Goal: Task Accomplishment & Management: Complete application form

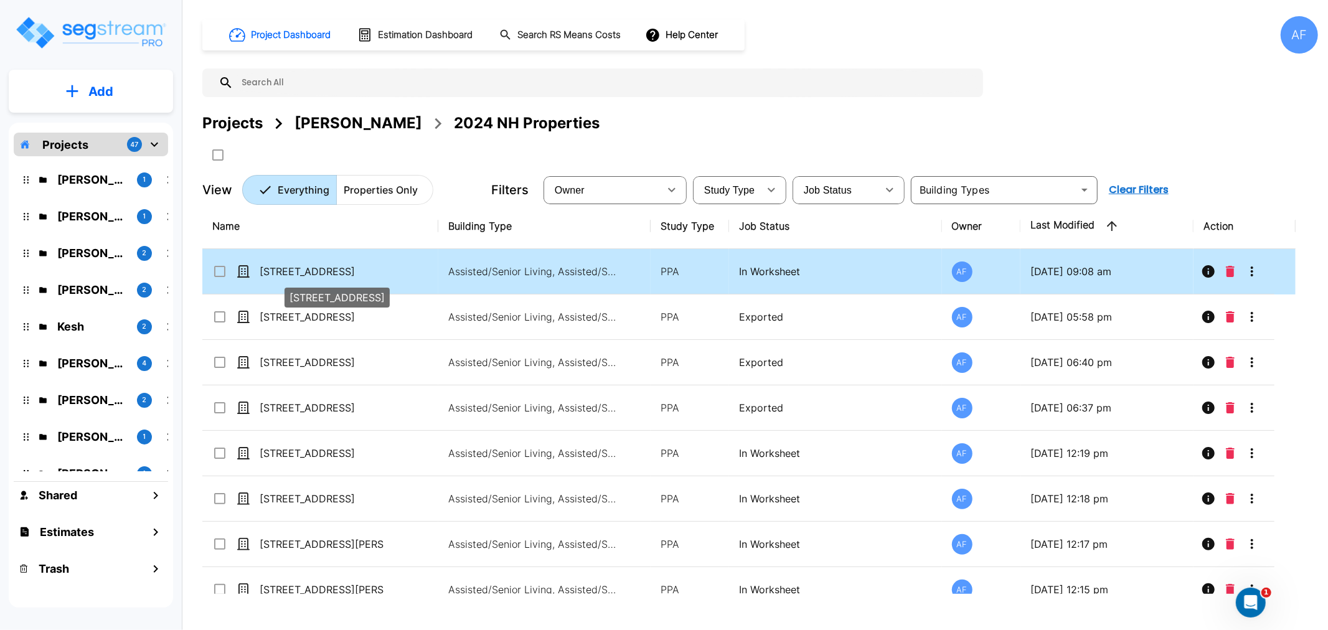
click at [284, 272] on p "[STREET_ADDRESS]" at bounding box center [322, 271] width 125 height 15
checkbox input "true"
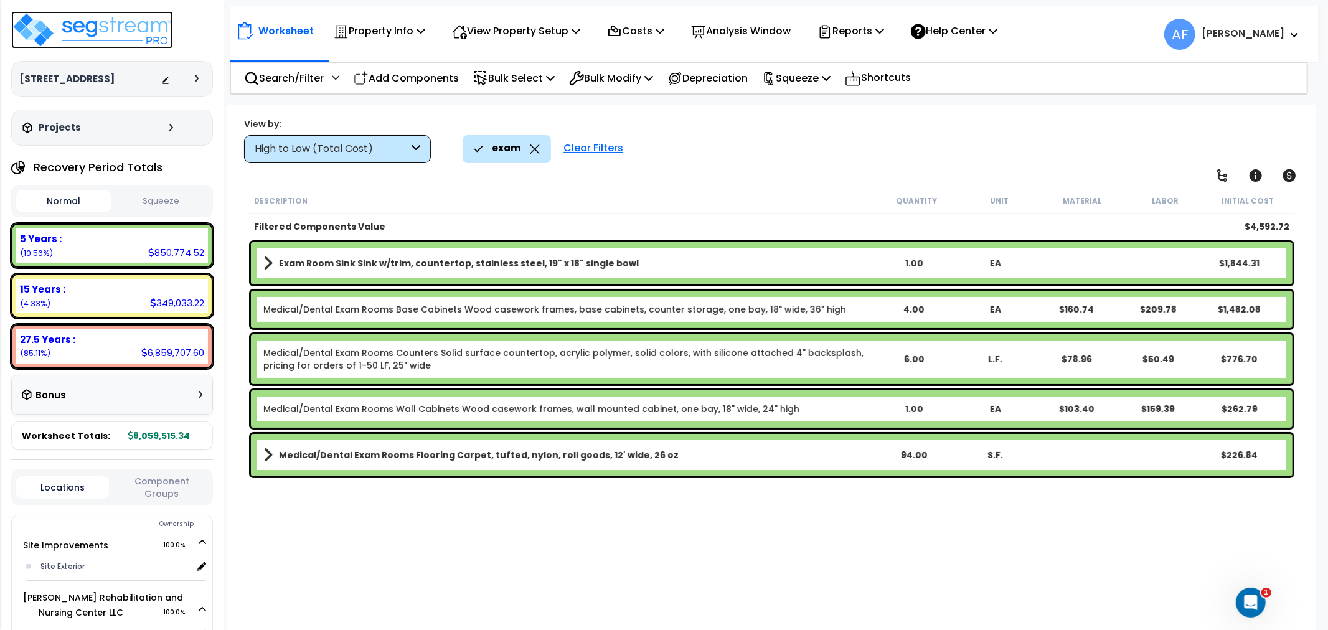
click at [131, 29] on img at bounding box center [92, 29] width 162 height 37
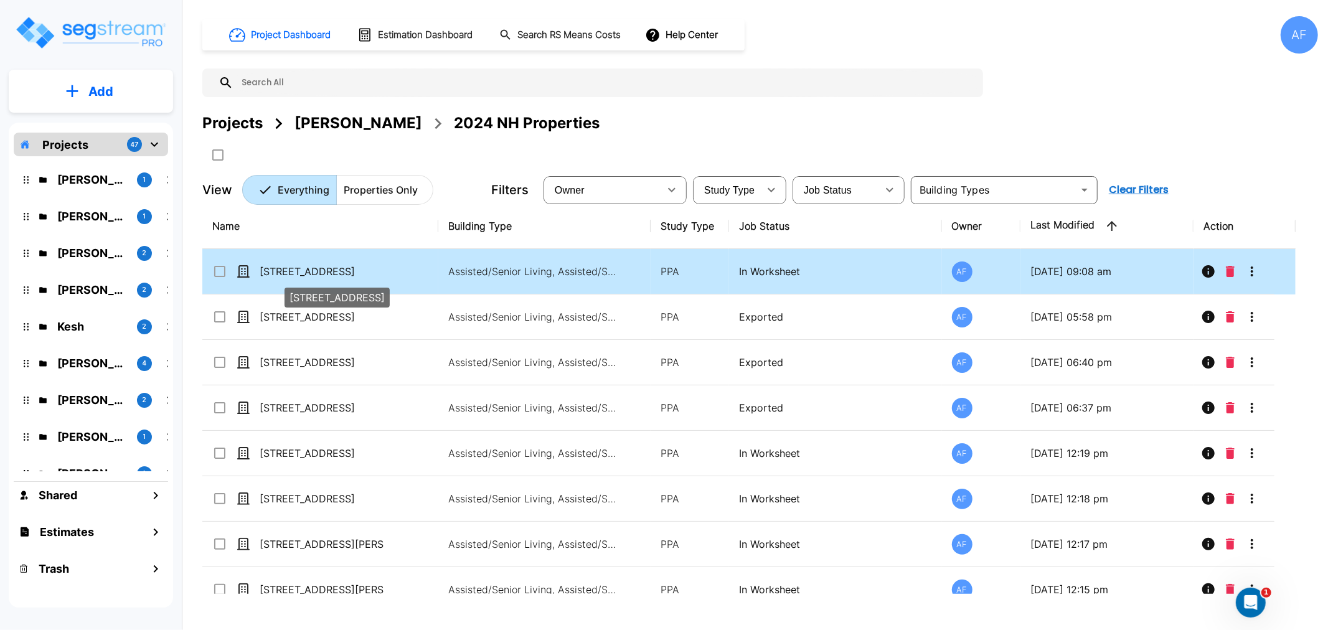
click at [300, 270] on p "[STREET_ADDRESS]" at bounding box center [322, 271] width 125 height 15
checkbox input "true"
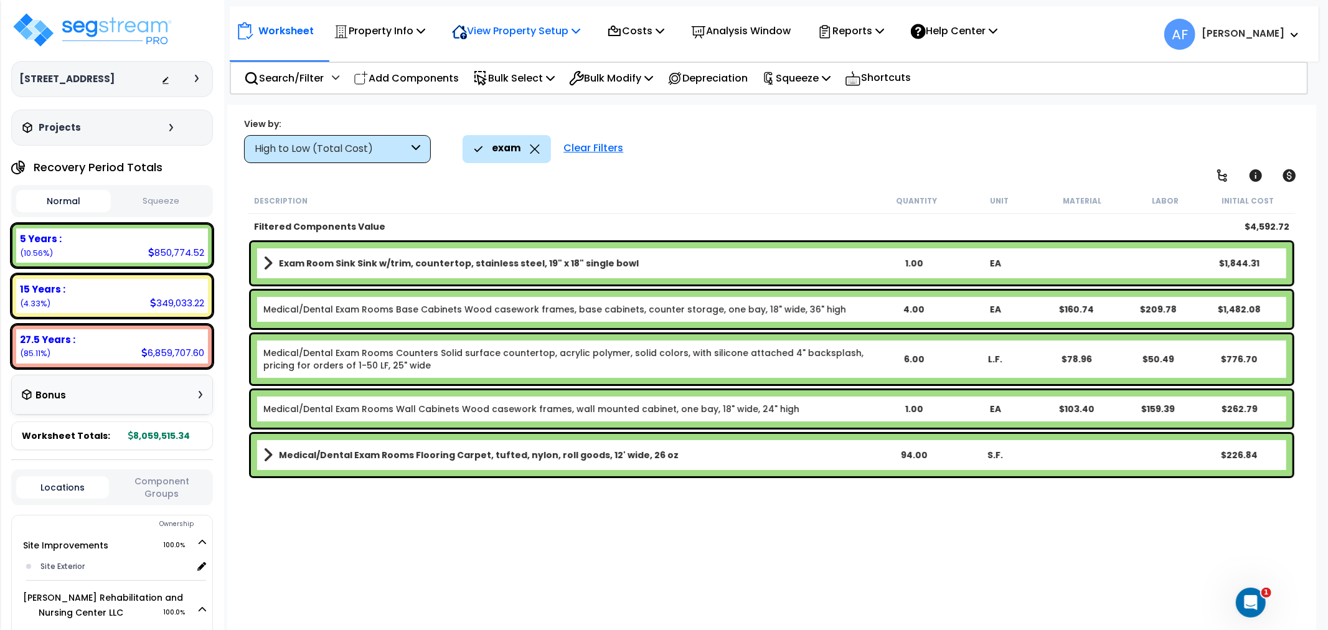
click at [487, 24] on p "View Property Setup" at bounding box center [516, 30] width 128 height 17
click at [489, 82] on link "View Questionnaire" at bounding box center [507, 85] width 123 height 25
click at [527, 148] on div "exam" at bounding box center [507, 148] width 66 height 27
click at [533, 147] on icon at bounding box center [535, 148] width 10 height 9
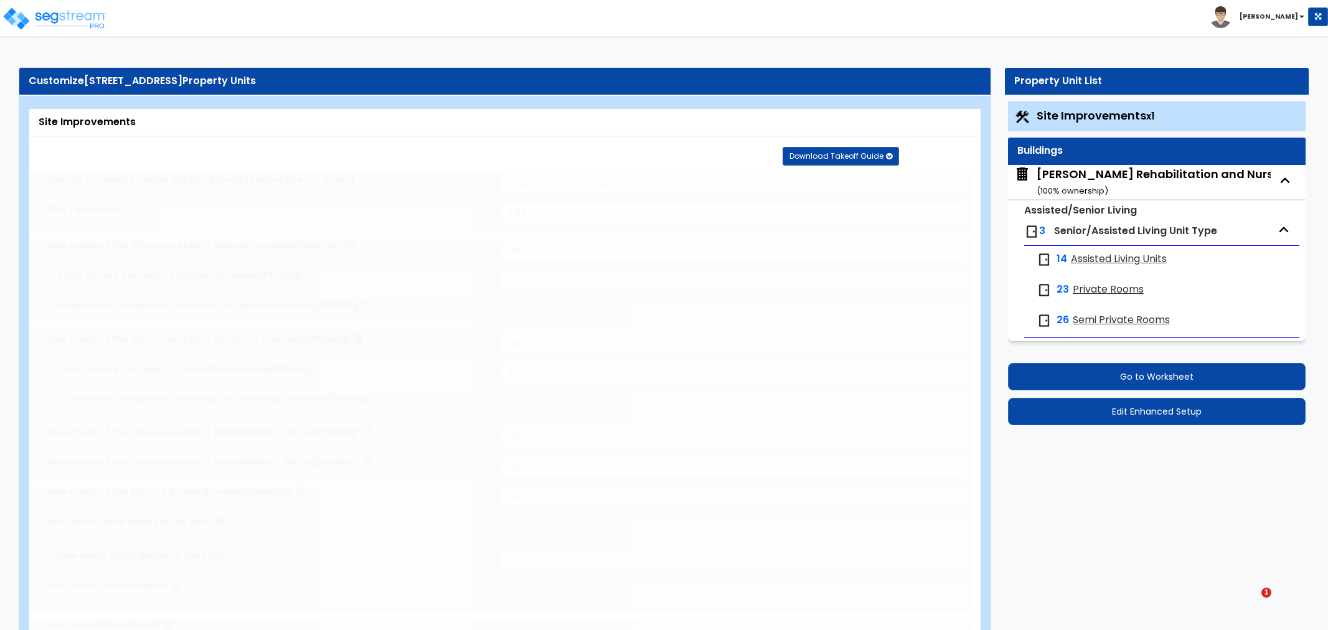
type input "3.89"
select select "2"
type input "34601"
select select "2"
type input "3977"
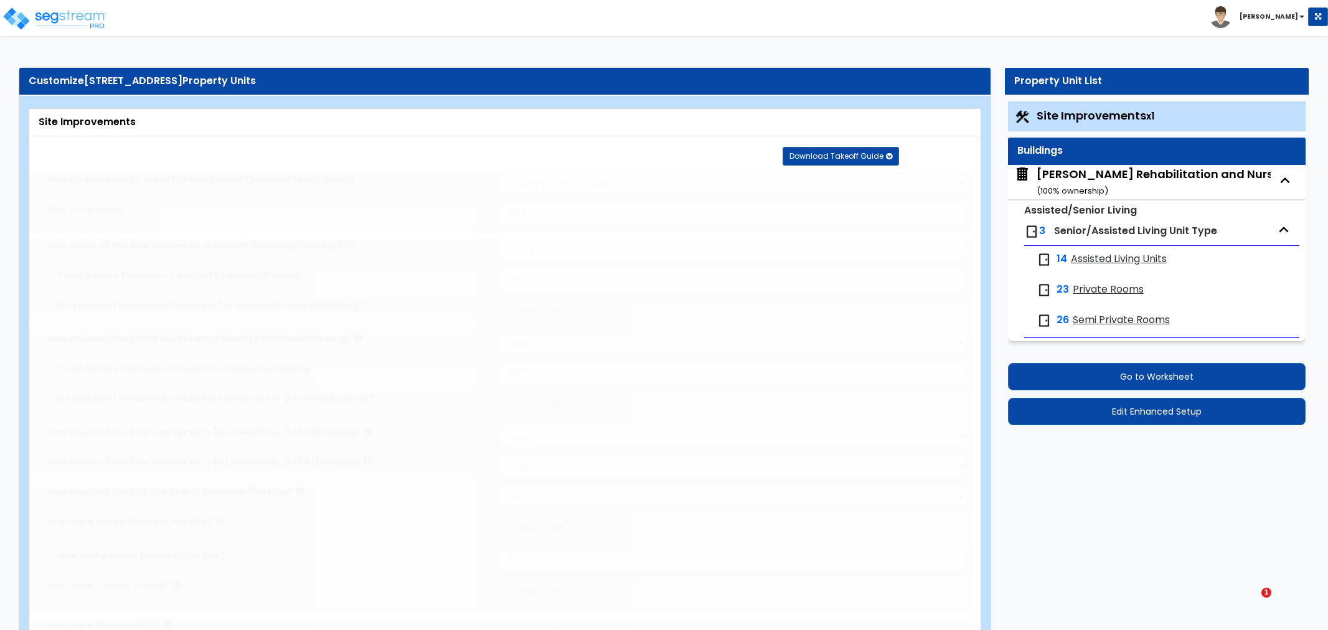
radio input "true"
type input "5"
radio input "true"
type input "4"
radio input "true"
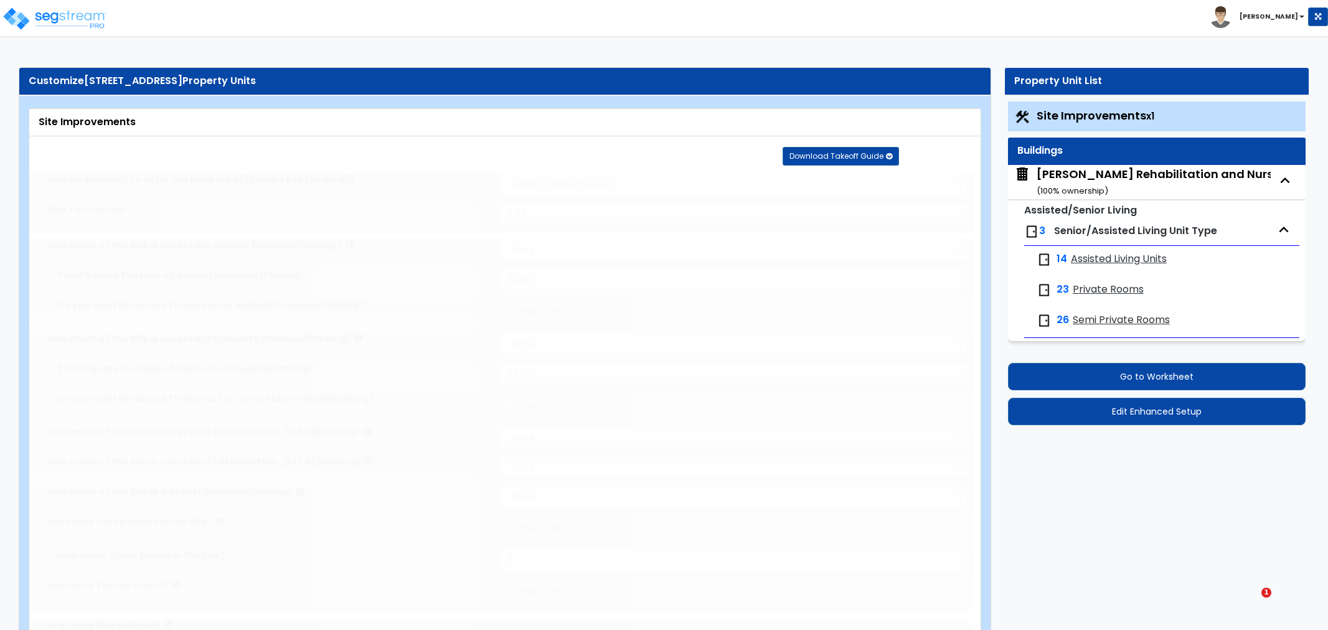
select select "1"
type input "1036"
radio input "true"
select select "1"
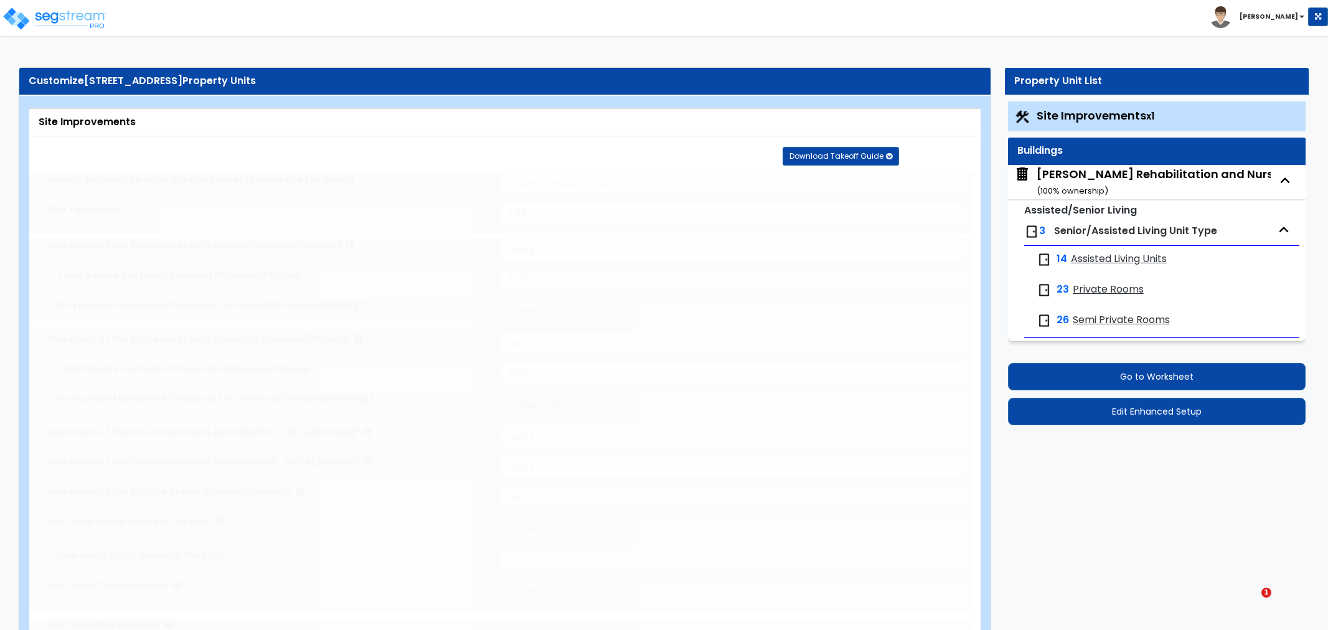
select select "1"
type input "2"
radio input "true"
type input "5"
radio input "true"
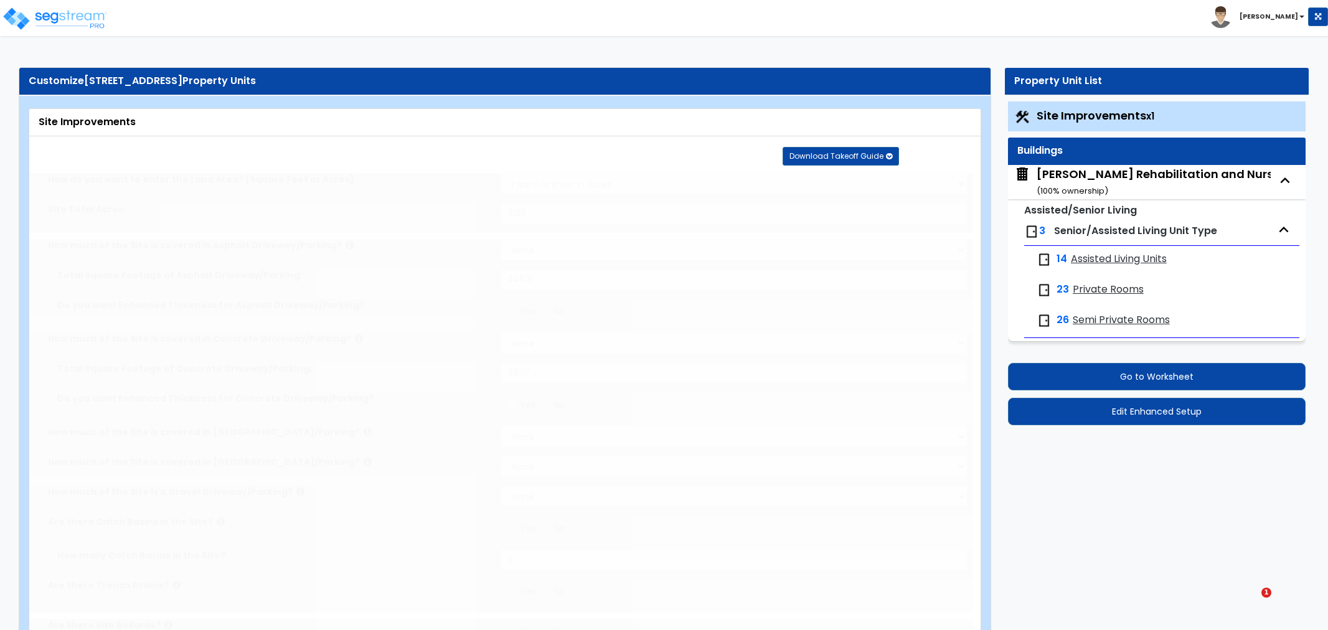
select select "1"
type input "26"
radio input "true"
select select "2"
type input "1360"
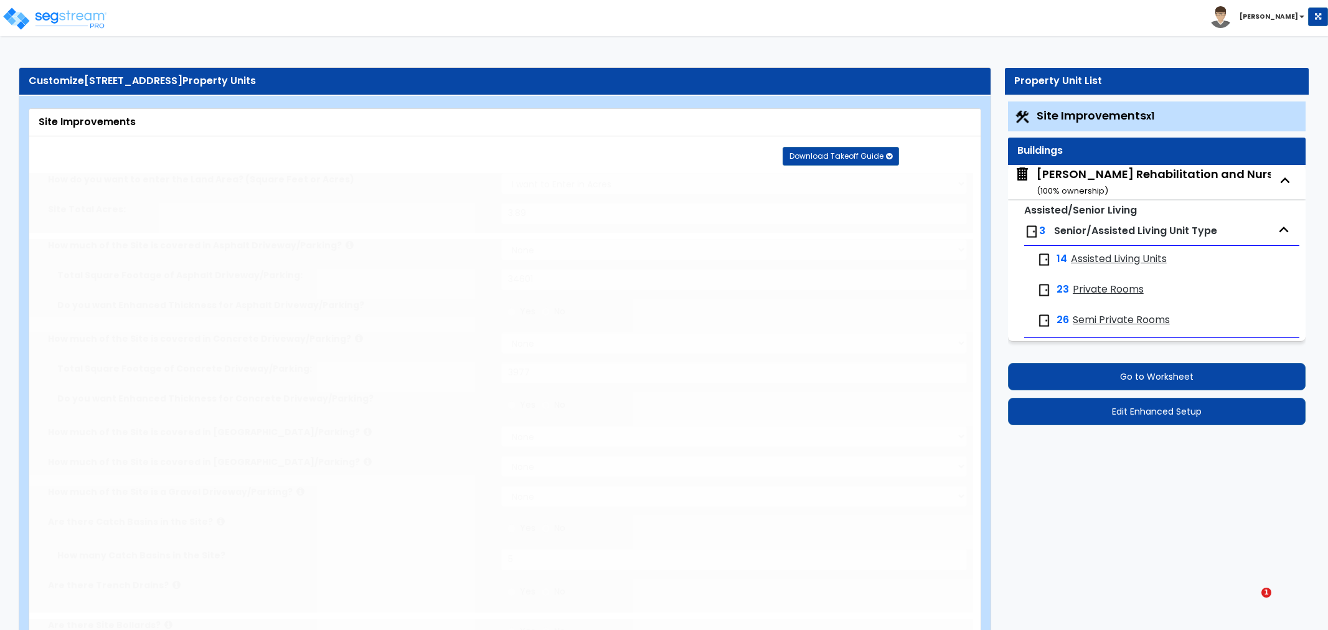
select select "1"
select select "2"
radio input "true"
type input "174"
radio input "true"
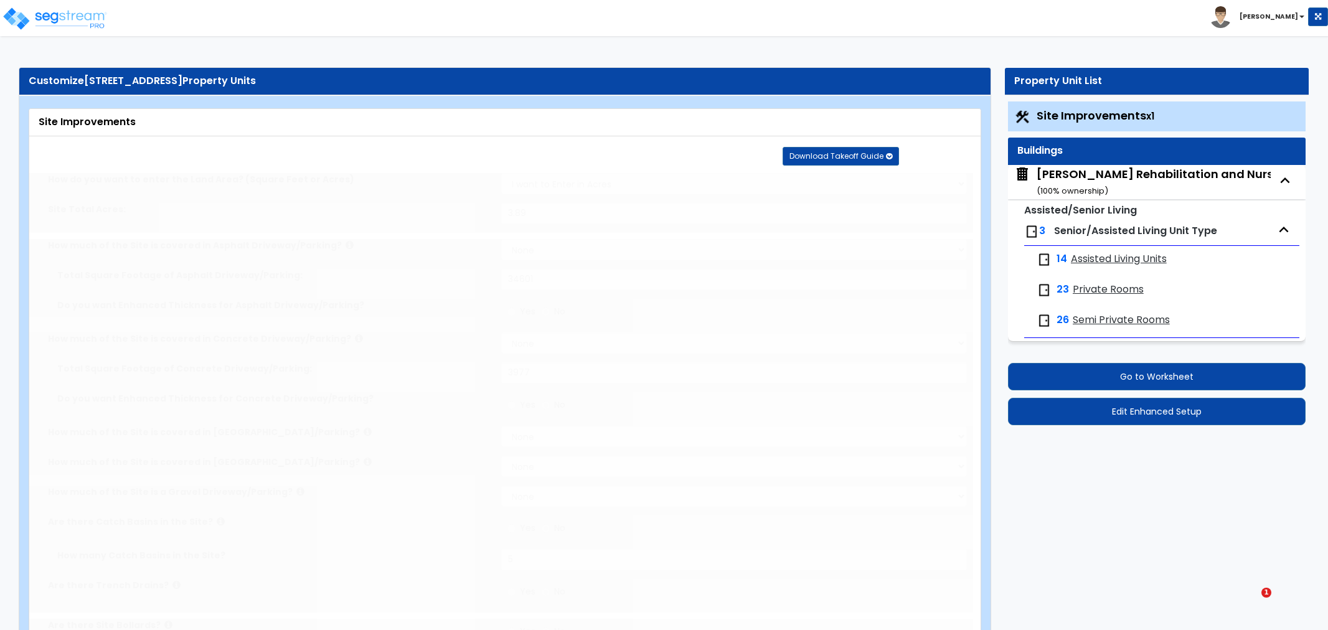
radio input "true"
select select "2"
type input "127"
radio input "true"
type input "77"
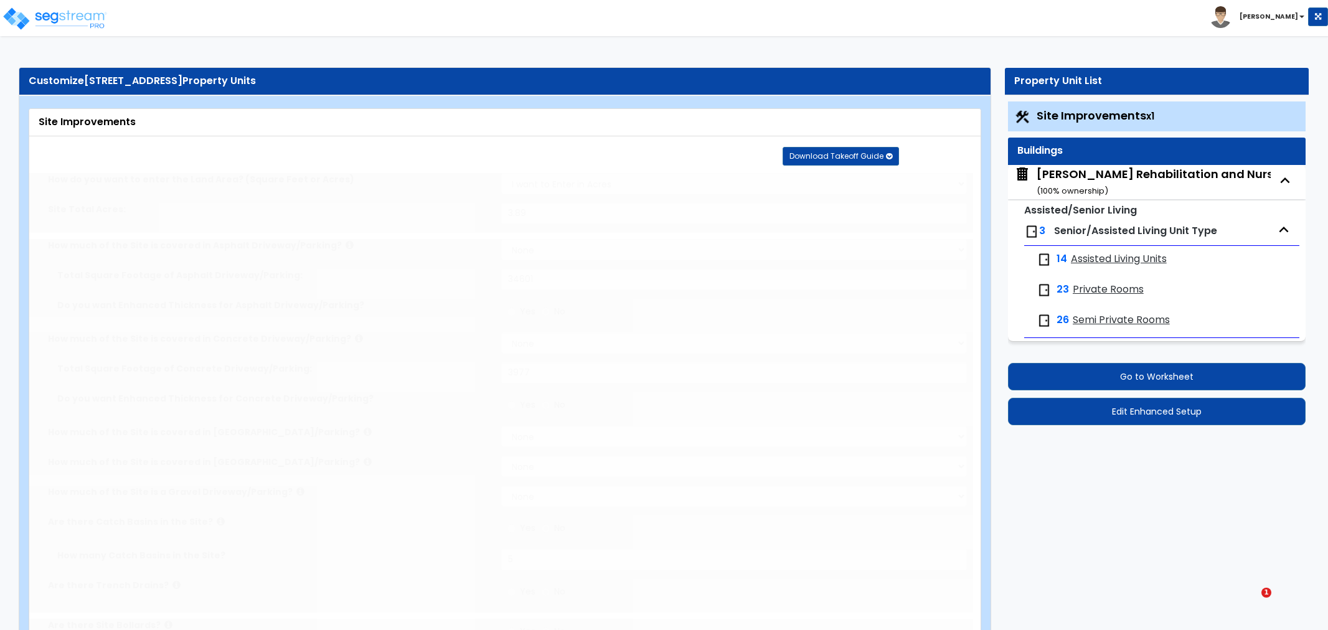
radio input "true"
type input "3"
type input "103"
select select "2"
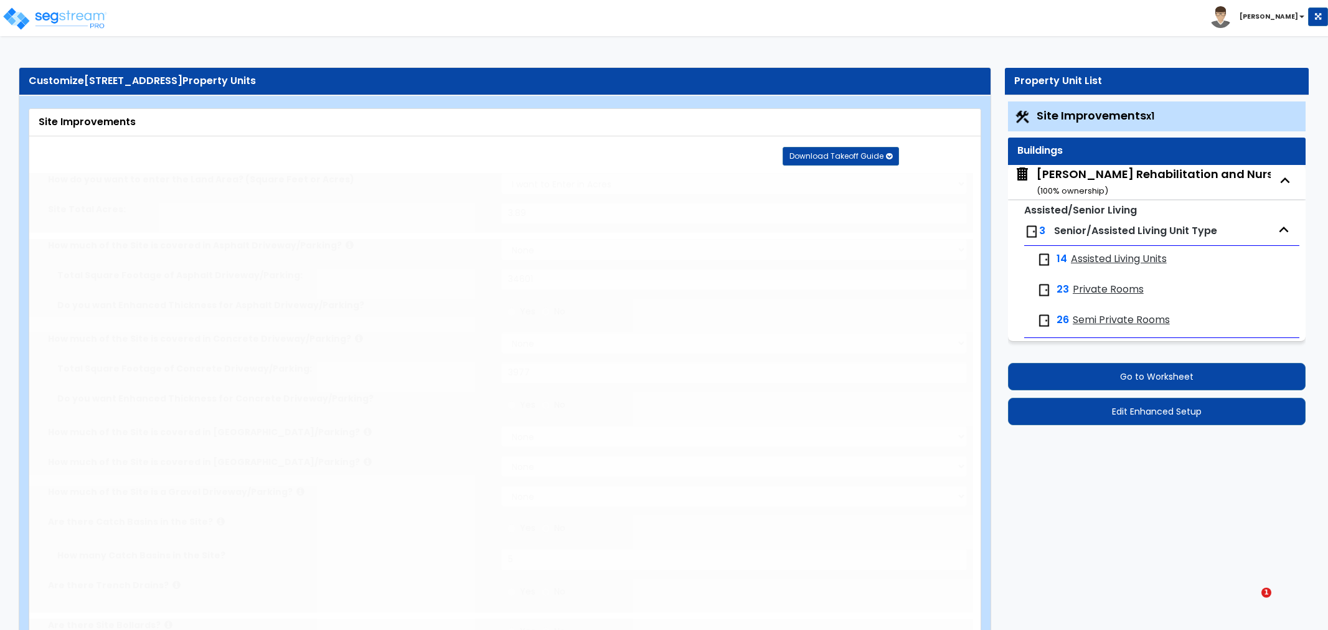
radio input "true"
select select "2"
type input "32000"
radio input "true"
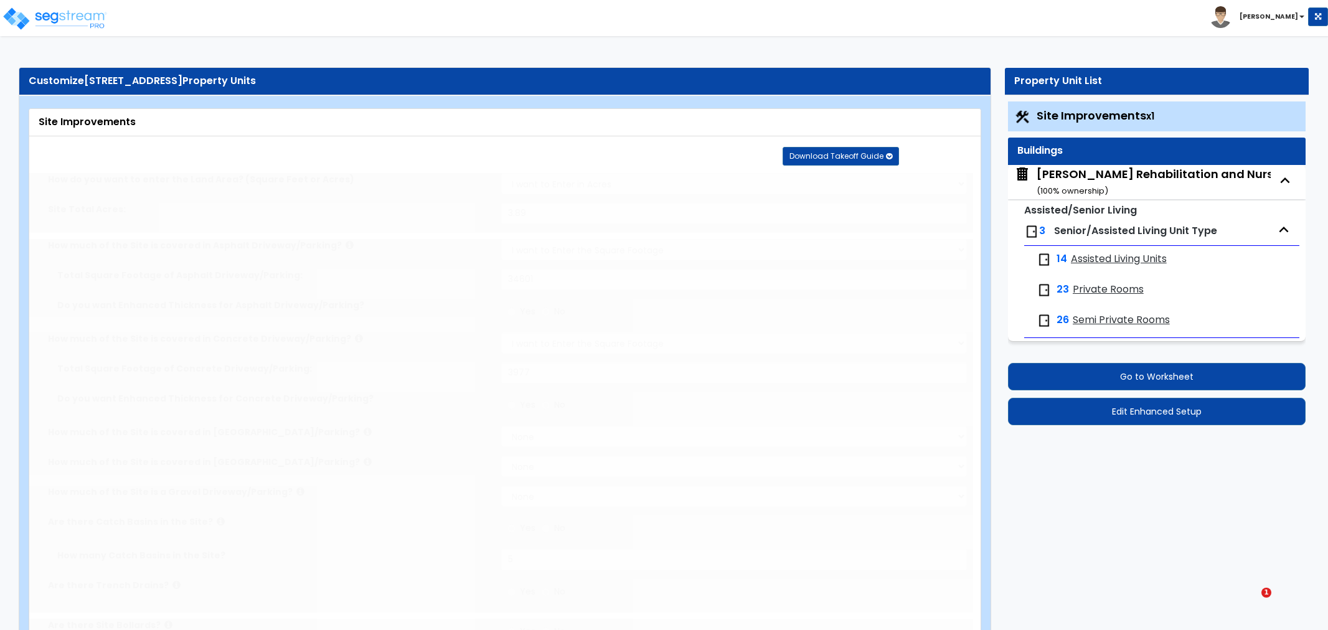
select select "1"
select select "2"
radio input "true"
type input "1"
radio input "true"
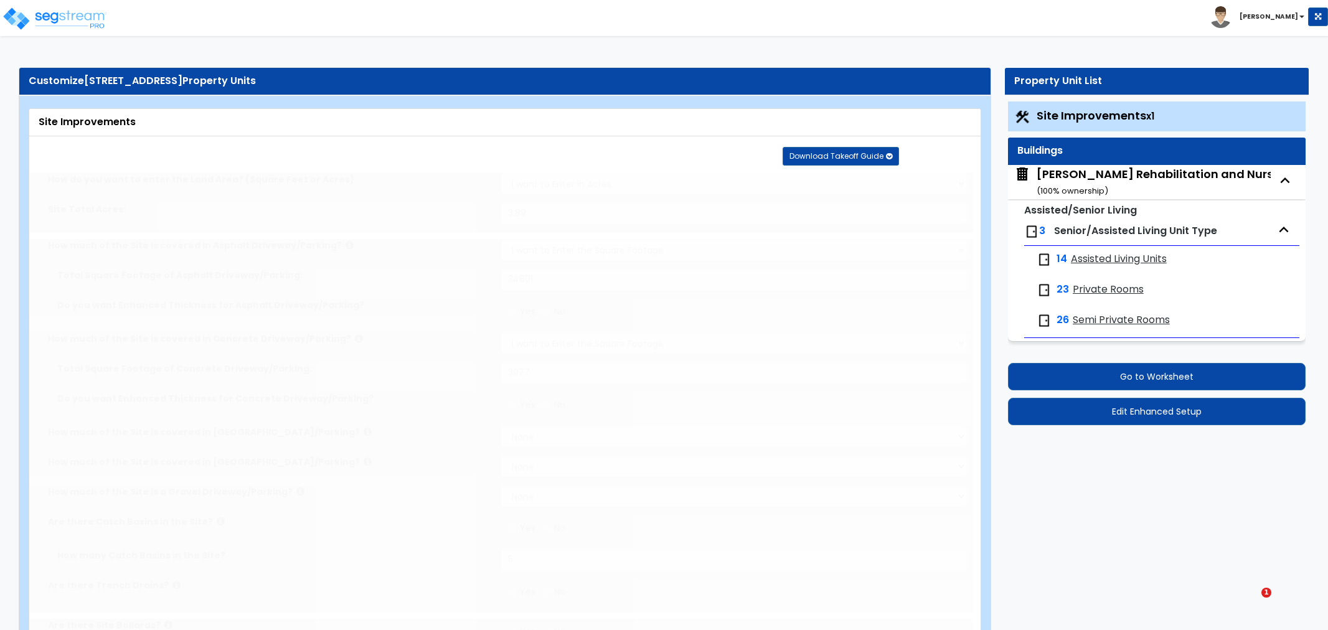
type input "2"
type input "1"
radio input "true"
select select "2"
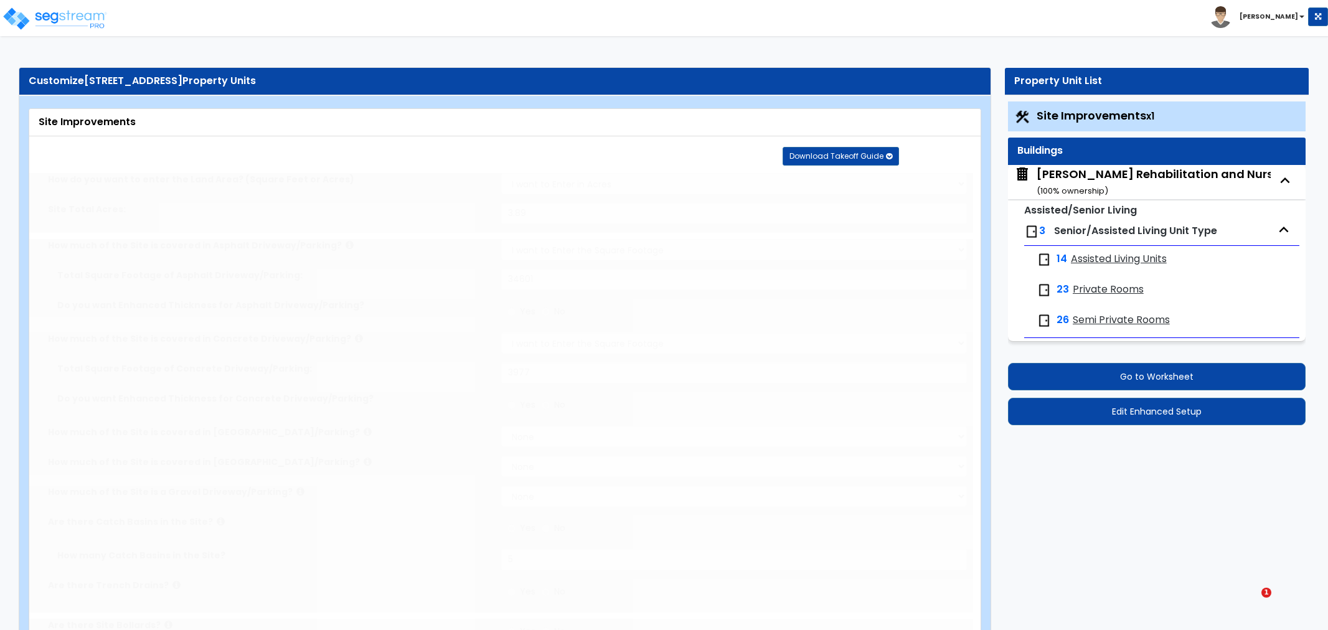
type input "6"
type input "4"
select select "2"
type input "4"
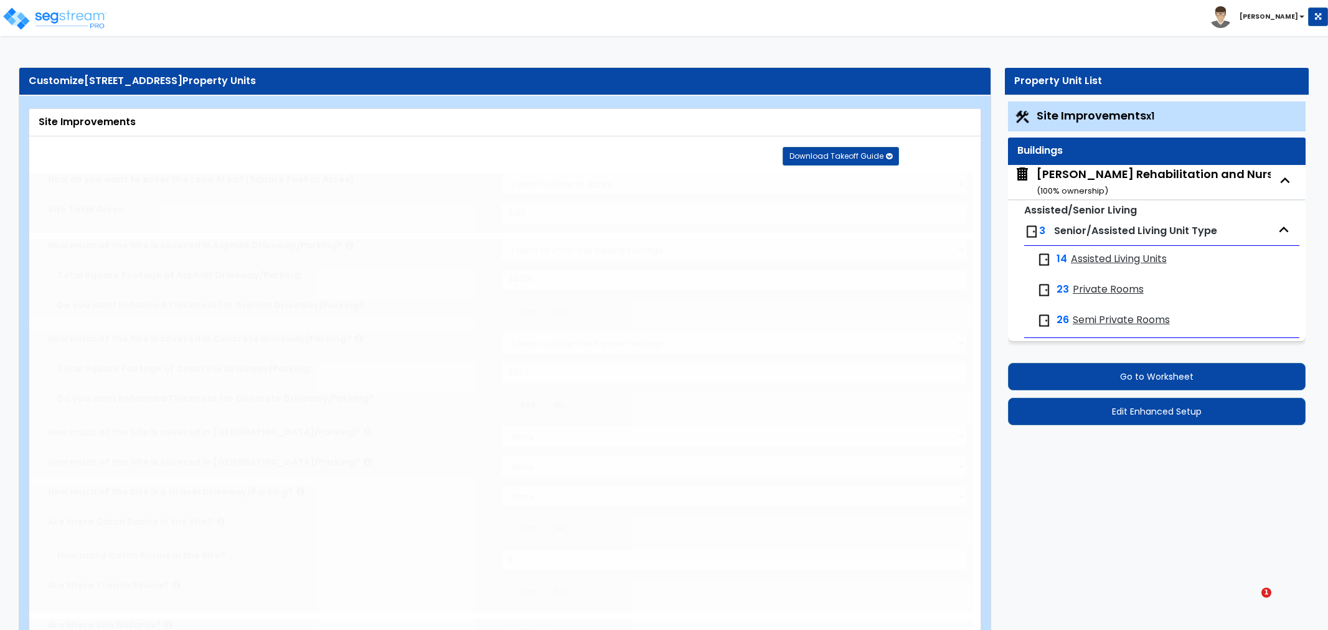
type input "5"
select select "2"
select select "1"
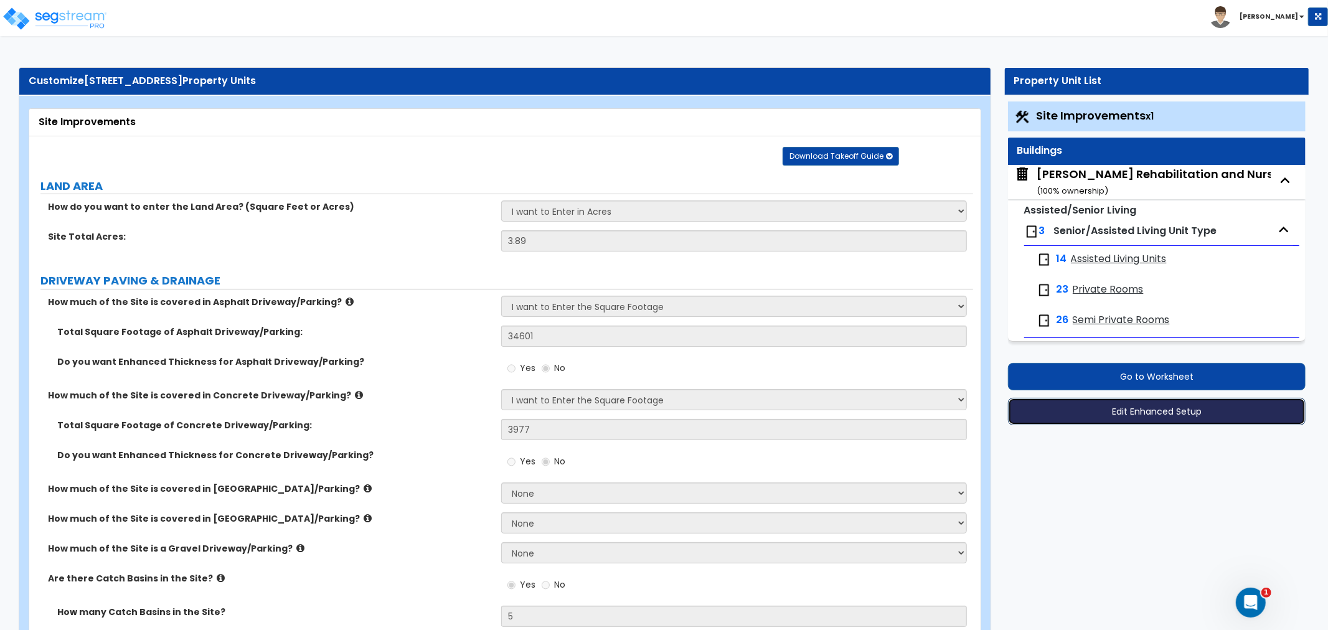
click at [1166, 412] on button "Edit Enhanced Setup" at bounding box center [1157, 411] width 298 height 27
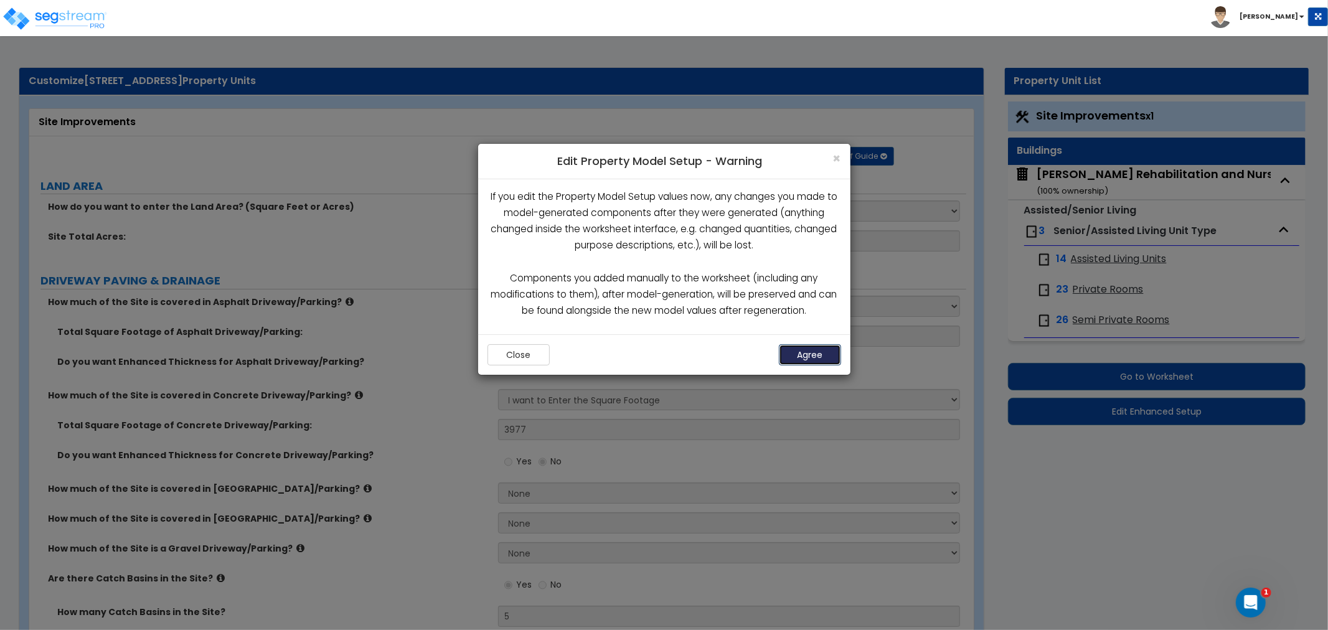
click at [822, 348] on button "Agree" at bounding box center [810, 354] width 62 height 21
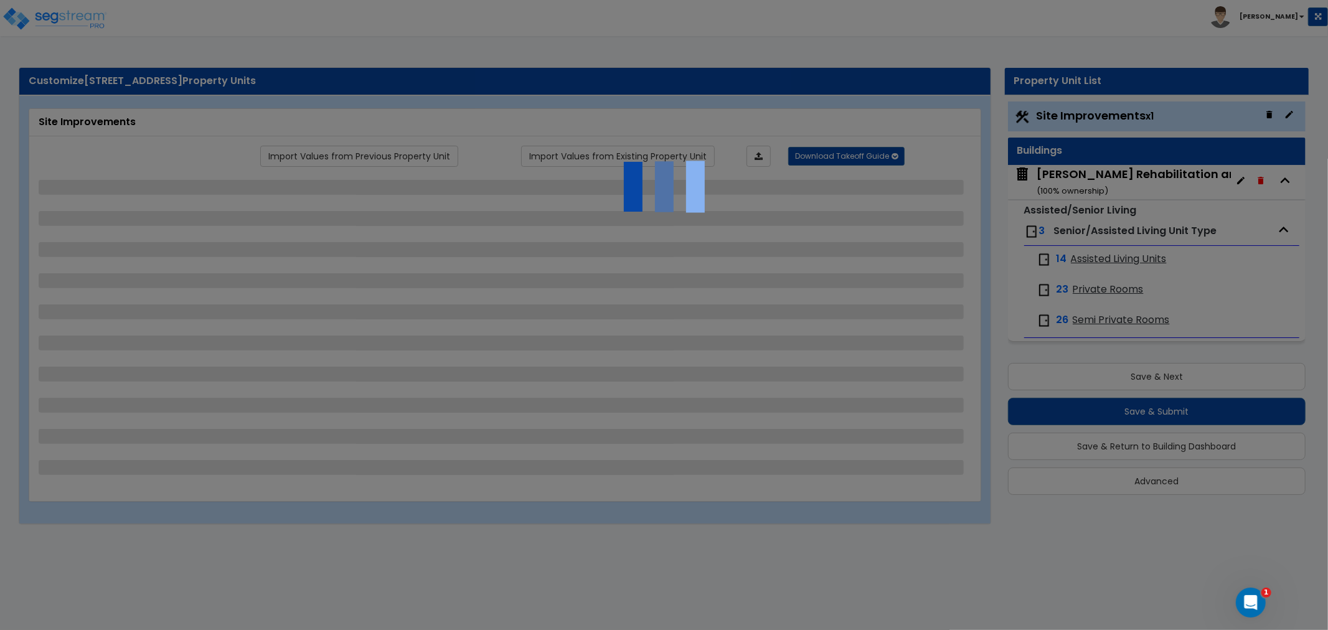
select select "2"
select select "1"
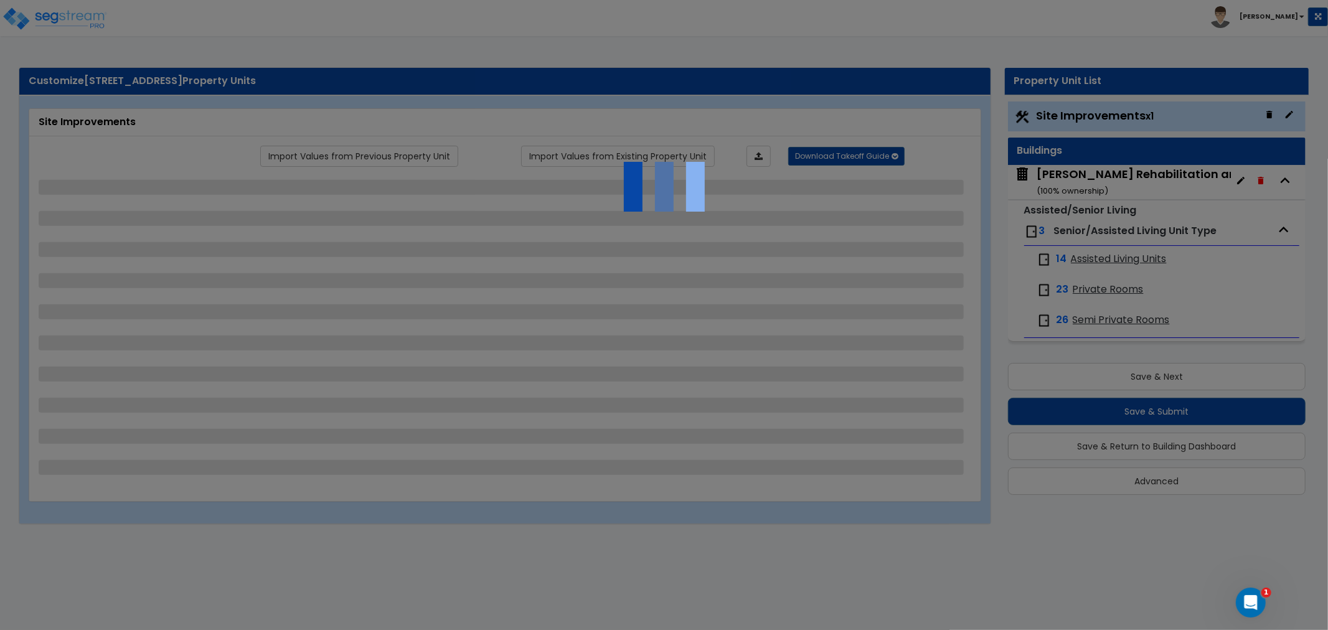
select select "1"
select select "2"
select select "1"
select select "2"
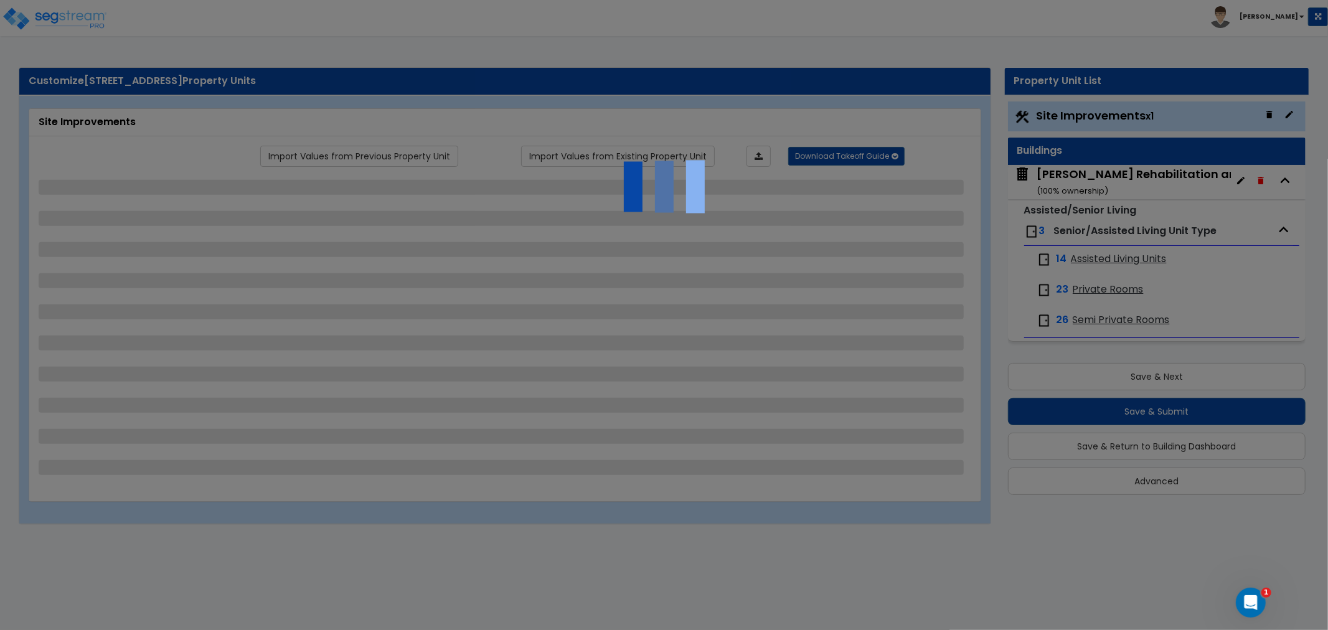
select select "2"
select select "1"
select select "2"
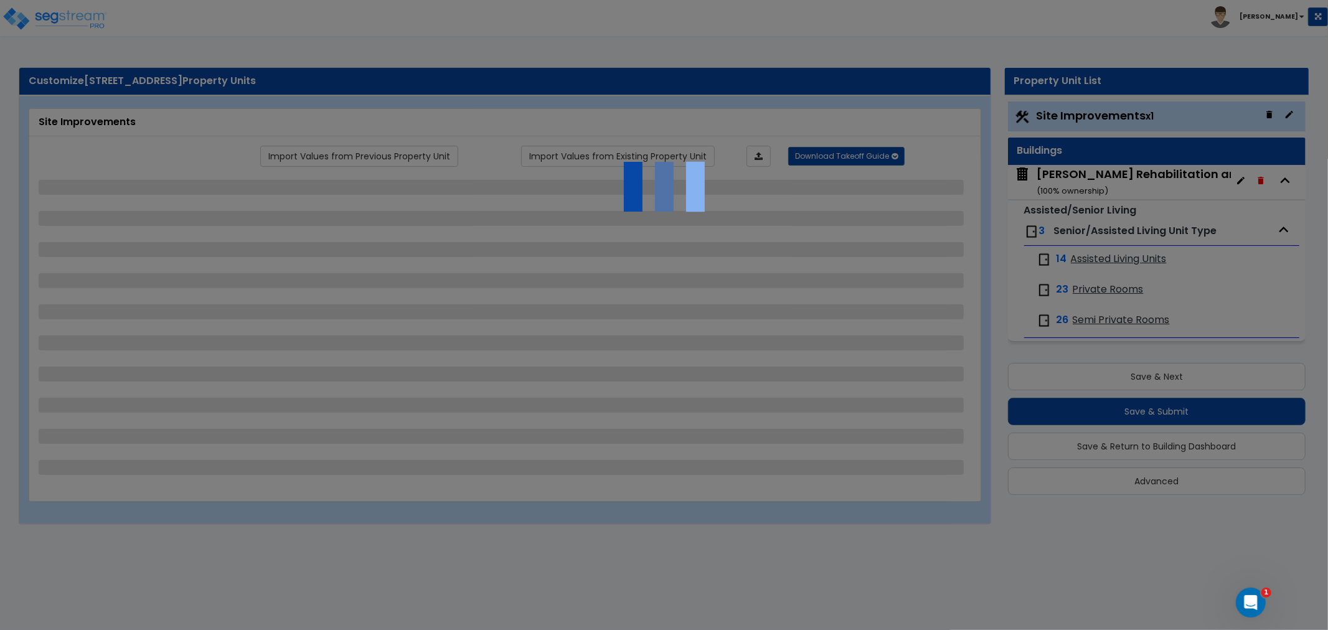
select select "2"
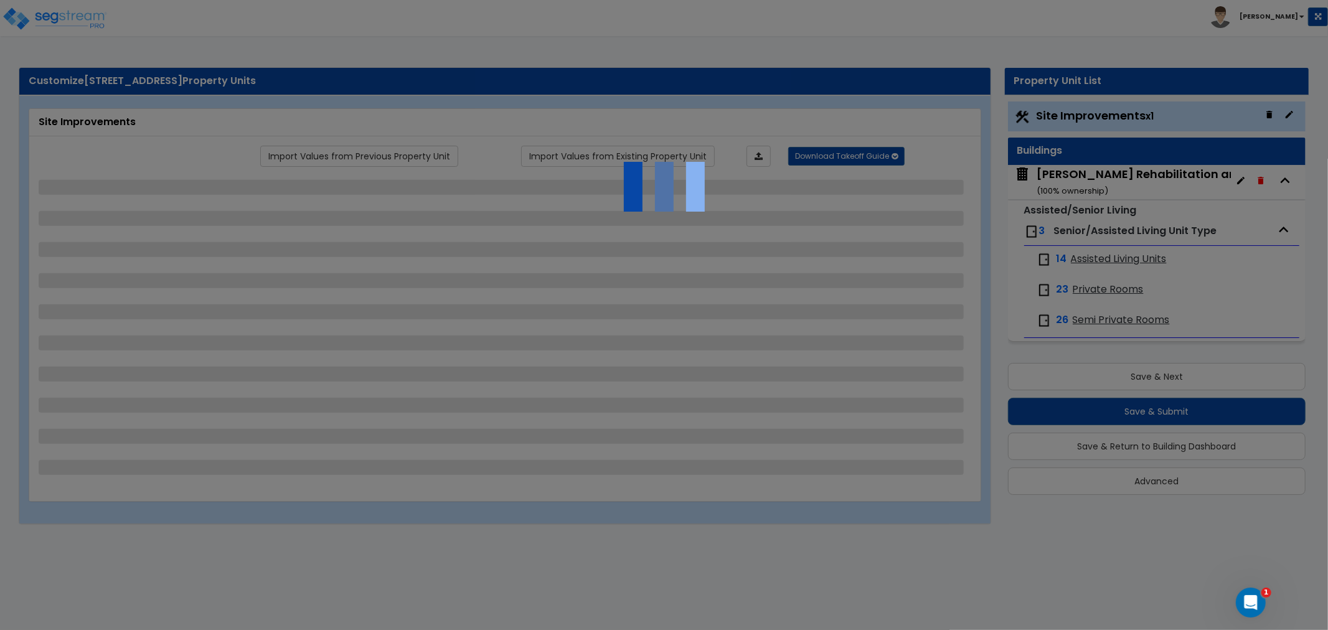
select select "1"
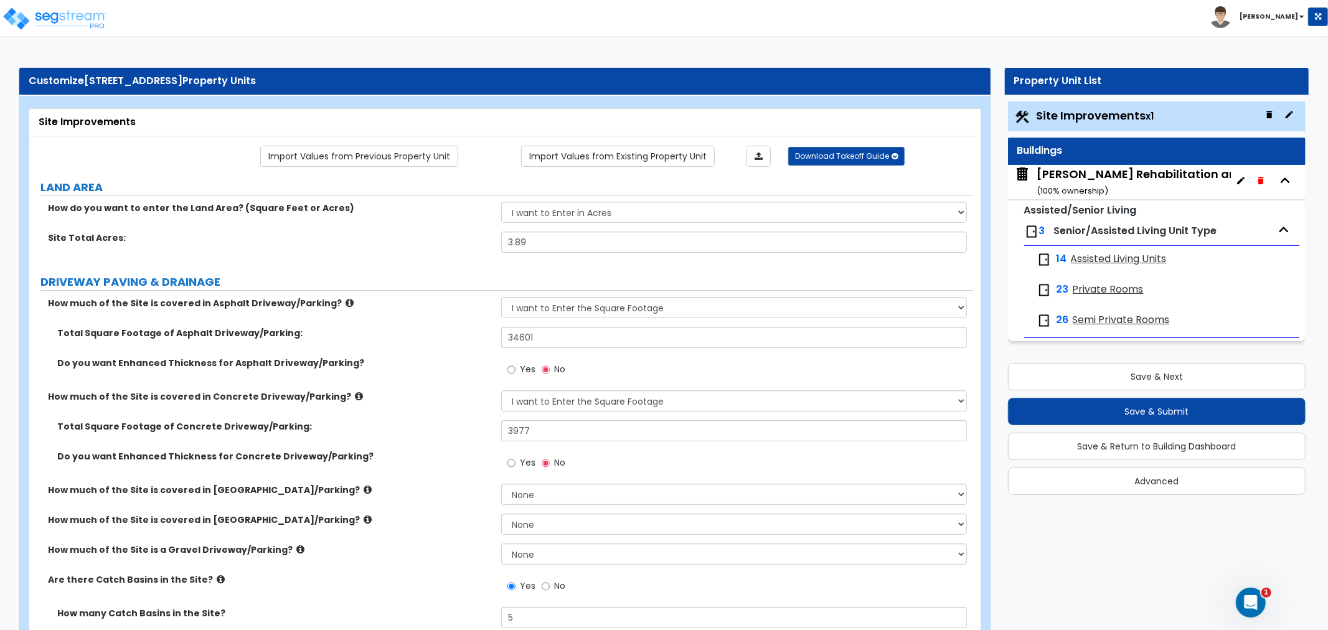
click at [1069, 191] on small "( 100 % ownership)" at bounding box center [1073, 191] width 72 height 12
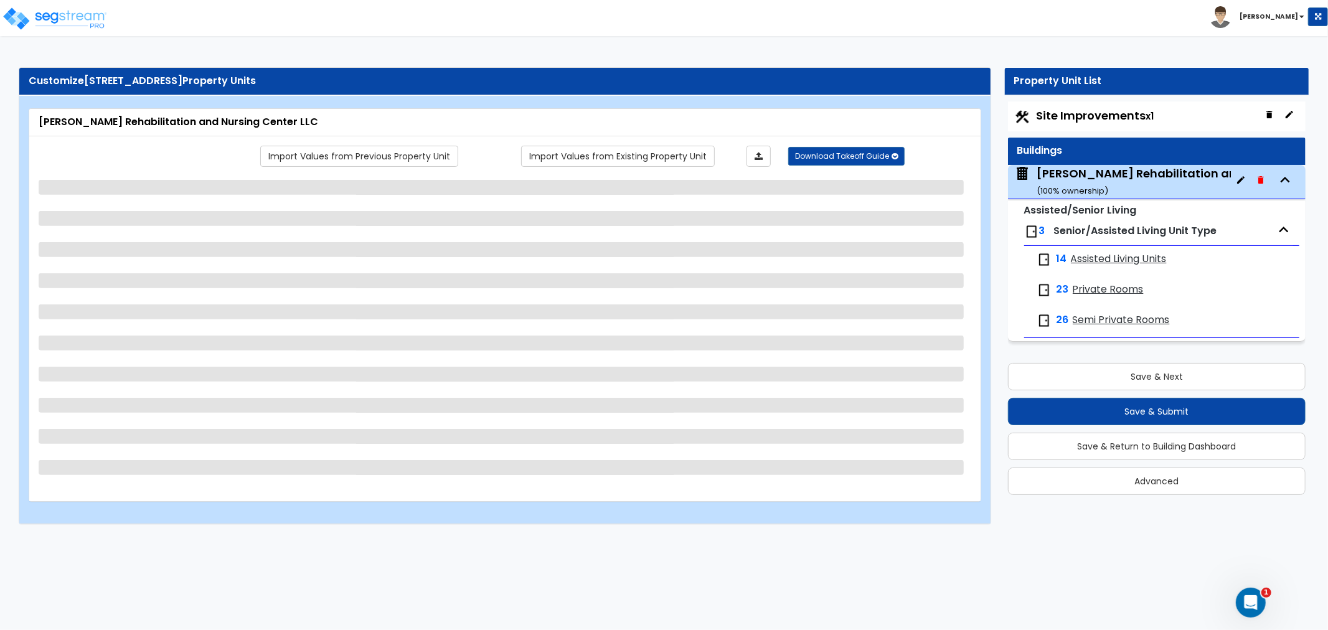
select select "2"
select select "4"
select select "1"
select select "5"
select select "1"
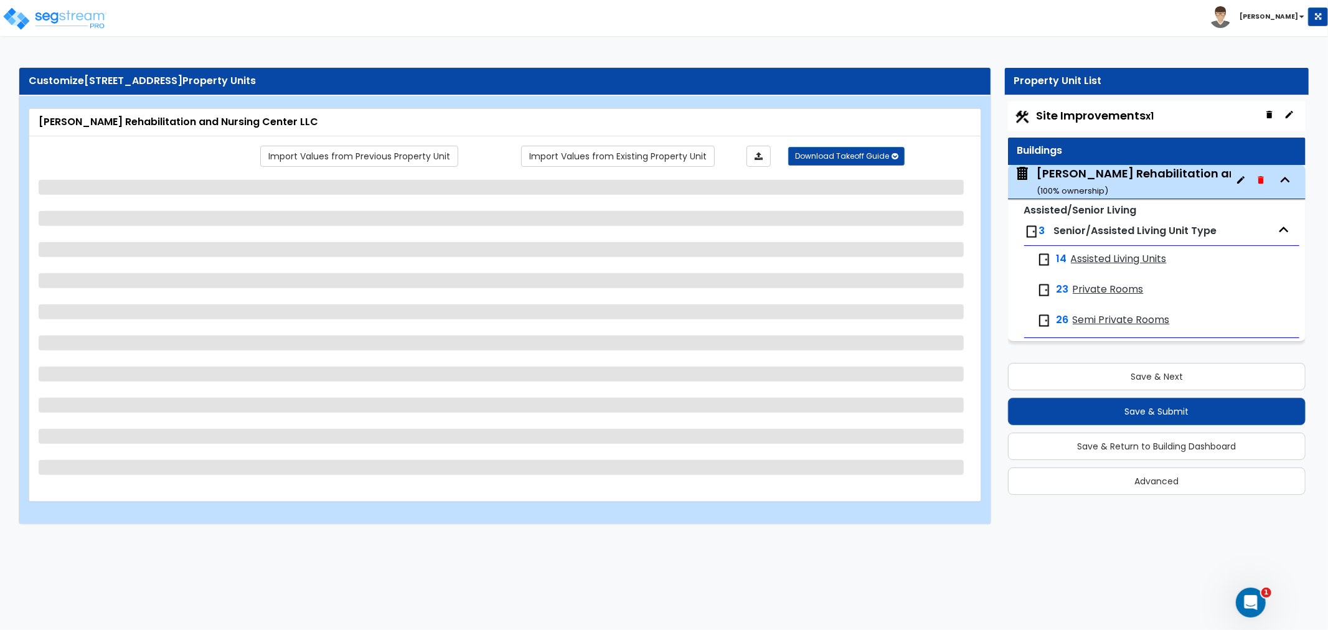
select select "1"
select select "2"
select select "6"
select select "2"
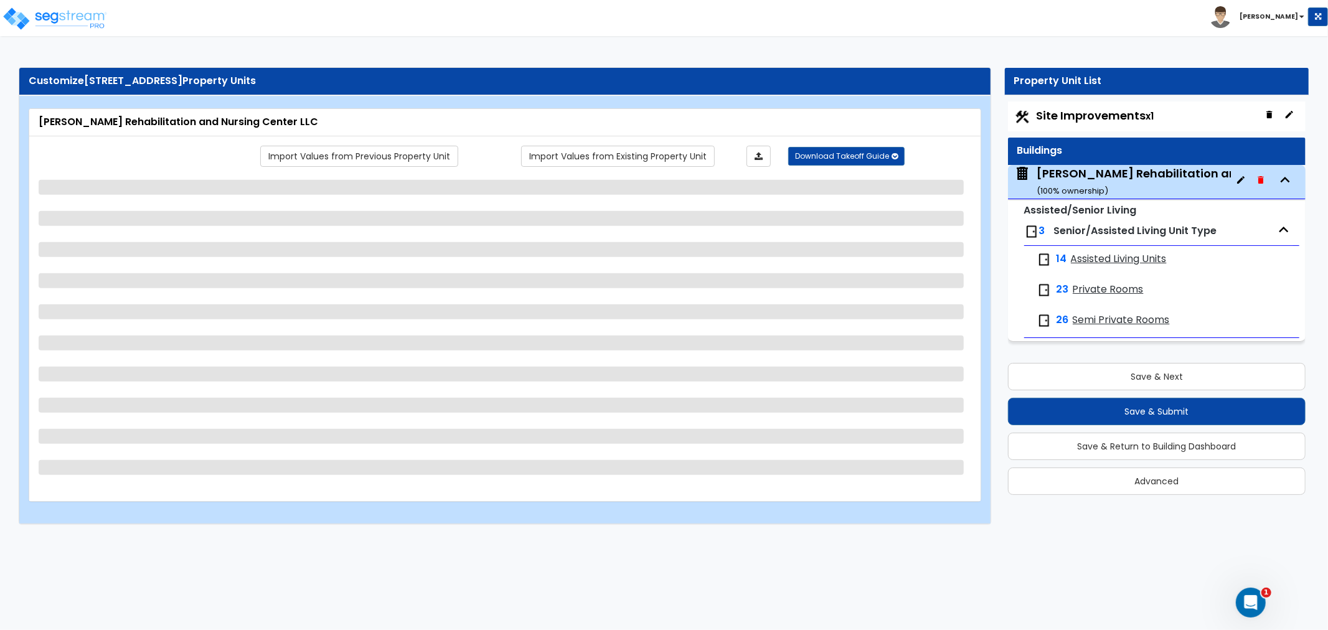
select select "2"
select select "7"
select select "1"
select select "2"
select select "1"
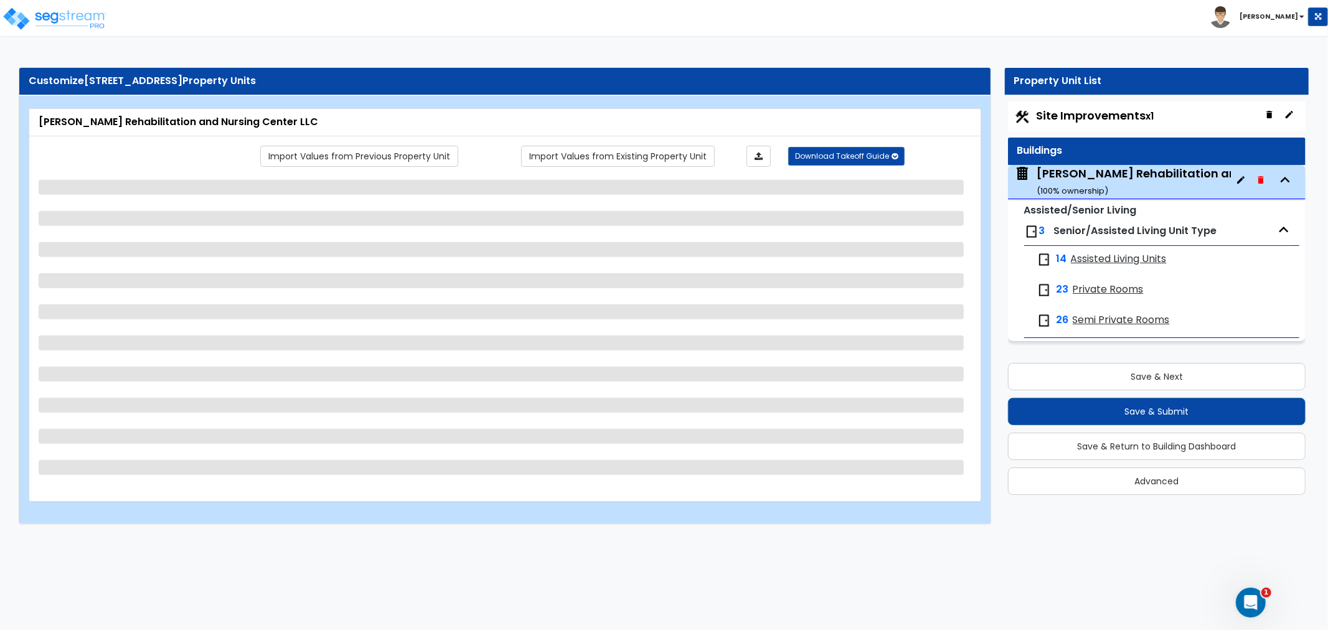
select select "1"
select select "4"
select select "2"
select select "1"
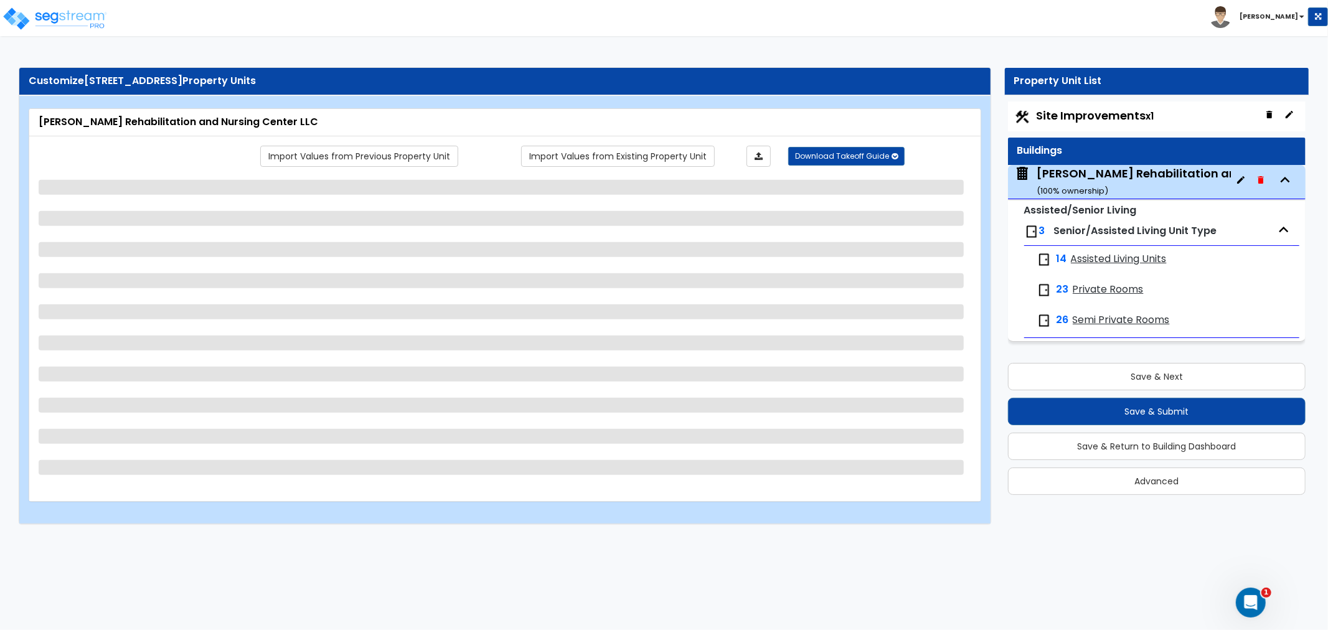
select select "3"
select select "1"
select select "5"
select select "2"
select select "3"
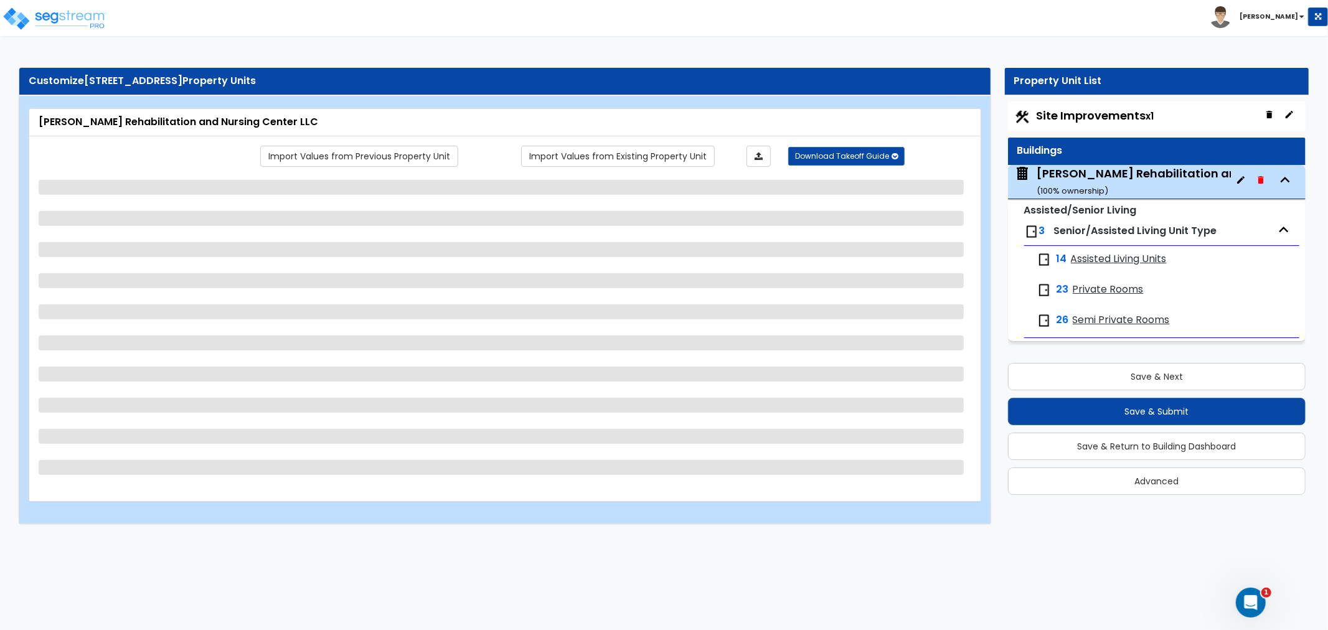
select select "2"
select select "3"
select select "2"
select select "1"
select select "5"
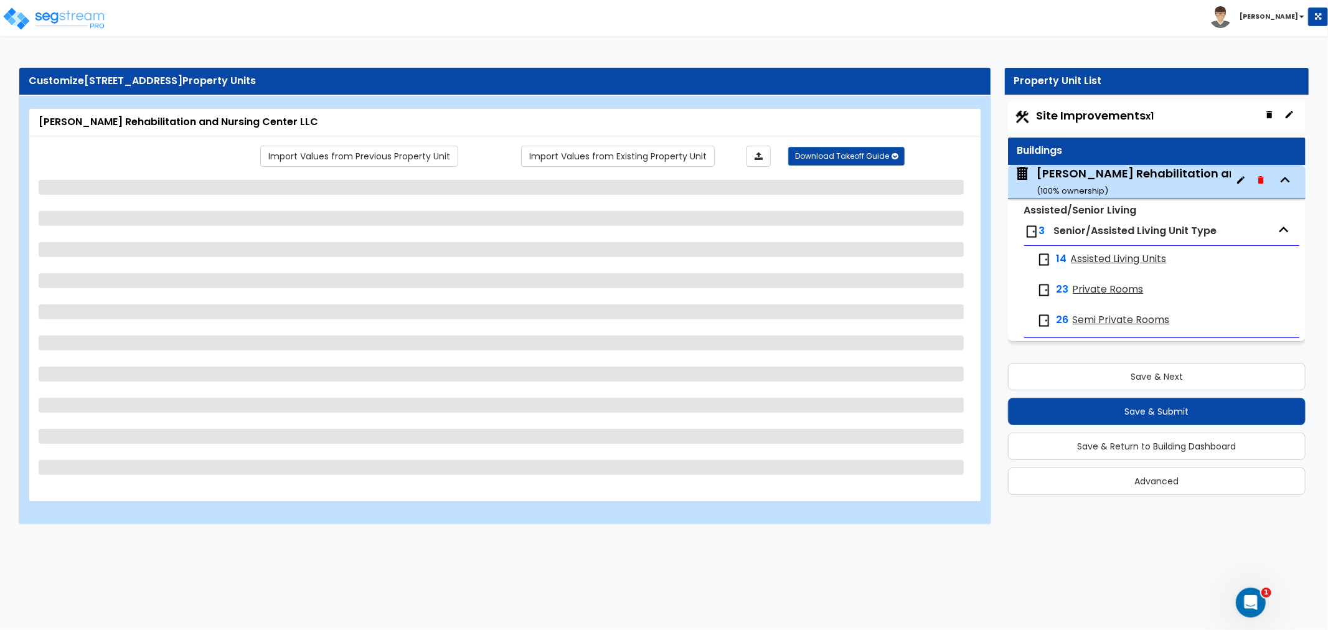
select select "2"
select select "3"
select select "2"
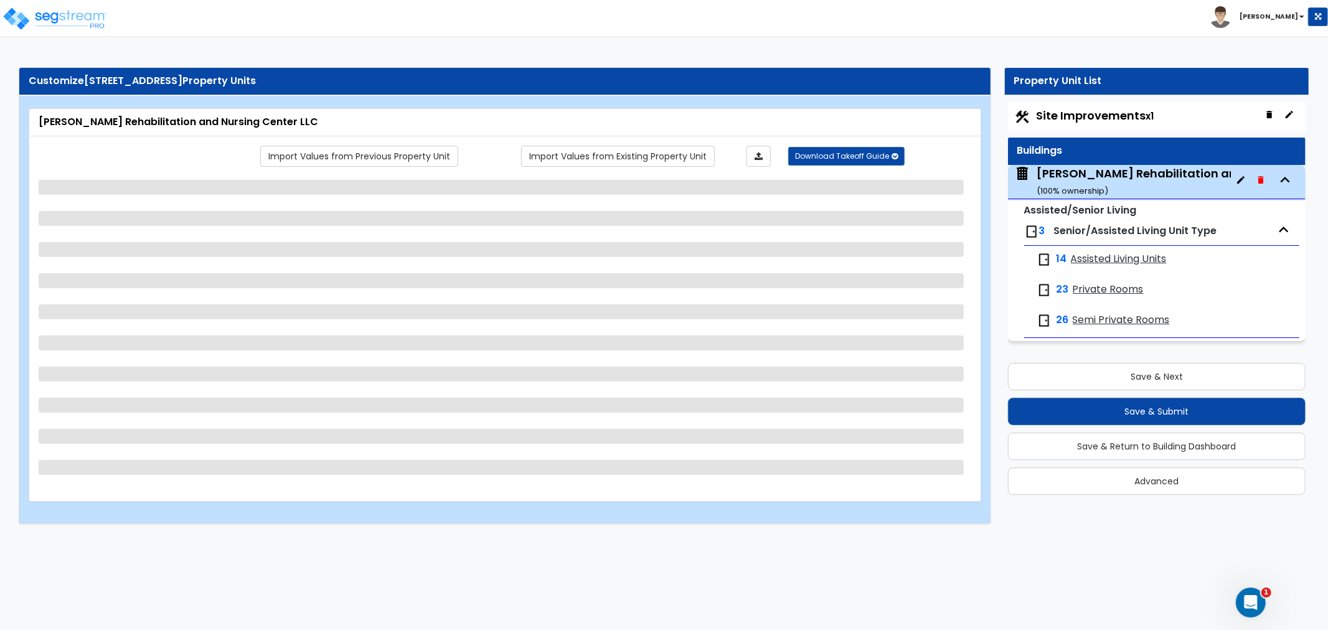
select select "1"
select select "4"
select select "1"
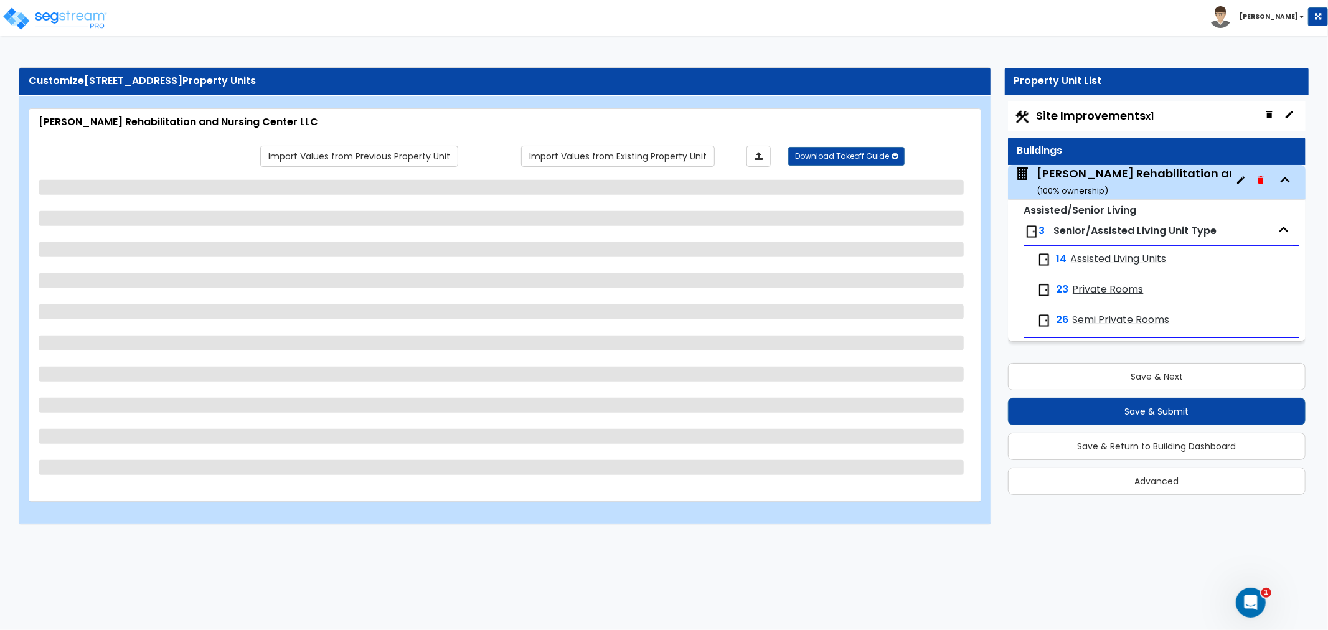
select select "1"
select select "2"
select select "1"
select select "2"
select select "1"
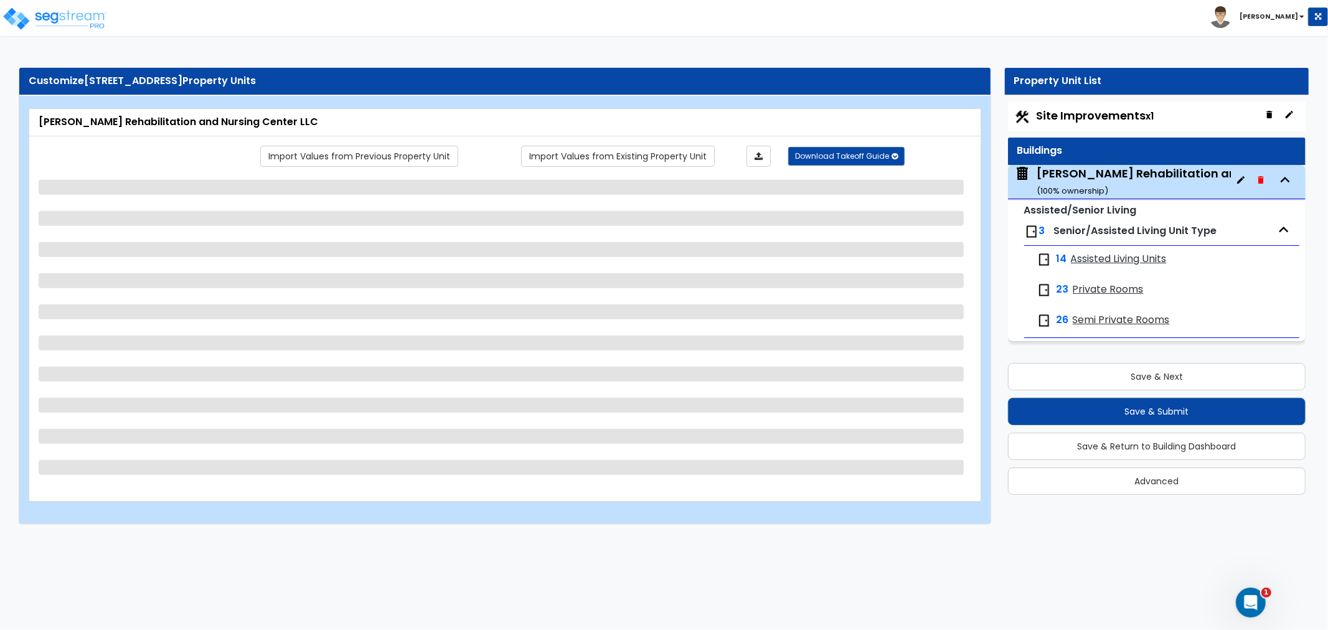
select select "2"
select select "6"
select select "2"
select select "1"
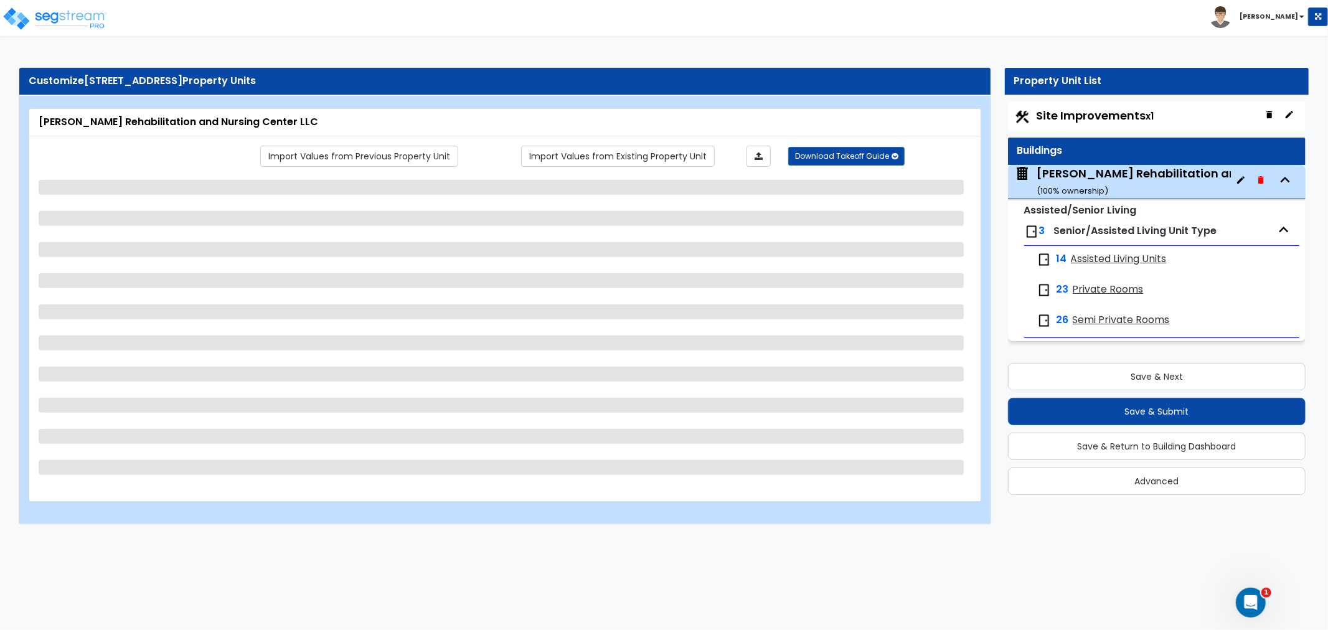
select select "1"
select select "2"
select select "1"
select select "2"
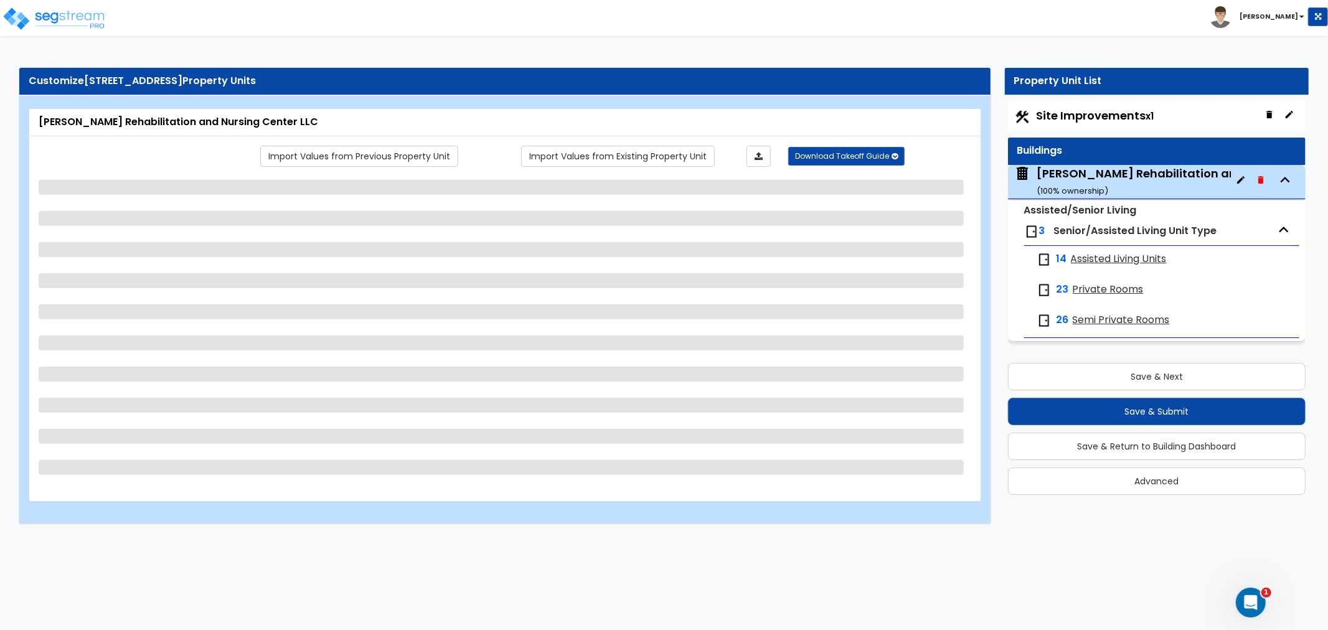
select select "3"
select select "1"
select select "4"
select select "5"
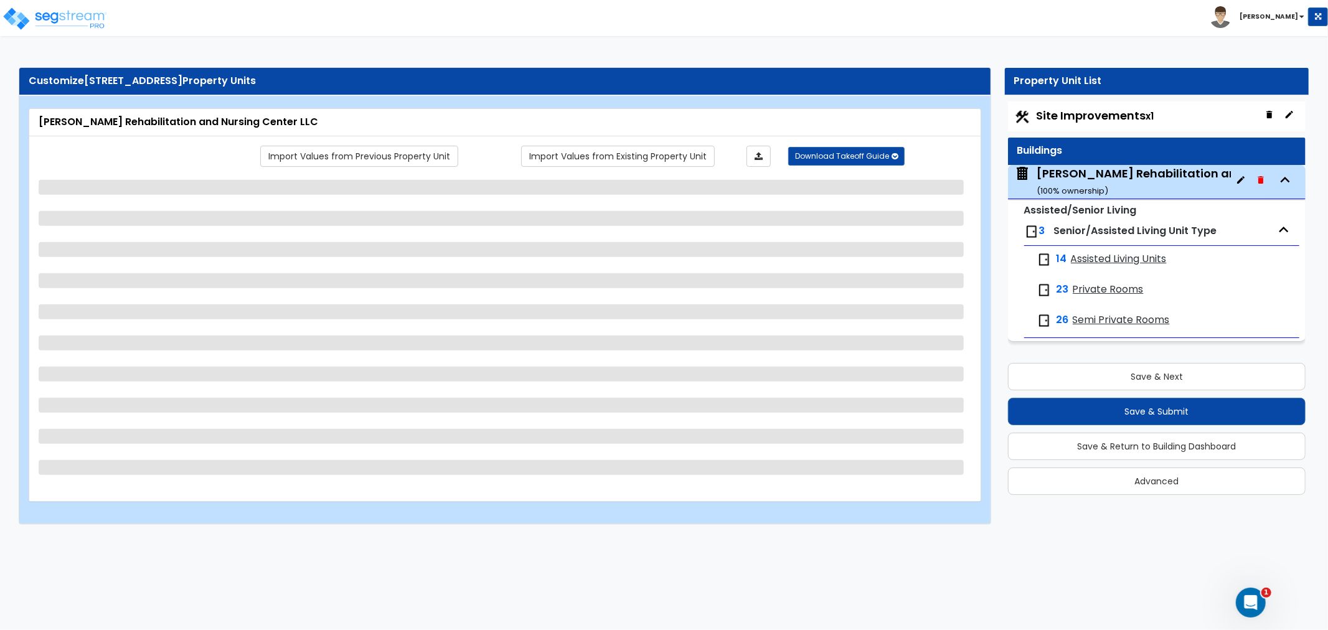
select select "1"
select select "2"
select select "1"
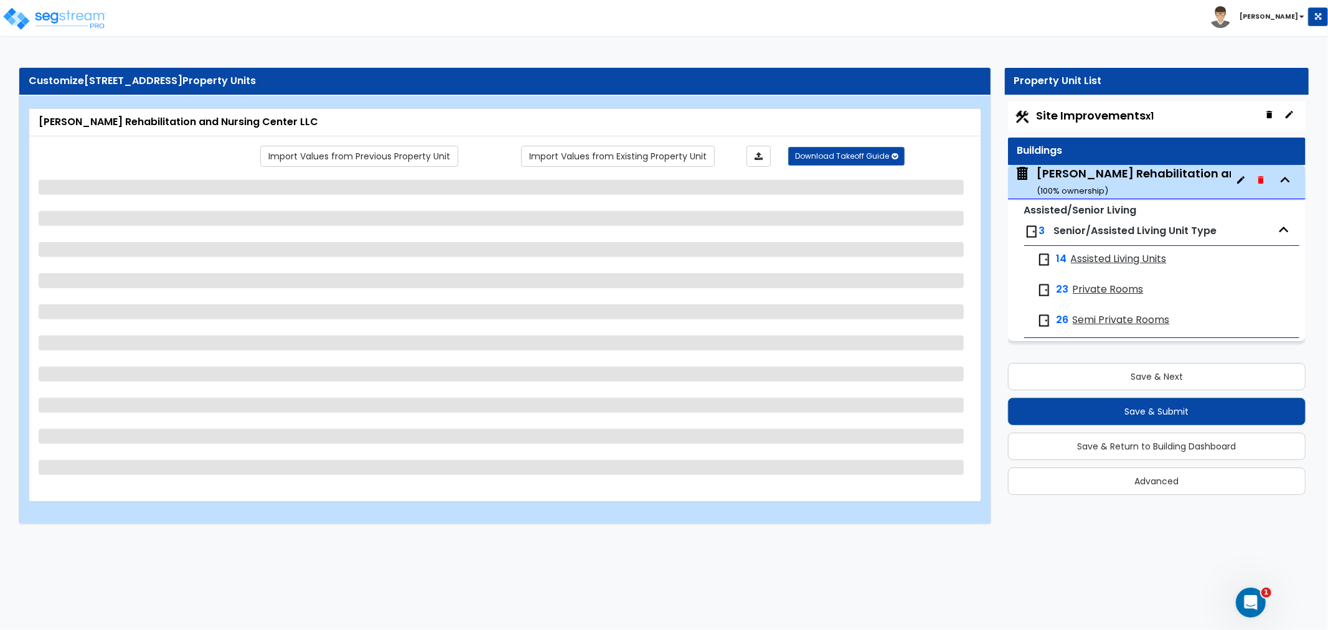
select select "2"
select select "4"
select select "3"
select select "1"
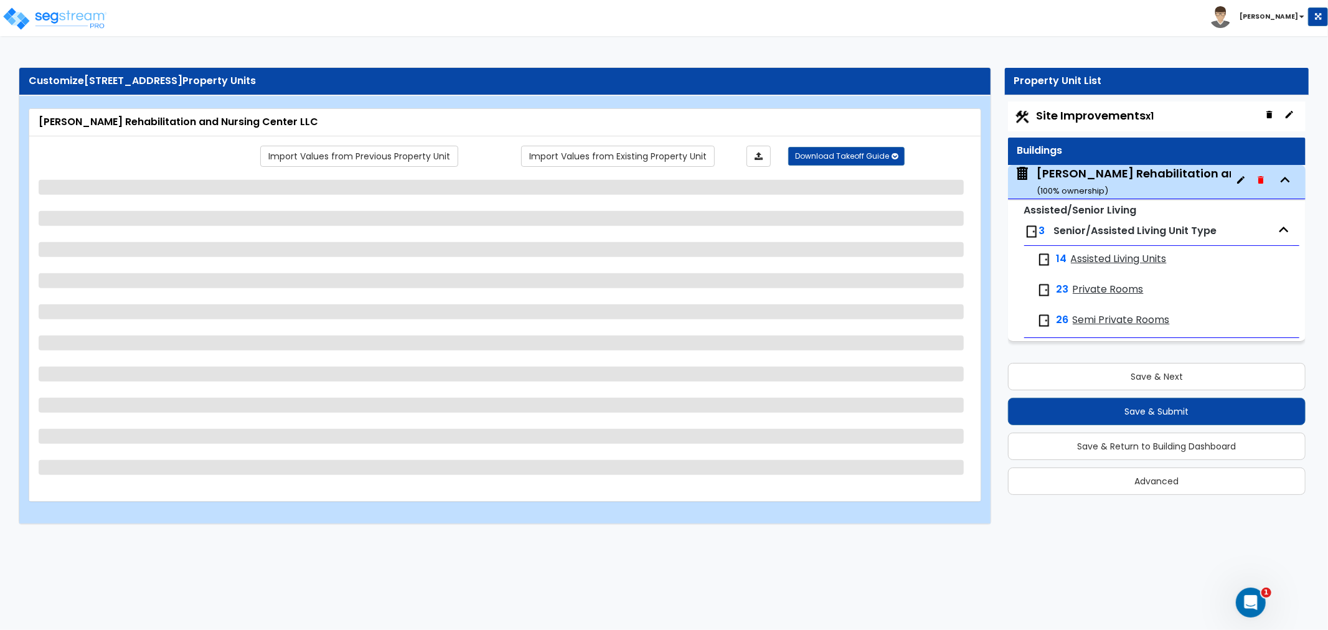
select select "4"
select select "2"
select select "1"
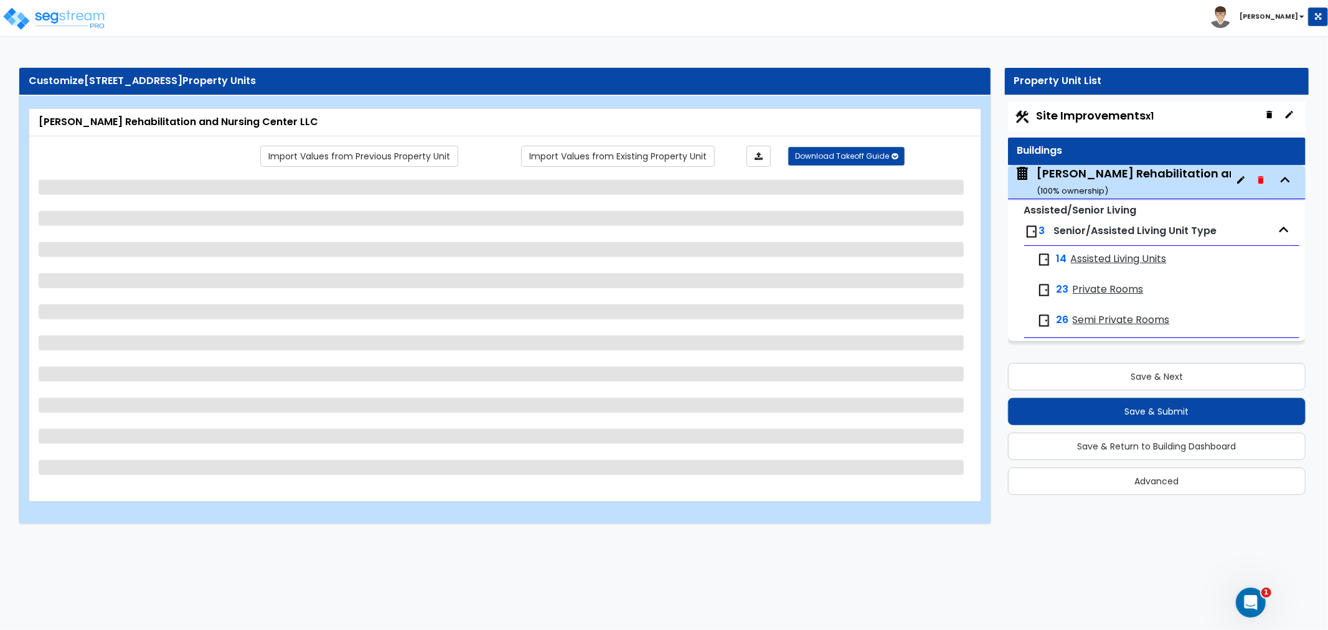
select select "3"
select select "2"
select select "1"
select select "2"
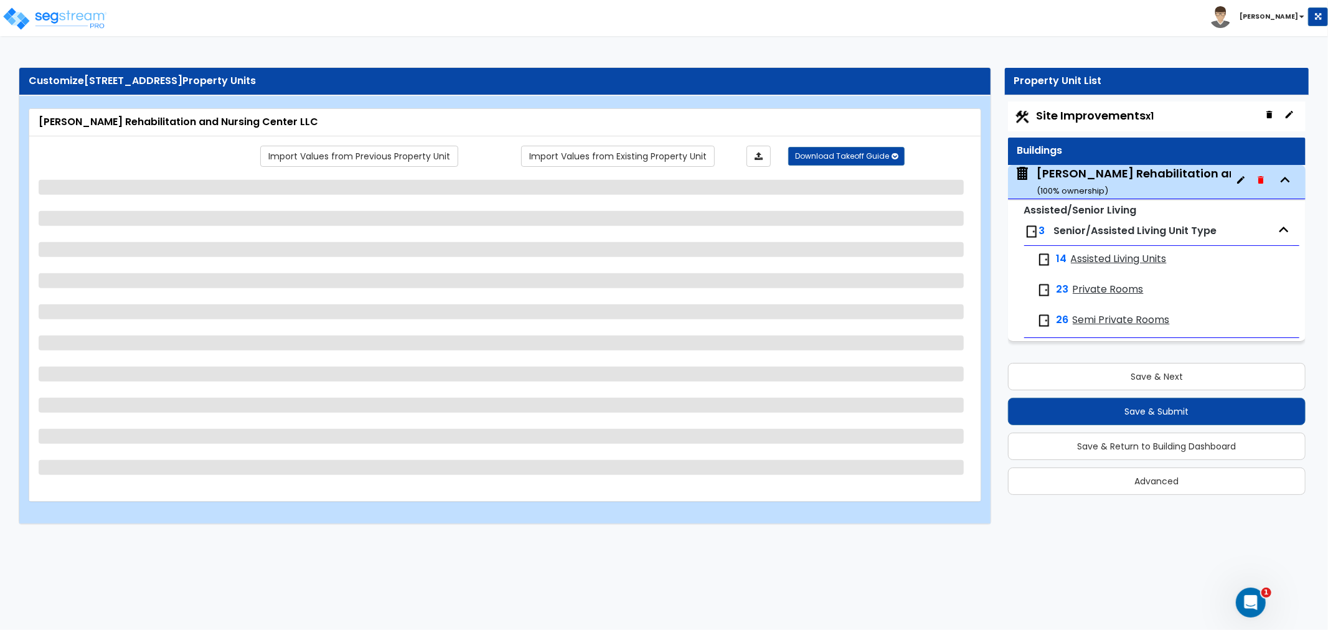
select select "1"
select select "4"
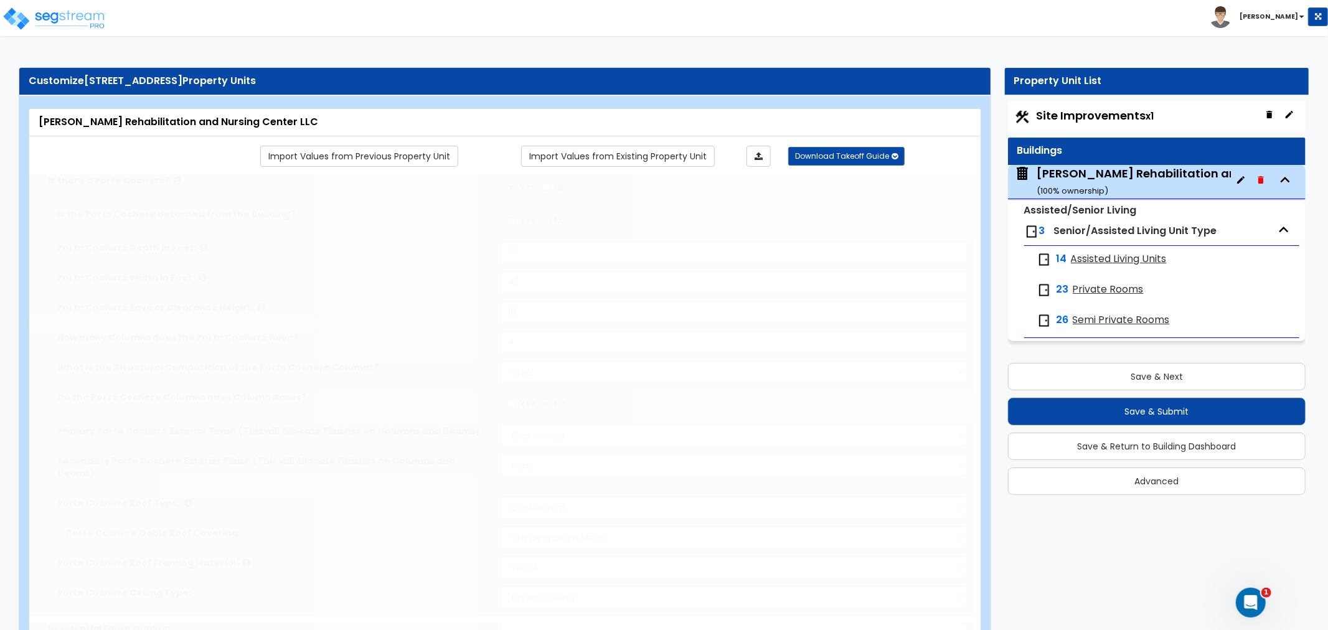
radio input "true"
select select "2"
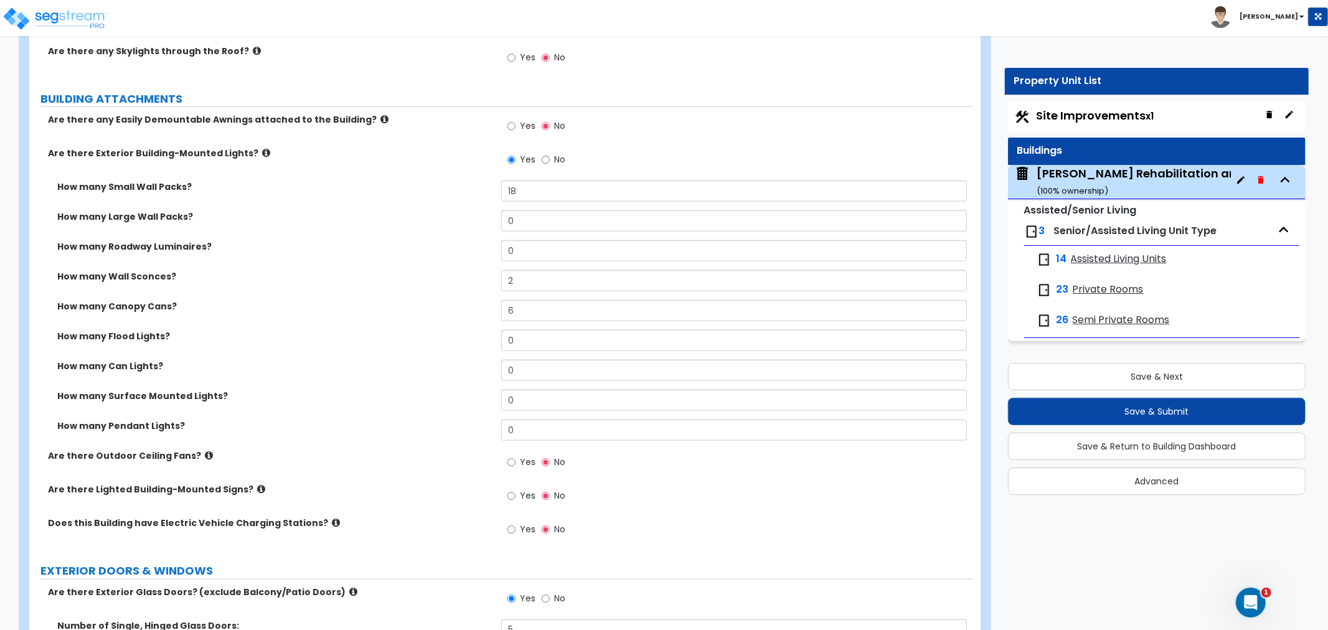
scroll to position [1522, 0]
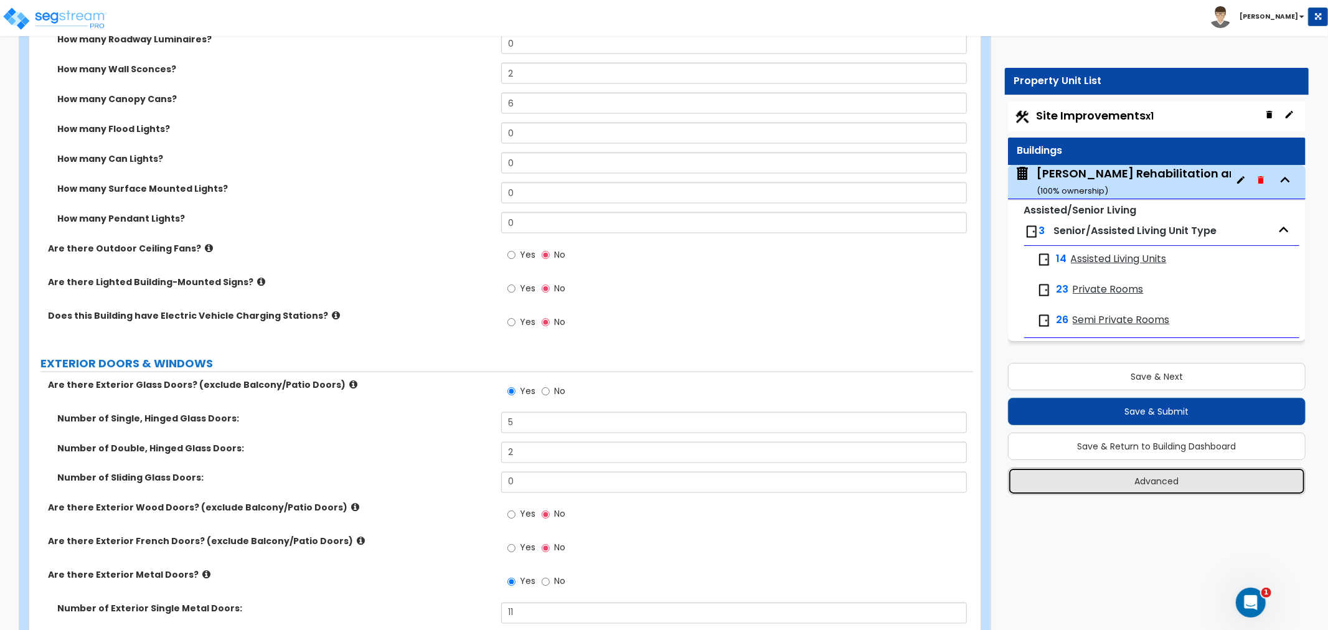
click at [1141, 476] on button "Advanced" at bounding box center [1157, 481] width 298 height 27
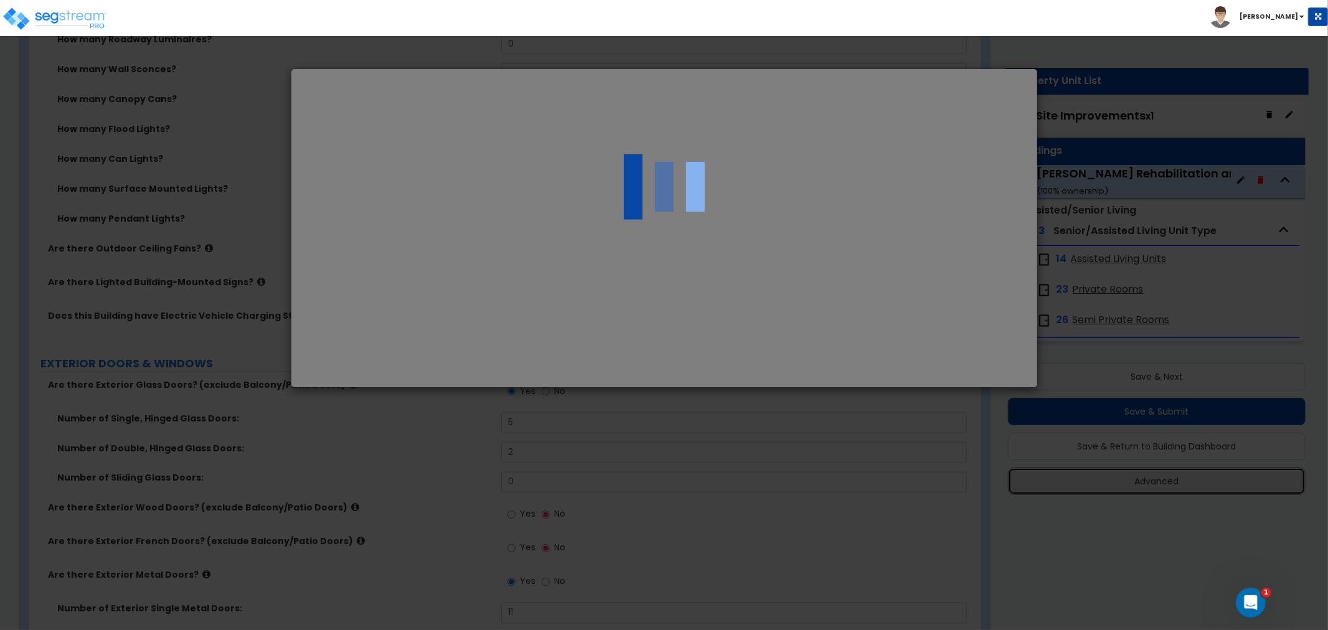
select select "WI"
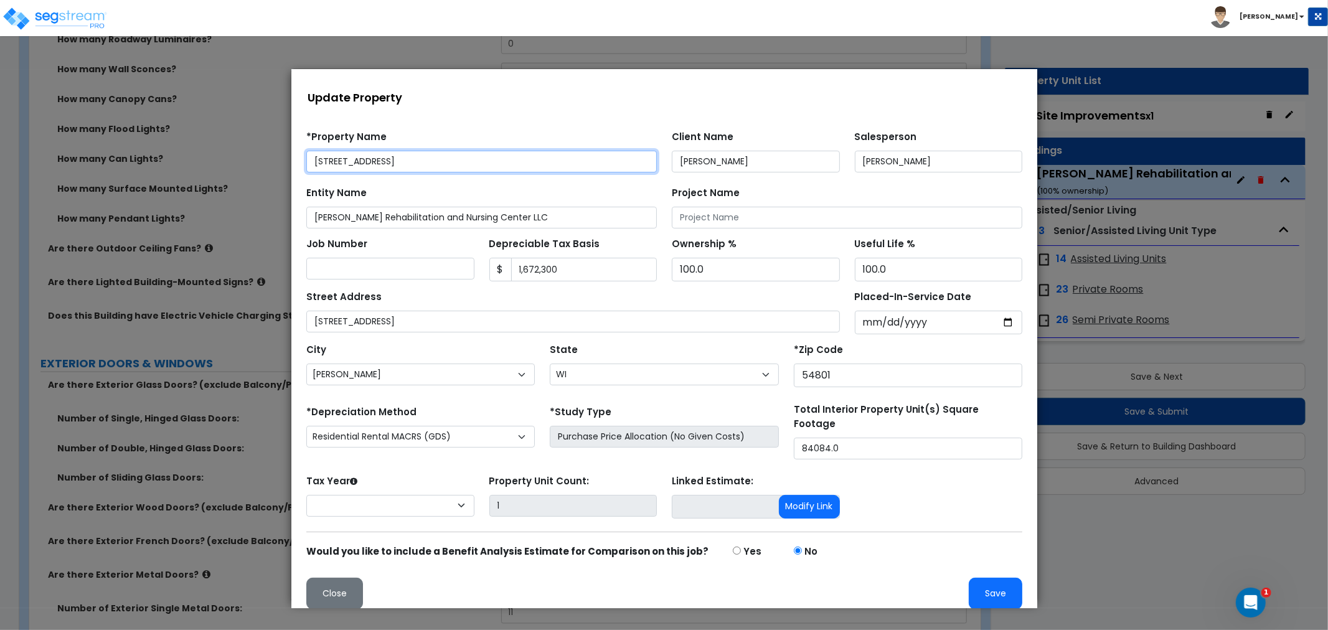
select select "2024"
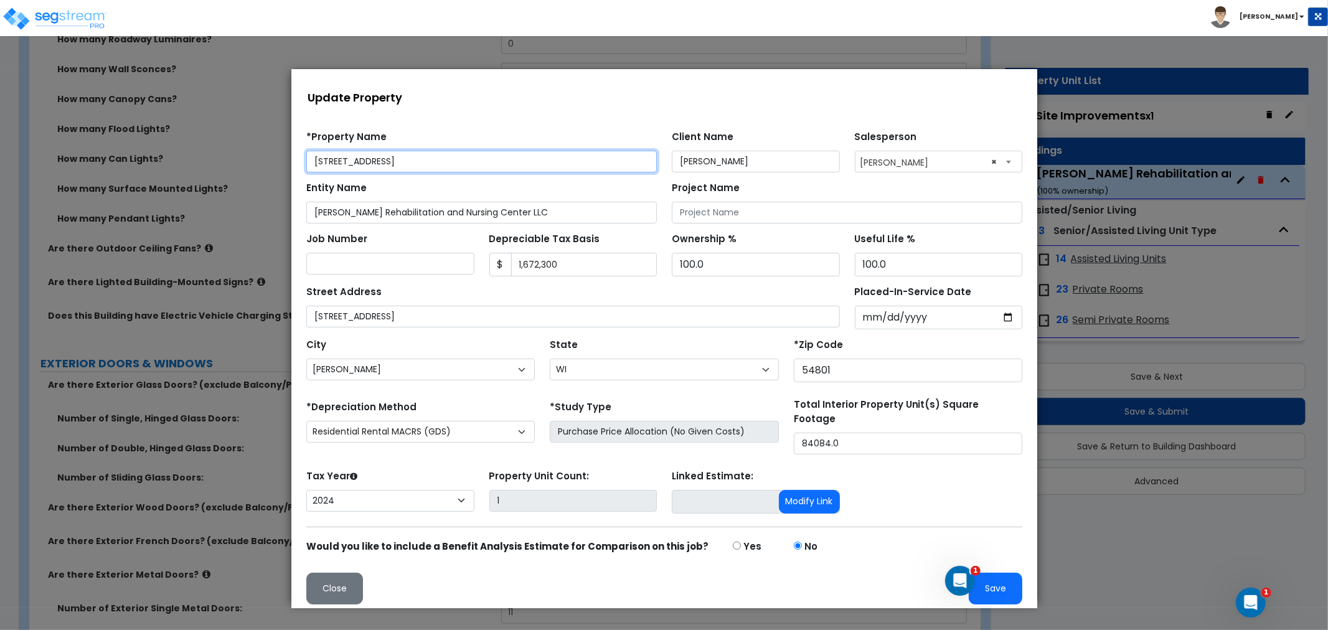
scroll to position [1, 0]
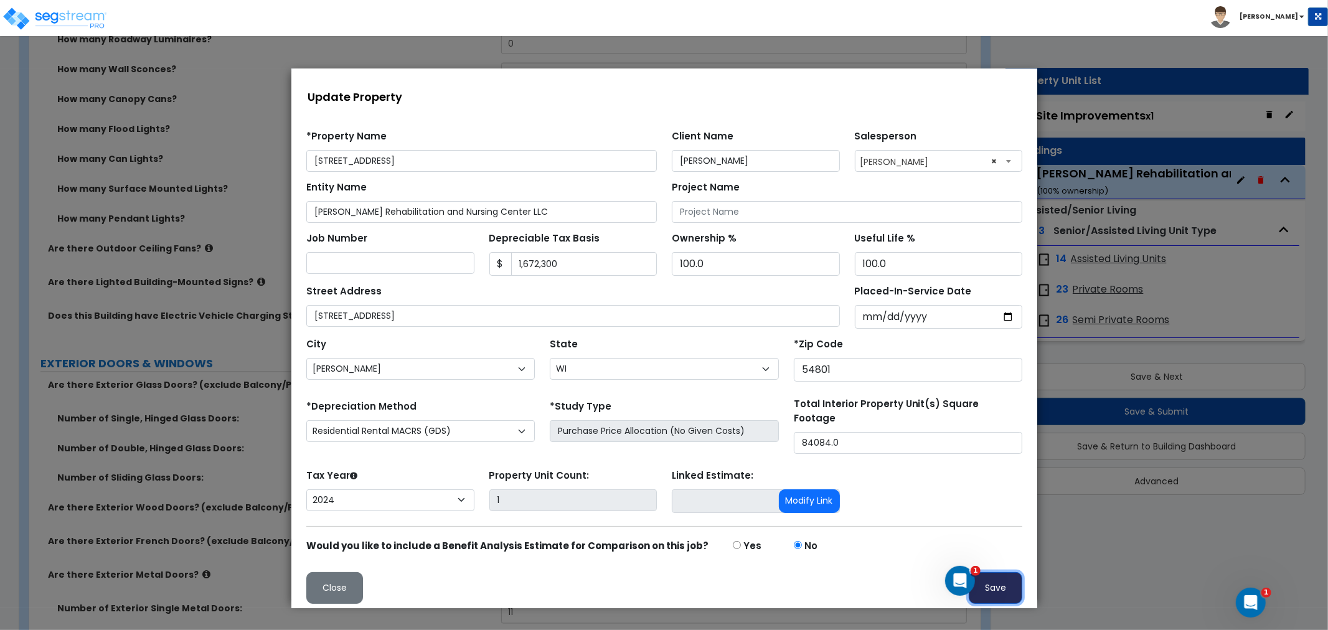
click at [995, 587] on button "Save" at bounding box center [995, 588] width 54 height 32
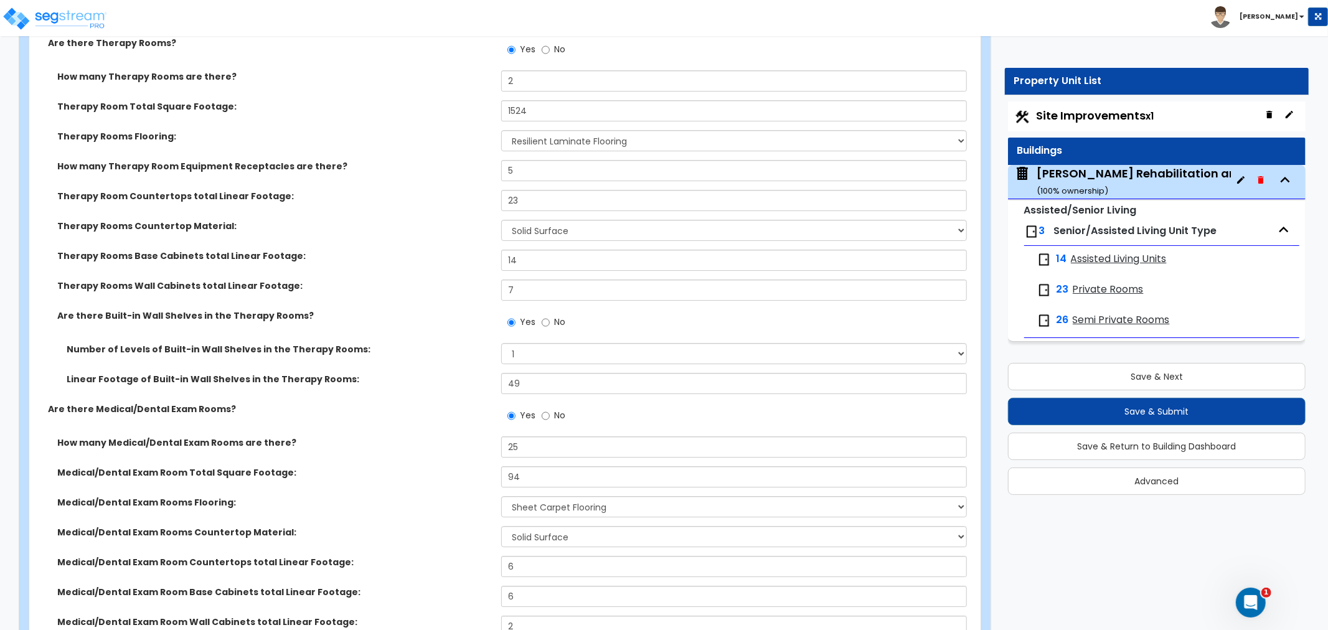
scroll to position [3529, 0]
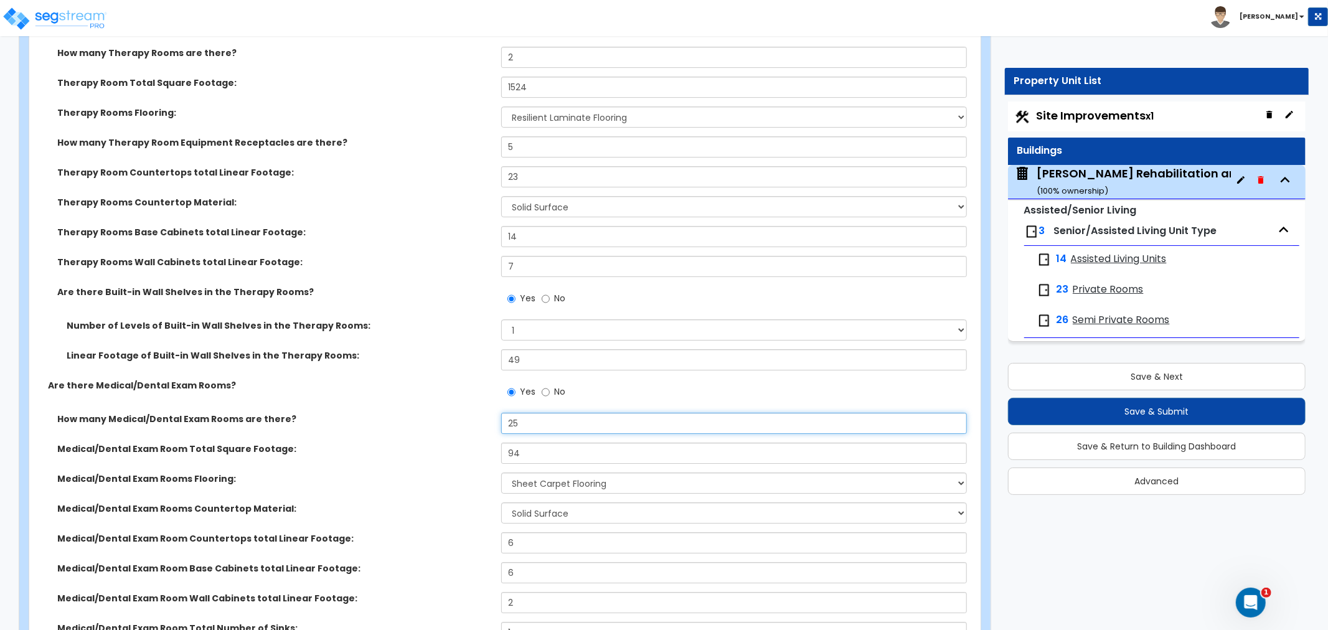
drag, startPoint x: 546, startPoint y: 397, endPoint x: 463, endPoint y: 401, distance: 82.9
click at [463, 413] on div "How many Medical/Dental Exam Rooms are there? 25" at bounding box center [501, 428] width 944 height 30
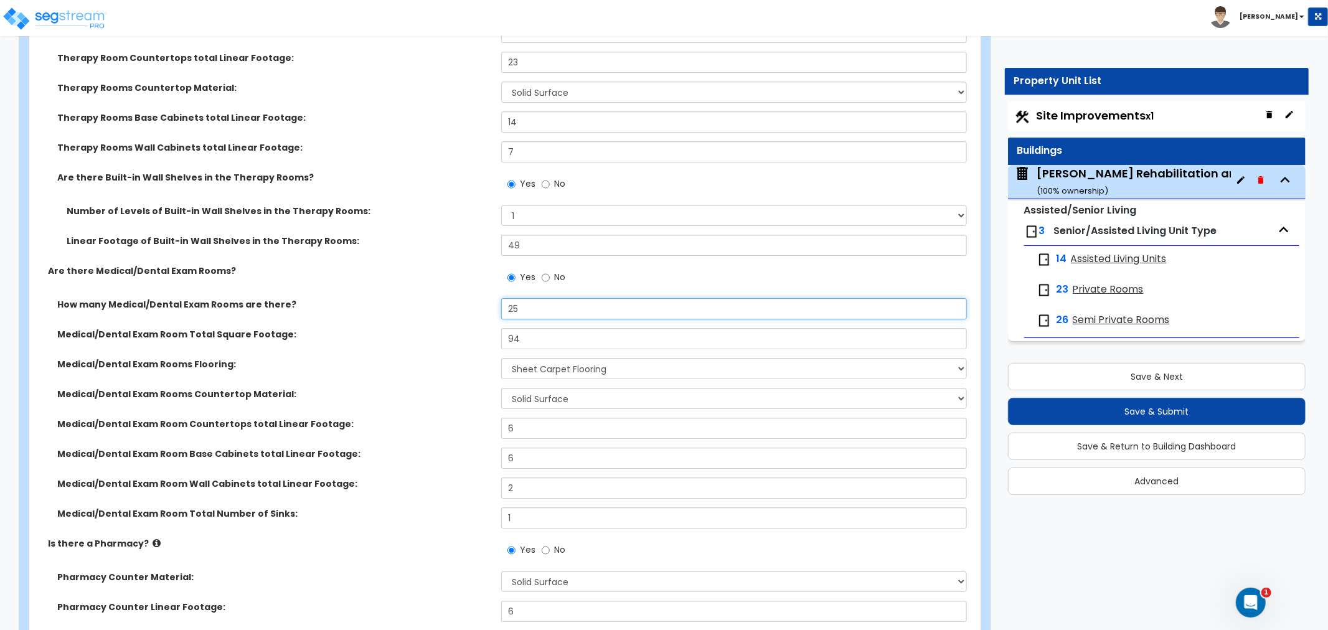
scroll to position [3667, 0]
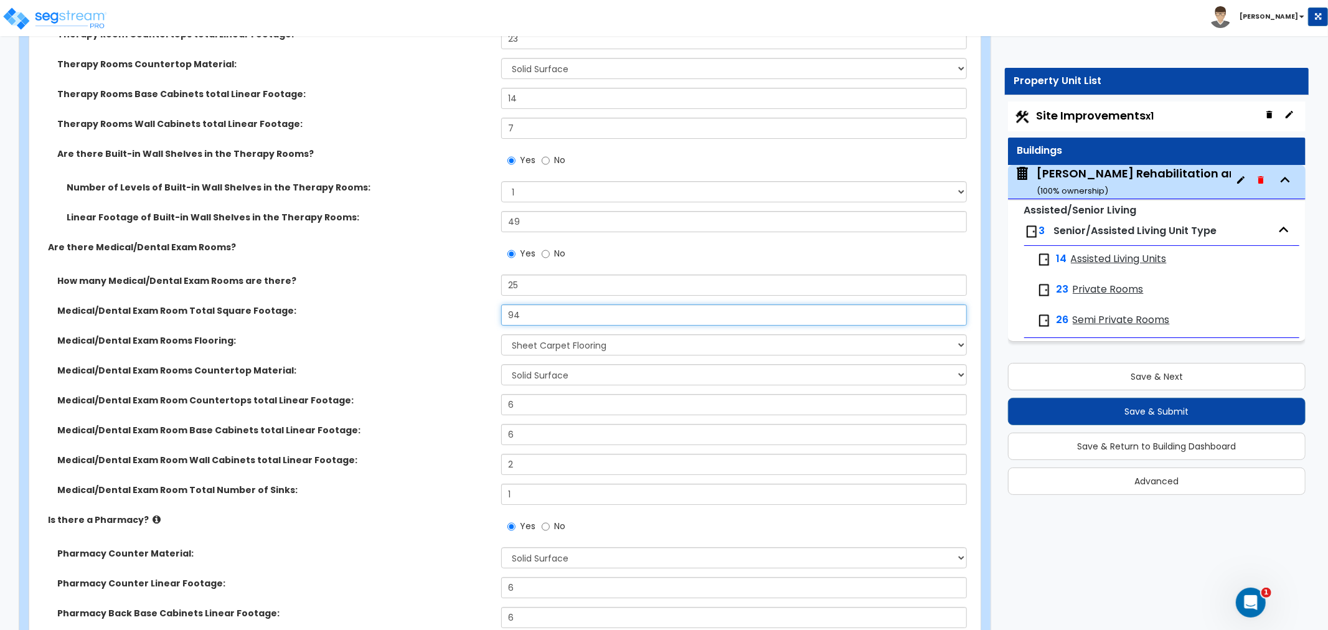
drag, startPoint x: 531, startPoint y: 285, endPoint x: 503, endPoint y: 287, distance: 27.5
click at [503, 305] on input "94" at bounding box center [734, 315] width 466 height 21
type input "2,350"
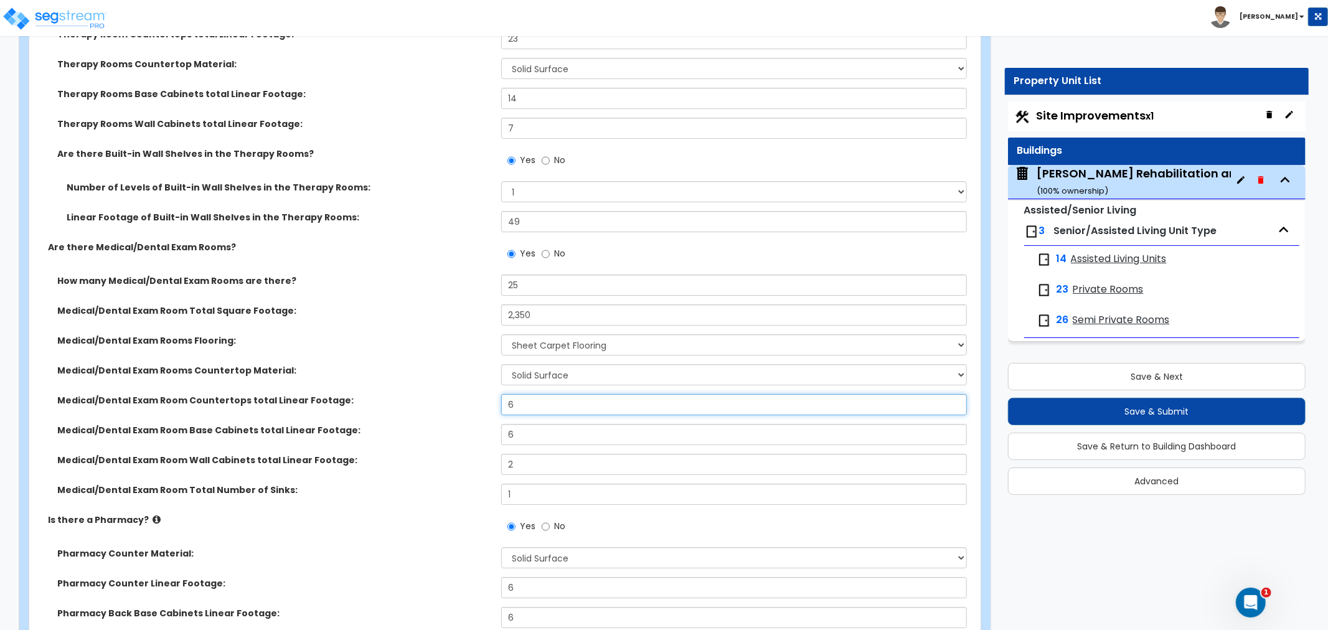
drag, startPoint x: 523, startPoint y: 377, endPoint x: 462, endPoint y: 381, distance: 61.8
click at [462, 394] on div "Medical/Dental Exam Room Countertops total Linear Footage: 6" at bounding box center [501, 409] width 944 height 30
type input "150"
drag, startPoint x: 526, startPoint y: 413, endPoint x: 397, endPoint y: 405, distance: 129.2
click at [397, 424] on div "Medical/Dental Exam Room Base Cabinets total Linear Footage: 6" at bounding box center [501, 439] width 944 height 30
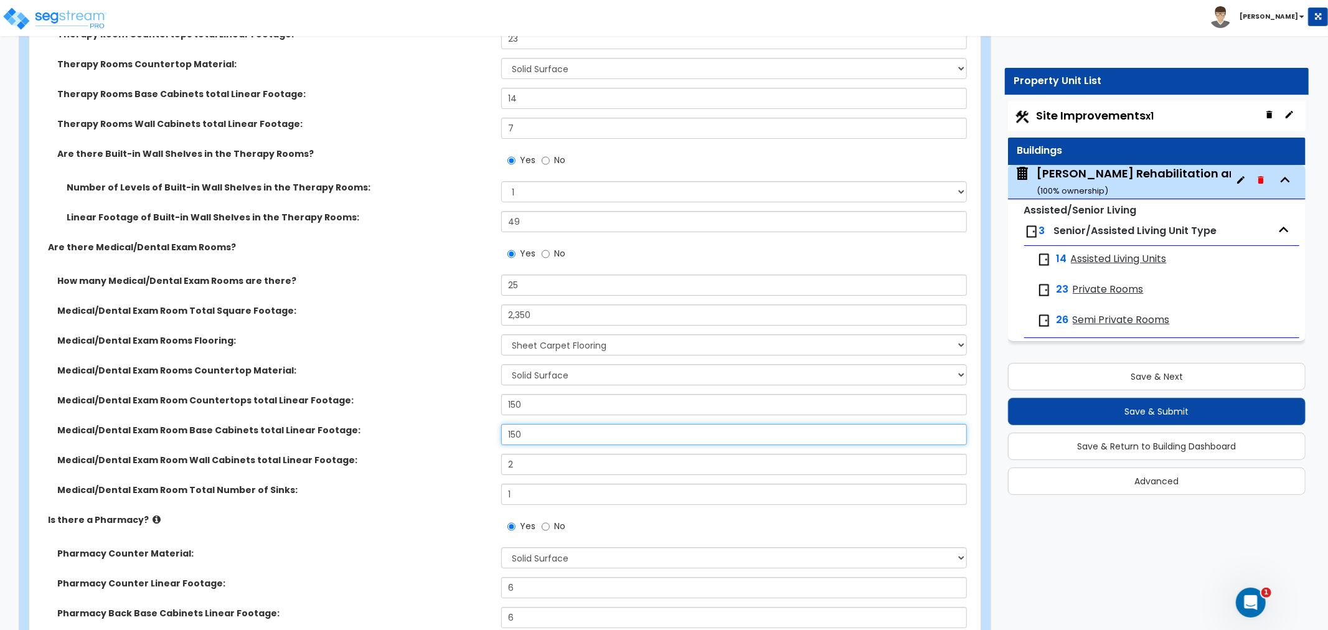
type input "150"
drag, startPoint x: 544, startPoint y: 440, endPoint x: 470, endPoint y: 440, distance: 74.7
click at [472, 454] on div "Medical/Dental Exam Room Wall Cabinets total Linear Footage: 2" at bounding box center [501, 469] width 944 height 30
type input "50"
drag, startPoint x: 548, startPoint y: 465, endPoint x: 450, endPoint y: 473, distance: 98.1
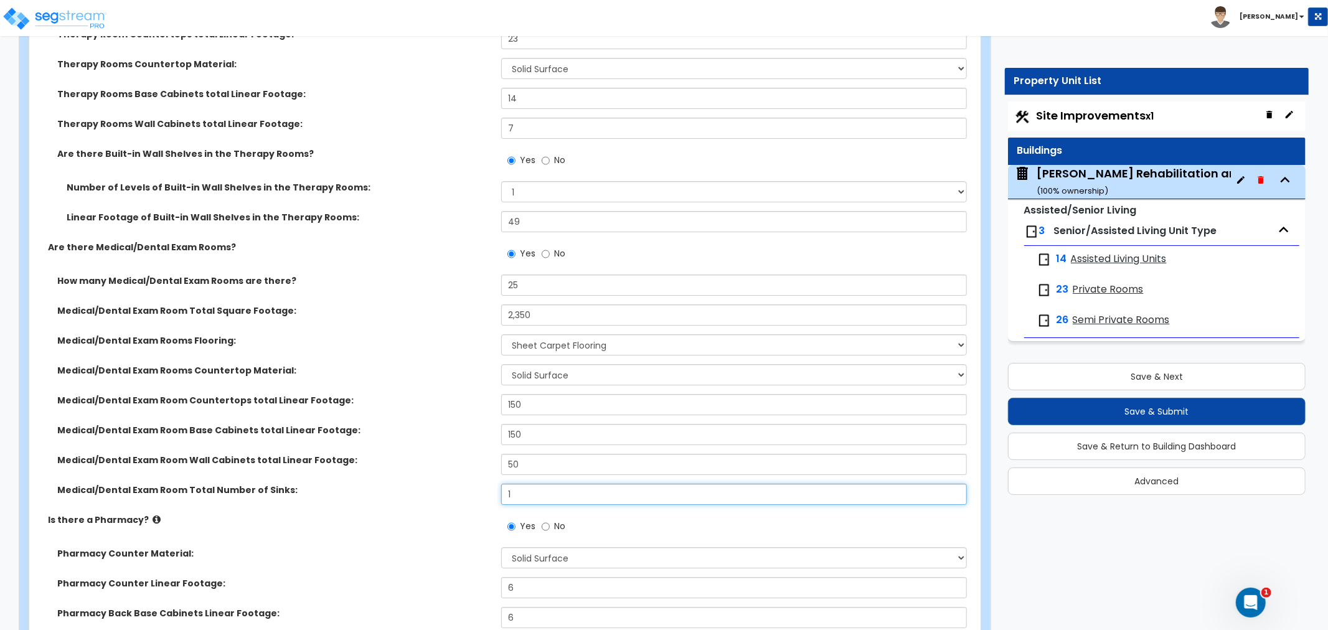
click at [450, 484] on div "Medical/Dental Exam Room Total Number of Sinks: 1" at bounding box center [501, 499] width 944 height 30
type input "25"
click at [447, 484] on div "Medical/Dental Exam Room Total Number of Sinks: 25" at bounding box center [501, 499] width 944 height 30
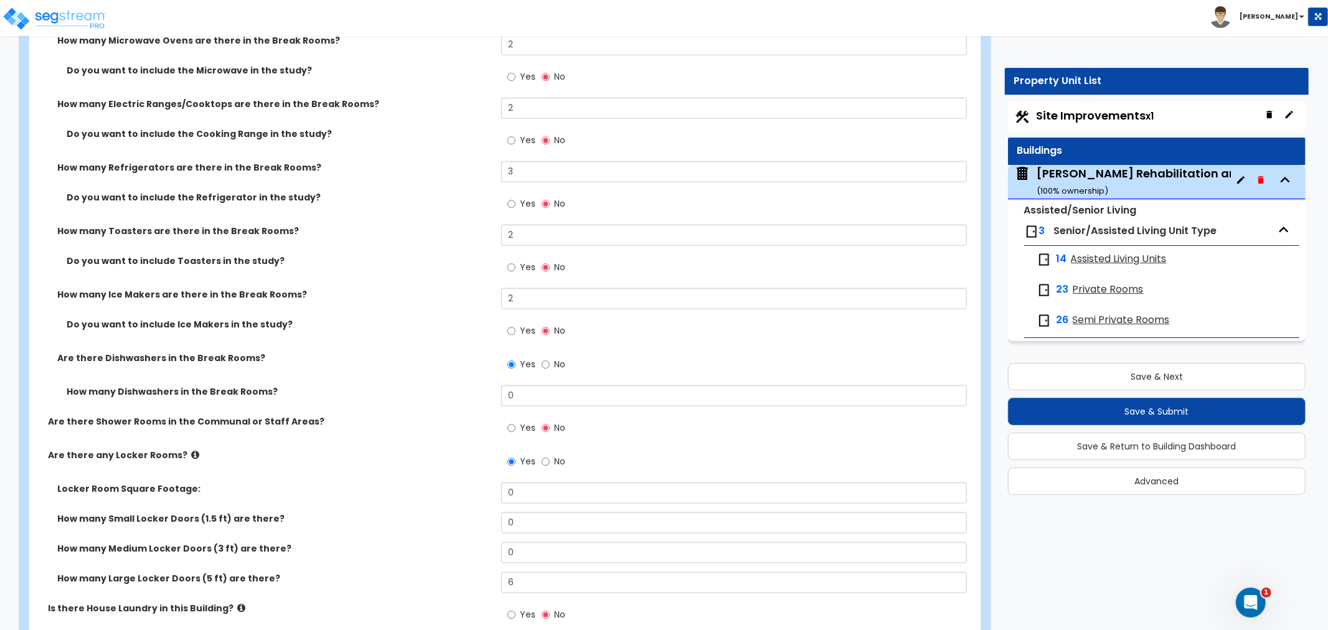
scroll to position [9273, 0]
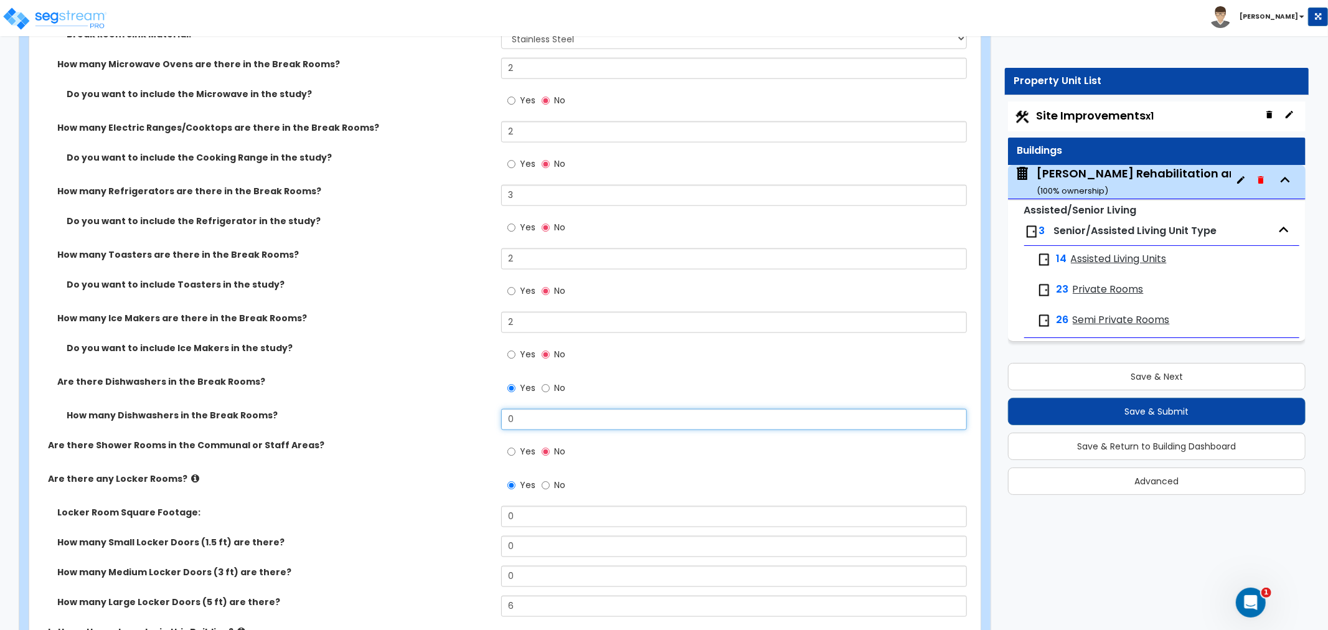
drag, startPoint x: 530, startPoint y: 374, endPoint x: 472, endPoint y: 384, distance: 58.8
click at [472, 409] on div "How many Dishwashers in the Break Rooms? 0" at bounding box center [501, 424] width 944 height 30
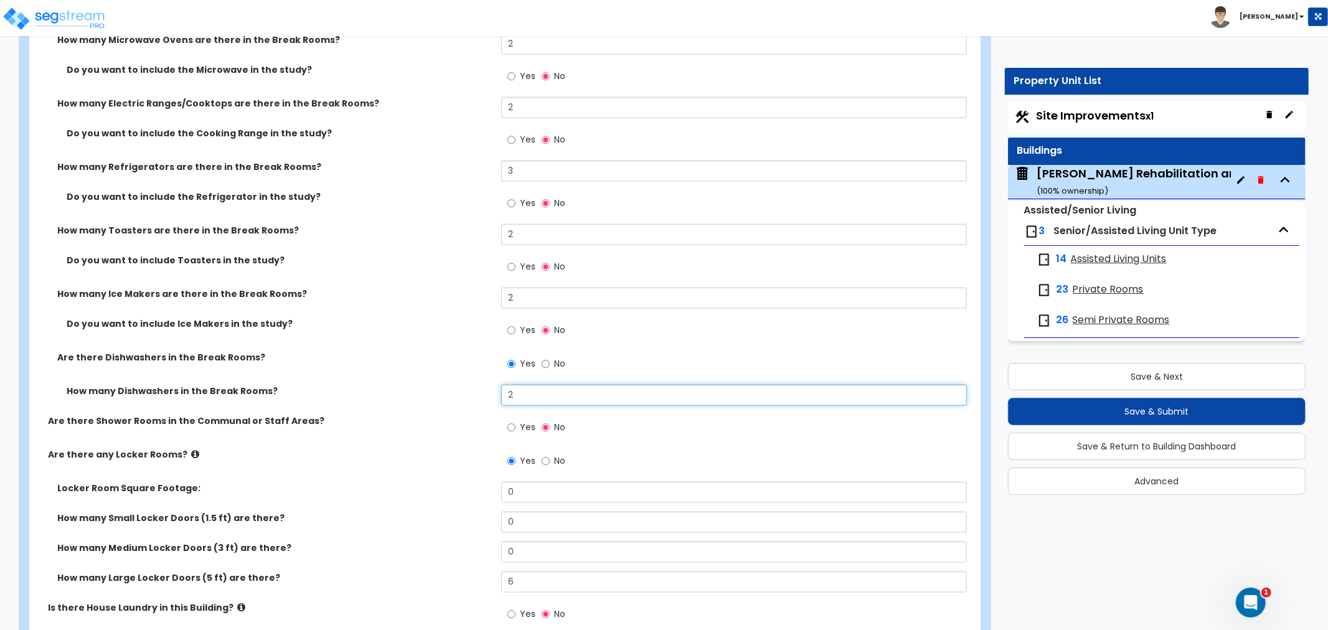
scroll to position [9550, 0]
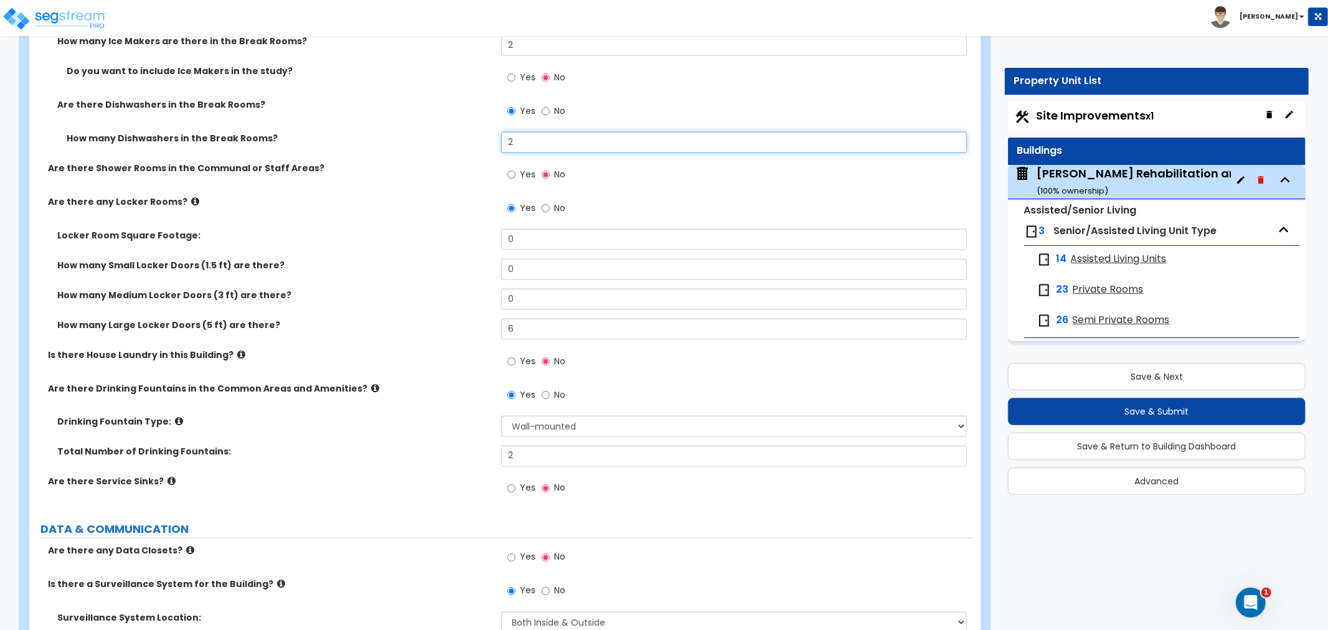
type input "2"
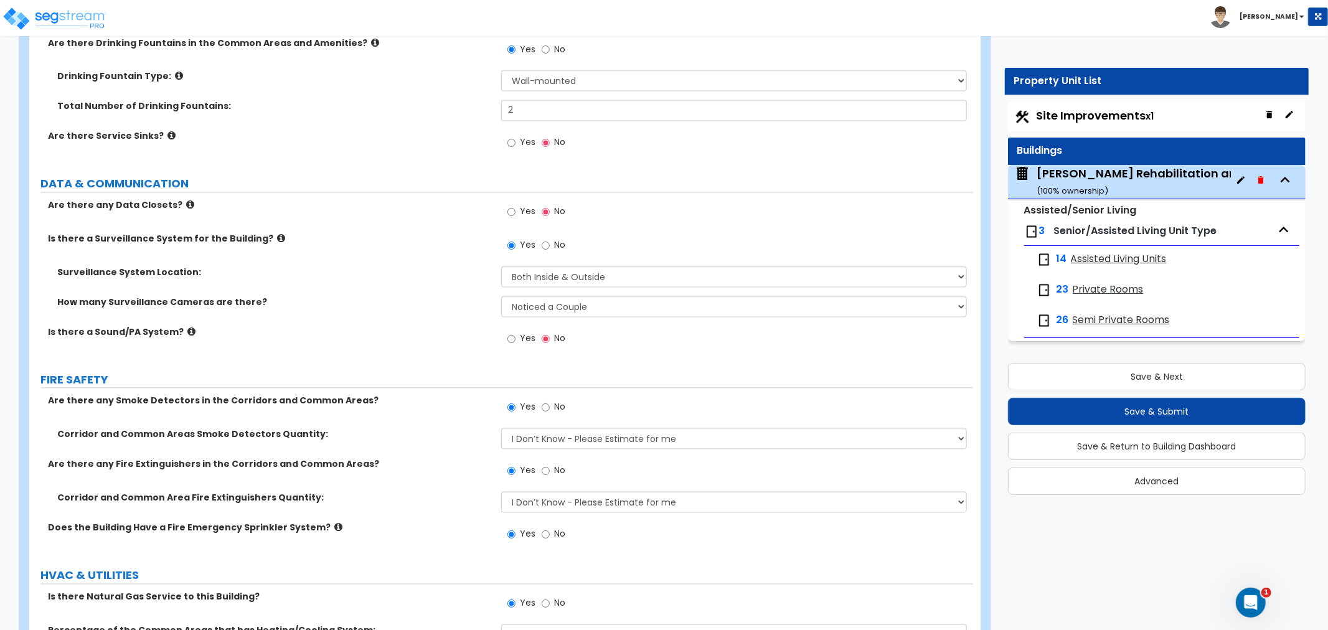
scroll to position [10117, 0]
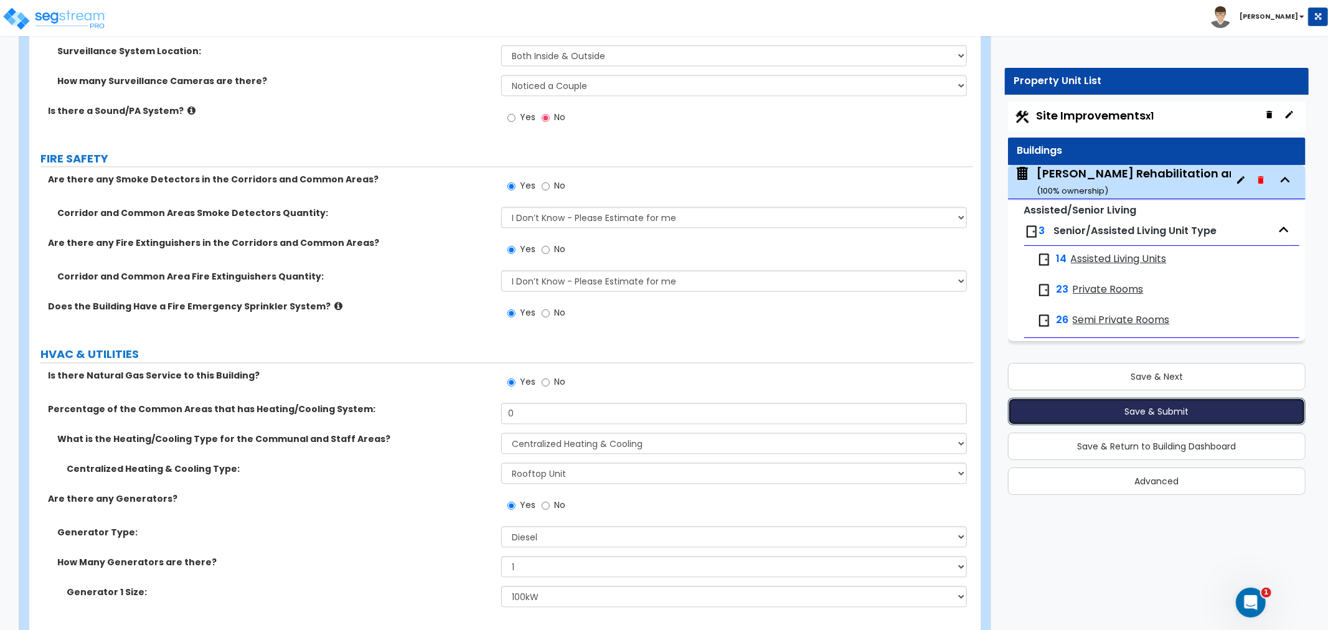
click at [1169, 407] on button "Save & Submit" at bounding box center [1157, 411] width 298 height 27
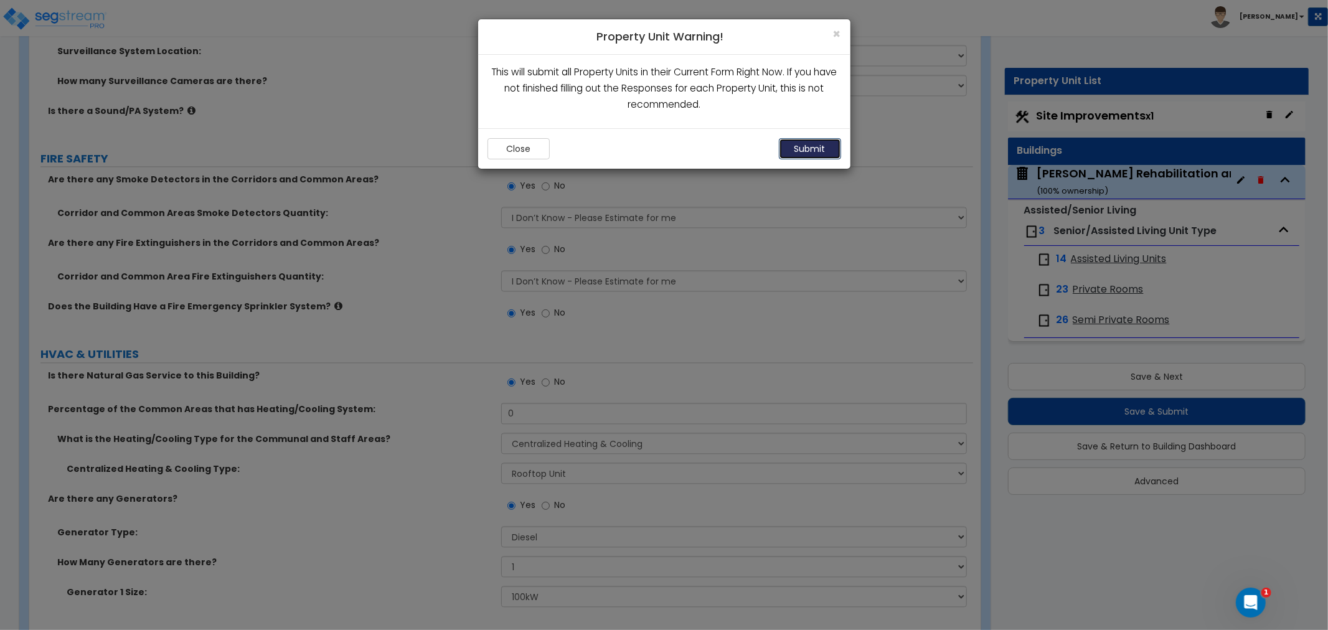
click at [819, 149] on button "Submit" at bounding box center [810, 148] width 62 height 21
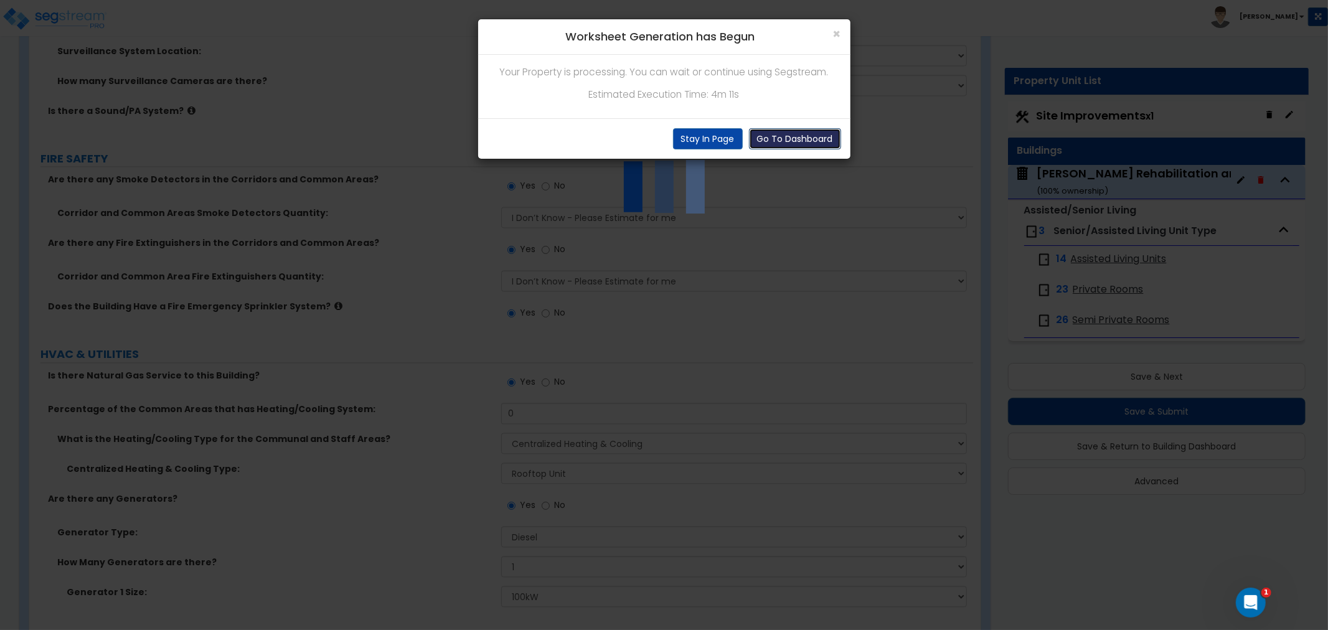
click at [798, 136] on button "Go To Dashboard" at bounding box center [795, 138] width 92 height 21
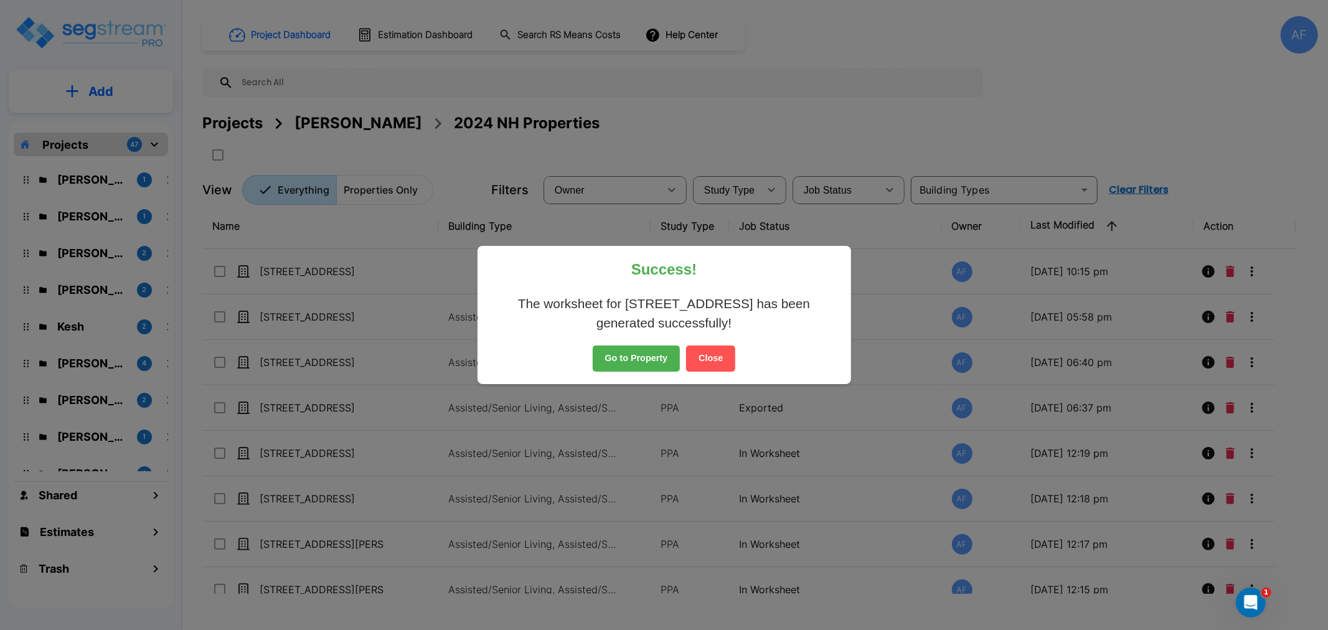
click at [627, 357] on button "Go to Property" at bounding box center [637, 359] width 88 height 26
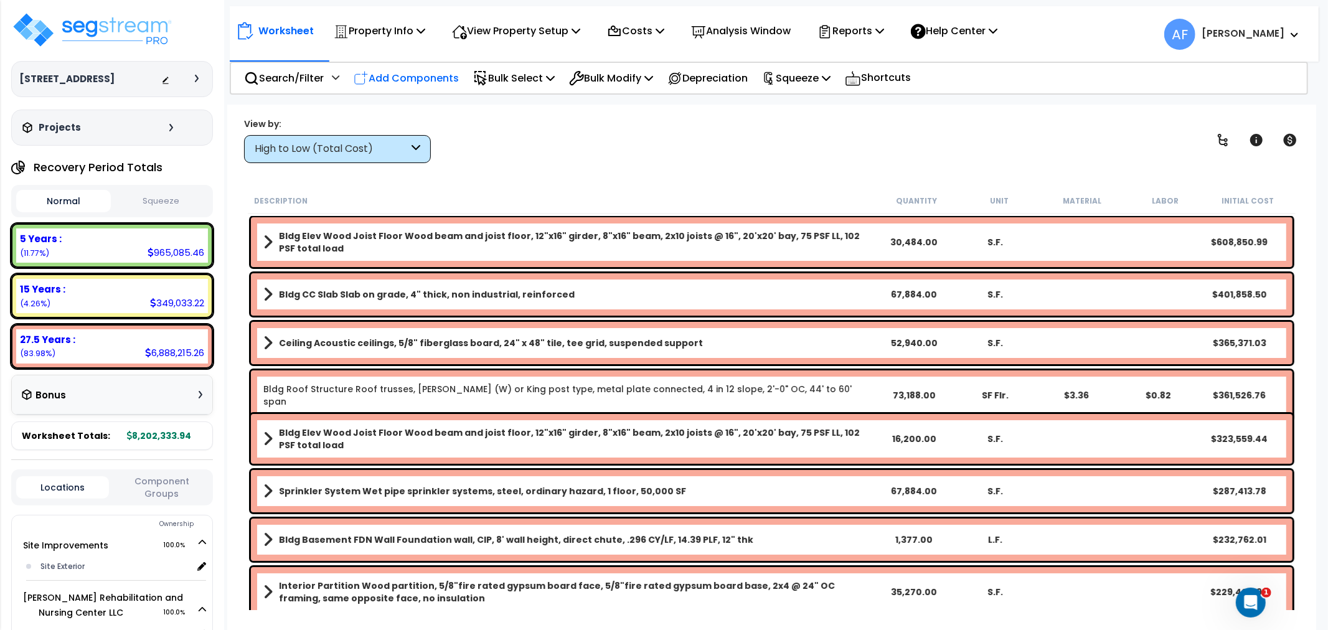
click at [388, 78] on p "Add Components" at bounding box center [406, 78] width 105 height 17
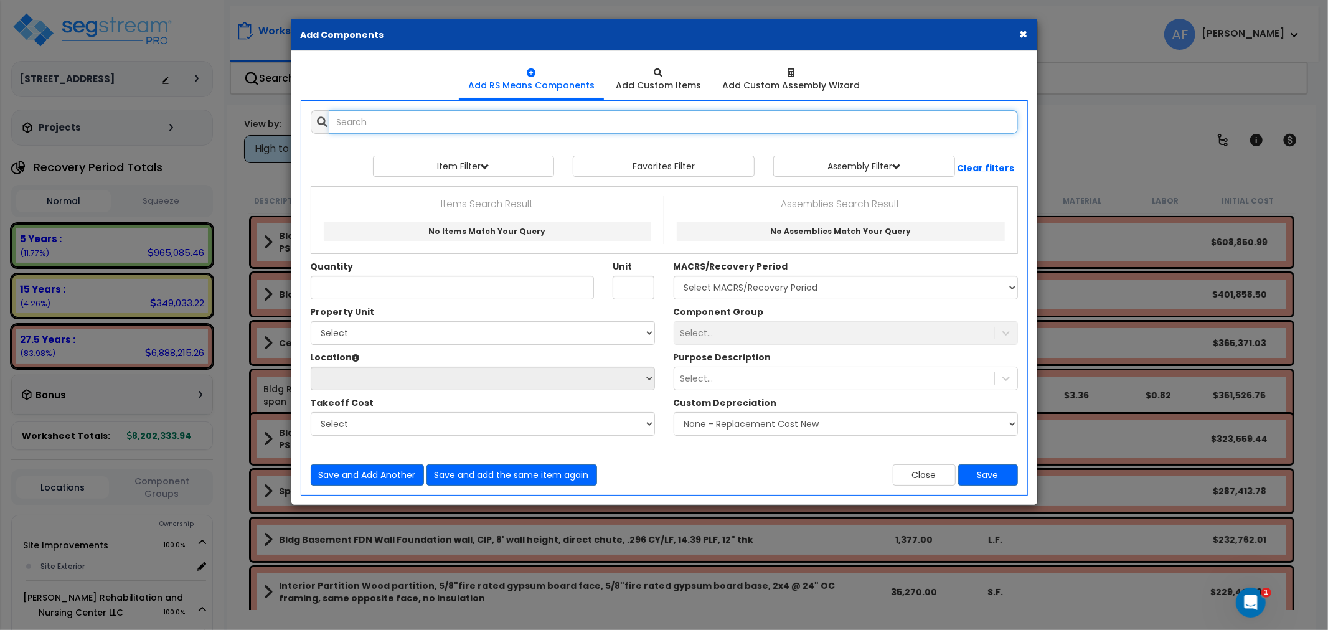
click at [365, 128] on input "text" at bounding box center [673, 122] width 689 height 24
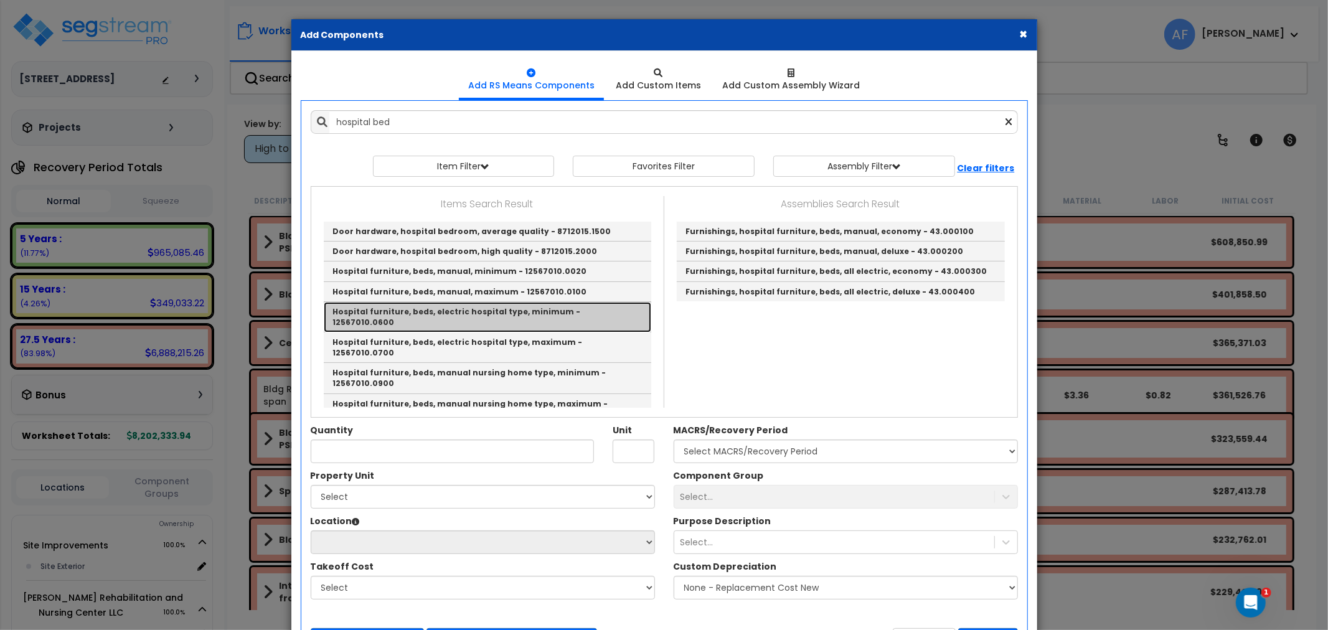
click at [480, 313] on link "Hospital furniture, beds, electric hospital type, minimum - 12567010.0600" at bounding box center [488, 317] width 328 height 31
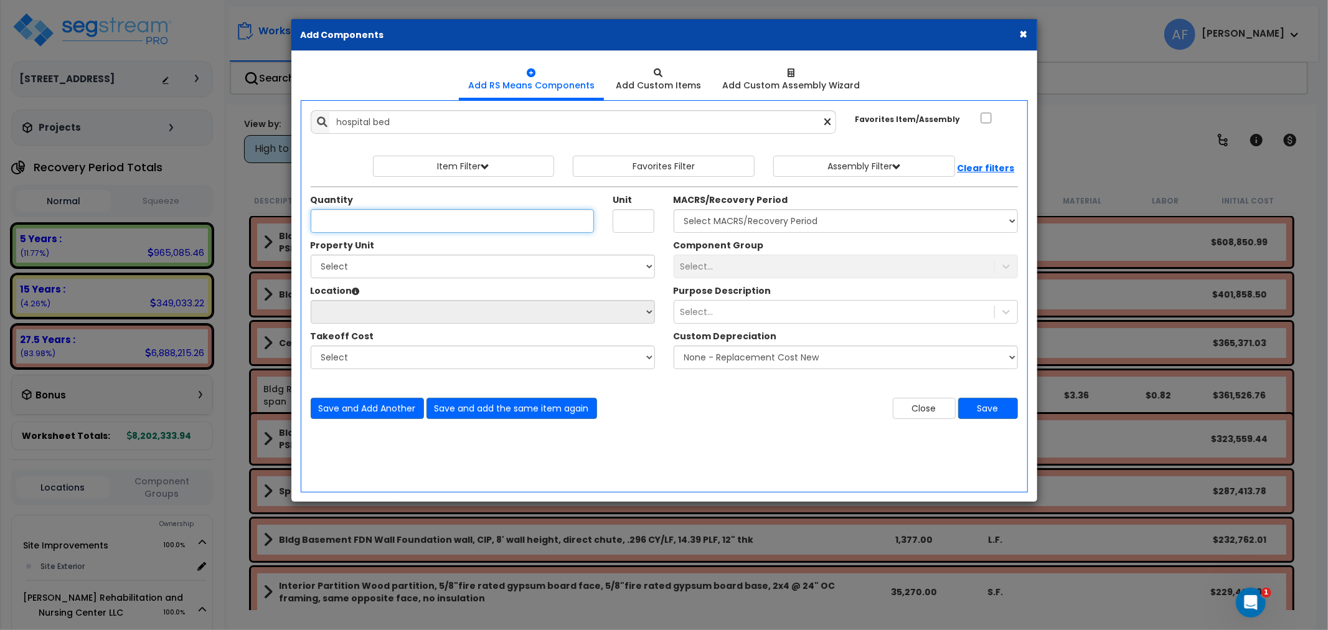
type input "Hospital furniture, beds, electric hospital type, minimum - 12567010.0600"
type input "Ea."
click at [360, 222] on input "Quantity" at bounding box center [453, 221] width 284 height 24
type input "1"
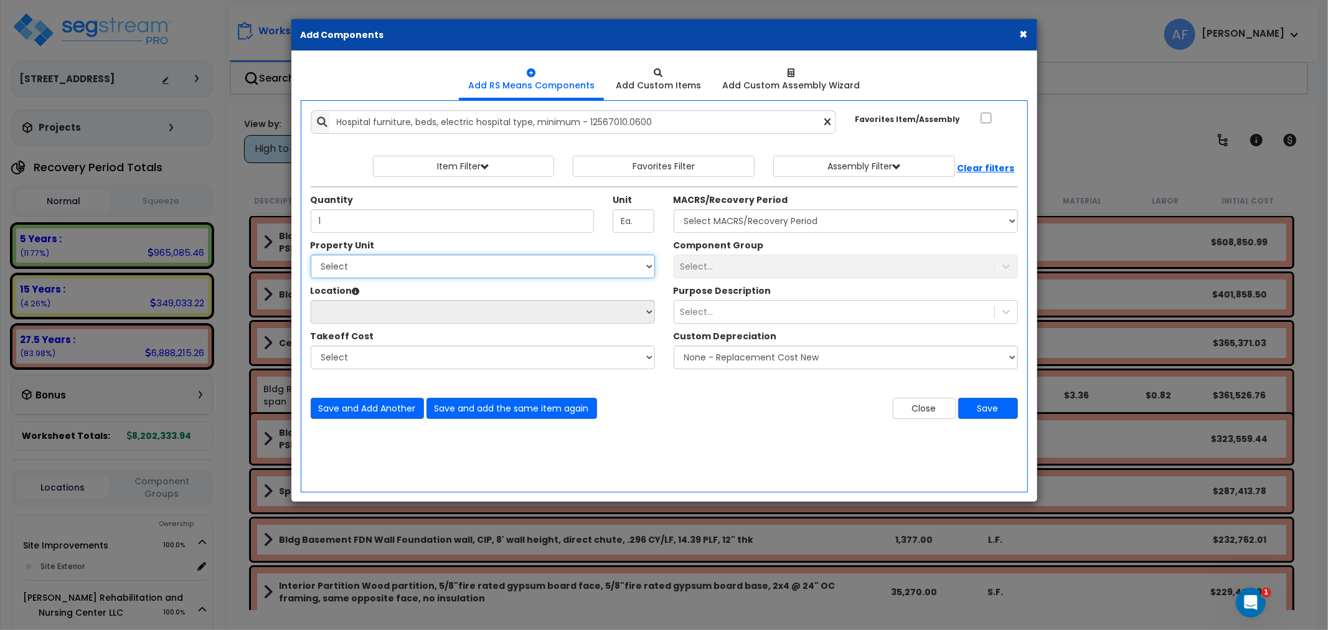
click at [376, 275] on select "Select Site Improvements Spooner Rehabilitation and Nursing Center LLC" at bounding box center [483, 267] width 344 height 24
select select "168729"
click at [311, 255] on select "Select Site Improvements Spooner Rehabilitation and Nursing Center LLC" at bounding box center [483, 267] width 344 height 24
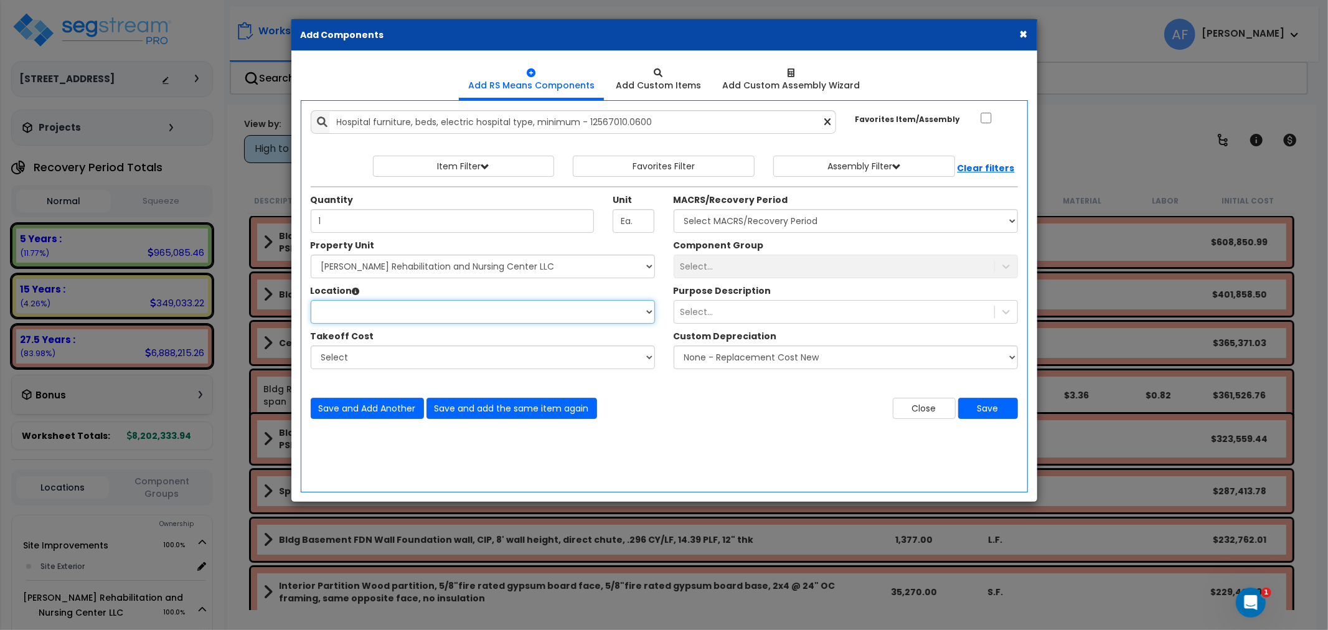
click at [399, 316] on select "Location:" at bounding box center [483, 312] width 344 height 24
select select "31676"
click at [311, 300] on select "Select Assisted Living Units Building Building Interior Building Porte Cochere …" at bounding box center [483, 312] width 344 height 24
click at [794, 223] on select "Select MACRS/Recovery Period 5 Years - 57.0 - Distributive Trades & Services 5 …" at bounding box center [846, 221] width 344 height 24
select select "3667"
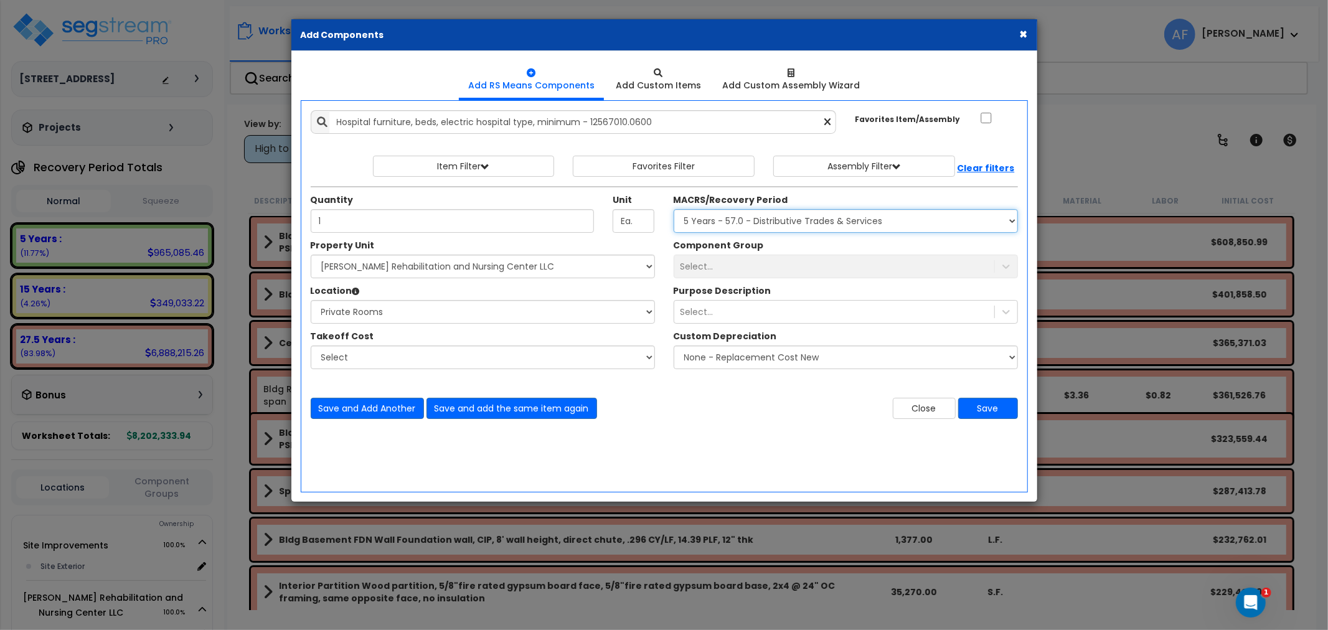
click at [674, 209] on select "Select MACRS/Recovery Period 5 Years - 57.0 - Distributive Trades & Services 5 …" at bounding box center [846, 221] width 344 height 24
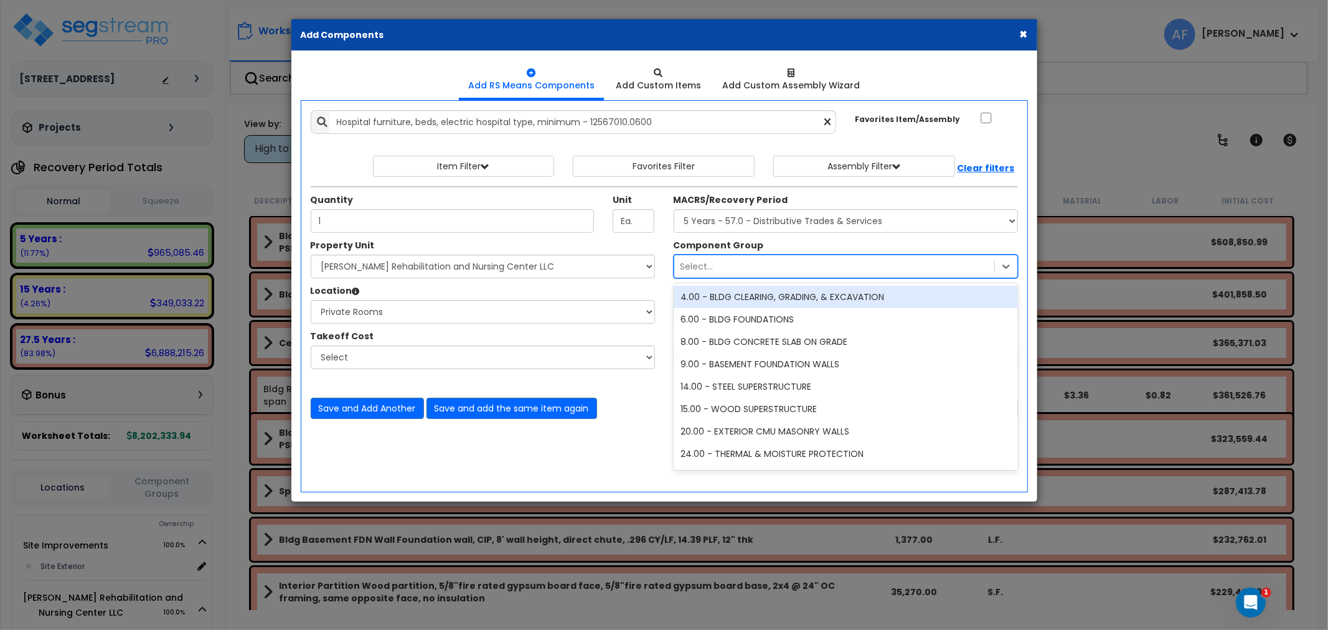
click at [762, 271] on div "Select..." at bounding box center [835, 267] width 320 height 20
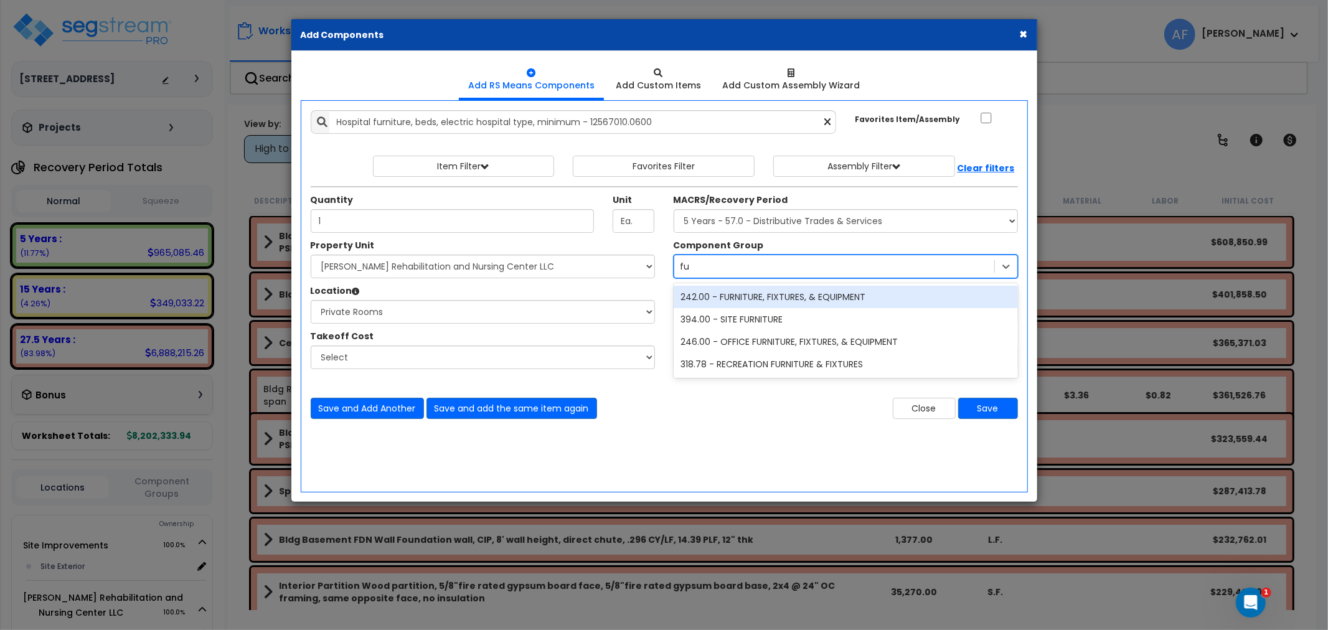
type input "fur"
click at [762, 296] on div "242.00 - FURNITURE, FIXTURES, & EQUIPMENT" at bounding box center [846, 297] width 344 height 22
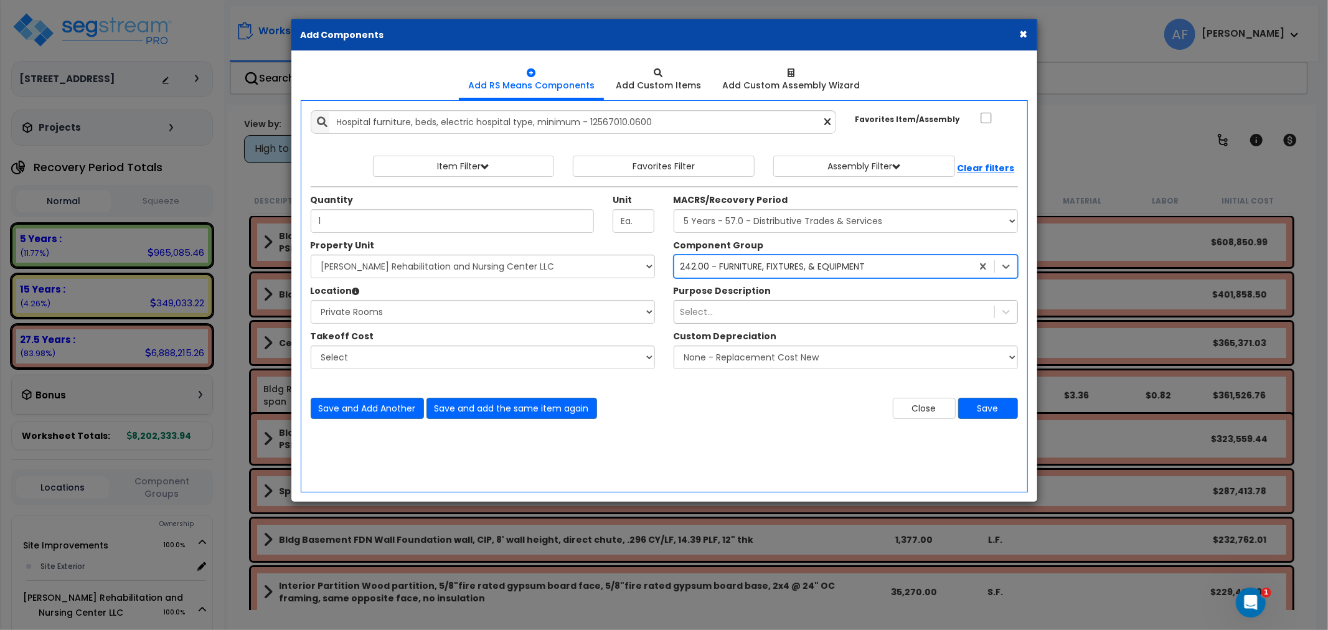
click at [750, 313] on div "Select..." at bounding box center [835, 312] width 320 height 20
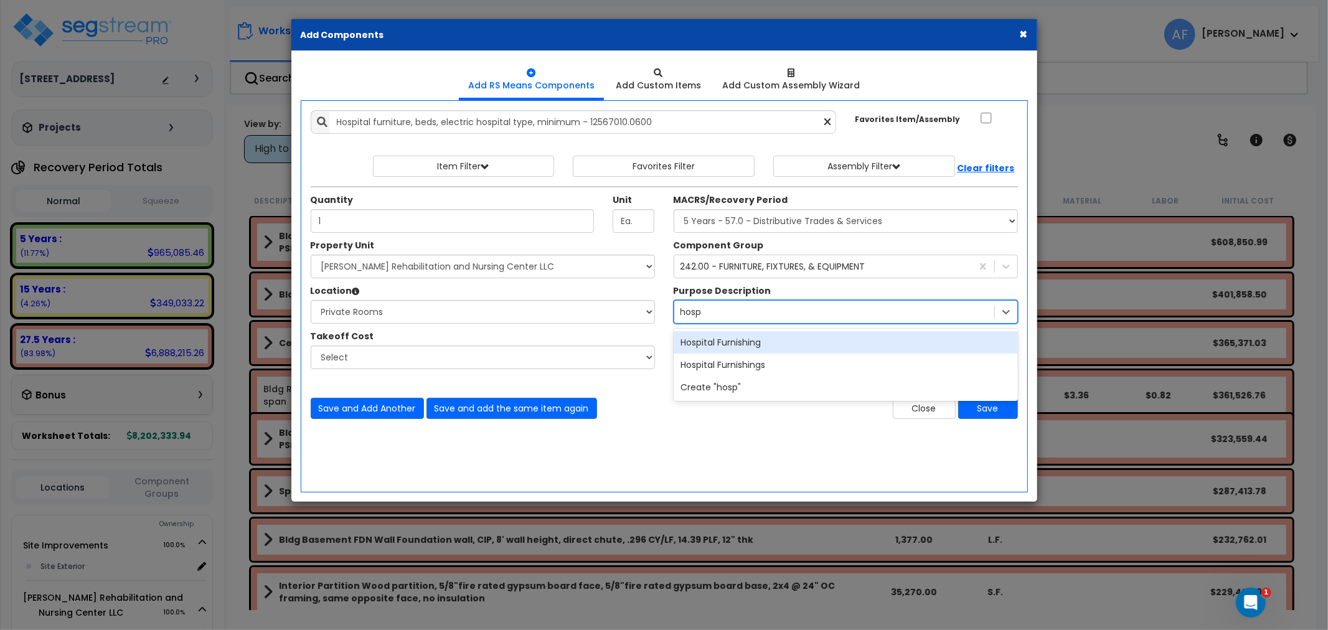
type input "hospi"
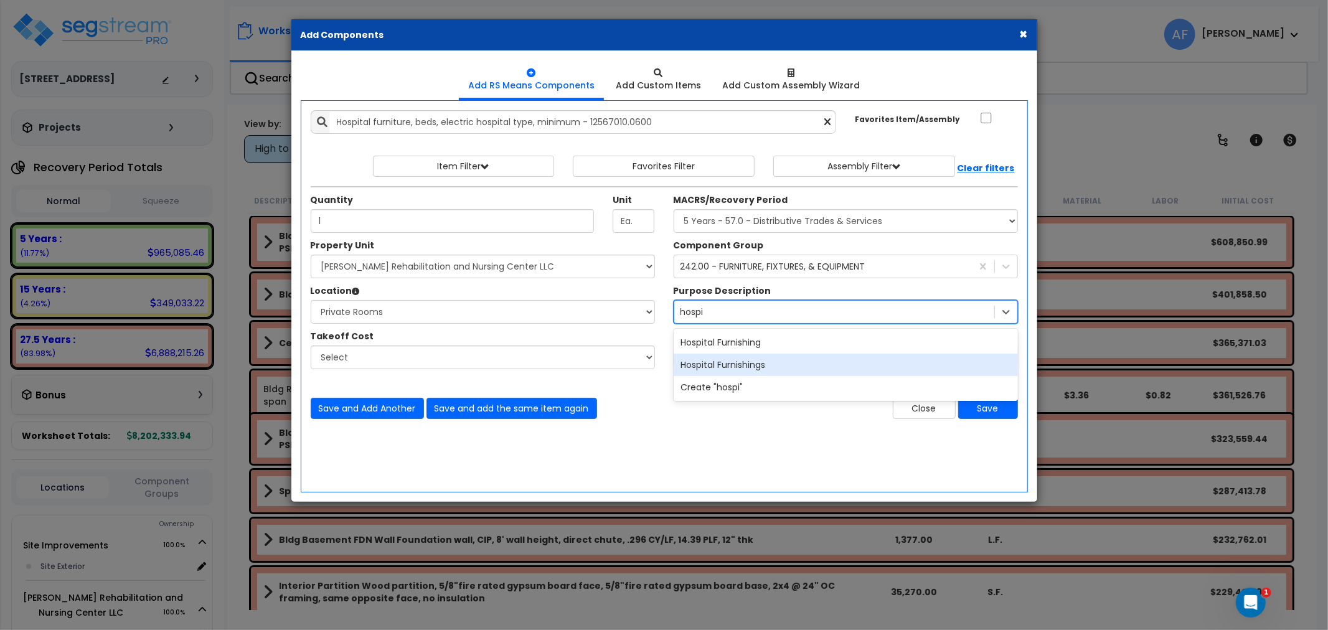
click at [766, 371] on div "Hospital Furnishings" at bounding box center [846, 365] width 344 height 22
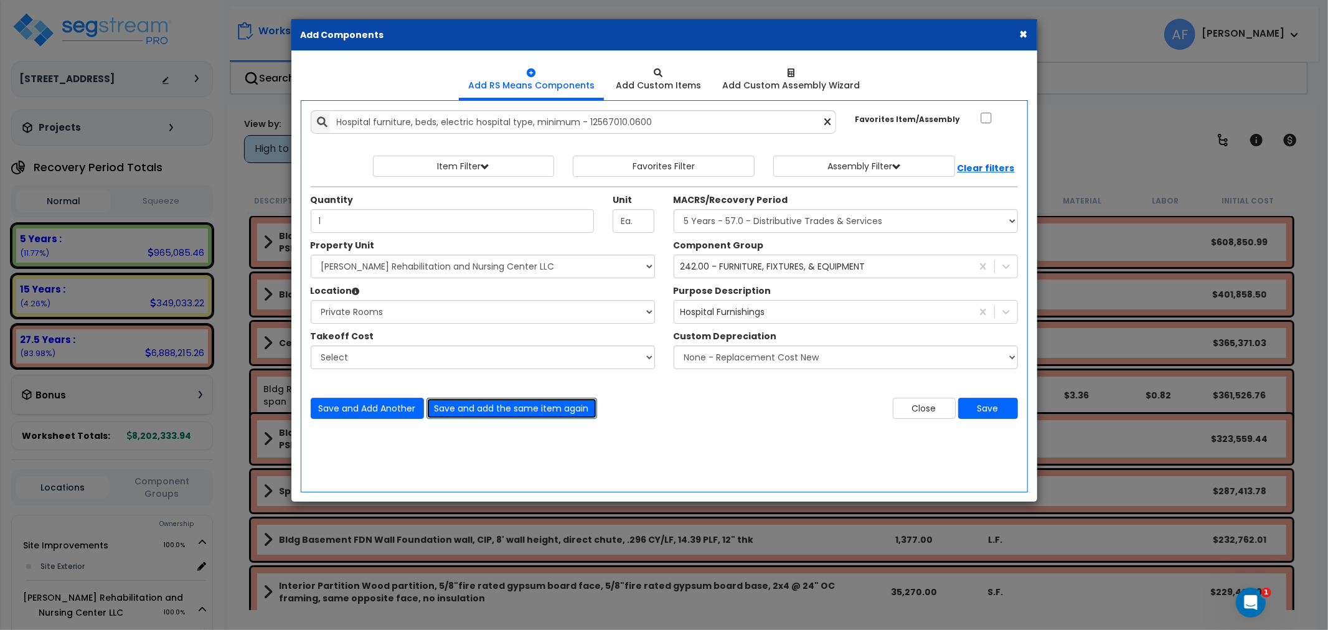
click at [475, 403] on button "Save and add the same item again" at bounding box center [512, 408] width 171 height 21
click at [365, 218] on input "Quantity" at bounding box center [453, 221] width 284 height 24
type input "2"
click at [419, 313] on select "Select Assisted Living Units Building Building Interior Building Porte Cochere …" at bounding box center [483, 312] width 344 height 24
select select "31868"
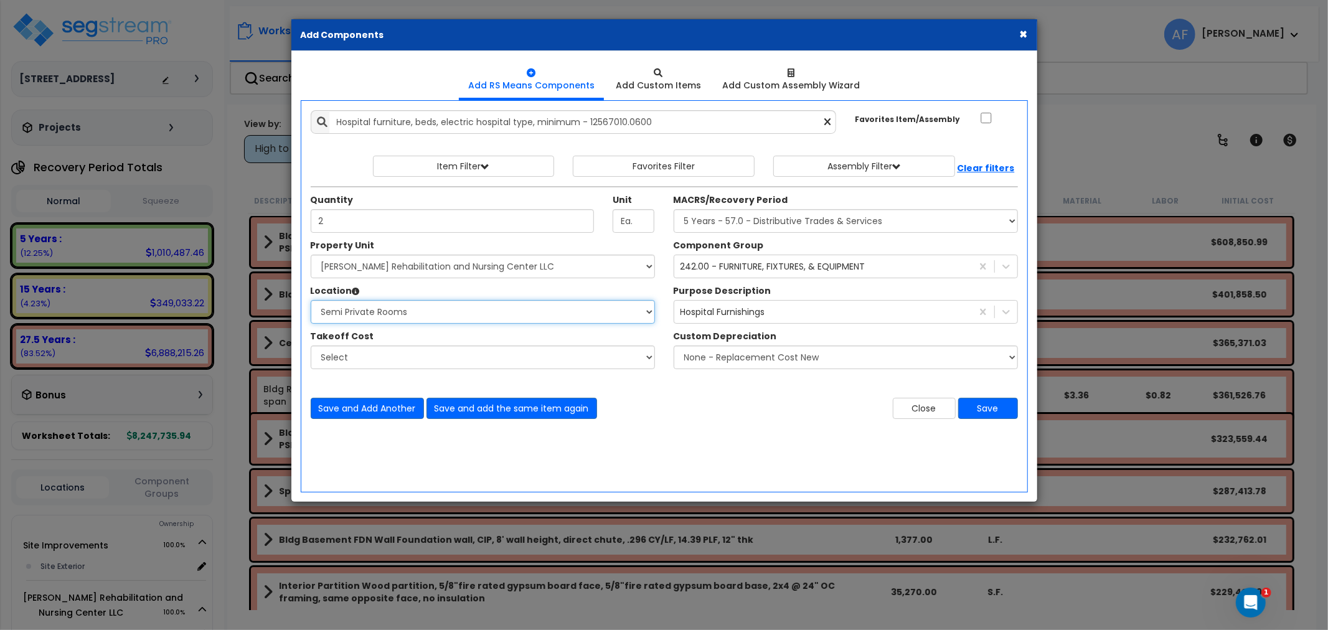
click at [311, 300] on select "Select Assisted Living Units Building Building Interior Building Porte Cochere …" at bounding box center [483, 312] width 344 height 24
click at [406, 410] on button "Save and Add Another" at bounding box center [367, 408] width 113 height 21
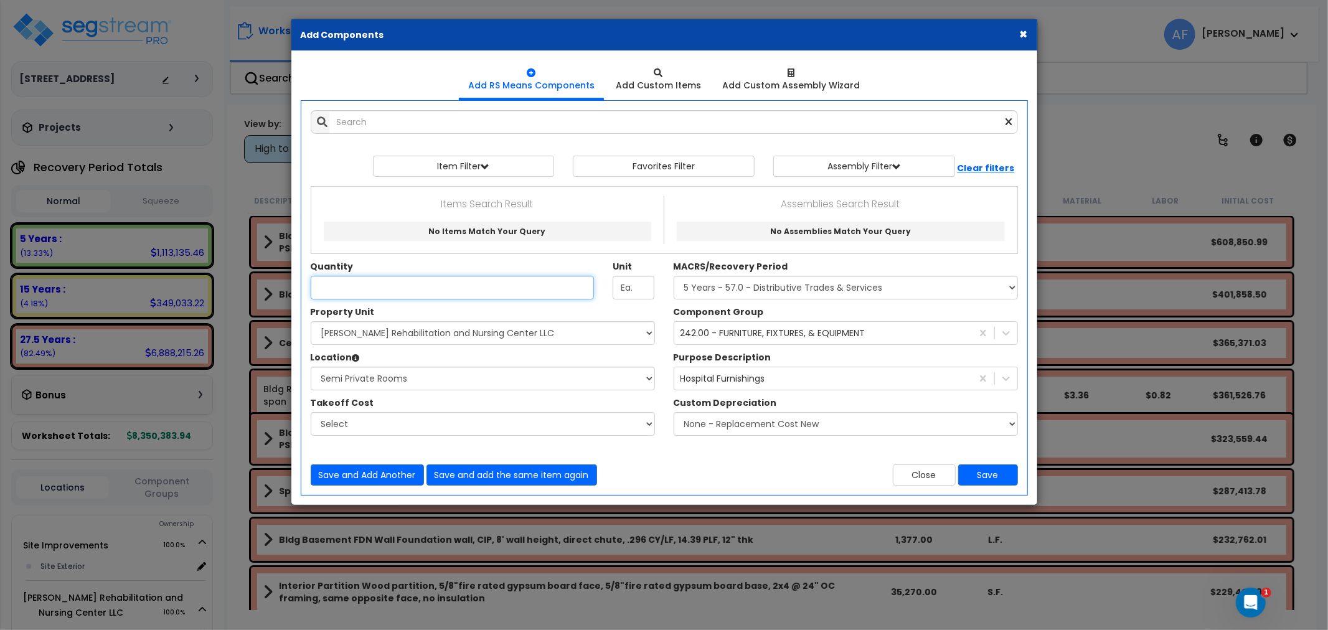
click at [391, 289] on input "Quantity" at bounding box center [453, 288] width 284 height 24
click at [387, 118] on input "text" at bounding box center [673, 122] width 689 height 24
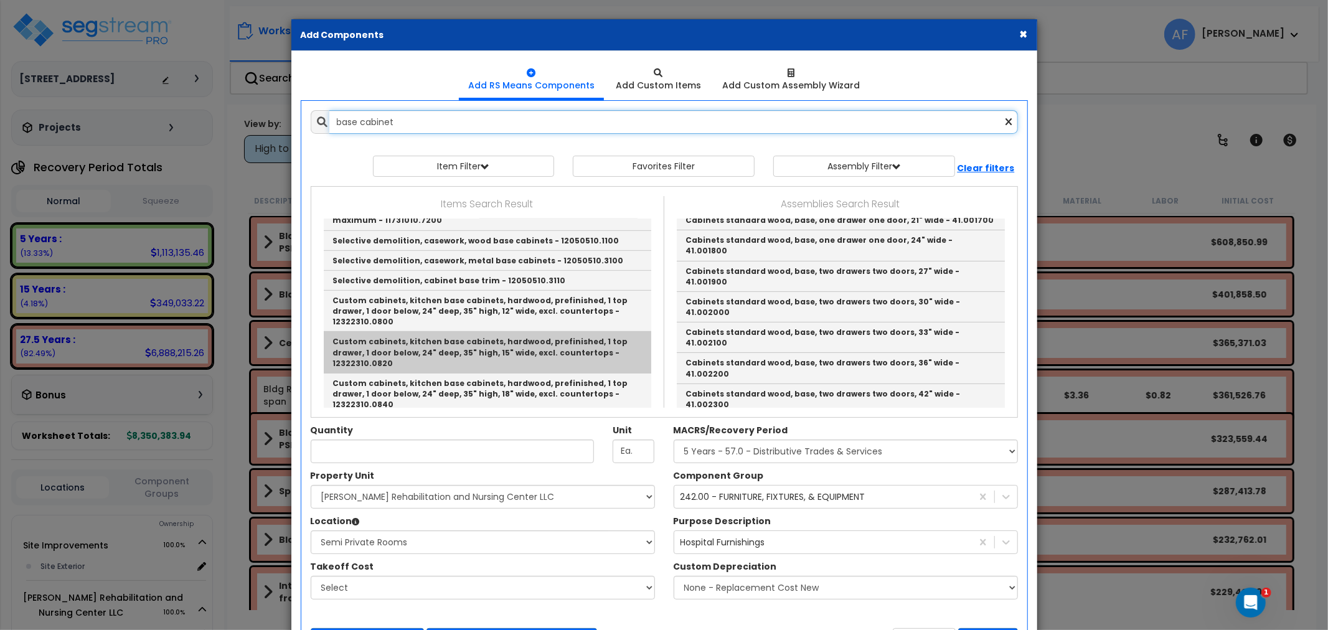
scroll to position [553, 0]
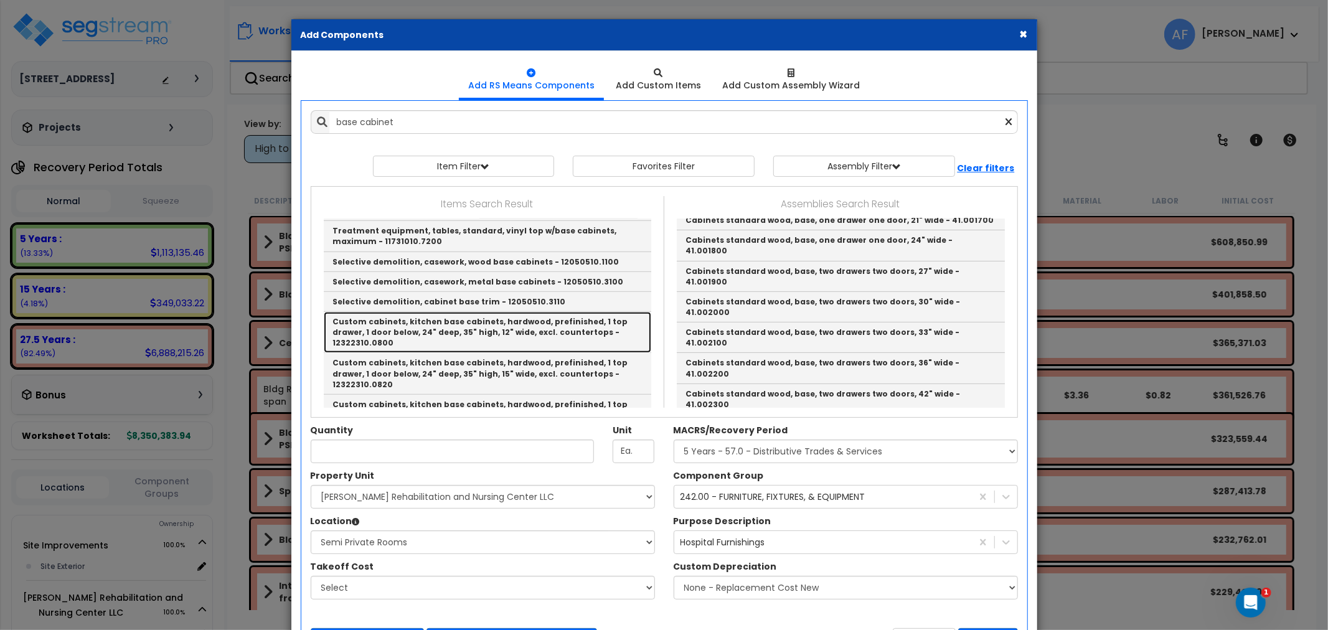
drag, startPoint x: 503, startPoint y: 321, endPoint x: 546, endPoint y: 195, distance: 133.3
click at [503, 321] on link "Custom cabinets, kitchen base cabinets, hardwood, prefinished, 1 top drawer, 1 …" at bounding box center [488, 332] width 328 height 41
type input "Custom cabinets, kitchen base cabinets, hardwood, prefinished, 1 top drawer, 1 …"
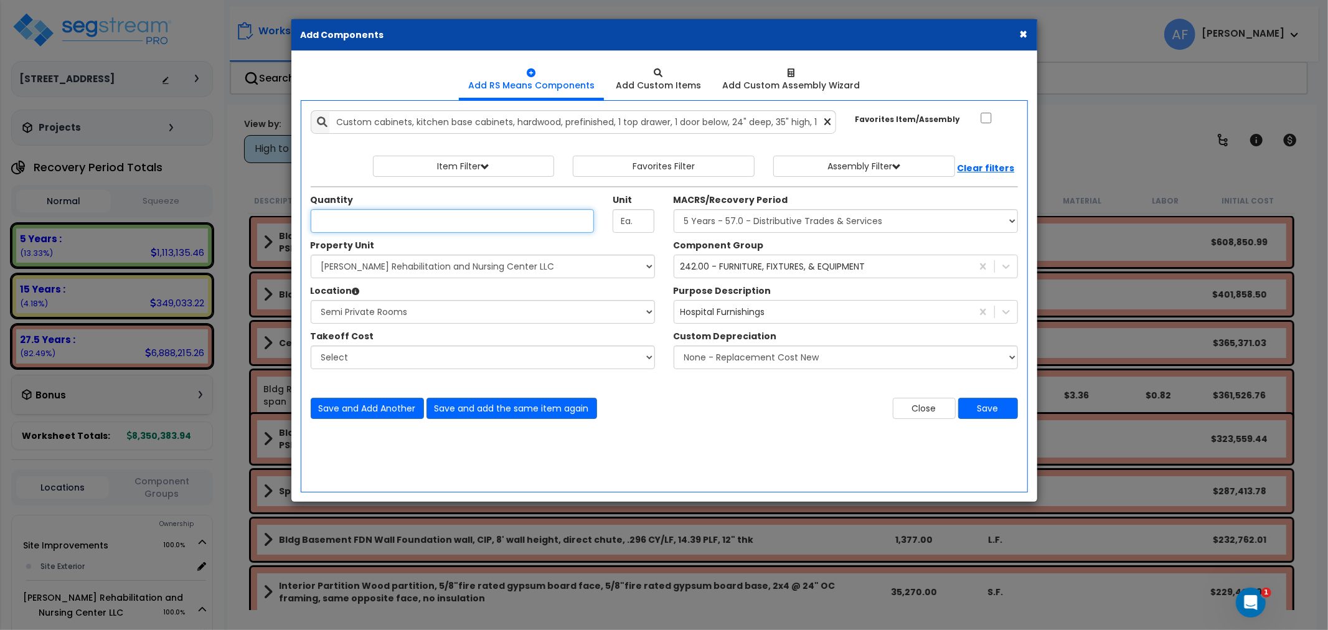
click at [409, 222] on input "Quantity" at bounding box center [453, 221] width 284 height 24
click at [436, 227] on input "Quantity" at bounding box center [453, 221] width 284 height 24
click at [432, 309] on select "Select Assisted Living Units Building Building Interior Building Porte Cochere …" at bounding box center [483, 312] width 344 height 24
select select "461"
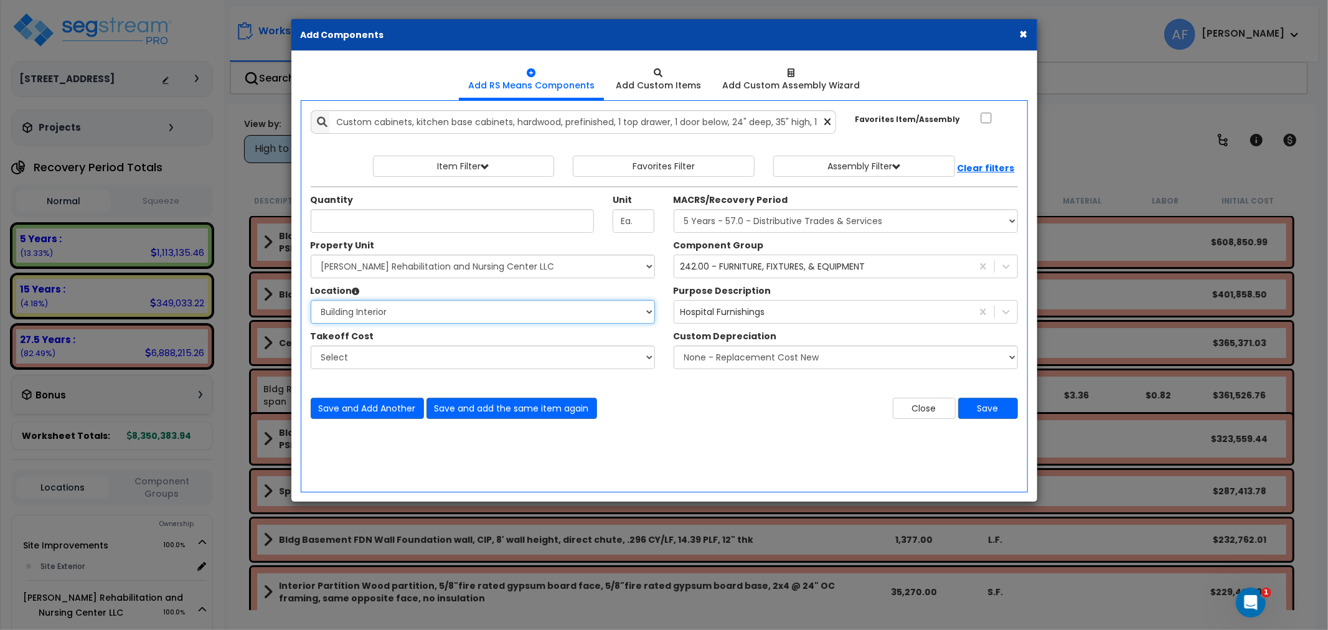
click at [311, 300] on select "Select Assisted Living Units Building Building Interior Building Porte Cochere …" at bounding box center [483, 312] width 344 height 24
click at [795, 225] on select "Select MACRS/Recovery Period 5 Years - 57.0 - Distributive Trades & Services 5 …" at bounding box center [846, 221] width 344 height 24
click at [1019, 189] on div "Quantity Unit Ea. MACRS/Recovery Period" at bounding box center [664, 212] width 726 height 53
click at [866, 268] on div "242.00 - FURNITURE, FIXTURES, & EQUIPMENT" at bounding box center [824, 267] width 298 height 20
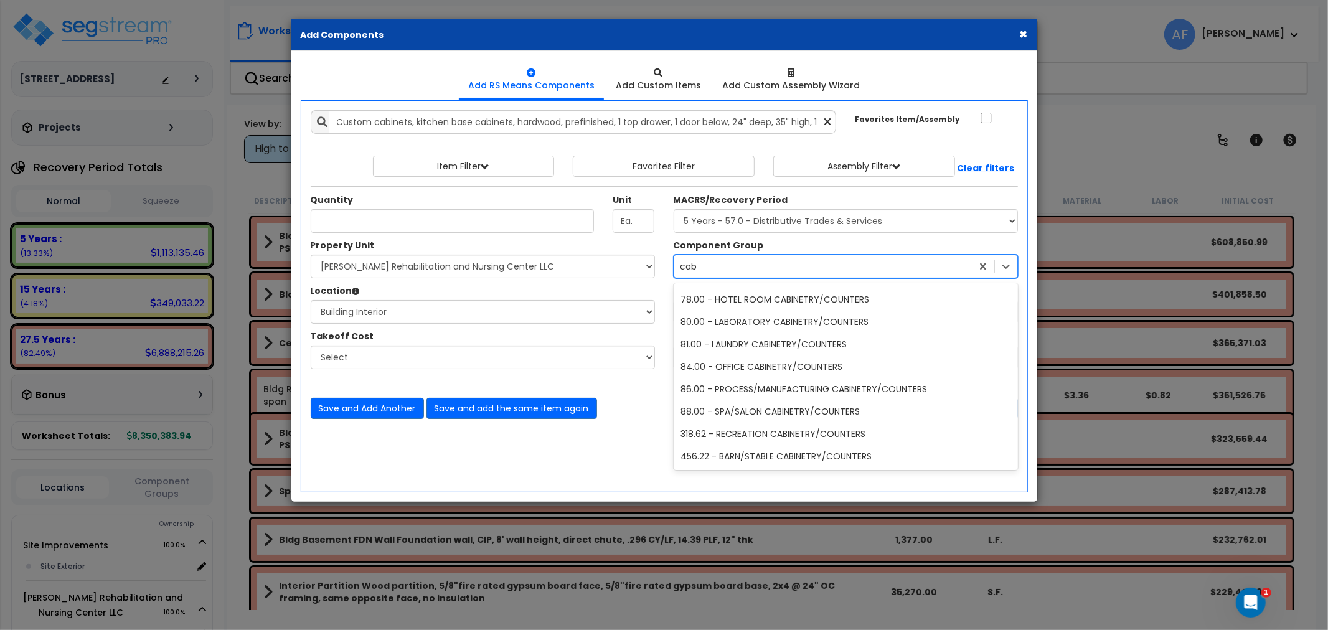
scroll to position [288, 0]
type input "cabinet"
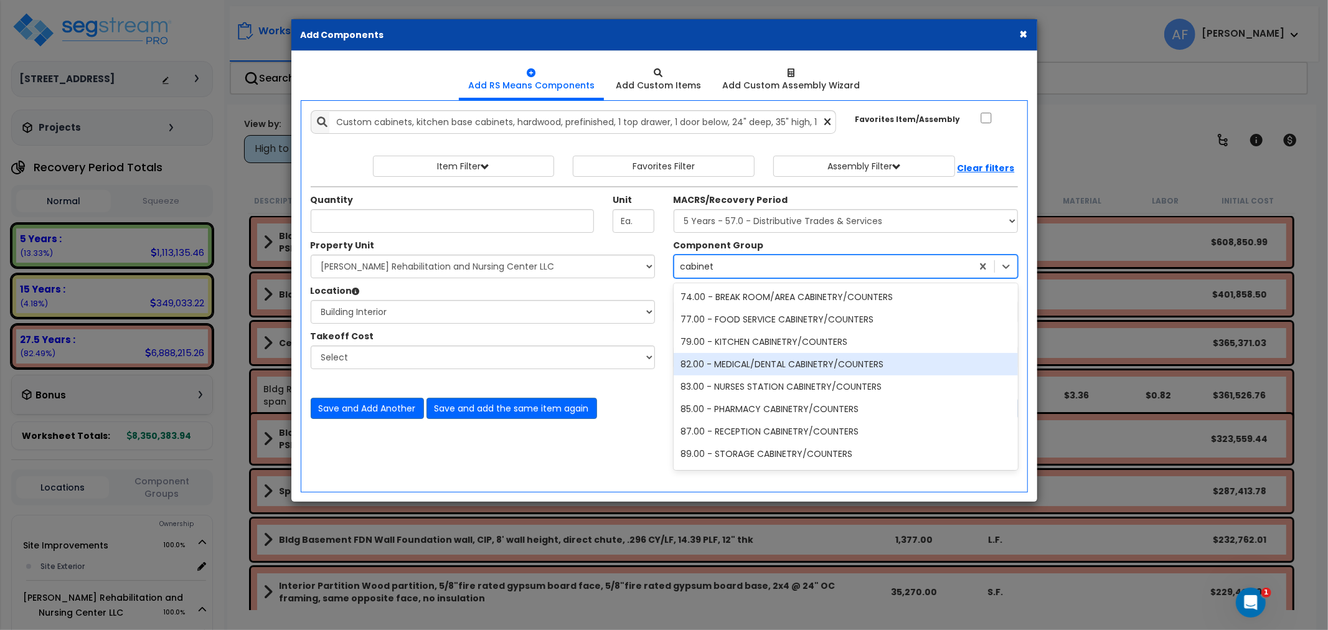
click at [749, 362] on div "82.00 - MEDICAL/DENTAL CABINETRY/COUNTERS" at bounding box center [846, 364] width 344 height 22
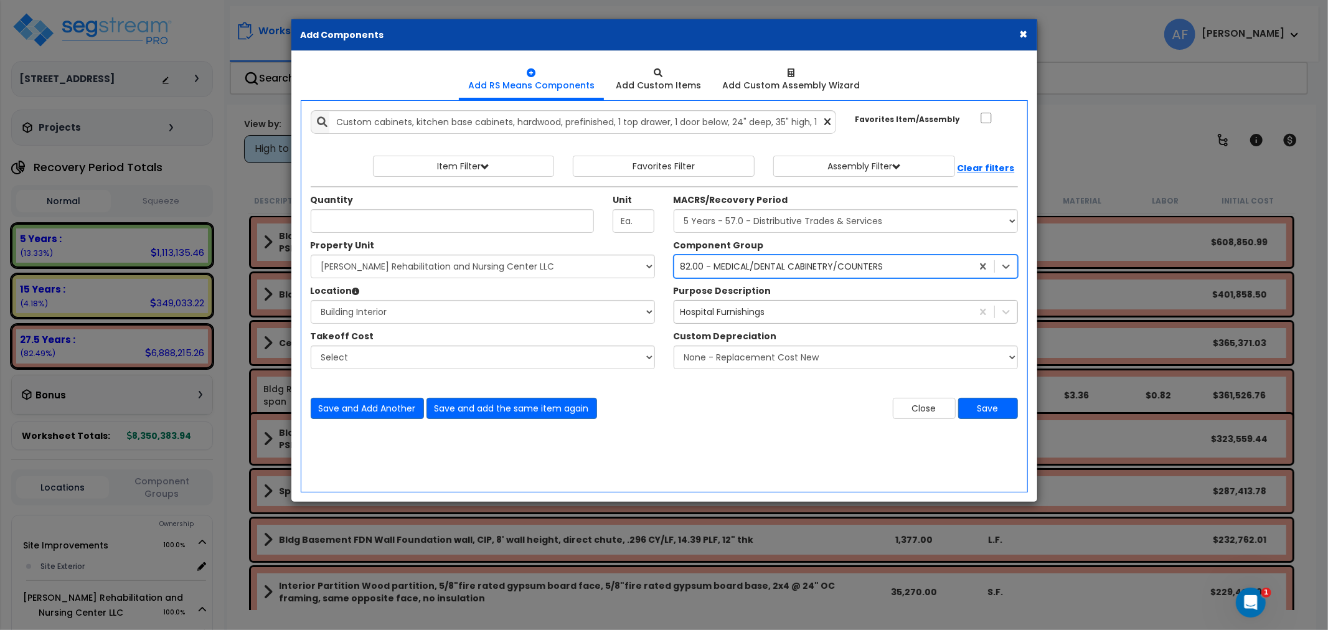
click at [754, 303] on div "Hospital Furnishings" at bounding box center [824, 312] width 298 height 20
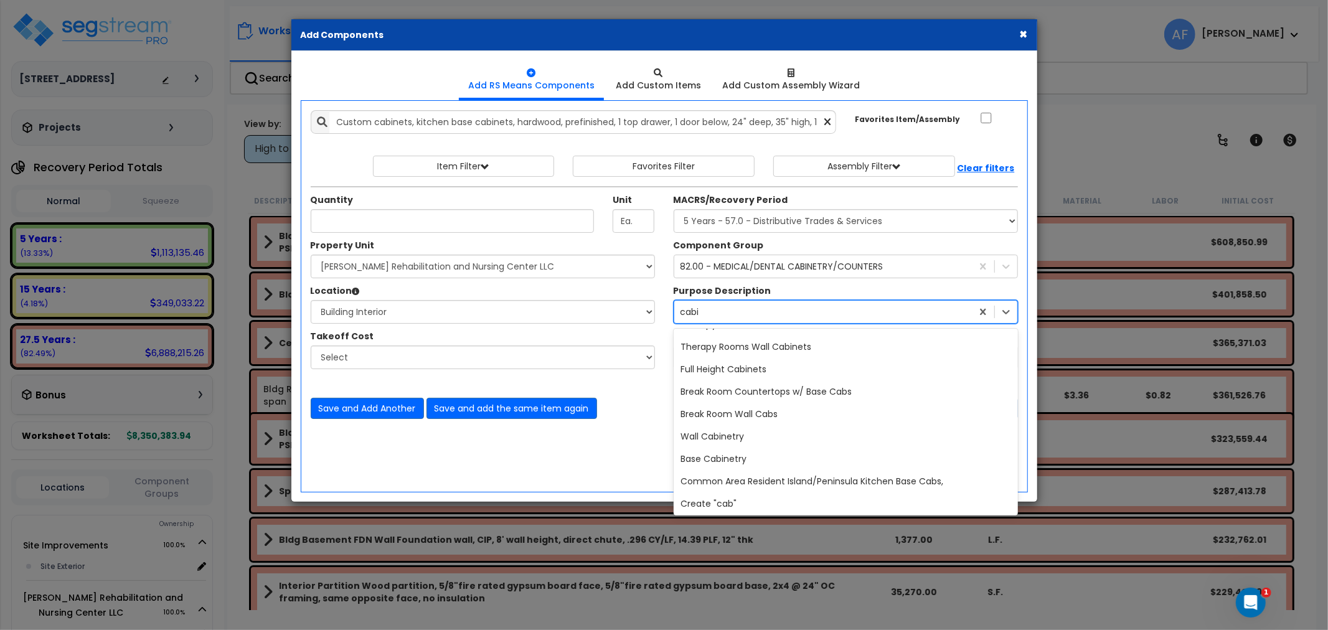
scroll to position [602, 0]
type input "cabin"
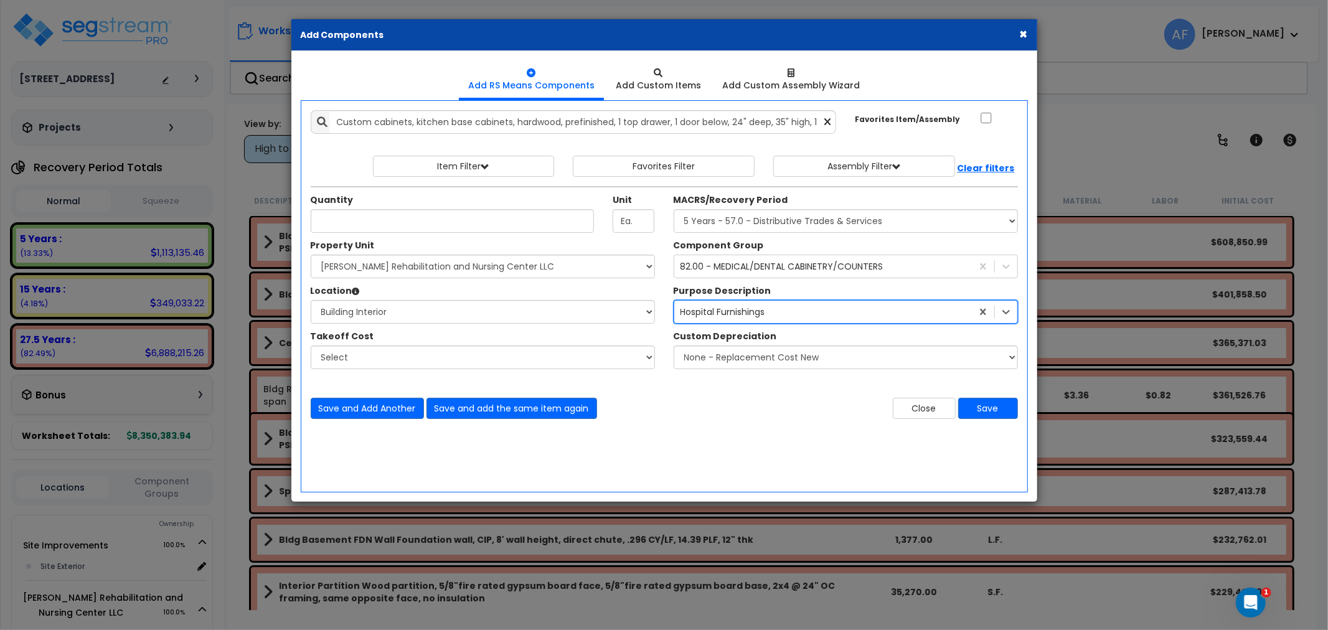
drag, startPoint x: 717, startPoint y: 310, endPoint x: 704, endPoint y: 310, distance: 12.5
click at [704, 310] on div "Hospital Furnishings" at bounding box center [824, 312] width 298 height 20
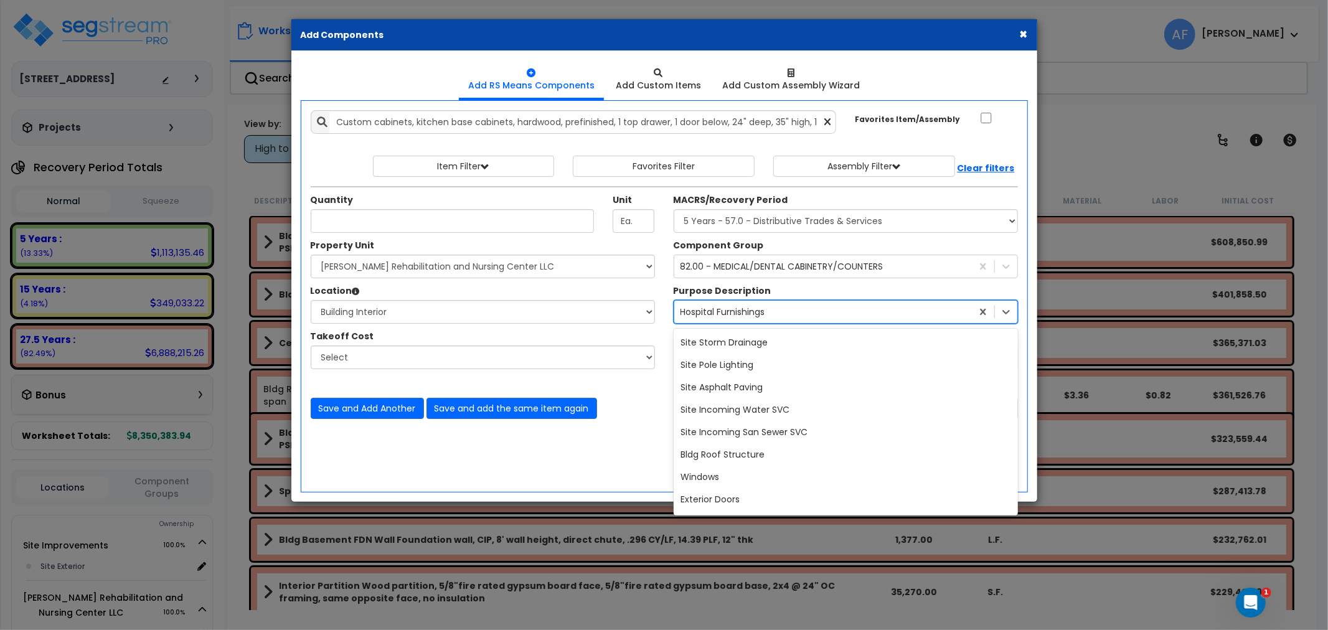
click at [704, 310] on div "Hospital Furnishings" at bounding box center [723, 312] width 85 height 12
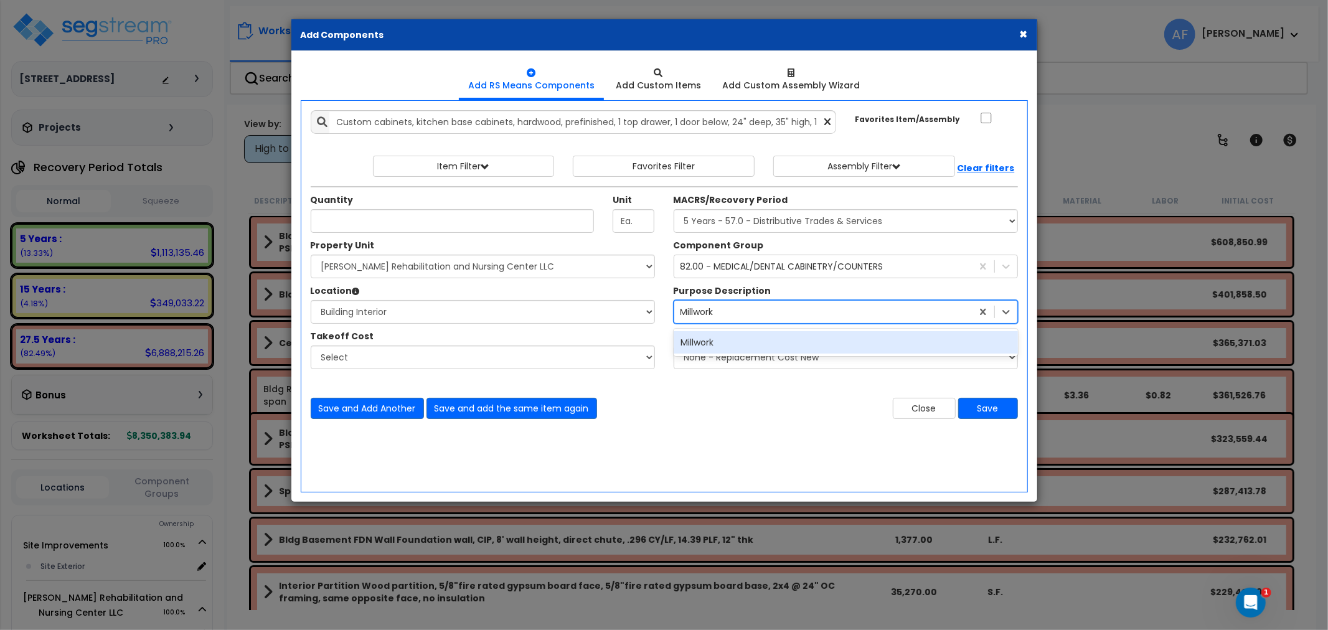
click at [681, 310] on input "Millwork" at bounding box center [699, 312] width 36 height 12
type input "Custom Millwork"
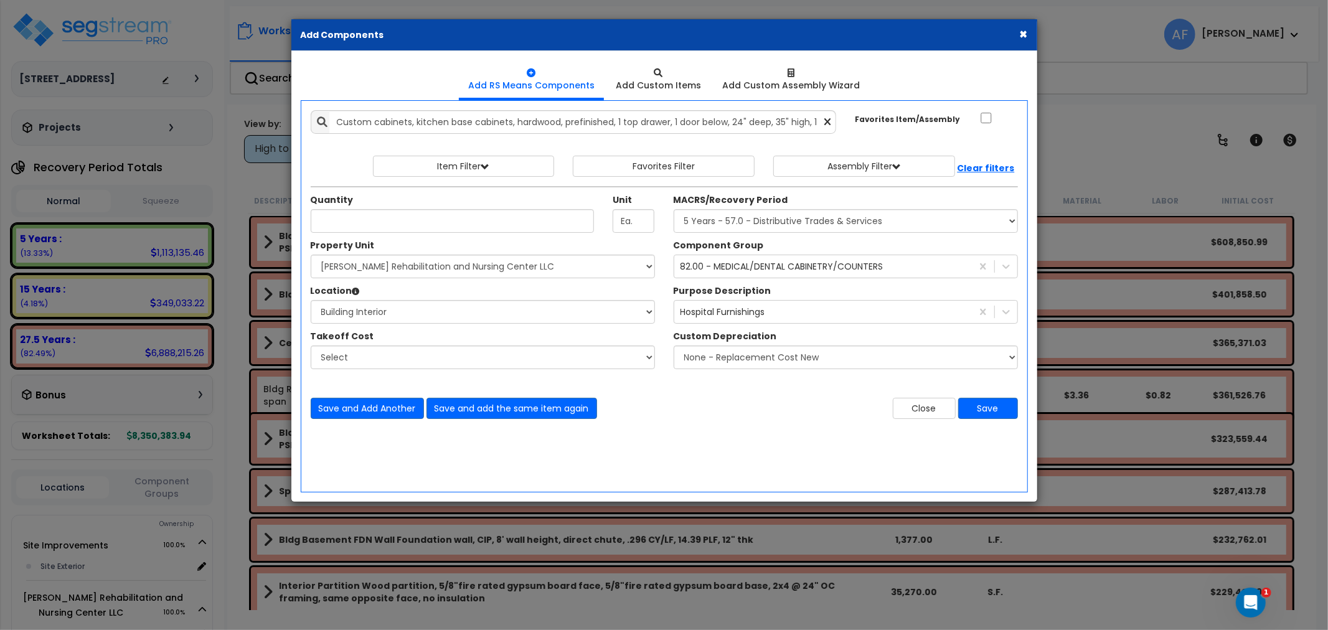
click at [756, 419] on div "Close Save" at bounding box center [846, 408] width 363 height 21
click at [737, 306] on div "Hospital Furnishings" at bounding box center [723, 312] width 85 height 12
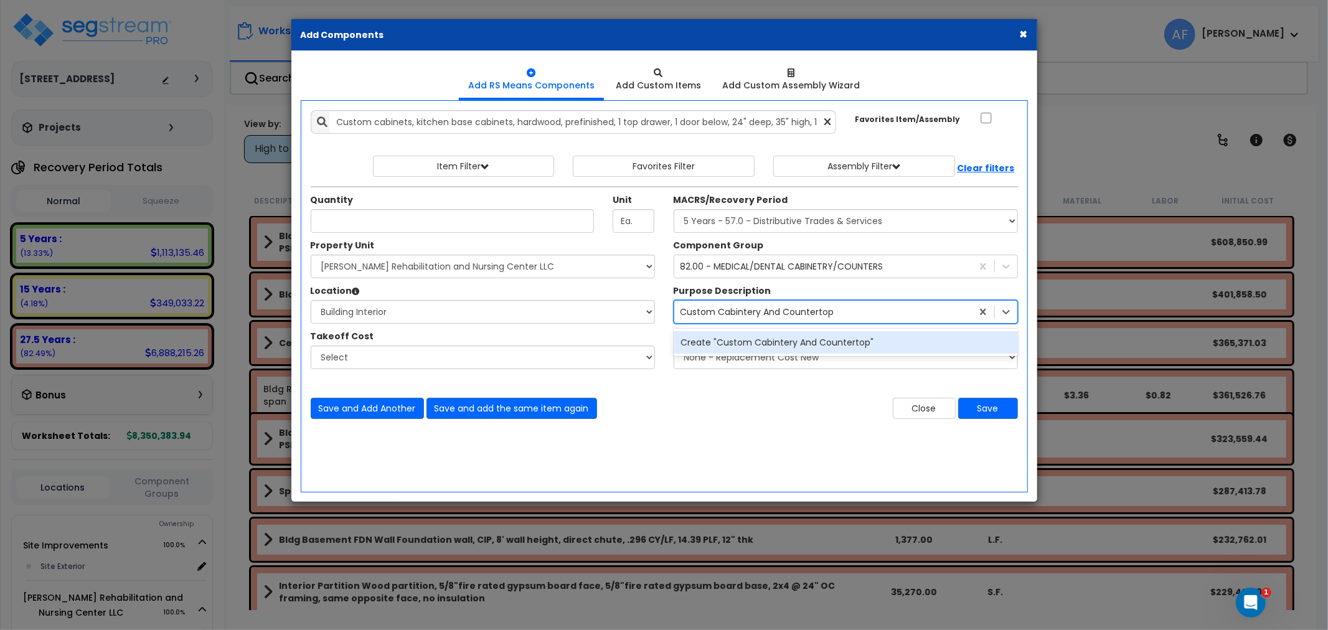
type input "Custom Cabintery And Countertops"
click at [810, 338] on div "Create "Custom Cabintery And Countertops"" at bounding box center [846, 342] width 344 height 22
click at [746, 422] on div "Add Items Add Assemblies Both 3697843 Select" at bounding box center [664, 265] width 726 height 328
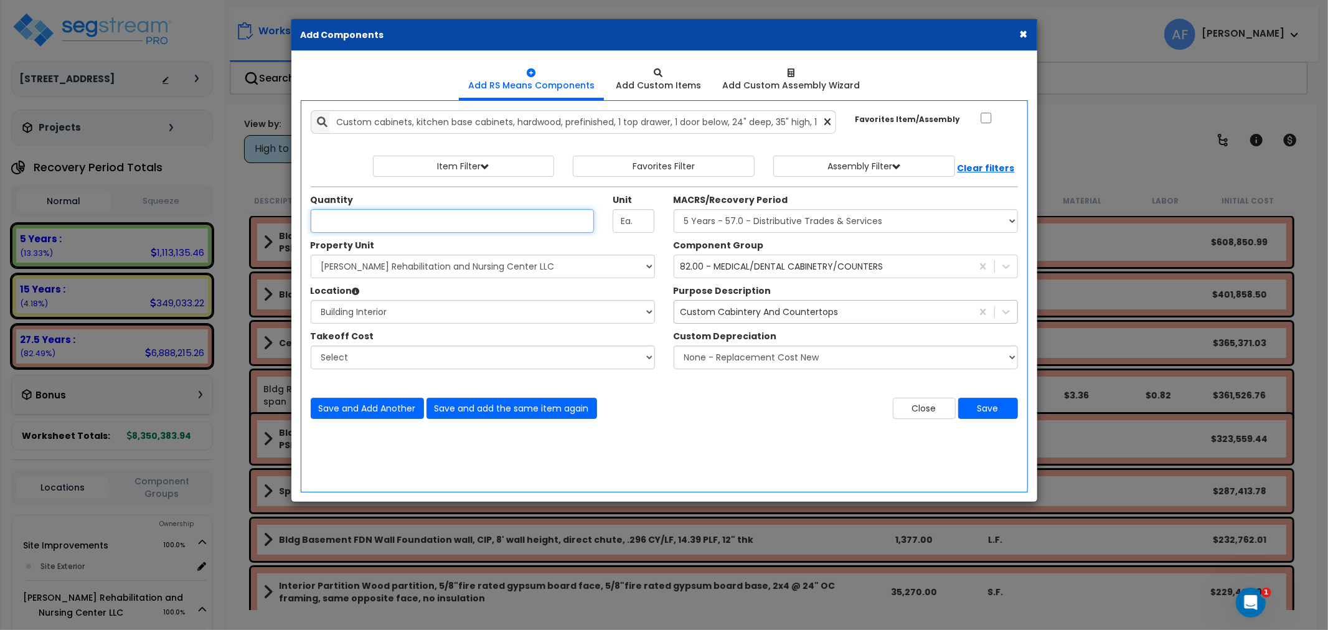
click at [465, 223] on input "Quantity" at bounding box center [453, 221] width 284 height 24
type input "105"
click at [370, 409] on button "Save and Add Another" at bounding box center [367, 408] width 113 height 21
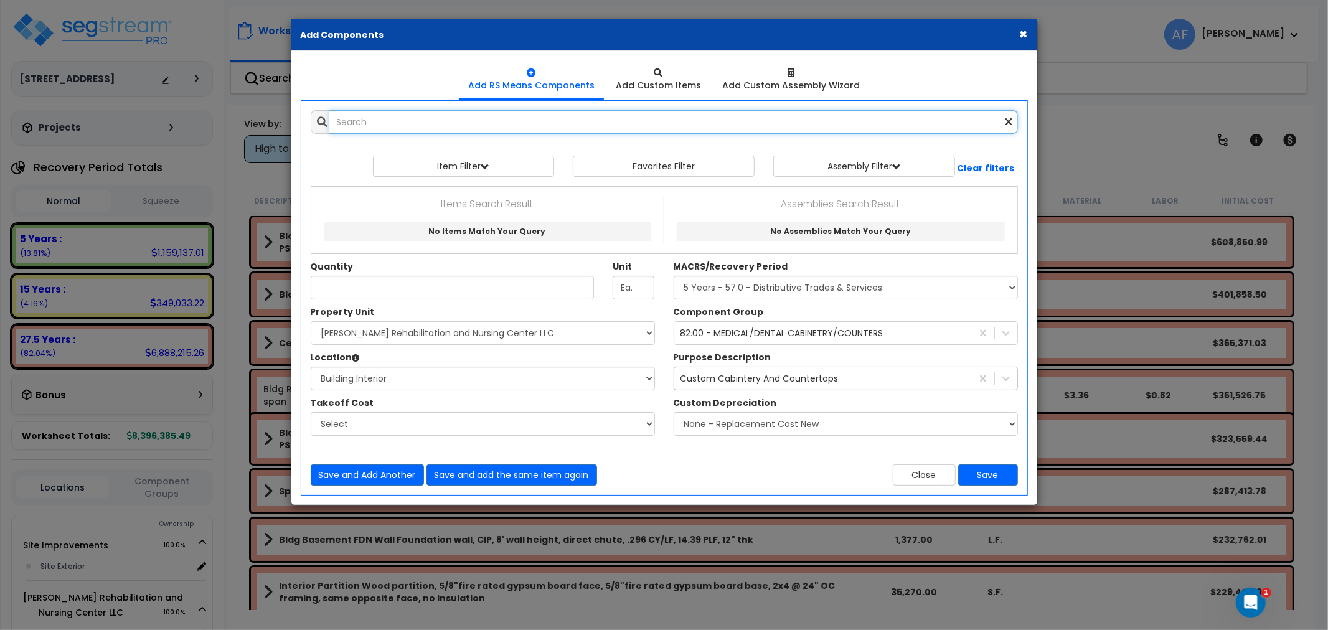
click at [391, 122] on input "text" at bounding box center [673, 122] width 689 height 24
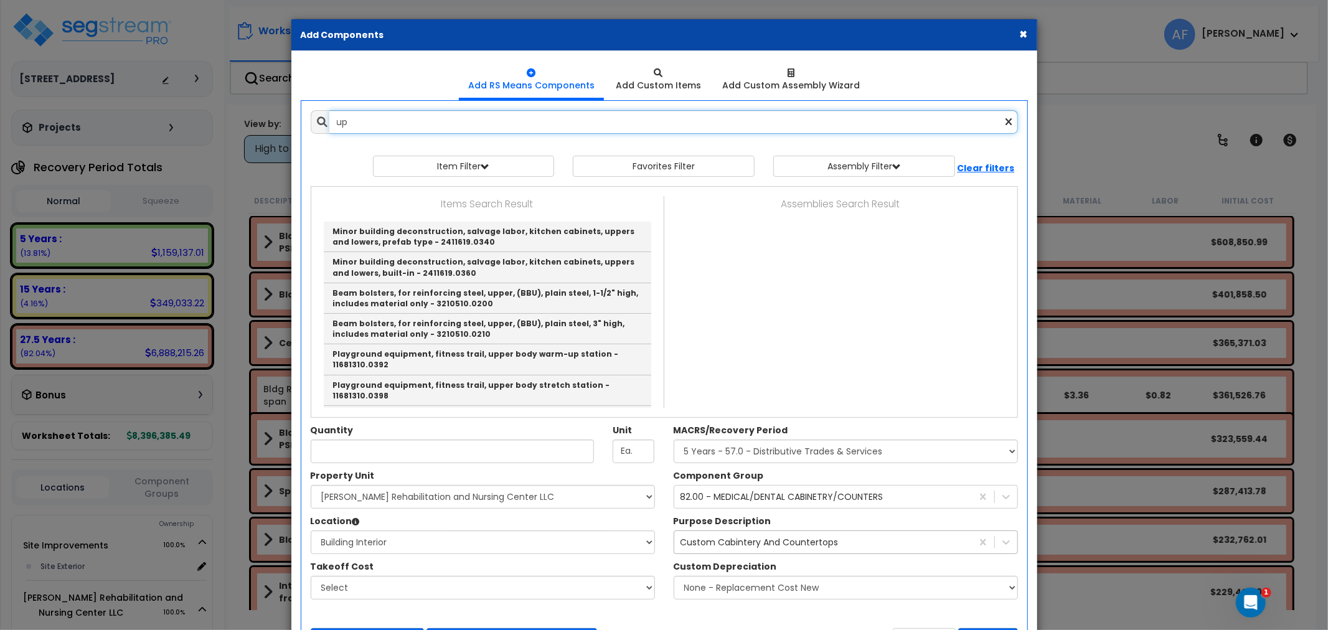
type input "u"
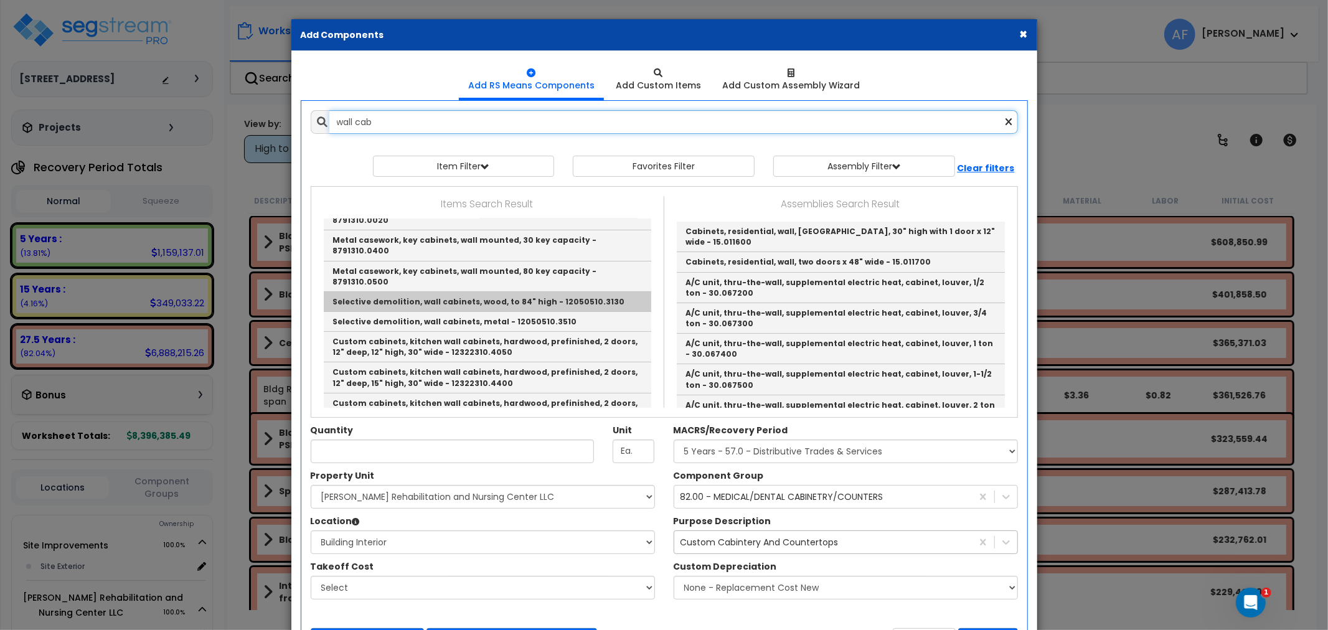
scroll to position [138, 0]
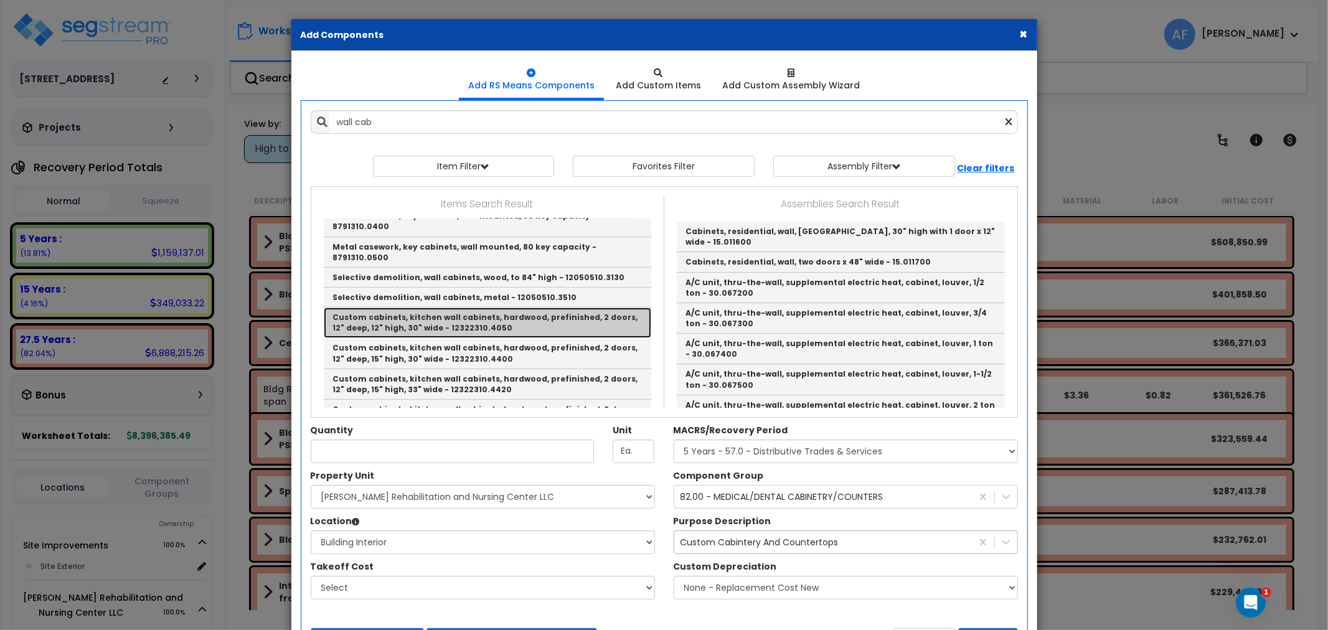
click at [512, 308] on link "Custom cabinets, kitchen wall cabinets, hardwood, prefinished, 2 doors, 12" dee…" at bounding box center [488, 323] width 328 height 31
type input "Custom cabinets, kitchen wall cabinets, hardwood, prefinished, 2 doors, 12" dee…"
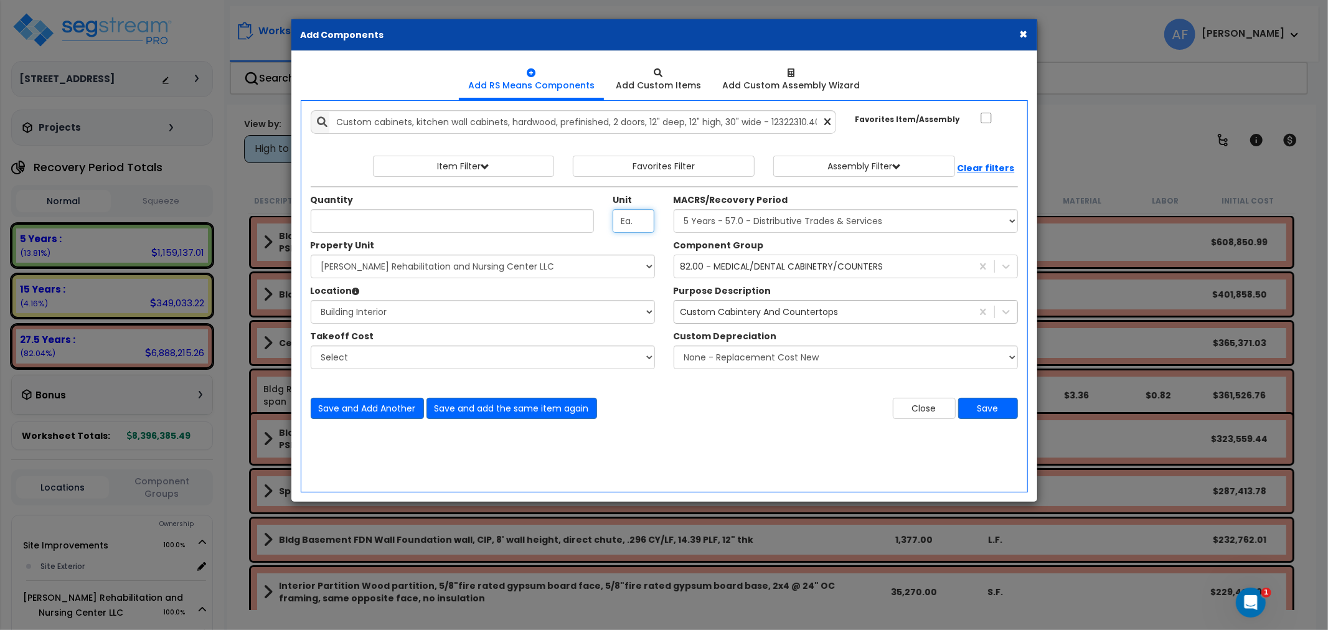
drag, startPoint x: 639, startPoint y: 220, endPoint x: 612, endPoint y: 220, distance: 26.8
click at [612, 220] on div "Unit Ea." at bounding box center [634, 213] width 60 height 39
type input "LF11"
click at [830, 121] on icon at bounding box center [828, 122] width 6 height 11
drag, startPoint x: 649, startPoint y: 219, endPoint x: 584, endPoint y: 226, distance: 65.8
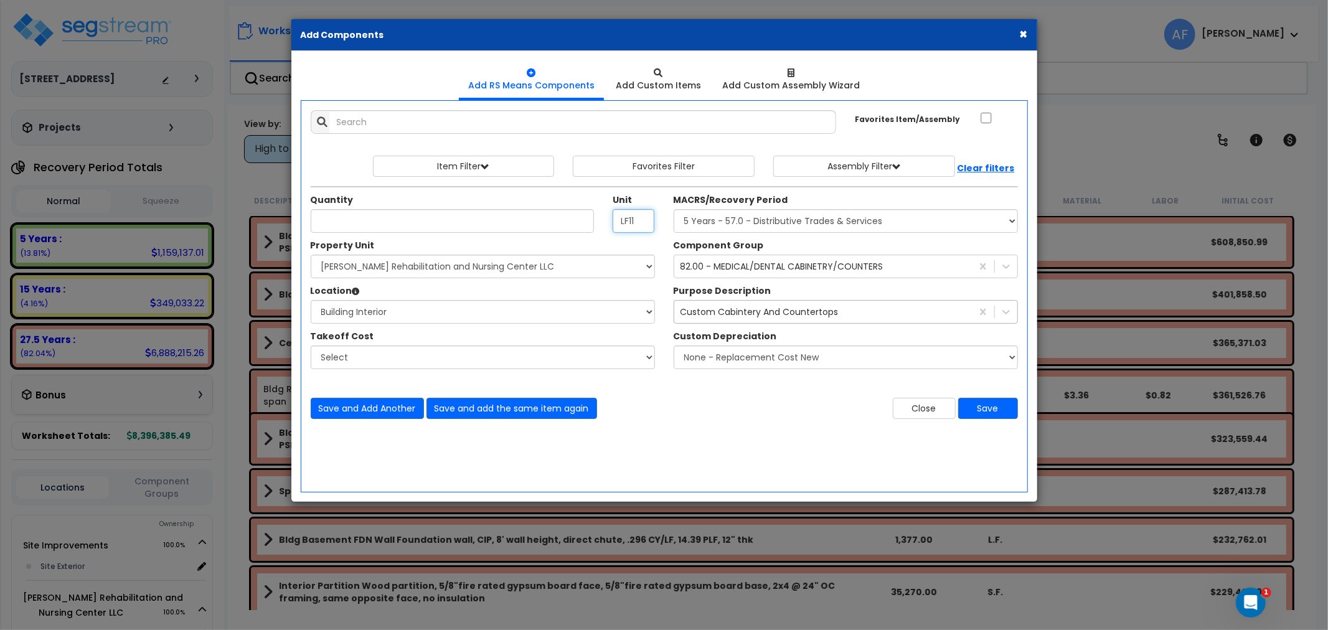
click at [576, 222] on div "Quantity Unit LF11" at bounding box center [482, 213] width 363 height 39
click at [414, 130] on input "text" at bounding box center [583, 122] width 508 height 24
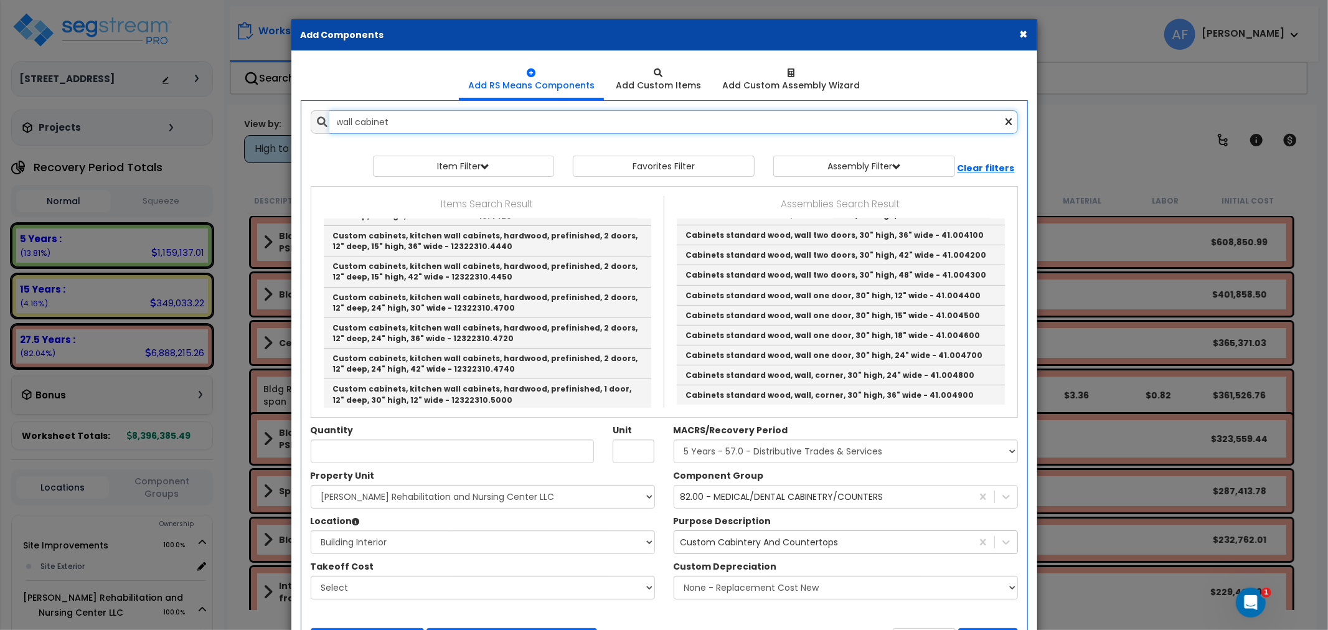
scroll to position [346, 0]
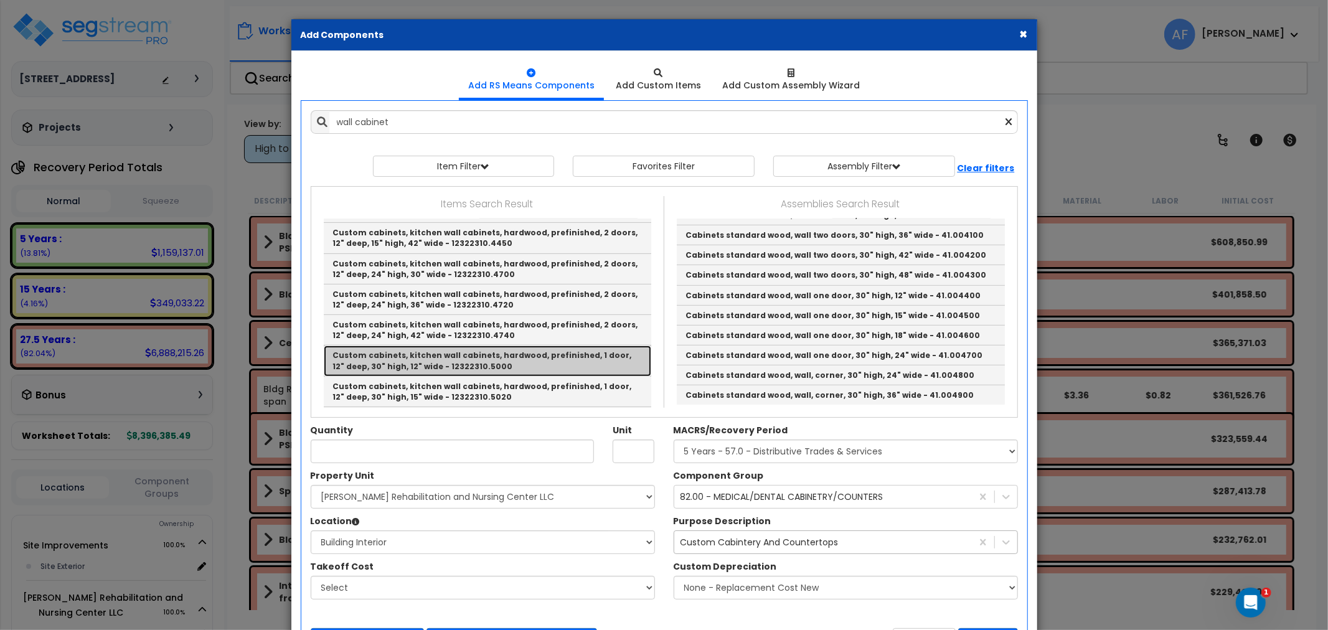
click at [462, 346] on link "Custom cabinets, kitchen wall cabinets, hardwood, prefinished, 1 door, 12" deep…" at bounding box center [488, 361] width 328 height 31
type input "Custom cabinets, kitchen wall cabinets, hardwood, prefinished, 1 door, 12" deep…"
checkbox input "true"
type input "Ea."
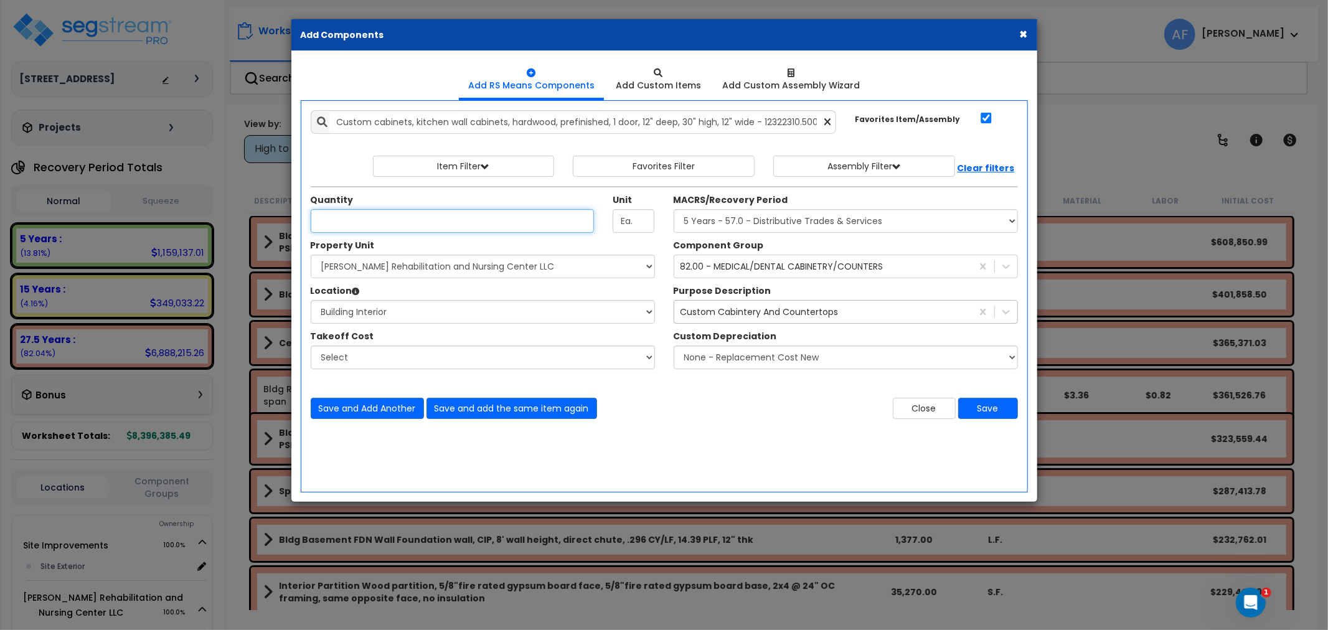
click at [348, 220] on input "Quantity" at bounding box center [453, 221] width 284 height 24
type input "182"
click at [357, 404] on button "Save and Add Another" at bounding box center [367, 408] width 113 height 21
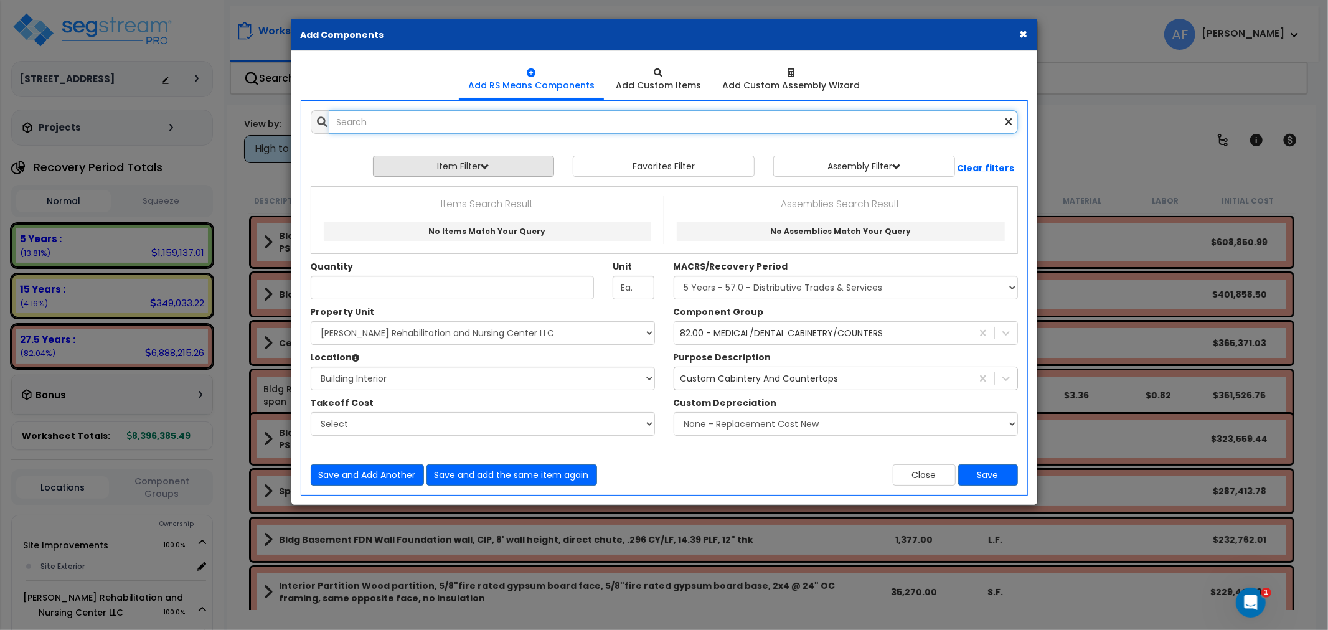
scroll to position [0, 0]
click at [395, 122] on input "text" at bounding box center [673, 122] width 689 height 24
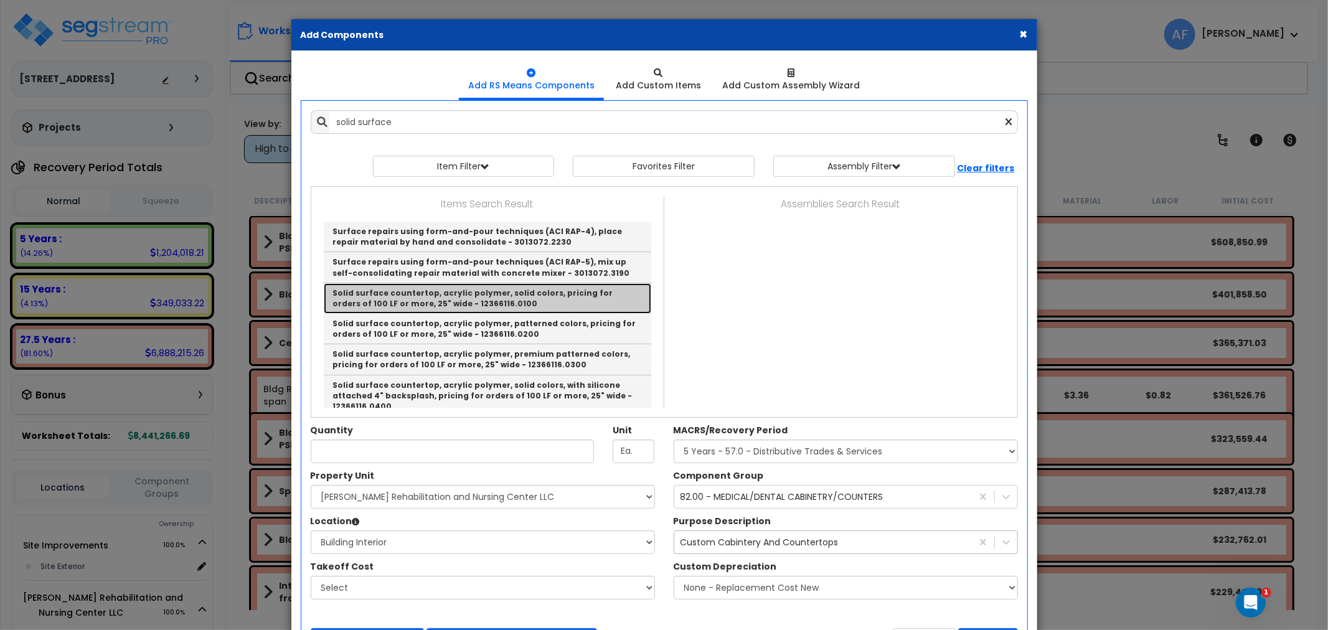
click at [419, 288] on link "Solid surface countertop, acrylic polymer, solid colors, pricing for orders of …" at bounding box center [488, 298] width 328 height 31
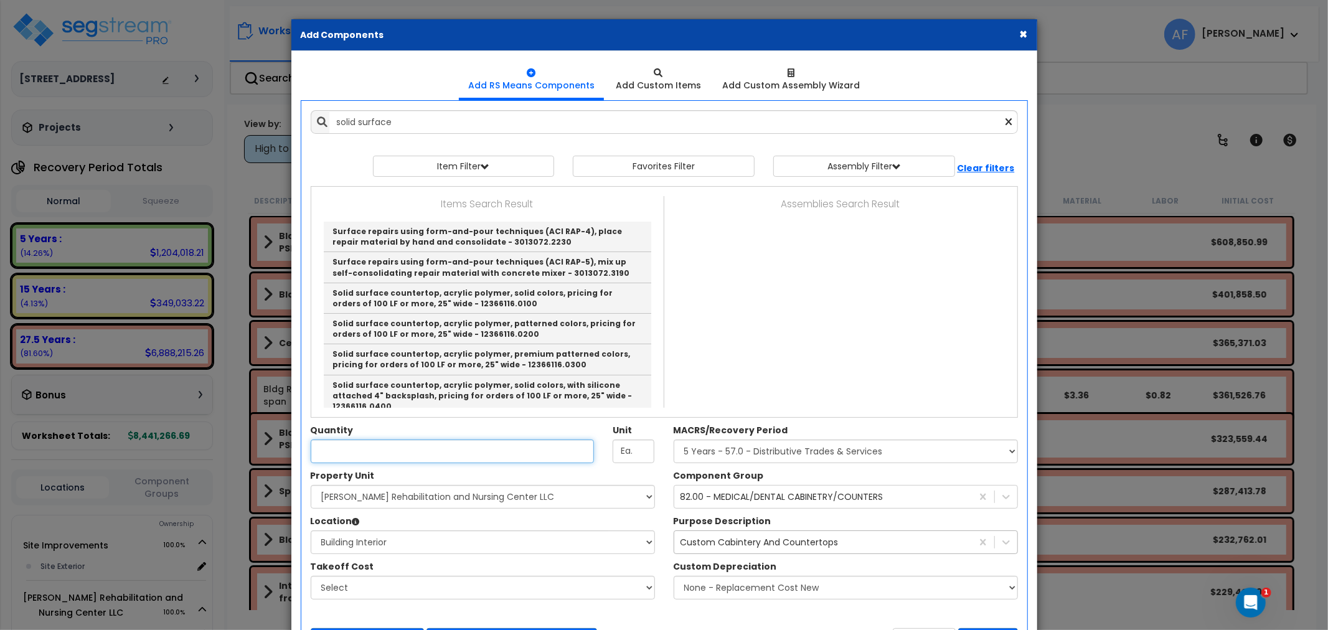
type input "Solid surface countertop, acrylic polymer, solid colors, pricing for orders of …"
type input "L.F."
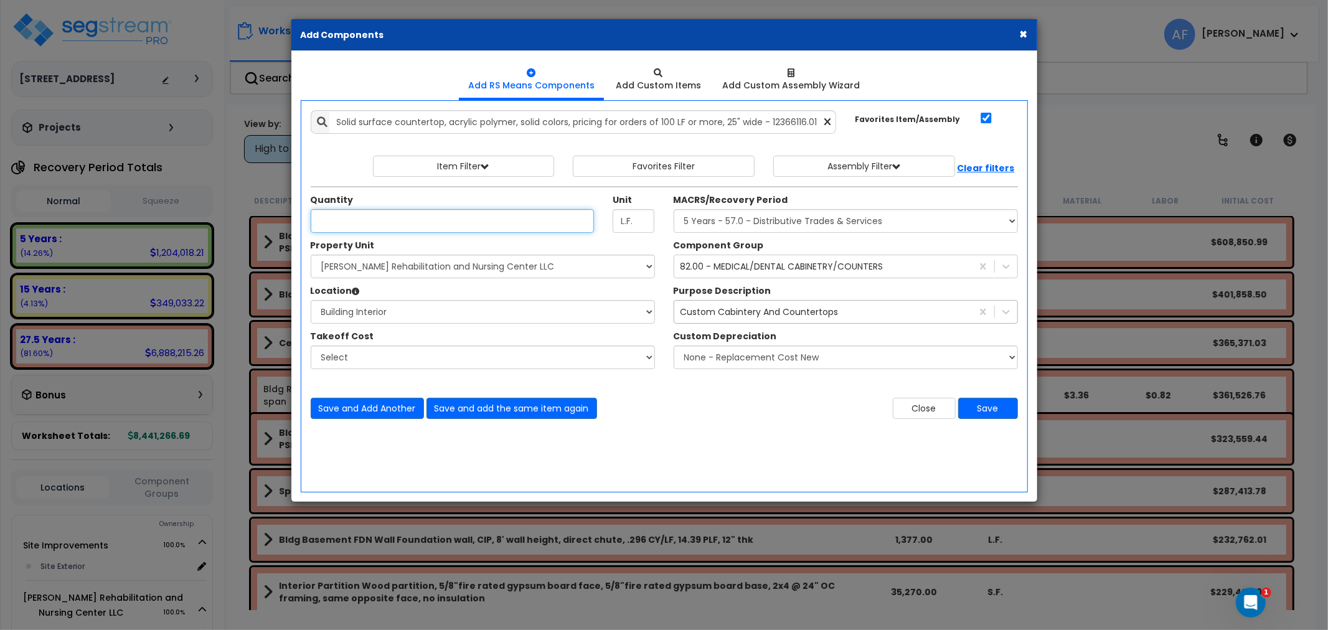
click at [413, 225] on input "Quantity" at bounding box center [453, 221] width 284 height 24
type input "101"
click at [387, 412] on button "Save and Add Another" at bounding box center [367, 408] width 113 height 21
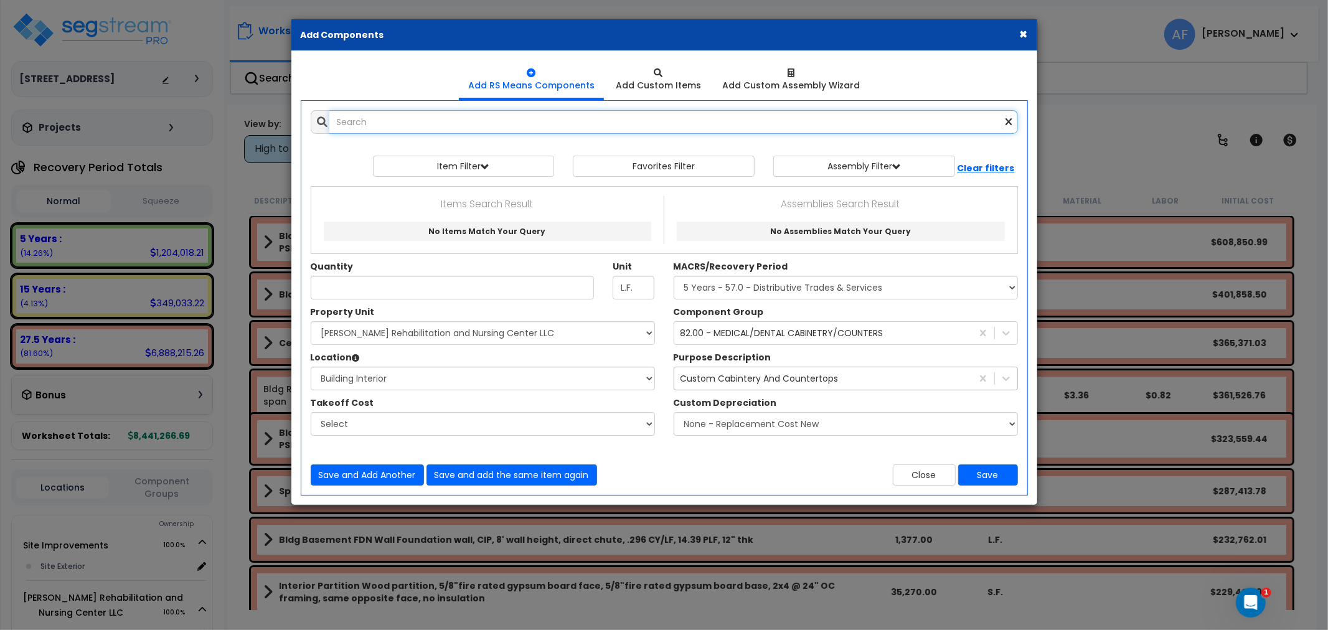
click at [392, 120] on input "text" at bounding box center [673, 122] width 689 height 24
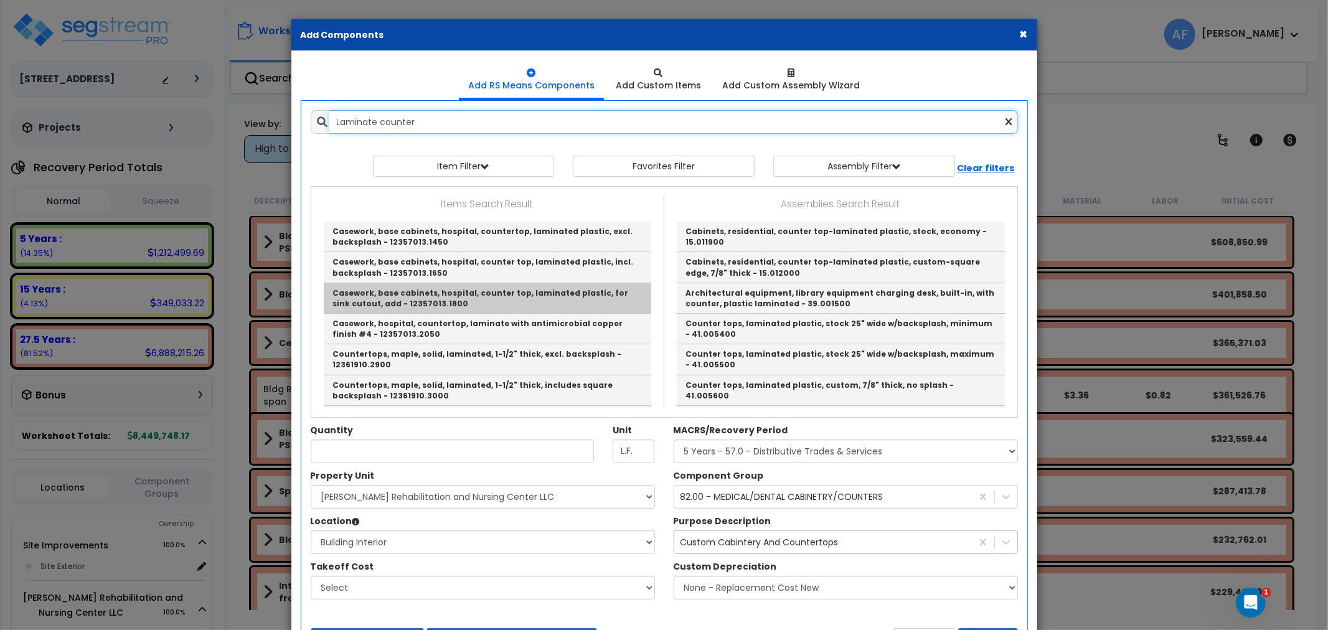
scroll to position [69, 0]
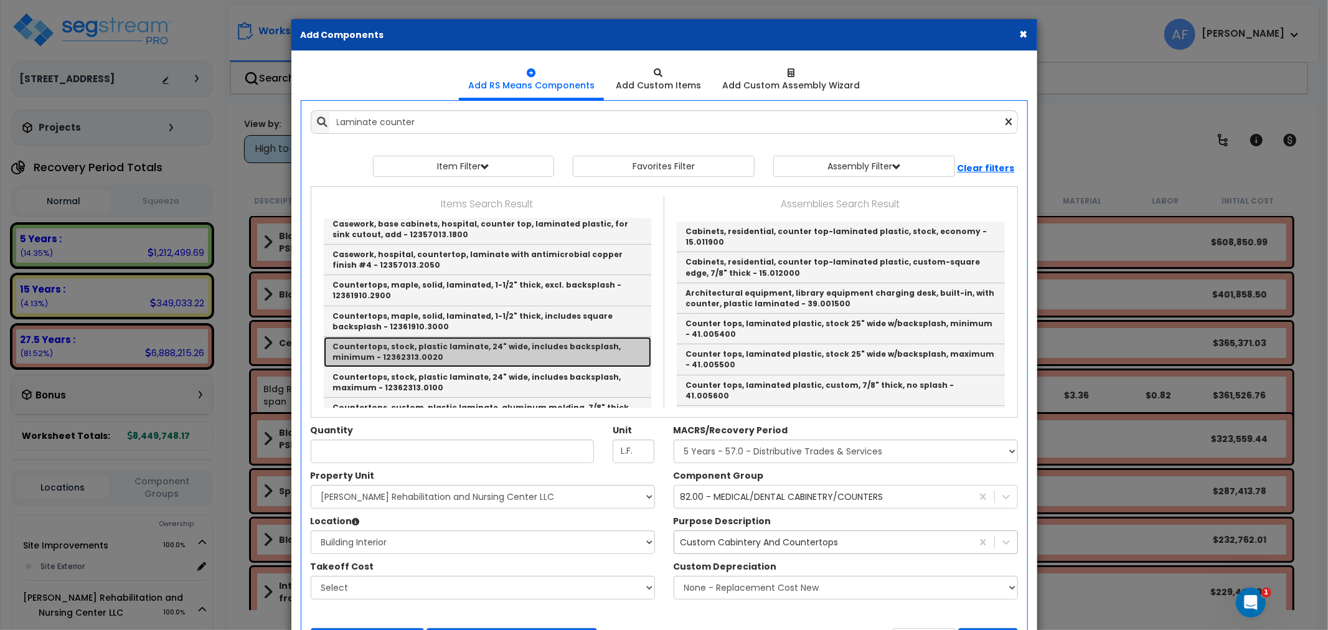
click at [440, 346] on link "Countertops, stock, plastic laminate, 24" wide, includes backsplash, minimum - …" at bounding box center [488, 352] width 328 height 31
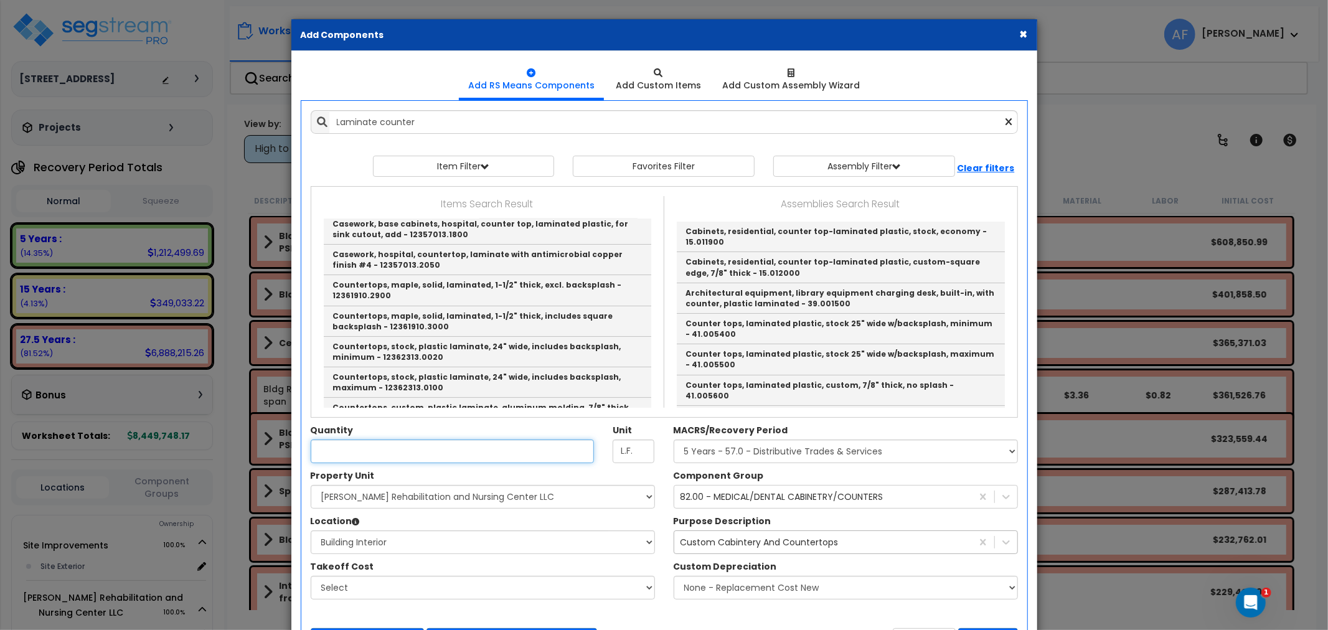
type input "Countertops, stock, plastic laminate, 24" wide, includes backsplash, minimum - …"
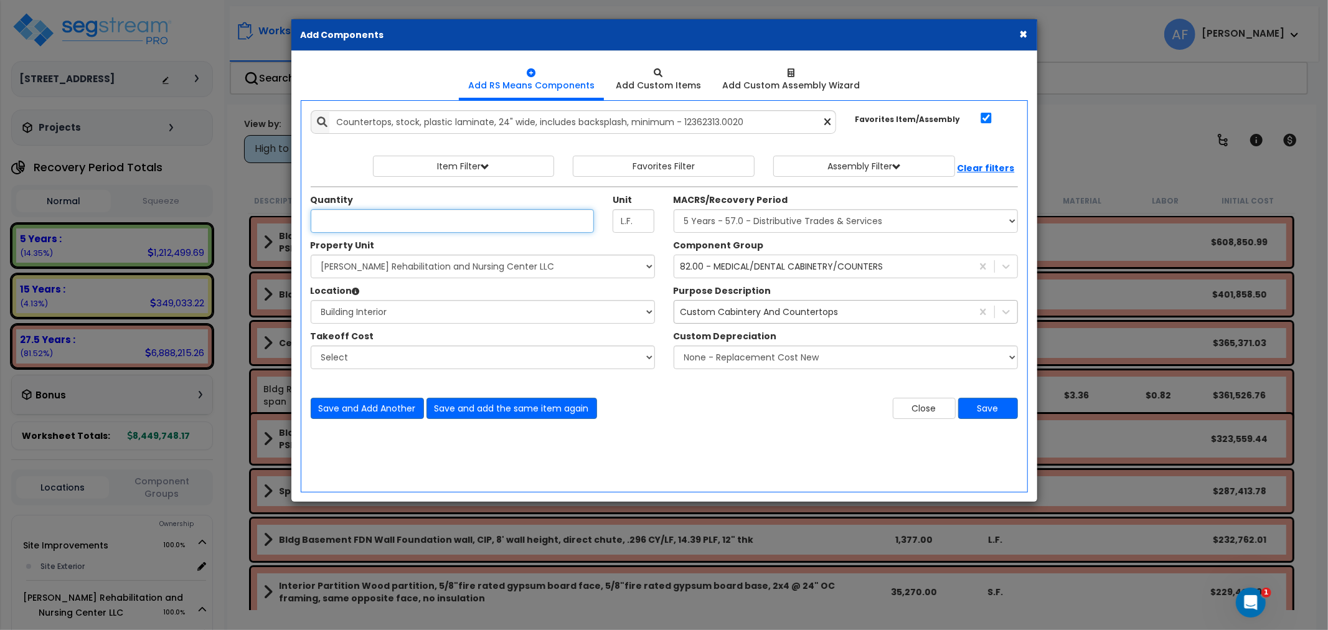
click at [381, 224] on input "Quantity" at bounding box center [453, 221] width 284 height 24
type input "198"
click at [371, 406] on button "Save and Add Another" at bounding box center [367, 408] width 113 height 21
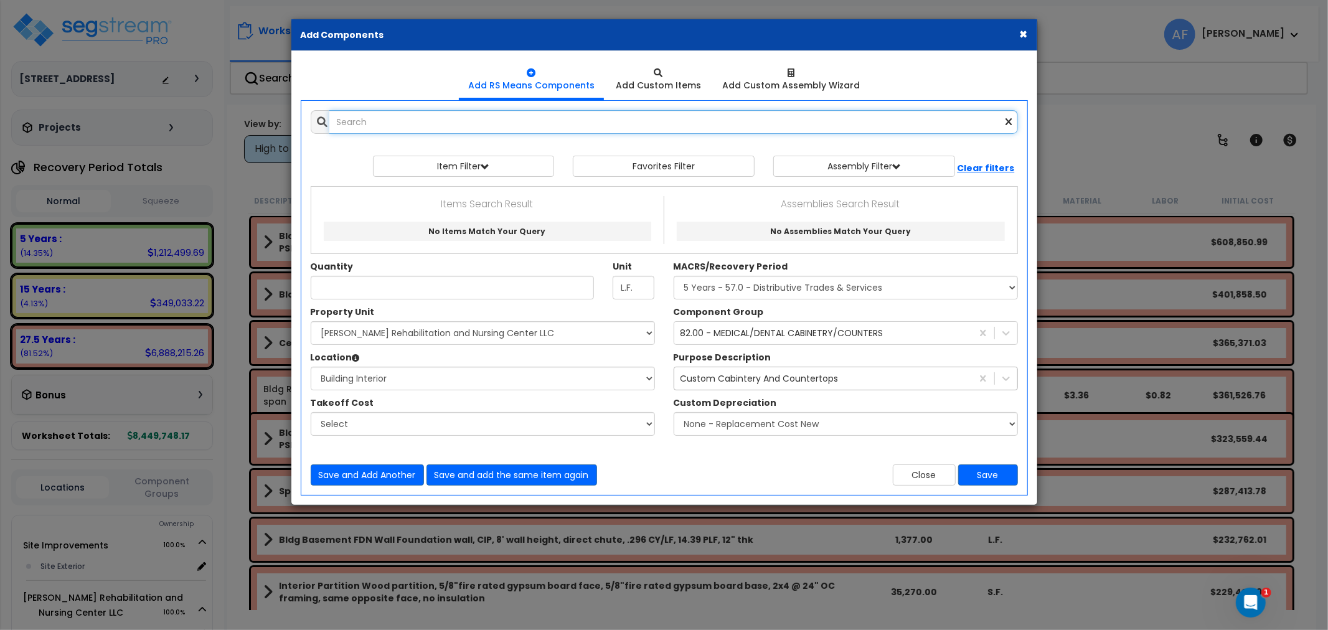
scroll to position [0, 0]
click at [358, 119] on input "text" at bounding box center [673, 122] width 689 height 24
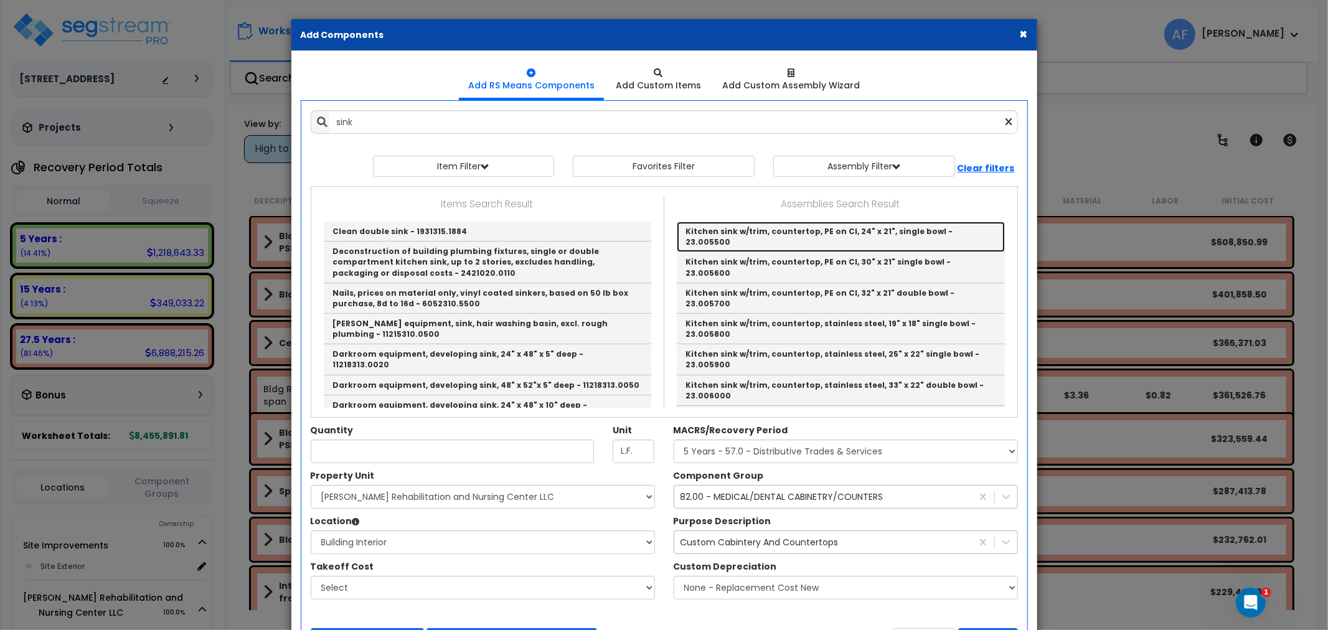
drag, startPoint x: 766, startPoint y: 234, endPoint x: 761, endPoint y: 288, distance: 55.0
click at [766, 234] on link "Kitchen sink w/trim, countertop, PE on CI, 24" x 21", single bowl - 23.005500" at bounding box center [841, 237] width 328 height 31
type input "Kitchen sink w/trim, countertop, PE on CI, 24" x 21", single bowl - 23.005500"
type input "Ea."
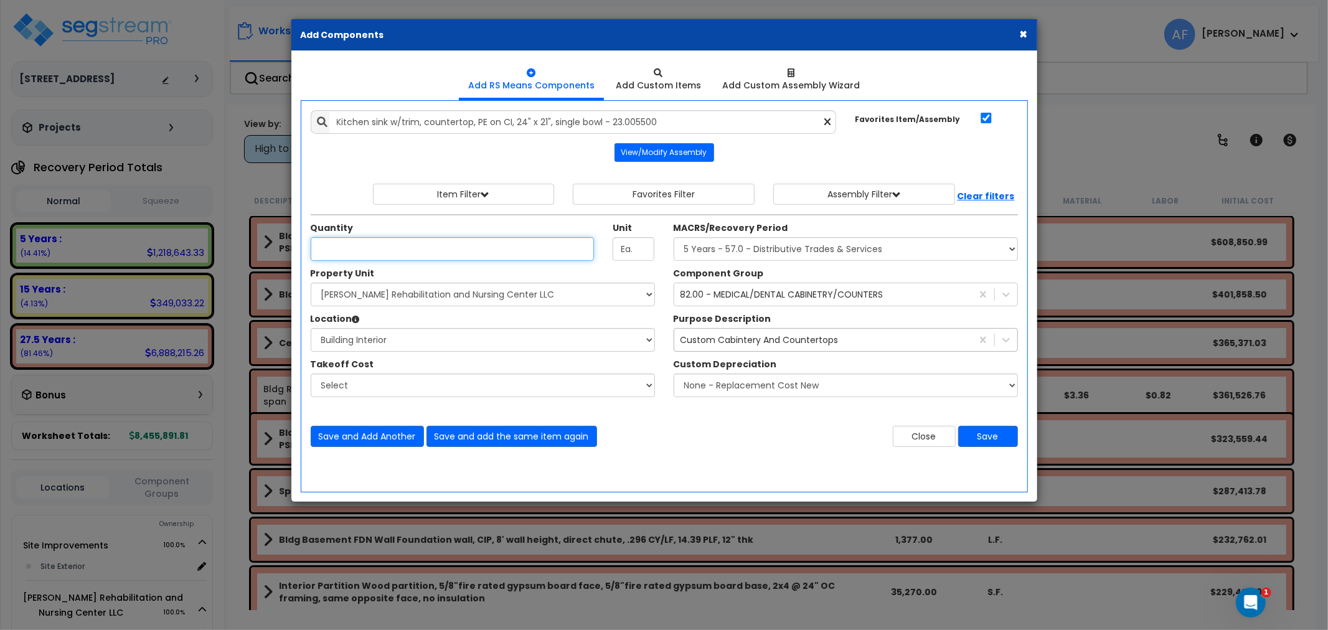
click at [399, 250] on input "Quantity" at bounding box center [453, 249] width 284 height 24
type input "9"
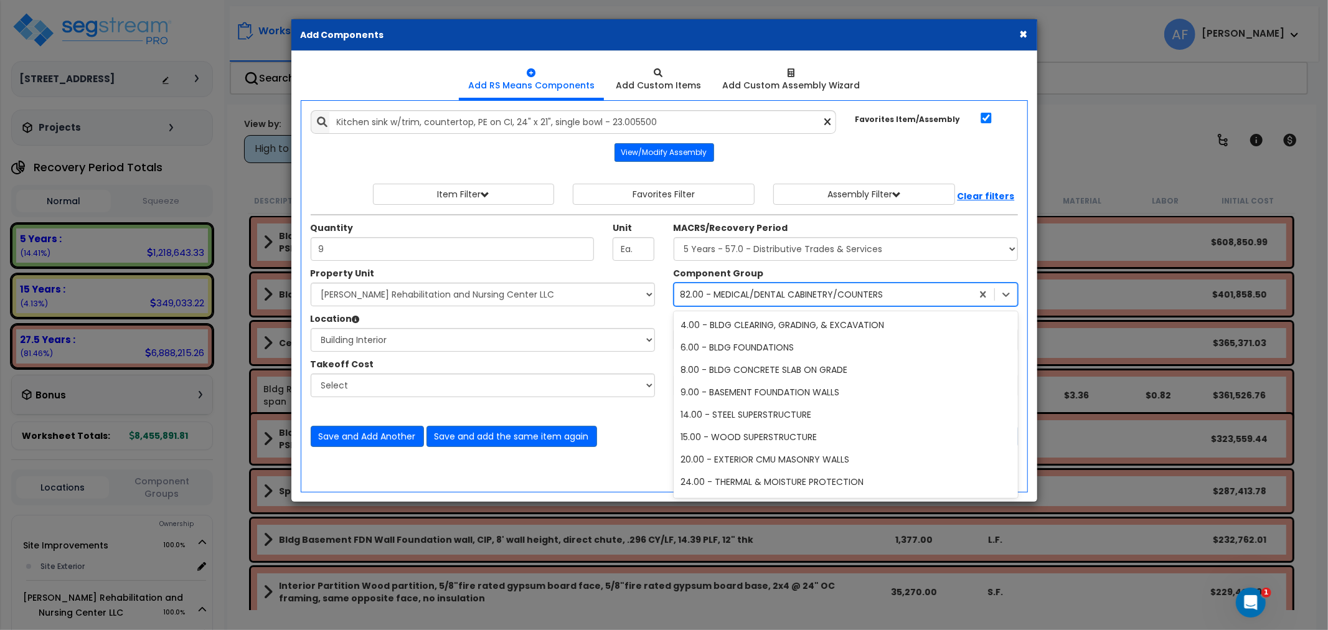
click at [808, 294] on div "82.00 - MEDICAL/DENTAL CABINETRY/COUNTERS" at bounding box center [782, 294] width 203 height 12
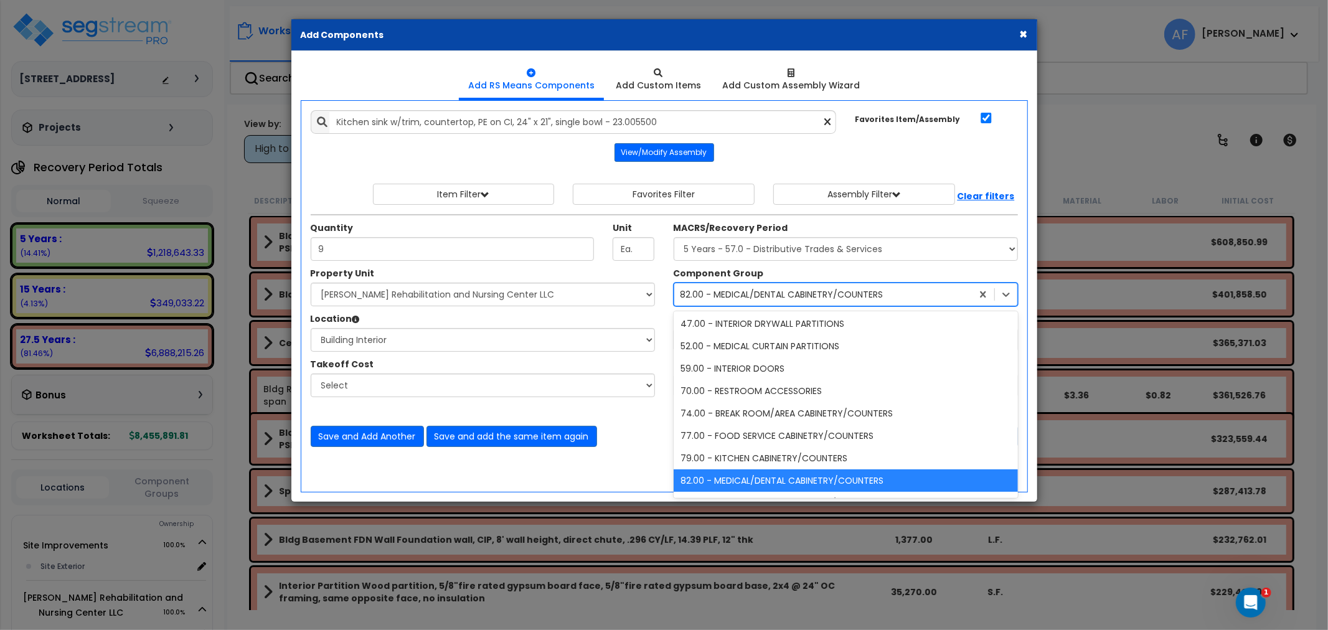
type input "s"
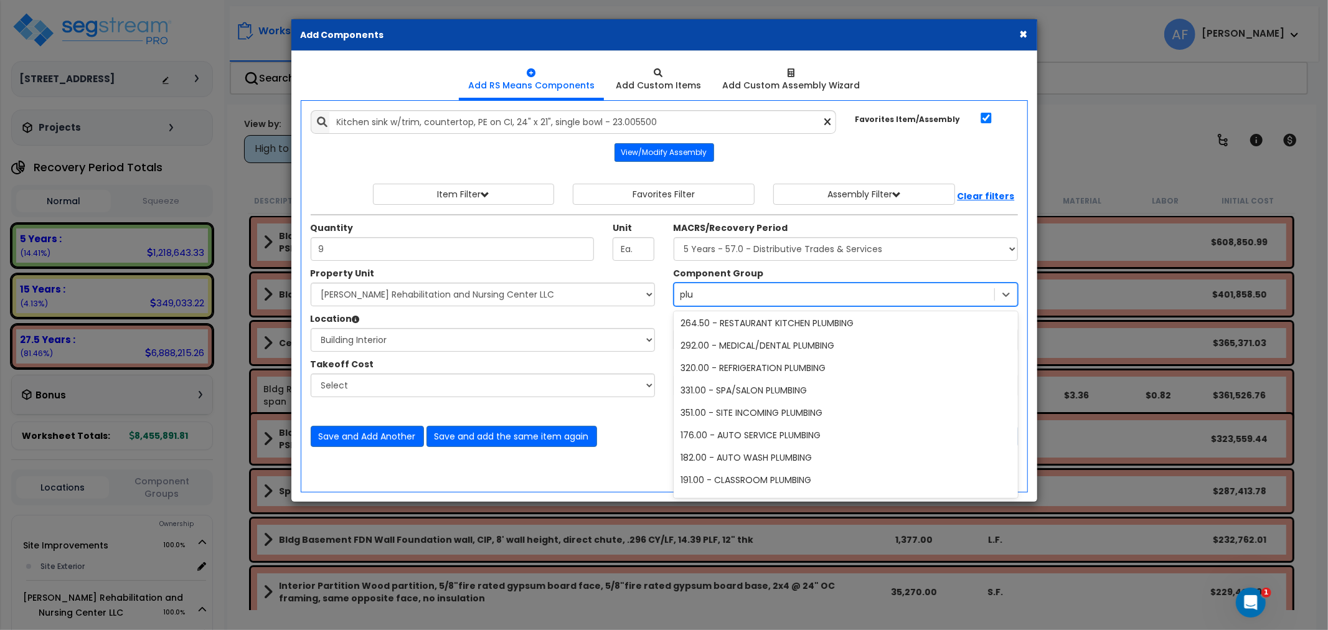
scroll to position [25, 0]
type input "plumbi"
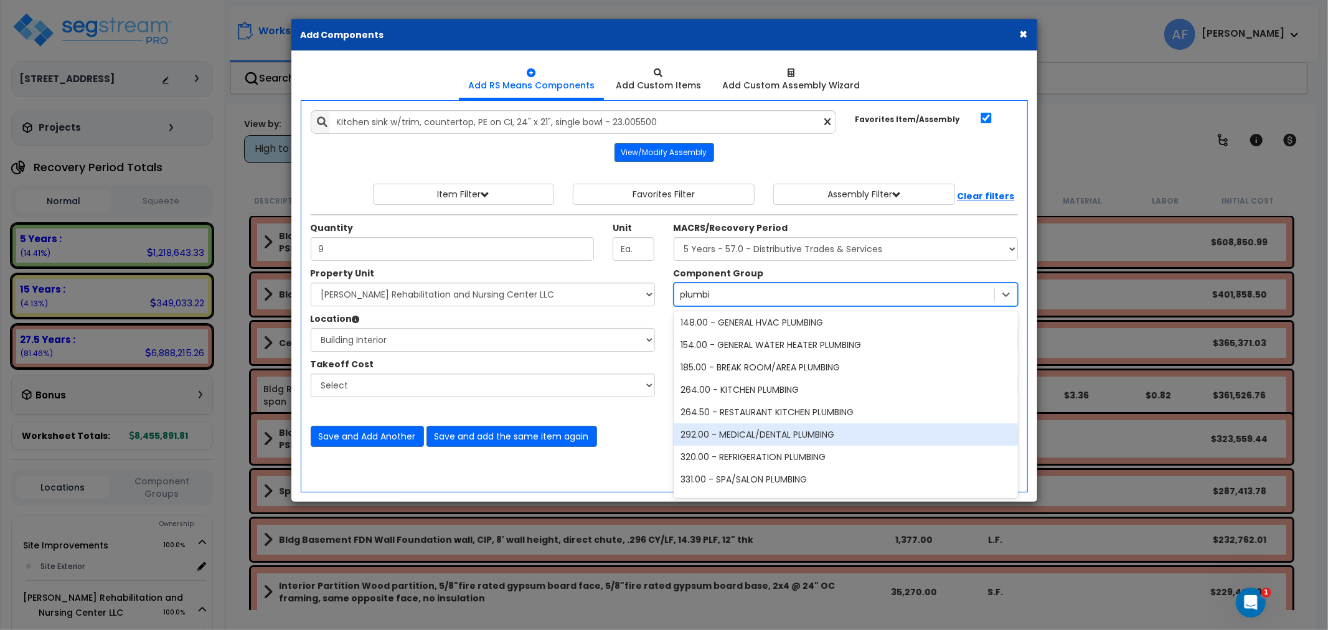
click at [750, 435] on div "292.00 - MEDICAL/DENTAL PLUMBING" at bounding box center [846, 435] width 344 height 22
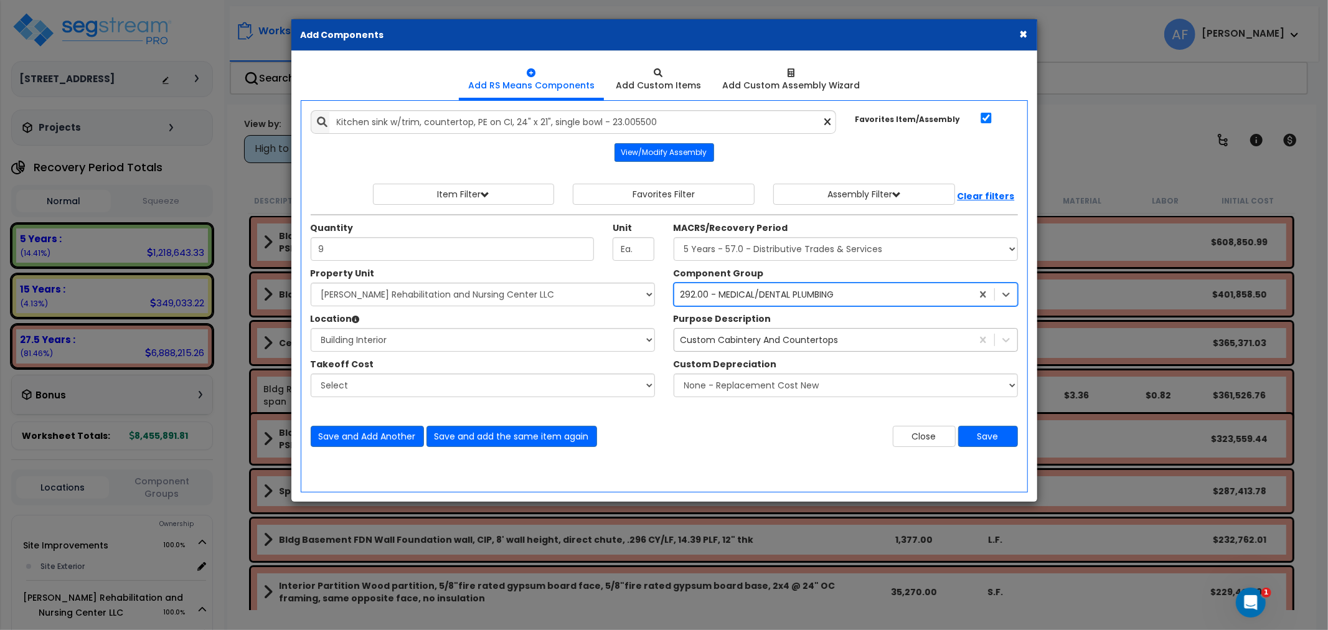
click at [794, 344] on div "Custom Cabintery And Countertops" at bounding box center [760, 340] width 158 height 12
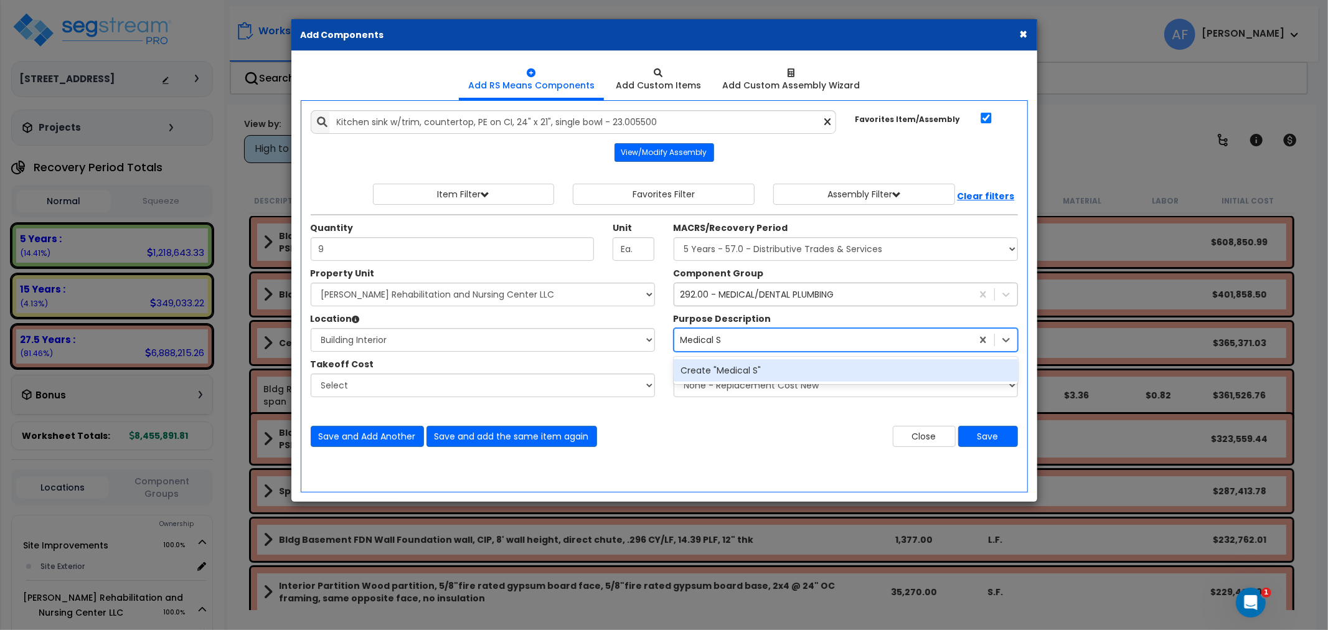
scroll to position [0, 0]
type input "Medical Sink"
click at [777, 367] on div "Create "Medical Sink"" at bounding box center [846, 370] width 344 height 22
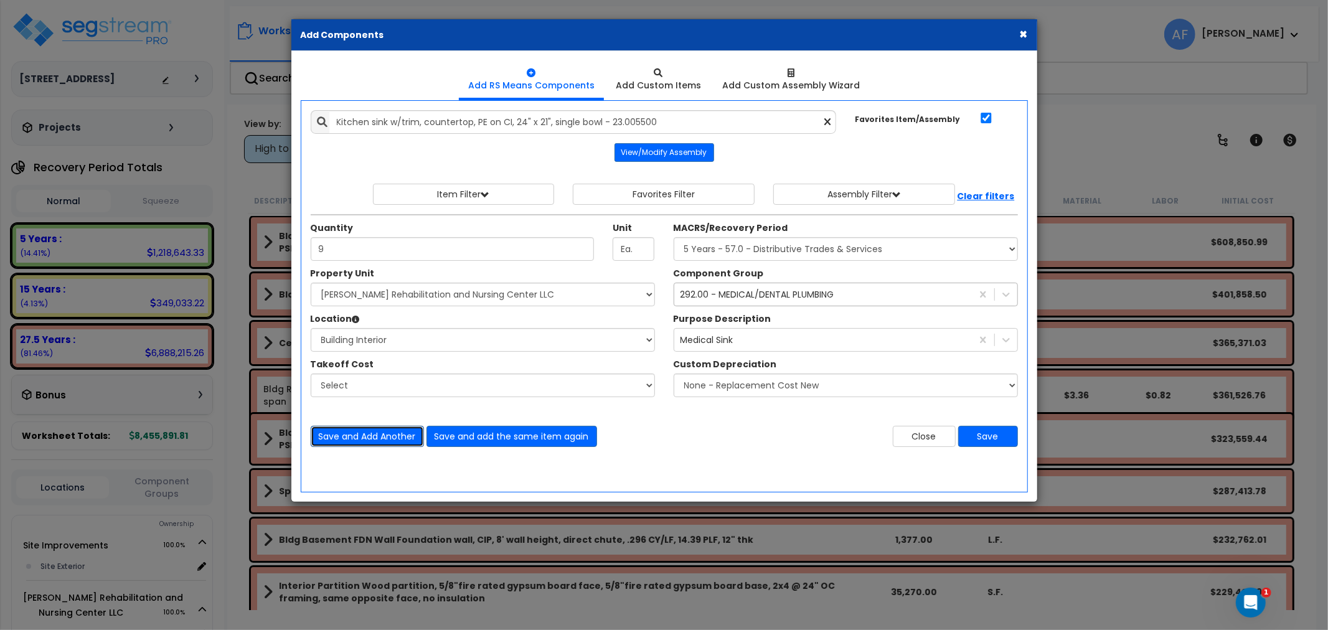
click at [395, 440] on button "Save and Add Another" at bounding box center [367, 436] width 113 height 21
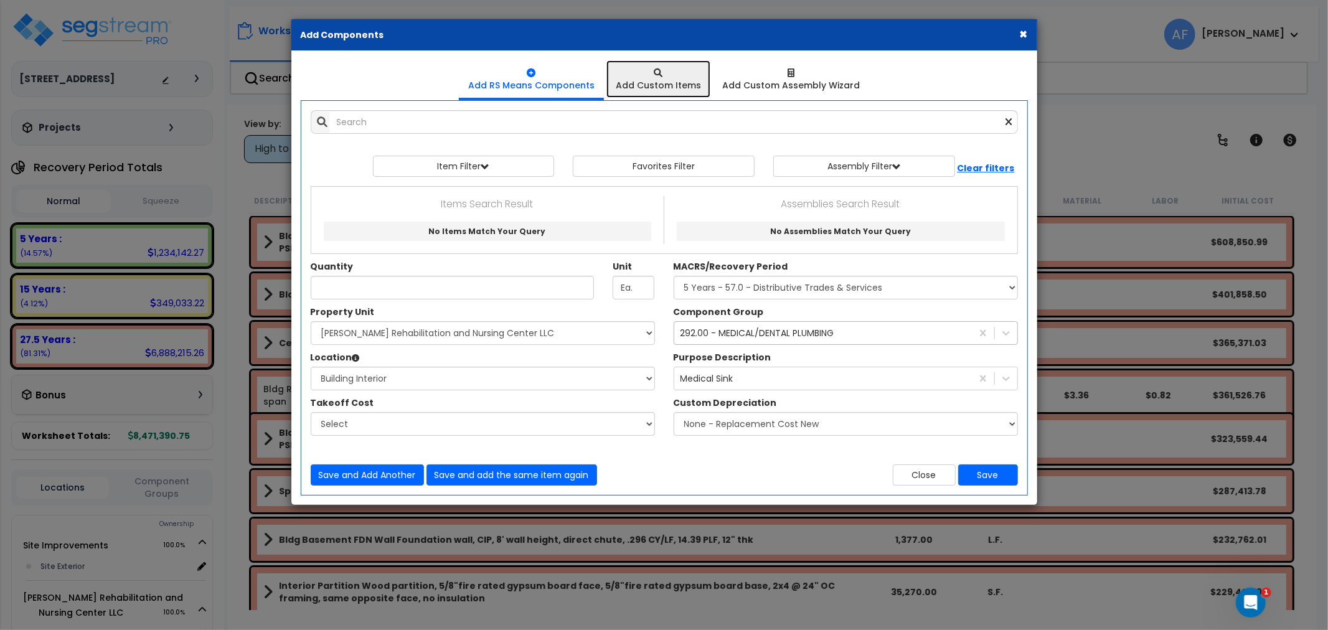
click at [644, 91] on div "Add Custom Items" at bounding box center [658, 85] width 85 height 12
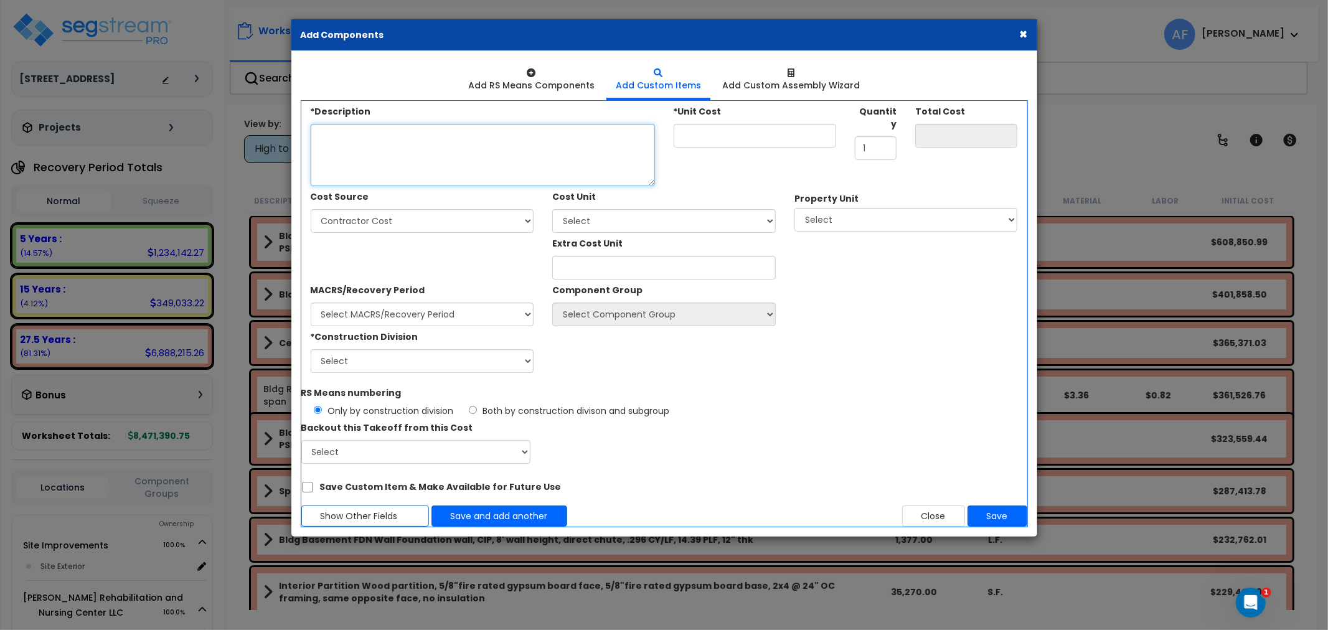
click at [414, 139] on textarea "*Description" at bounding box center [483, 155] width 344 height 62
click at [588, 222] on select "Select Add Additional Cost Unit" at bounding box center [664, 221] width 224 height 24
select select "Othrs"
click at [552, 209] on select "Select Add Additional Cost Unit" at bounding box center [664, 221] width 224 height 24
click at [820, 219] on select "Select Site Improvements Spooner Rehabilitation and Nursing Center LLC" at bounding box center [907, 220] width 224 height 24
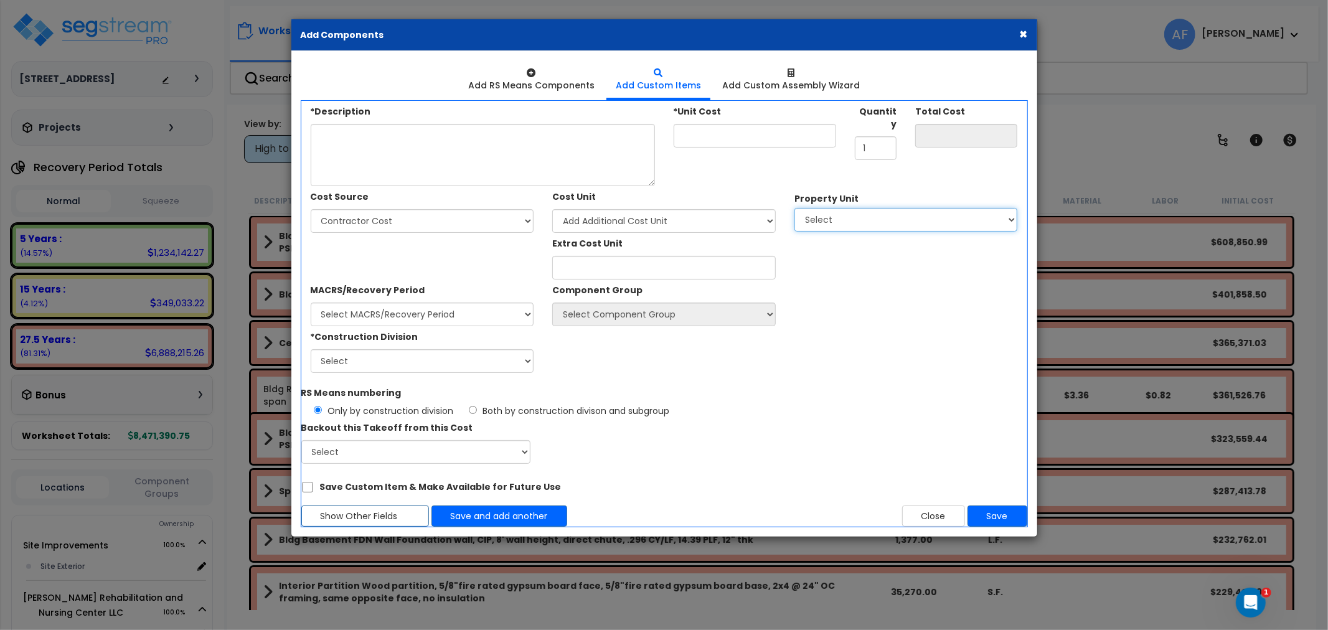
select select "168729"
click at [795, 208] on select "Select Site Improvements Spooner Rehabilitation and Nursing Center LLC" at bounding box center [907, 220] width 224 height 24
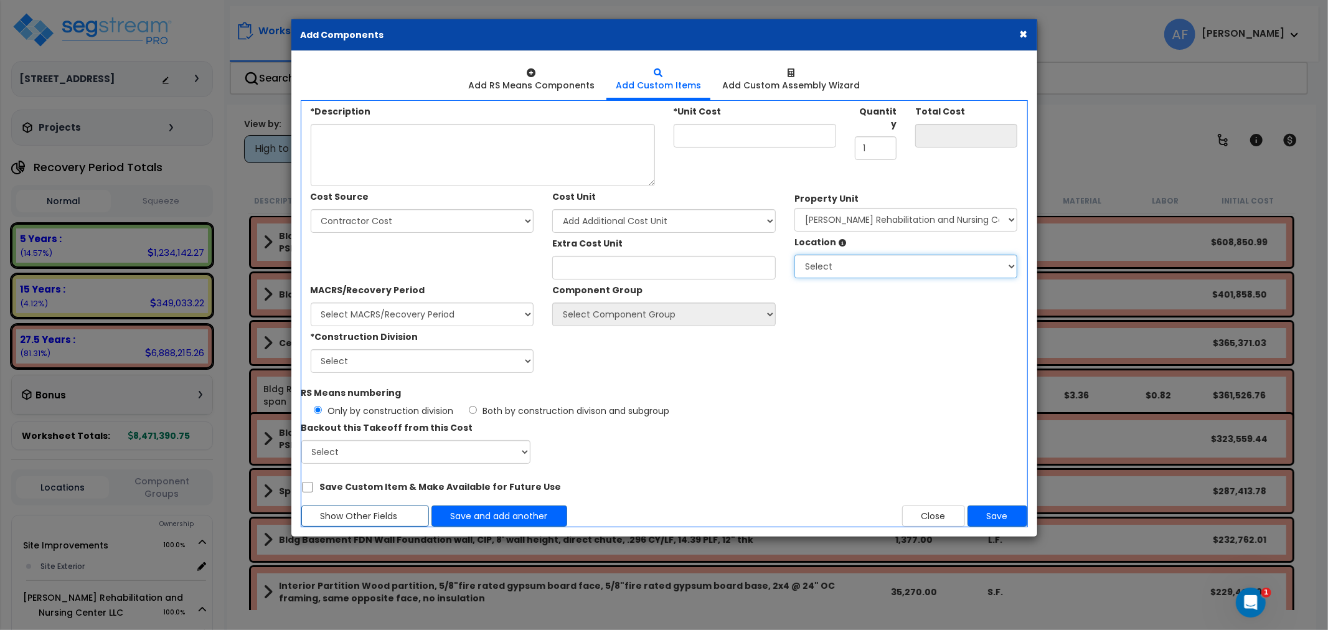
click at [833, 267] on select "Select Assisted Living Units Building Building Interior Building Porte Cochere …" at bounding box center [907, 267] width 224 height 24
select select "461"
click at [795, 255] on select "Select Assisted Living Units Building Building Interior Building Porte Cochere …" at bounding box center [907, 267] width 224 height 24
click at [421, 362] on select "Select 1. General Requirements 2. Existing Conditions 3. Concrete 4. Masonry 5.…" at bounding box center [423, 361] width 224 height 24
click at [595, 350] on div "*Construction Division Select 1. General Requirements 2. Existing Conditions 3.…" at bounding box center [543, 349] width 484 height 47
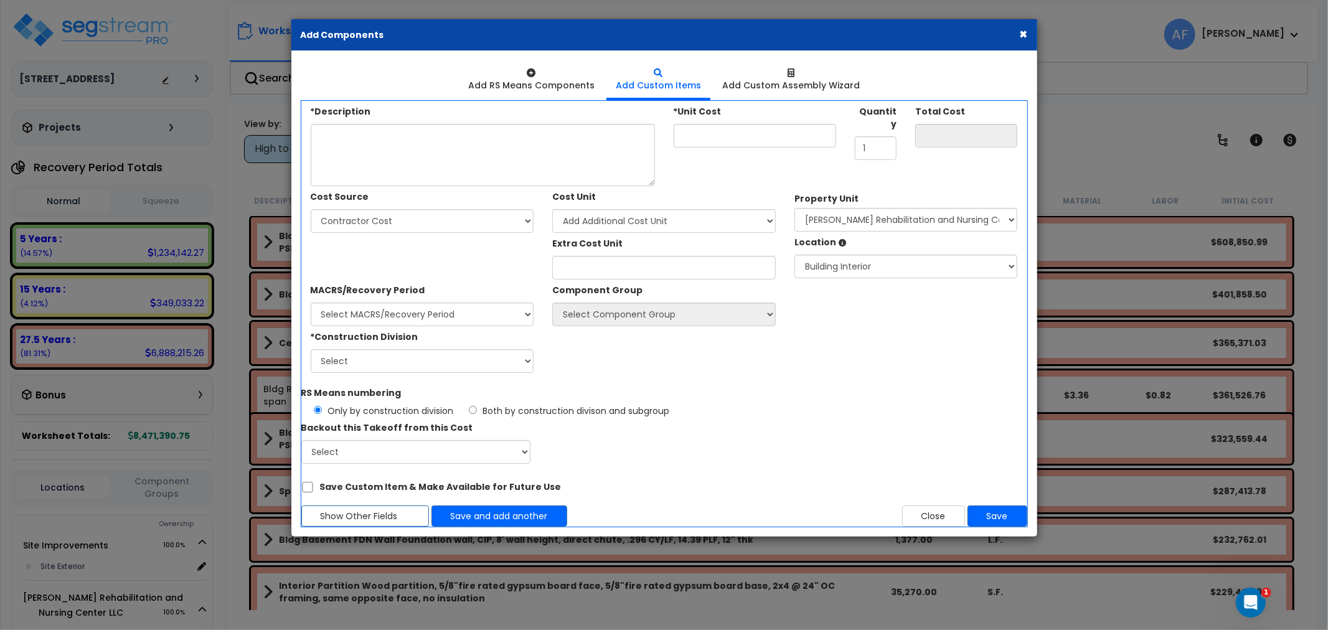
drag, startPoint x: 391, startPoint y: 298, endPoint x: 391, endPoint y: 312, distance: 14.3
click at [391, 301] on div "MACRS/Recovery Period Select MACRS/Recovery Period 5 Years - 57.0 - Distributiv…" at bounding box center [423, 303] width 224 height 47
click at [393, 312] on select "Select MACRS/Recovery Period 5 Years - 57.0 - Distributive Trades & Services 5 …" at bounding box center [423, 315] width 224 height 24
select select "3667"
click at [311, 303] on select "Select MACRS/Recovery Period 5 Years - 57.0 - Distributive Trades & Services 5 …" at bounding box center [423, 315] width 224 height 24
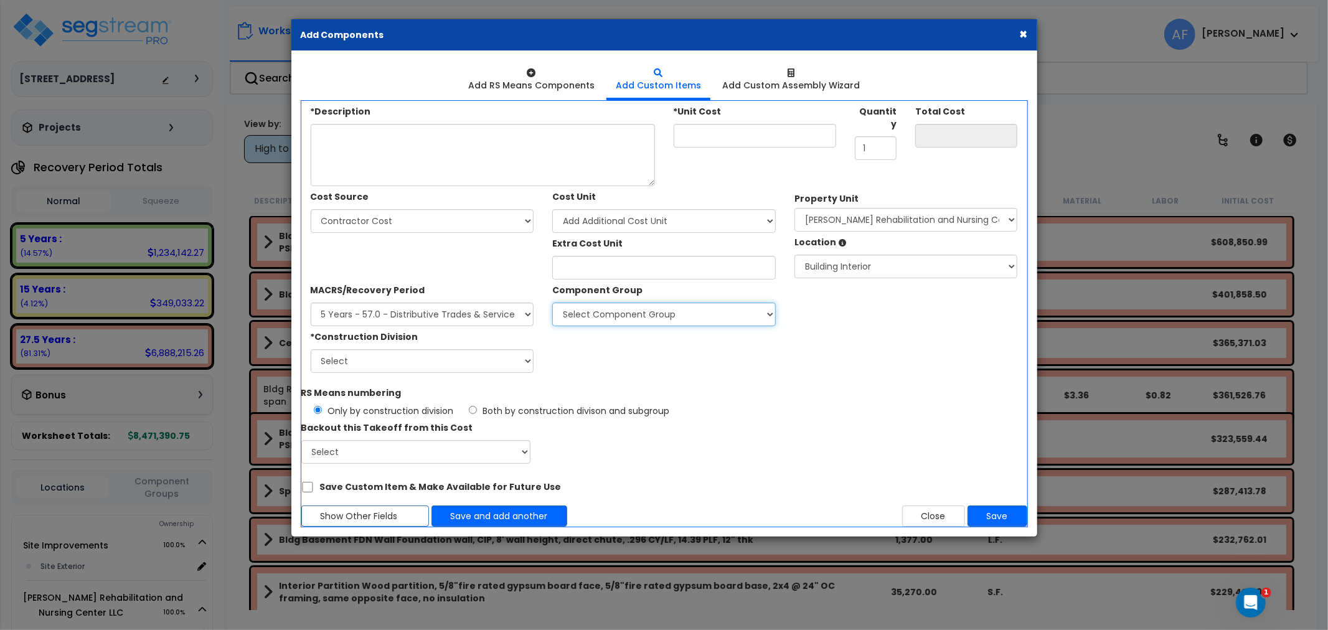
click at [607, 314] on select "Select Component Group 264.00 - KITCHEN PLUMBING 286.00 - LAUNDRY ELECTRICAL 28…" at bounding box center [664, 315] width 224 height 24
select select "4846"
click at [552, 303] on select "Select Component Group 264.00 - KITCHEN PLUMBING 286.00 - LAUNDRY ELECTRICAL 28…" at bounding box center [664, 315] width 224 height 24
click at [403, 356] on select "Select 1. General Requirements 2. Existing Conditions 3. Concrete 4. Masonry 5.…" at bounding box center [423, 361] width 224 height 24
select select "11"
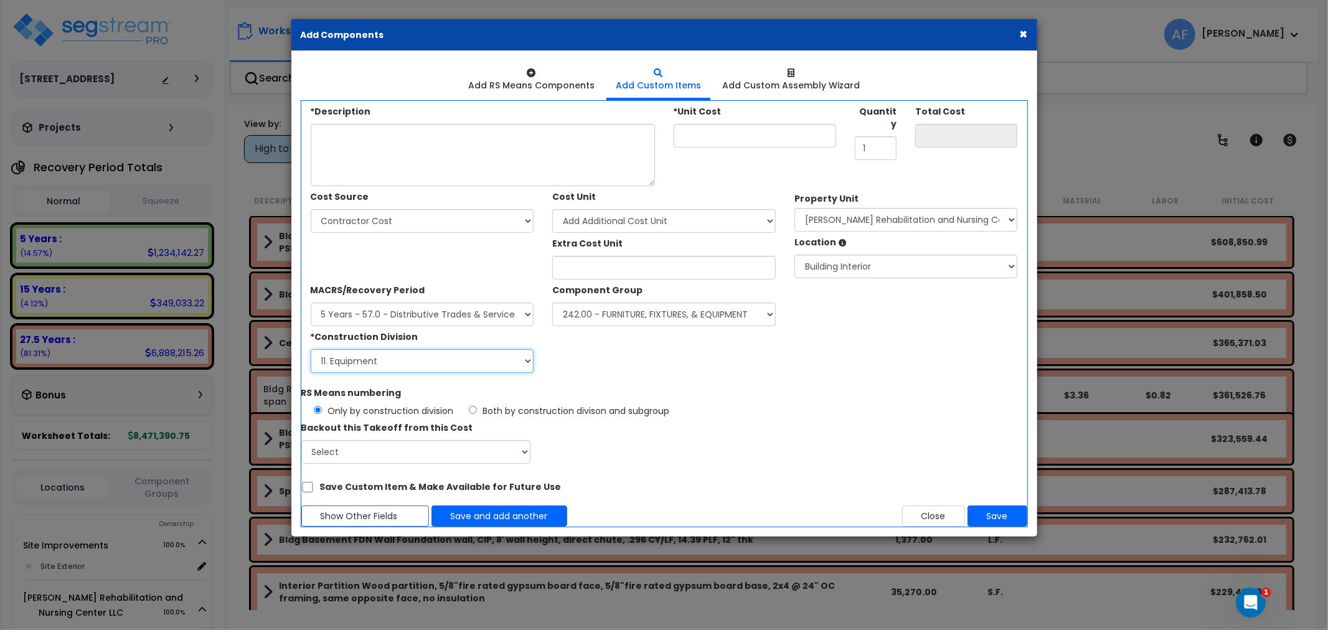
click at [311, 349] on select "Select 1. General Requirements 2. Existing Conditions 3. Concrete 4. Masonry 5.…" at bounding box center [423, 361] width 224 height 24
click at [370, 153] on textarea "*Description" at bounding box center [483, 155] width 344 height 62
paste textarea "Nebulizers"
type textarea "Nebulizers"
click at [750, 138] on input "*Unit Cost" at bounding box center [755, 136] width 163 height 24
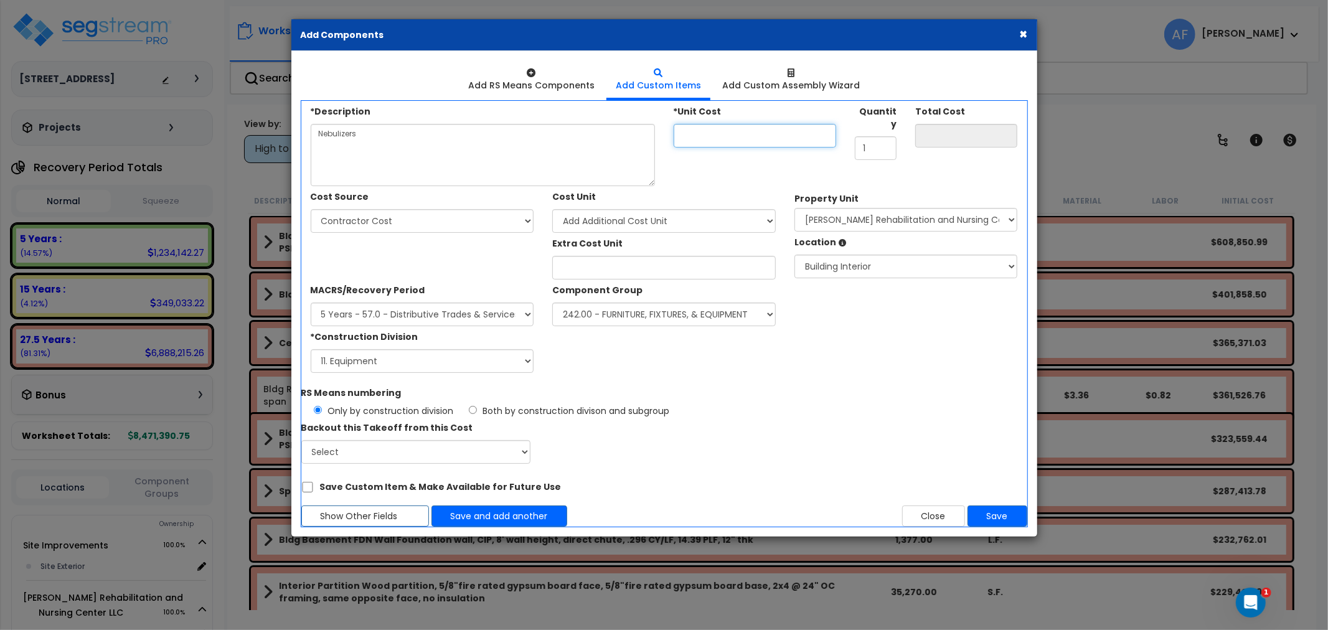
type input "2"
type input "2.00"
type input "20"
type input "20.00"
type input "200"
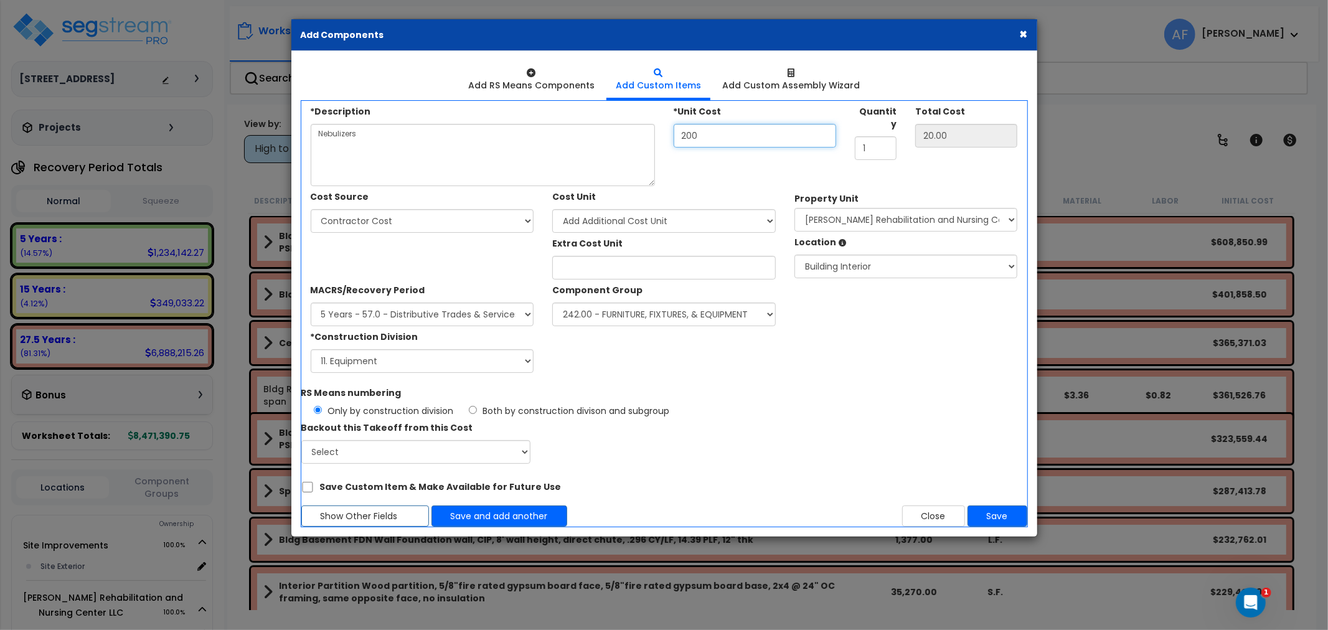
type input "200.00"
type input "200"
drag, startPoint x: 876, startPoint y: 133, endPoint x: 843, endPoint y: 139, distance: 32.9
click at [843, 139] on div "*Description Nebulizers *Unit Cost 200 Quantity 1 Total Cost" at bounding box center [664, 143] width 726 height 85
type input "4"
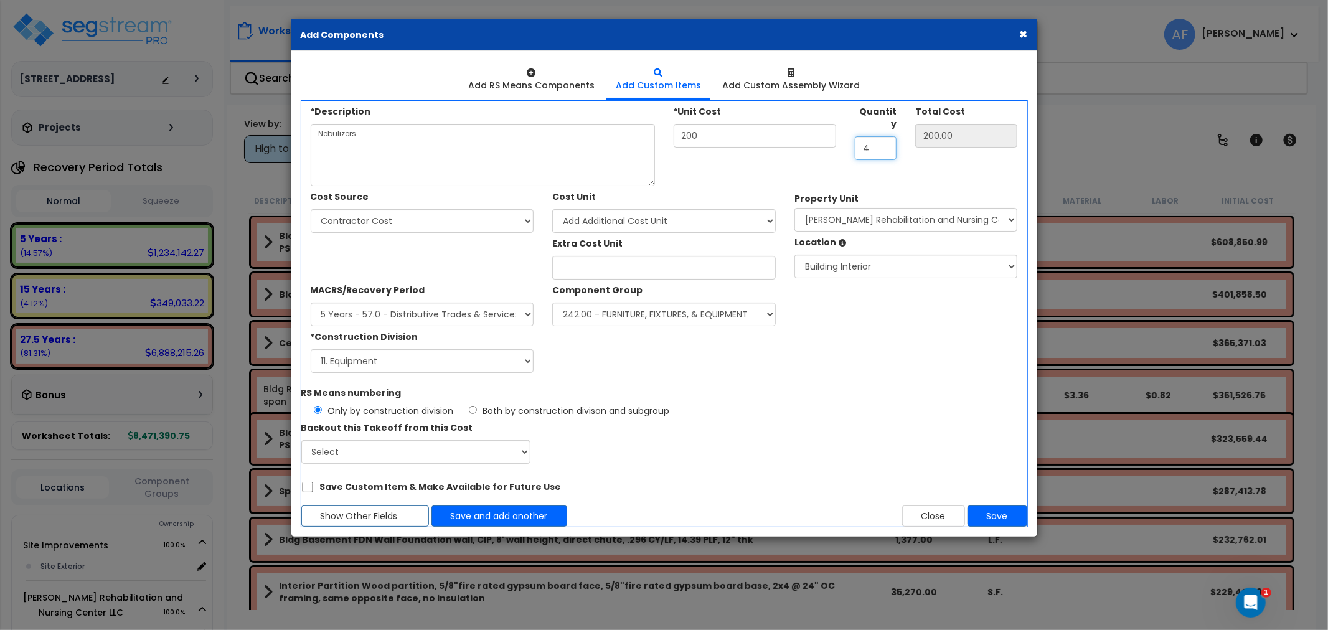
type input "800.00"
type input "45"
type input "9,000.00"
type input "45"
click at [492, 520] on button "Save and add another" at bounding box center [500, 516] width 136 height 21
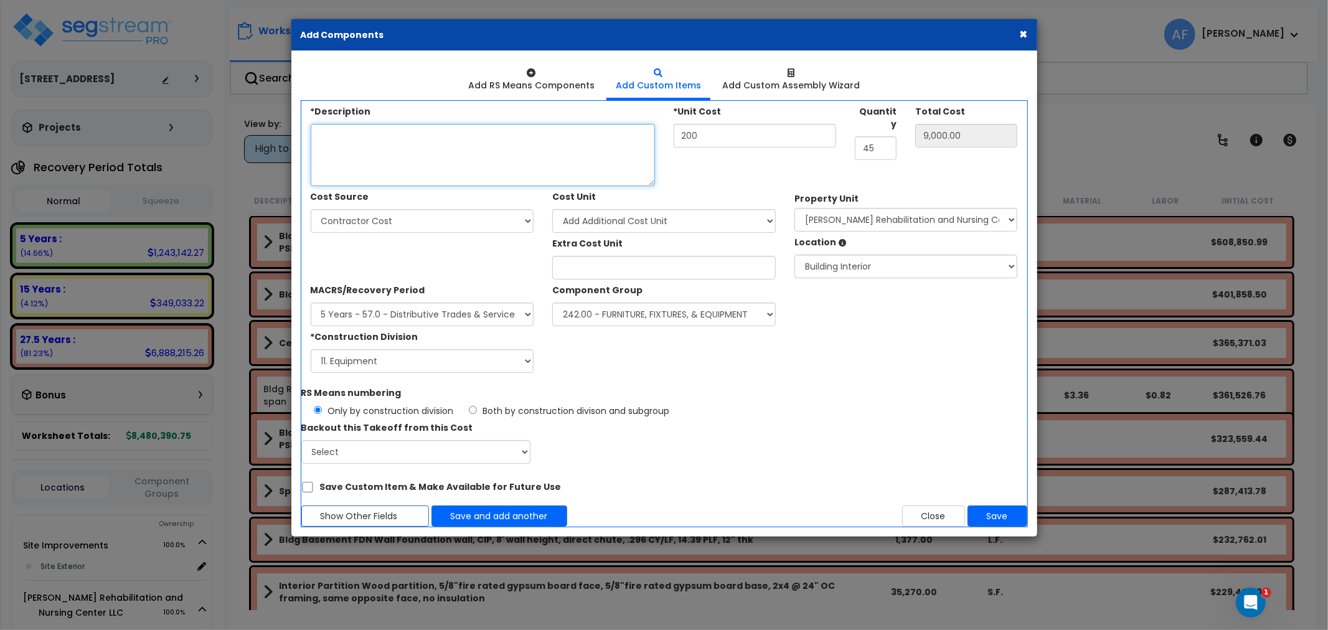
click at [382, 158] on textarea "*Description" at bounding box center [483, 155] width 344 height 62
paste textarea "Defibrillators"
type textarea "Defibrillators"
drag, startPoint x: 719, startPoint y: 133, endPoint x: 627, endPoint y: 137, distance: 92.3
click at [627, 137] on div "*Description Defibrillators *Unit Cost 200 Quantity 45" at bounding box center [664, 143] width 726 height 85
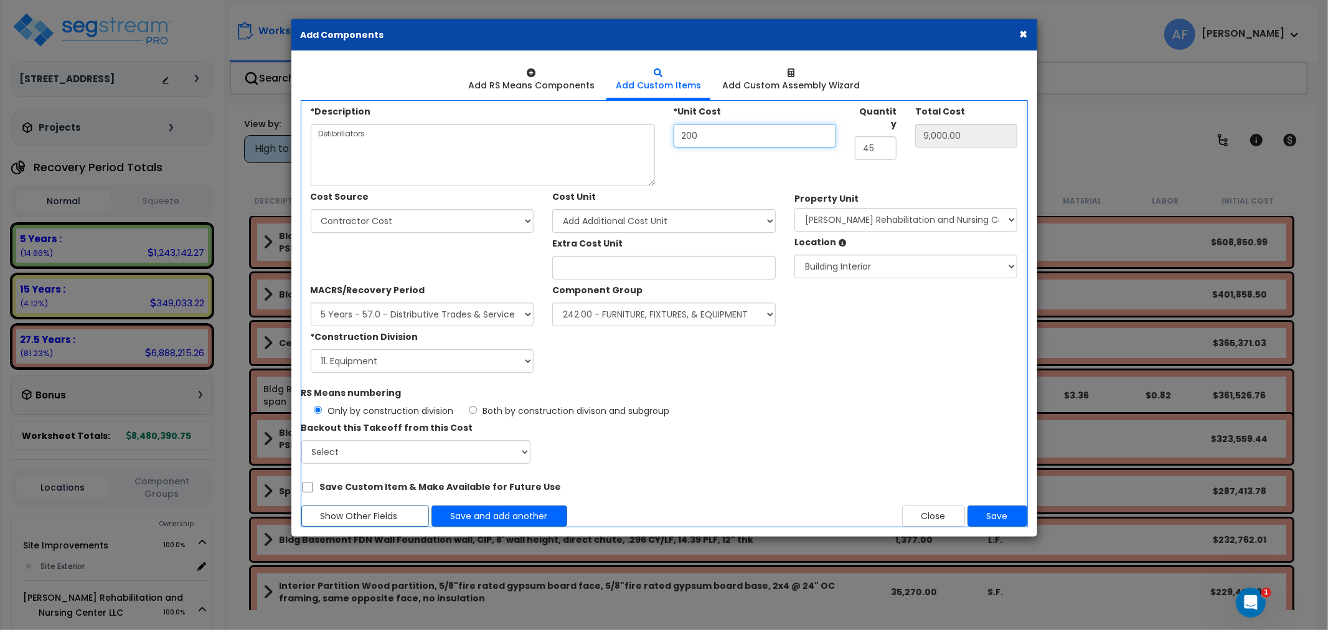
type input "2"
type input "90.00"
type input "25"
type input "1,125.00"
type input "250"
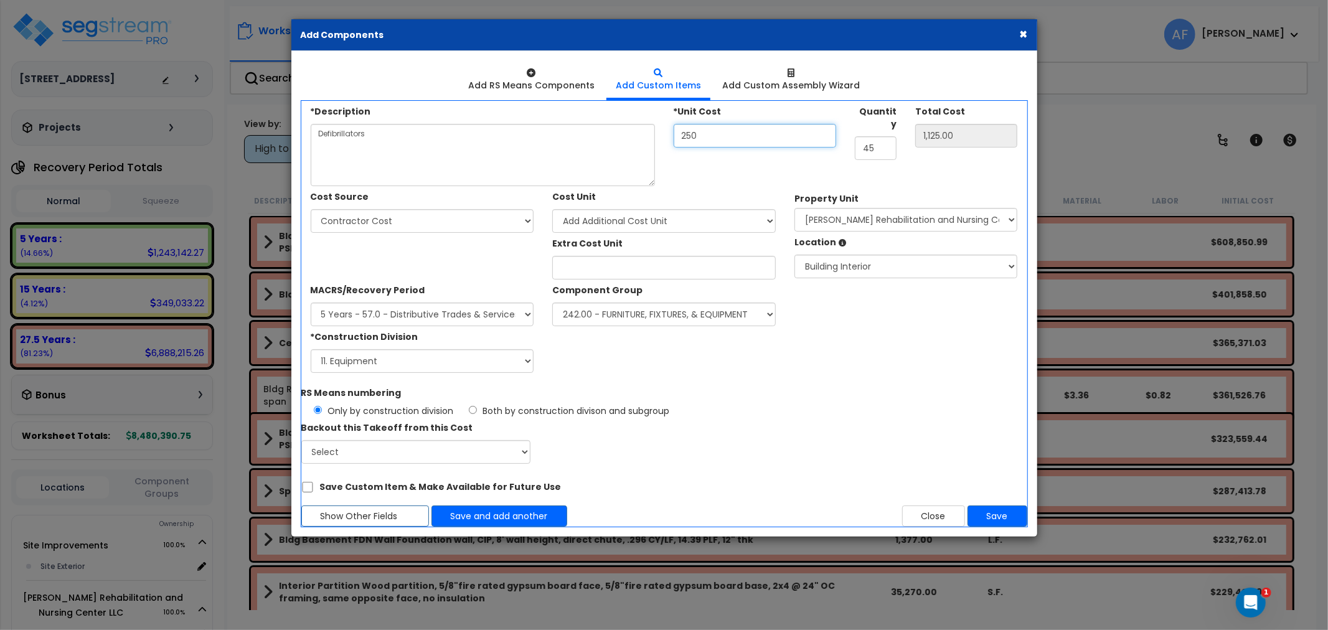
type input "11,250.00"
type input "2,500"
type input "112,500.00"
type input "2,500"
drag, startPoint x: 876, startPoint y: 138, endPoint x: 832, endPoint y: 137, distance: 44.2
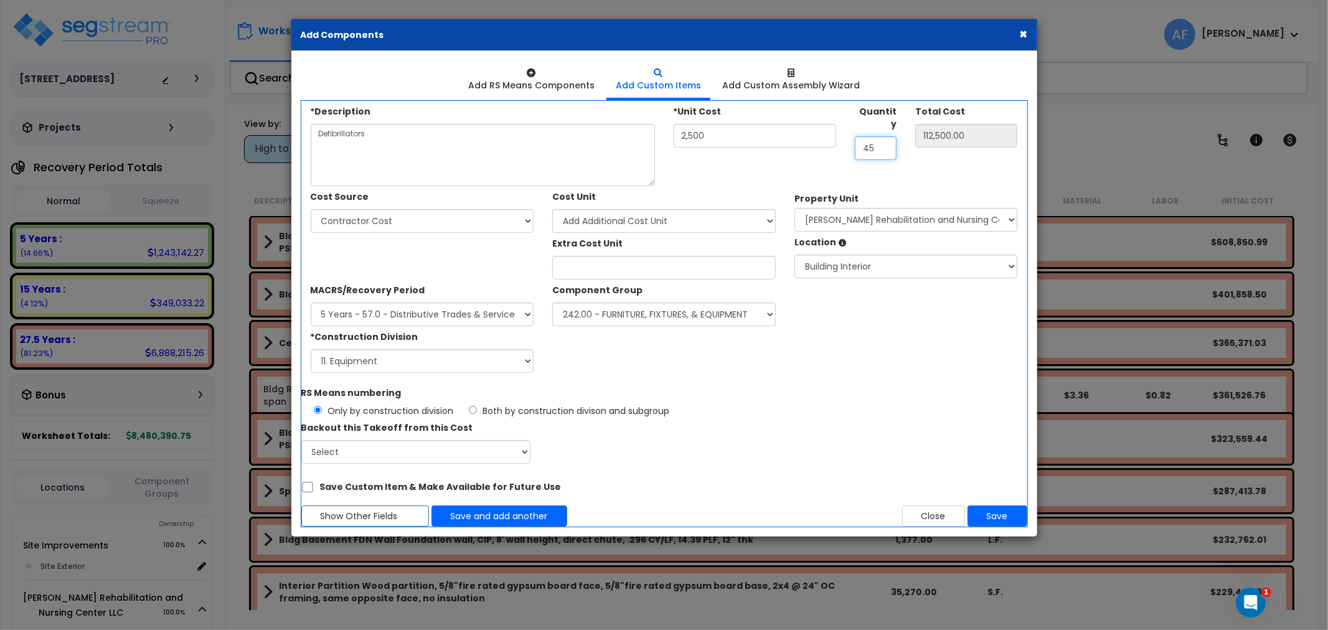
click at [832, 137] on div "*Description Defibrillators *Unit Cost 2,500 Quantity 45" at bounding box center [664, 143] width 726 height 85
type input "2"
type input "5,000.00"
type input "2"
click at [523, 514] on button "Save and add another" at bounding box center [500, 516] width 136 height 21
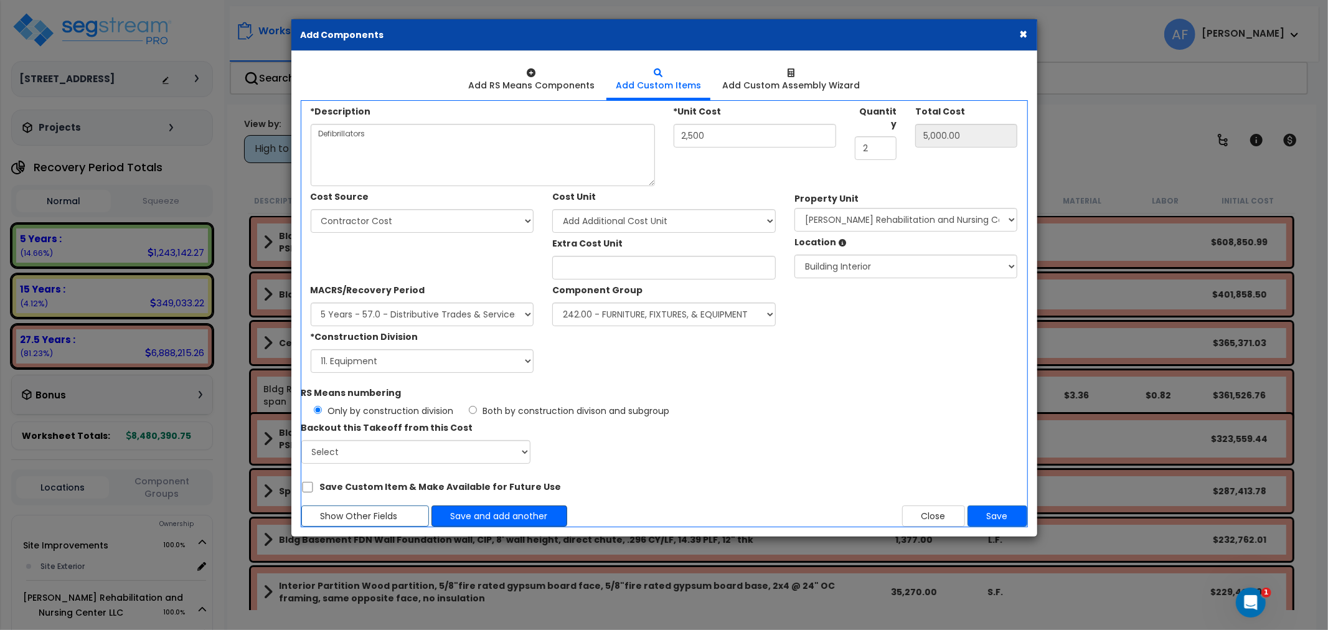
type input "2500"
click at [353, 169] on textarea "*Description" at bounding box center [483, 155] width 344 height 62
paste textarea "Patient lifts/hoists"
click at [345, 130] on textarea "Patient lifts/hoists" at bounding box center [483, 155] width 344 height 62
type textarea "Patient Lifts/Hoists"
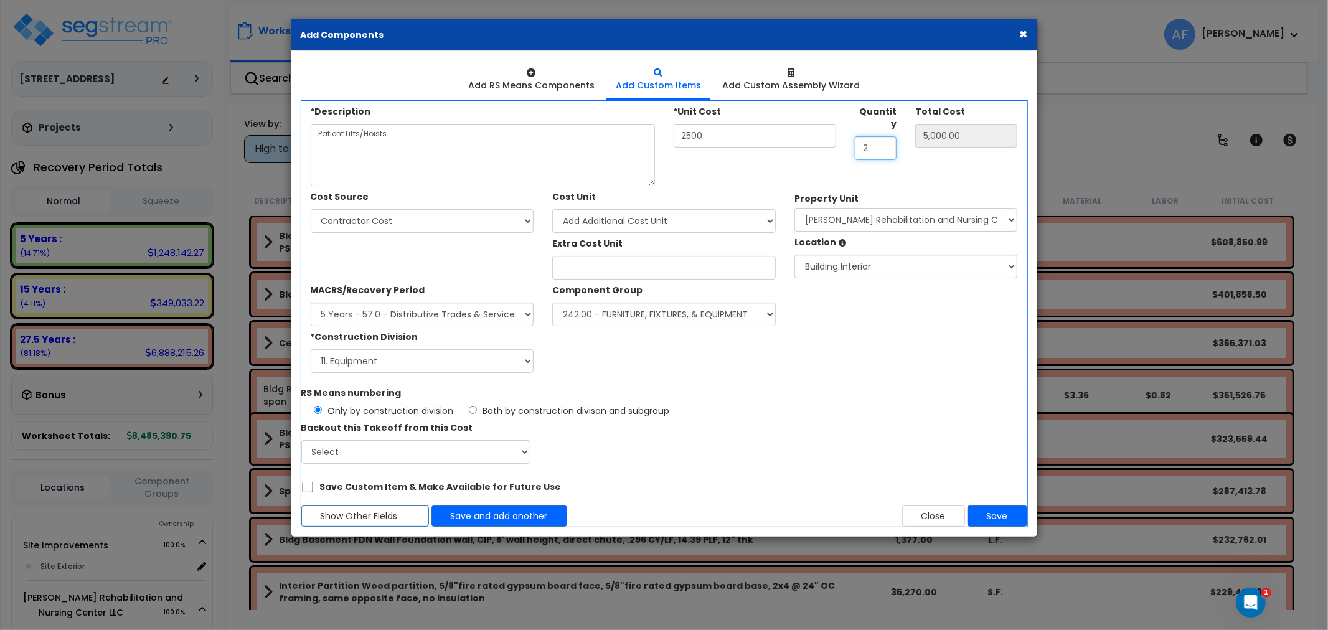
drag, startPoint x: 879, startPoint y: 133, endPoint x: 807, endPoint y: 141, distance: 73.3
click at [807, 141] on div "*Description Patient Lifts/Hoists *Unit Cost 2500 Quantity 2" at bounding box center [664, 143] width 726 height 85
type input "8"
type input "20,000.00"
type input "8"
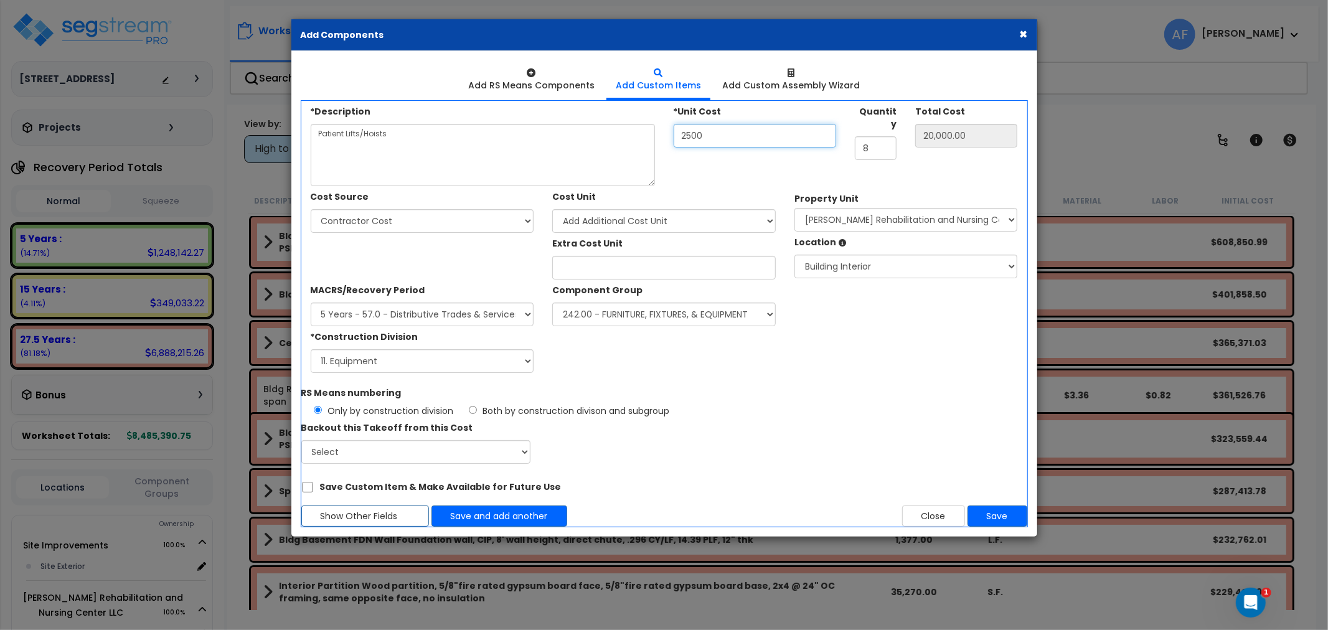
drag, startPoint x: 711, startPoint y: 138, endPoint x: 618, endPoint y: 151, distance: 93.6
click at [618, 151] on div "*Description Patient Lifts/Hoists *Unit Cost 2500 Quantity 8" at bounding box center [664, 143] width 726 height 85
type input "6"
type input "48.00"
type input "60"
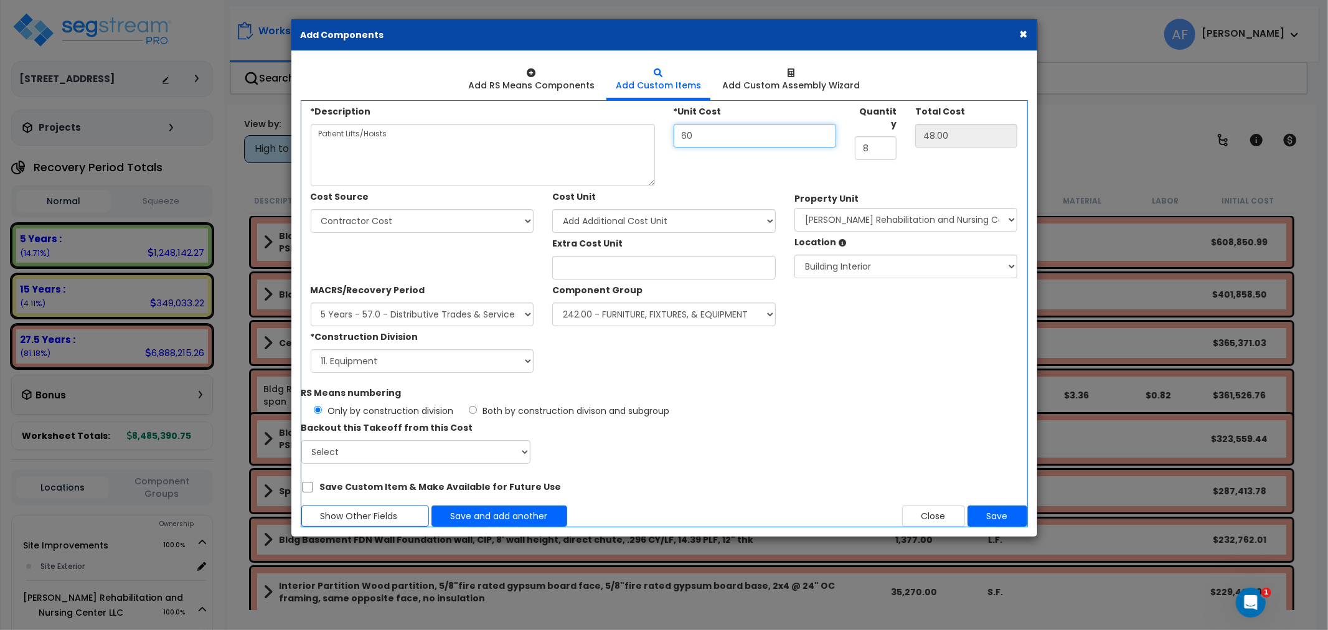
type input "480.00"
type input "600"
type input "4,800.00"
type input "600"
click at [489, 518] on button "Save and add another" at bounding box center [500, 516] width 136 height 21
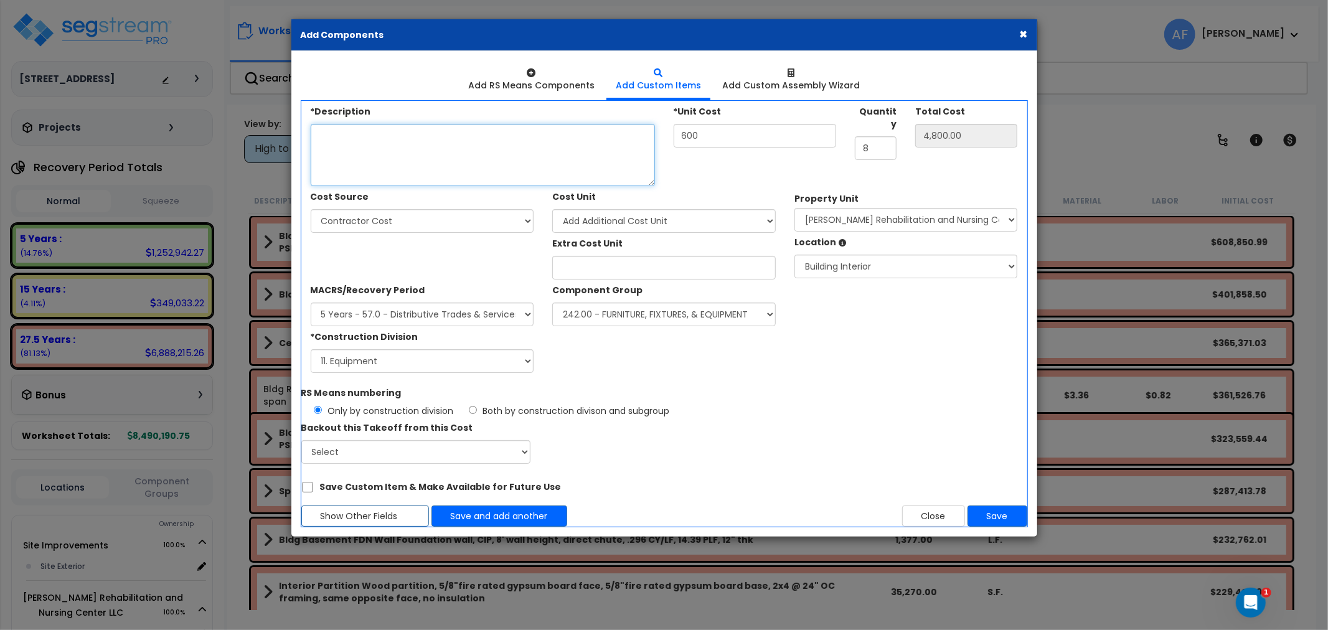
click at [415, 144] on textarea "*Description" at bounding box center [483, 155] width 344 height 62
paste textarea "Blood pressure cuffs"
click at [345, 132] on textarea "Blood pressure cuffs" at bounding box center [483, 155] width 344 height 62
type textarea "Blood Pressure Cuffs"
drag, startPoint x: 745, startPoint y: 138, endPoint x: 651, endPoint y: 135, distance: 94.1
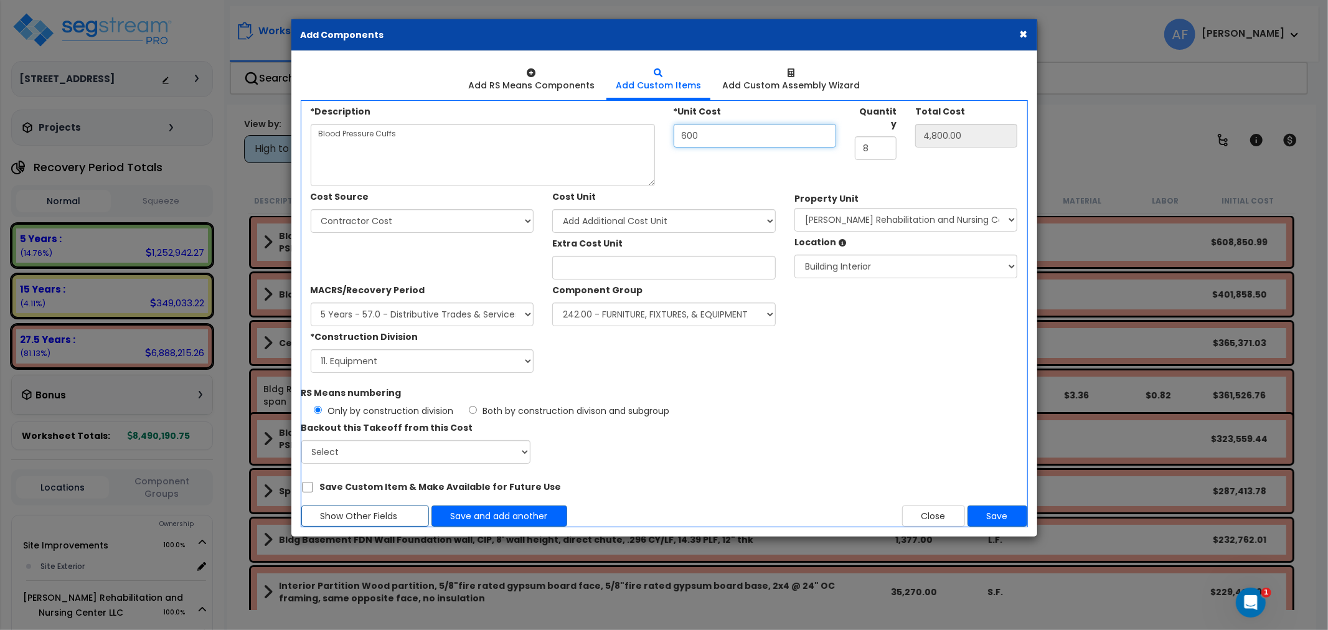
click at [651, 135] on div "*Description Blood Pressure Cuffs *Unit Cost 600 Quantity 8" at bounding box center [664, 143] width 726 height 85
type input "5"
type input "40.00"
type input "50"
type input "400.00"
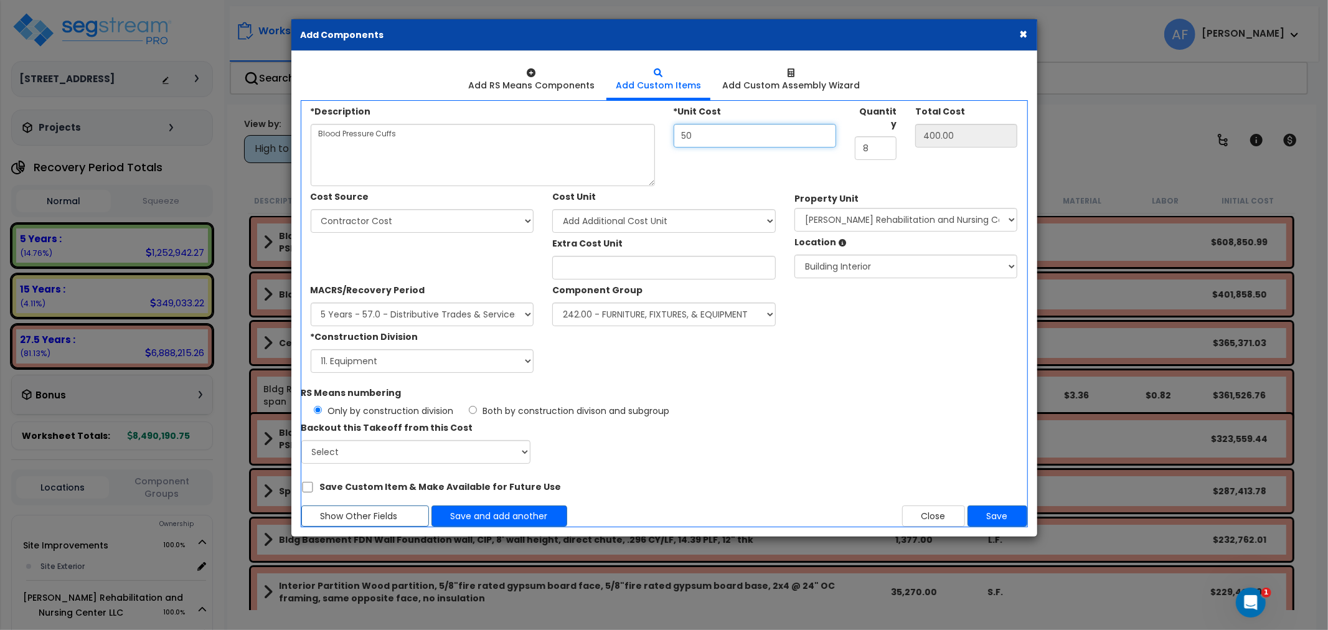
type input "50"
drag, startPoint x: 862, startPoint y: 136, endPoint x: 852, endPoint y: 138, distance: 10.1
click at [852, 138] on div "Quantity 8" at bounding box center [876, 130] width 60 height 59
type input "1"
type input "50.00"
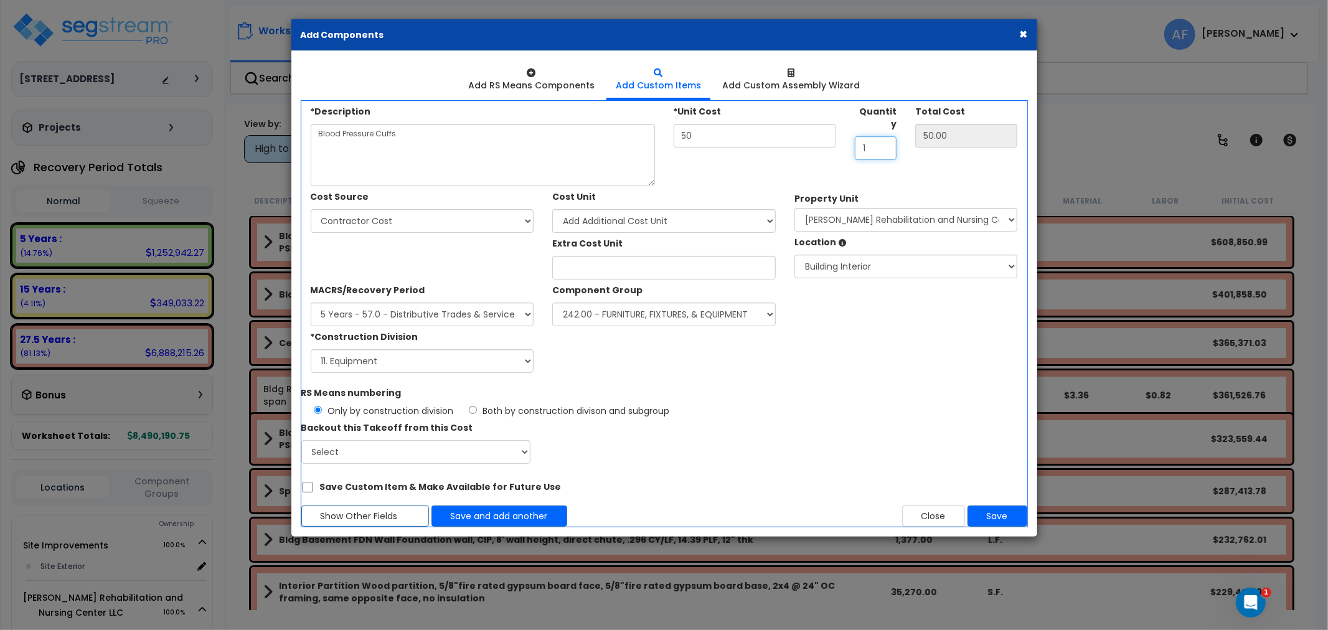
type input "10"
type input "500.00"
type input "10"
click at [475, 519] on button "Save and add another" at bounding box center [500, 516] width 136 height 21
click at [410, 159] on textarea "*Description" at bounding box center [483, 155] width 344 height 62
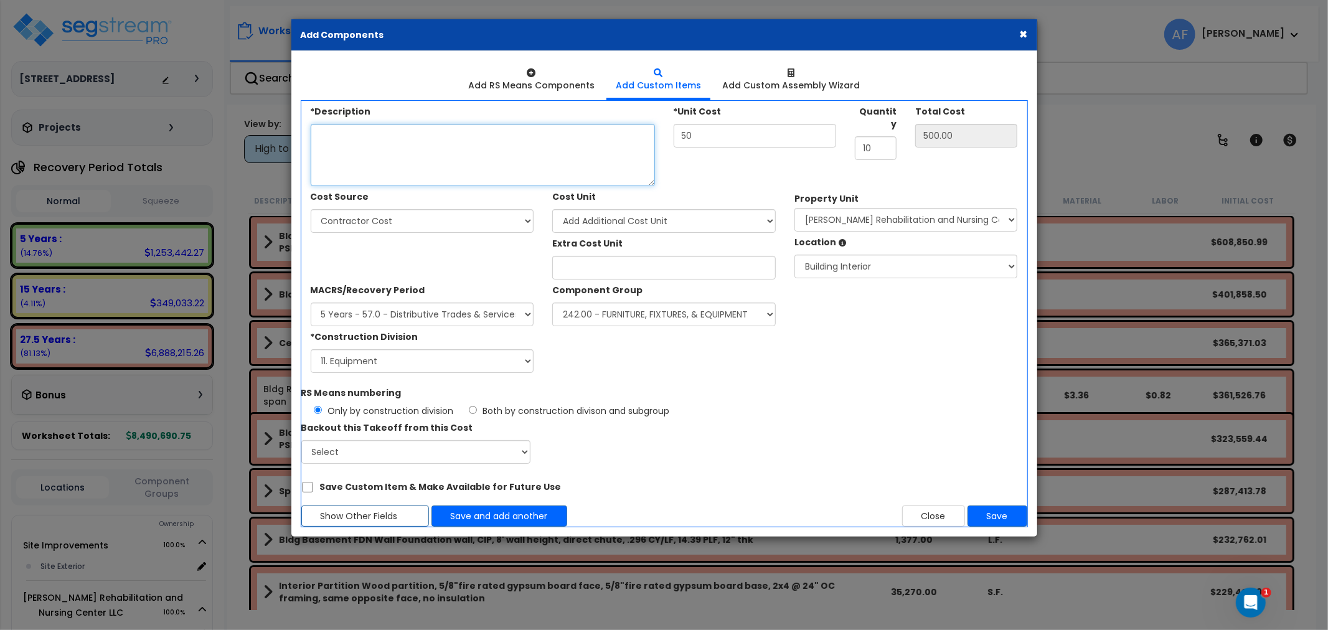
paste textarea "Wheelchair Scales"
type textarea "Wheelchair Scales"
drag, startPoint x: 695, startPoint y: 136, endPoint x: 612, endPoint y: 136, distance: 82.8
click at [612, 136] on div "*Description Wheelchair Scales *Unit Cost 50 Quantity 10" at bounding box center [664, 143] width 726 height 85
type input "1"
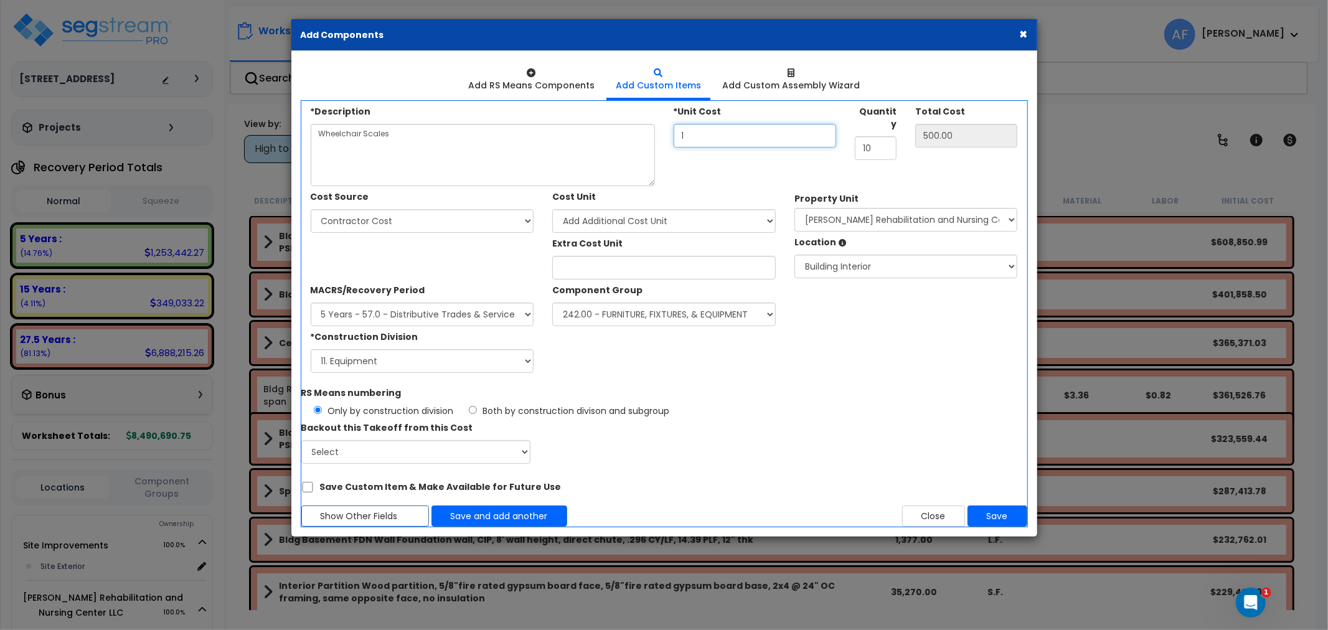
type input "10.00"
type input "15"
type input "150.00"
type input "150"
type input "1,500.00"
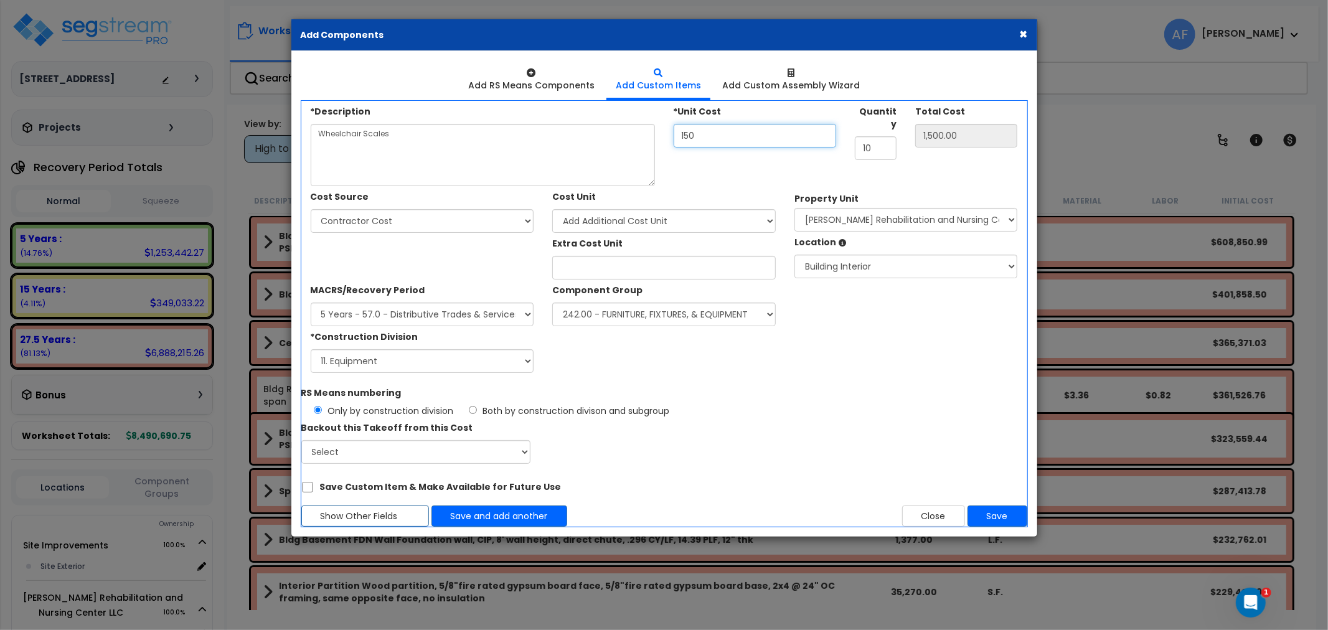
type input "1,500"
type input "15,000.00"
type input "1,500"
drag, startPoint x: 782, startPoint y: 135, endPoint x: 769, endPoint y: 135, distance: 13.7
click at [762, 135] on div "*Description Wheelchair Scales *Unit Cost 1,500 Quantity 10" at bounding box center [664, 143] width 726 height 85
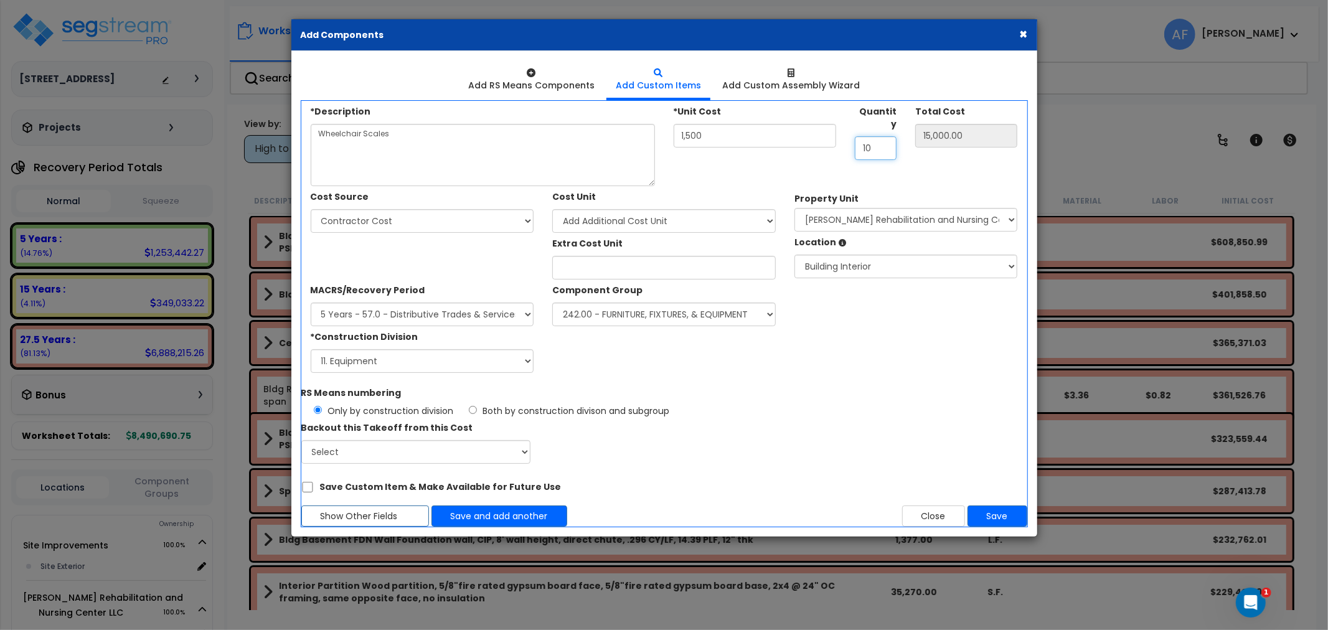
type input "2"
type input "3,000.00"
type input "2"
click at [481, 521] on button "Save and add another" at bounding box center [500, 516] width 136 height 21
type input "1500"
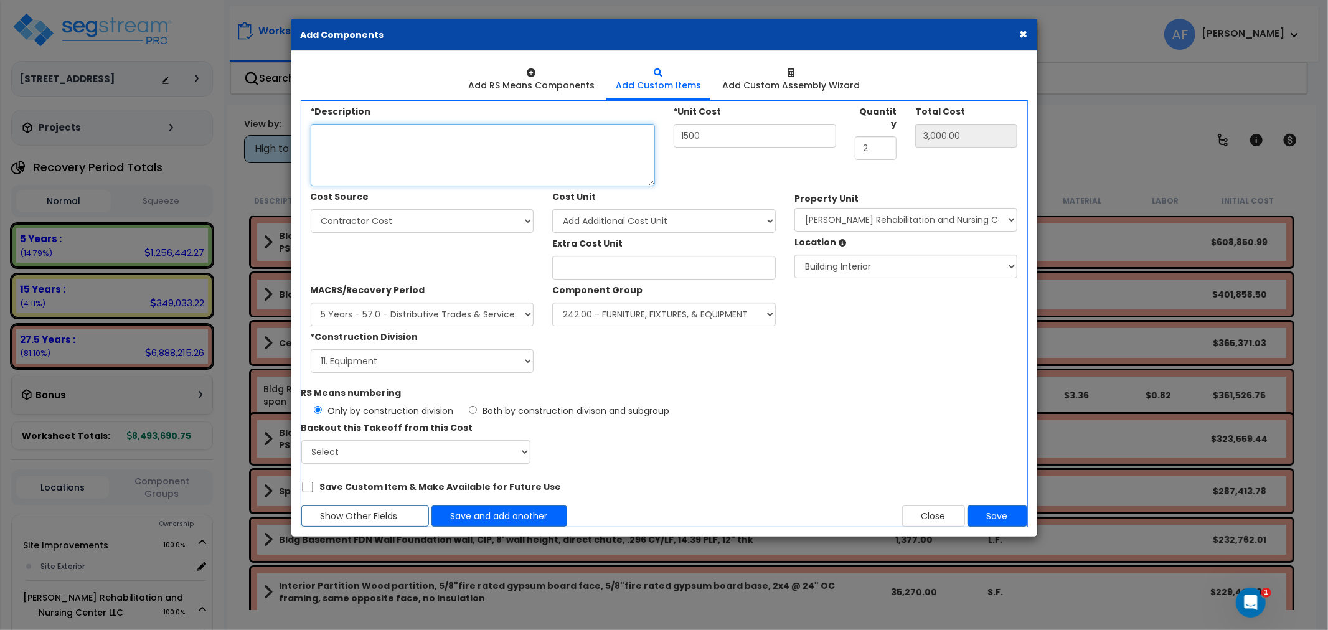
click at [381, 150] on textarea "*Description" at bounding box center [483, 155] width 344 height 62
paste textarea "Medicine carts"
click at [356, 133] on textarea "Medicine carts" at bounding box center [483, 155] width 344 height 62
type textarea "Medicine Carts"
drag, startPoint x: 714, startPoint y: 136, endPoint x: 615, endPoint y: 135, distance: 99.0
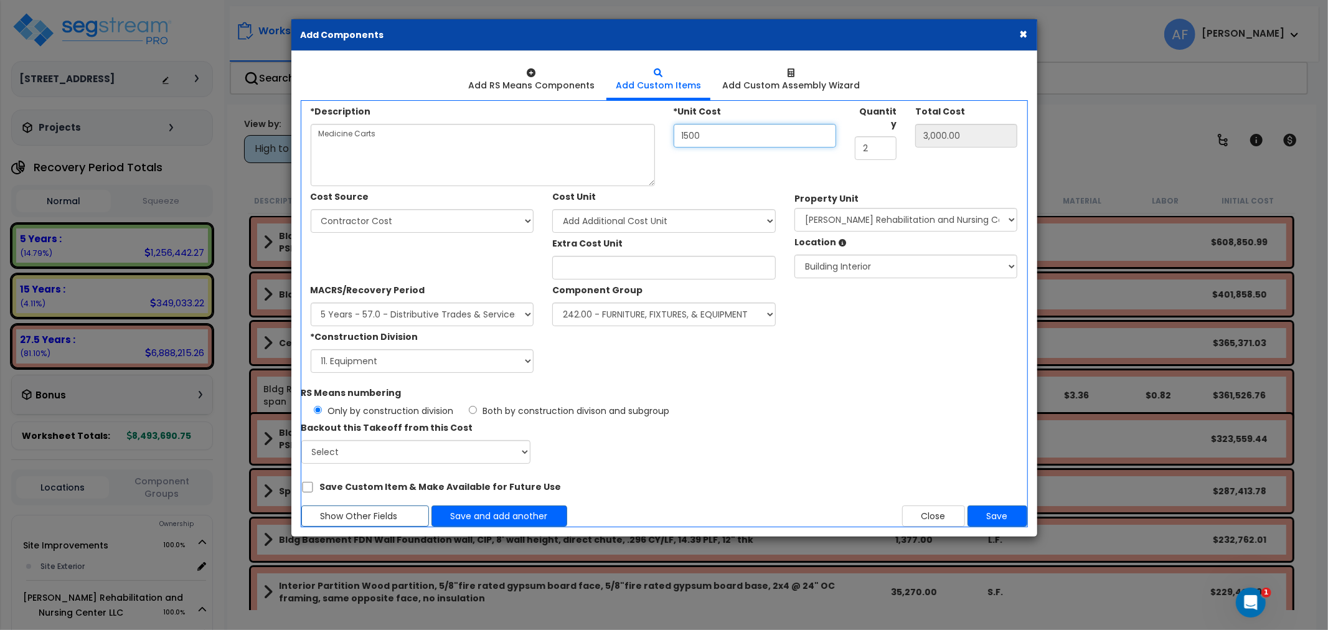
click at [615, 135] on div "*Description Medicine Carts *Unit Cost 1500 Quantity 2" at bounding box center [664, 143] width 726 height 85
type input "2"
type input "4.00"
type input "25"
type input "50.00"
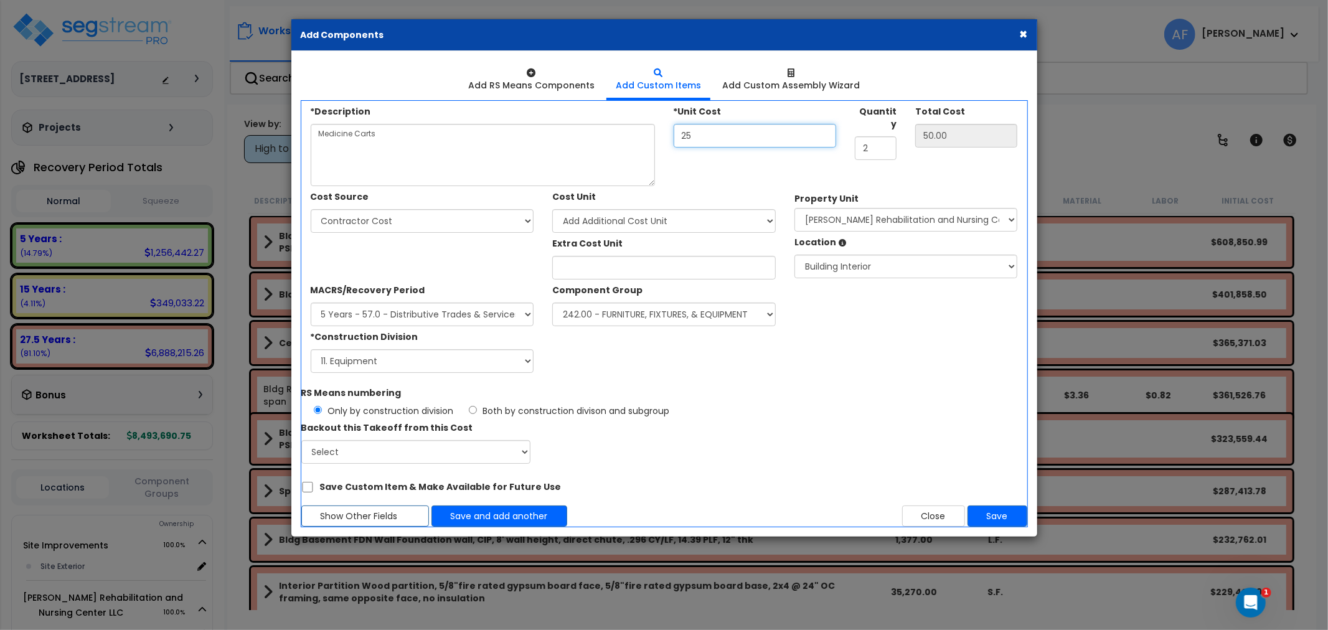
type input "250"
type input "500.00"
type input "2,500"
type input "5,000.00"
type input "2,500"
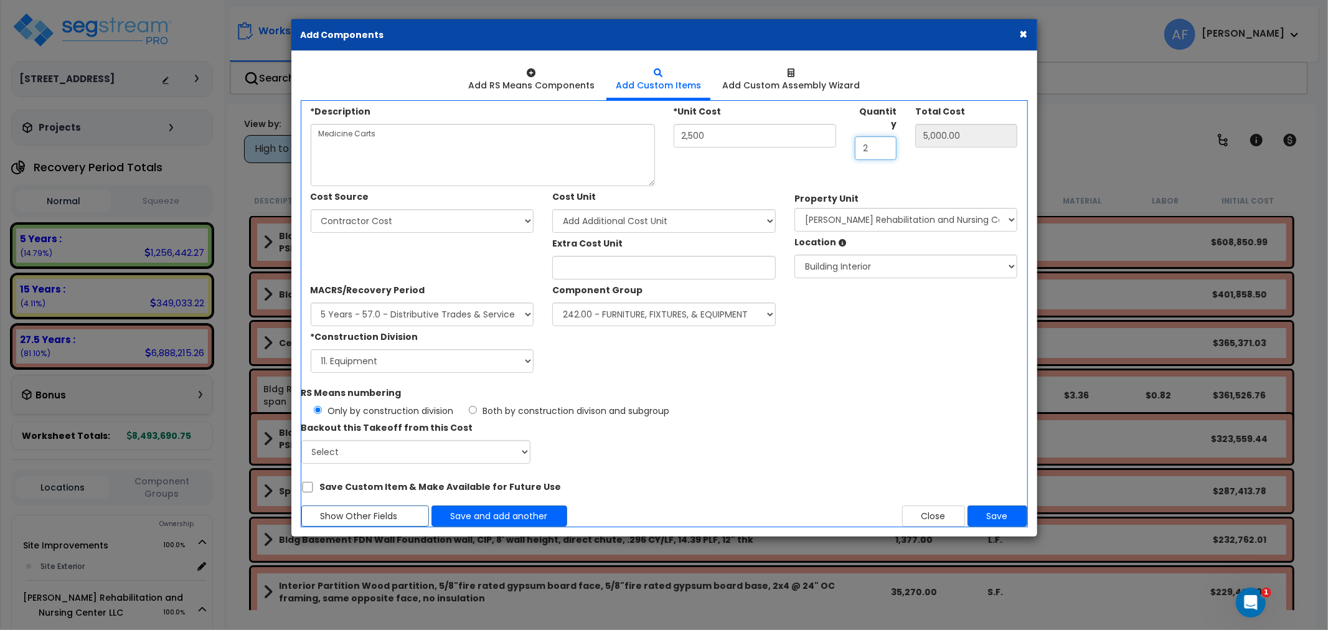
click at [835, 140] on div "*Description Medicine Carts *Unit Cost 2,500 Quantity 2" at bounding box center [664, 143] width 726 height 85
type input "3"
type input "7,500.00"
type input "3"
click at [997, 517] on button "Save" at bounding box center [998, 516] width 60 height 21
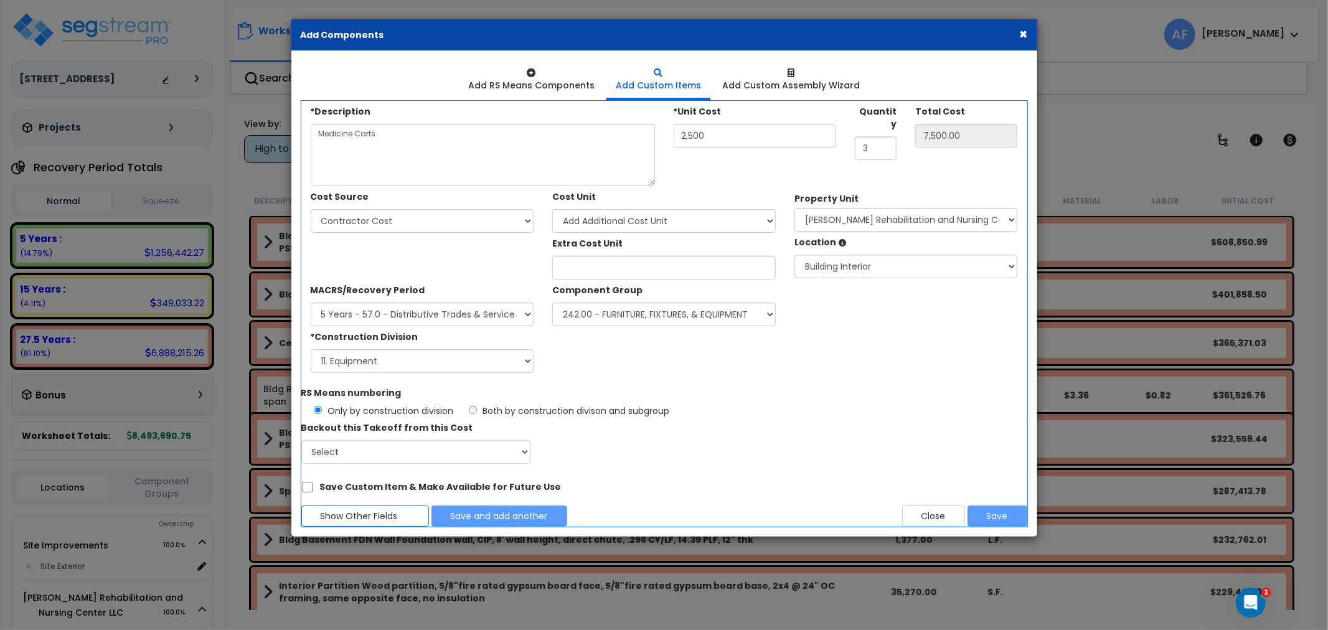
type input "2500"
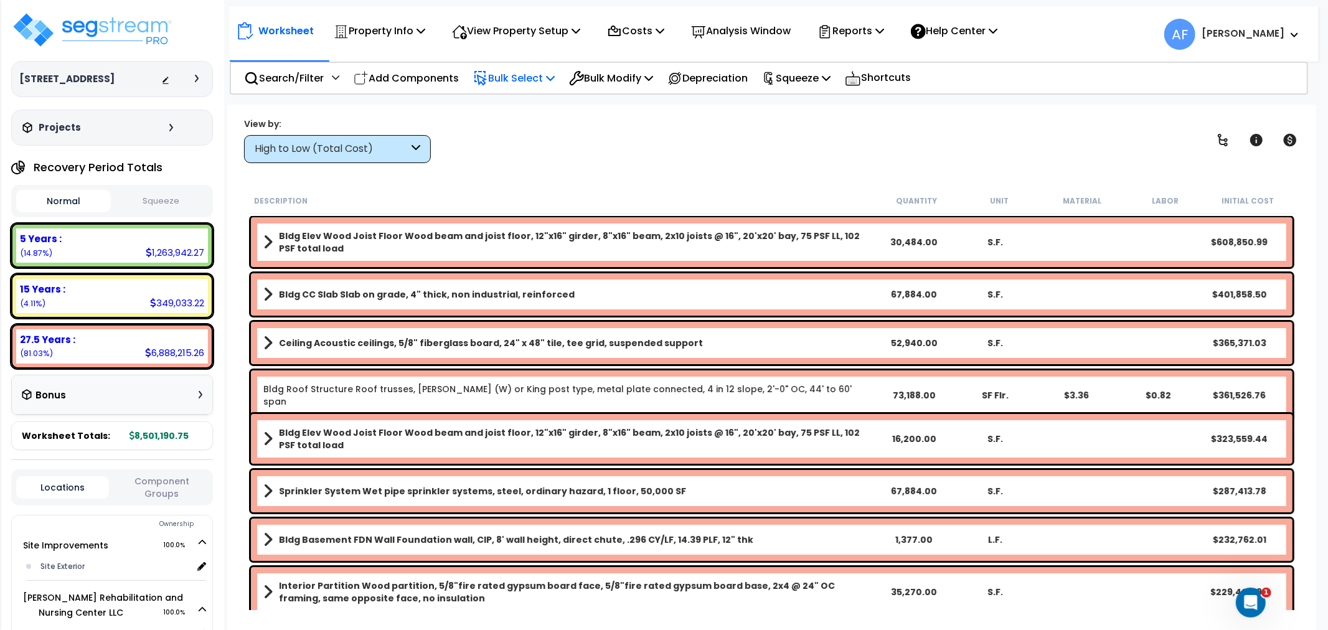
click at [512, 75] on p "Bulk Select" at bounding box center [514, 78] width 82 height 17
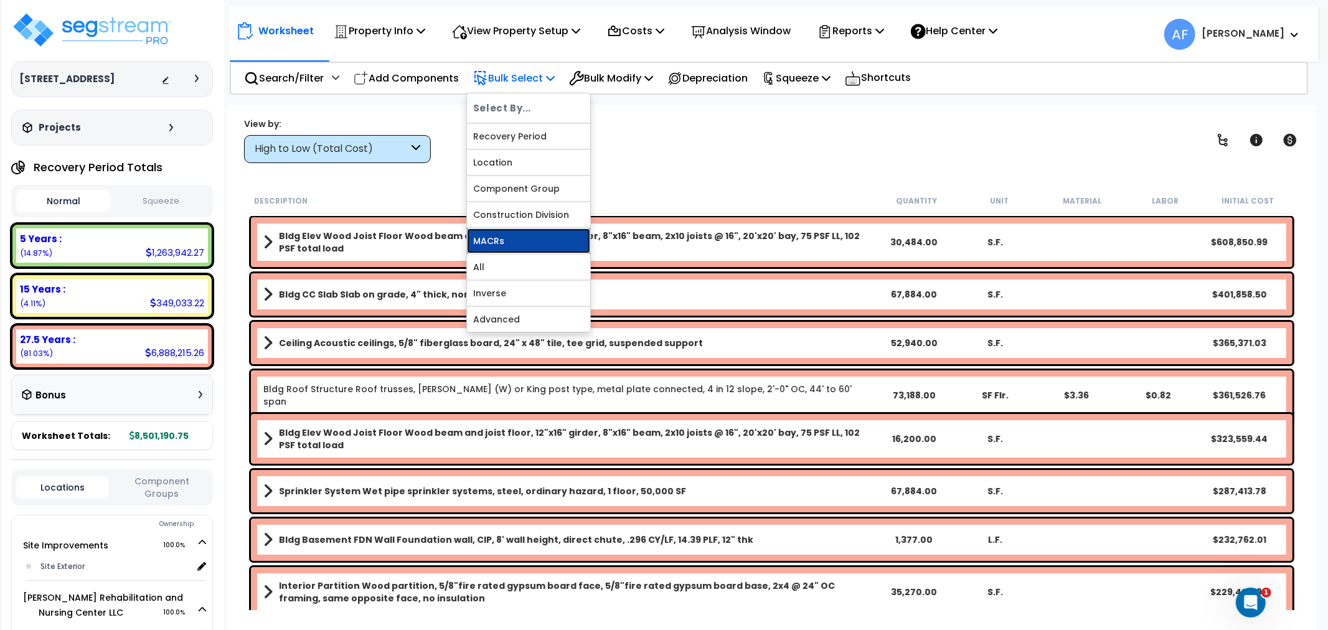
click at [505, 250] on link "MACRs" at bounding box center [528, 241] width 123 height 25
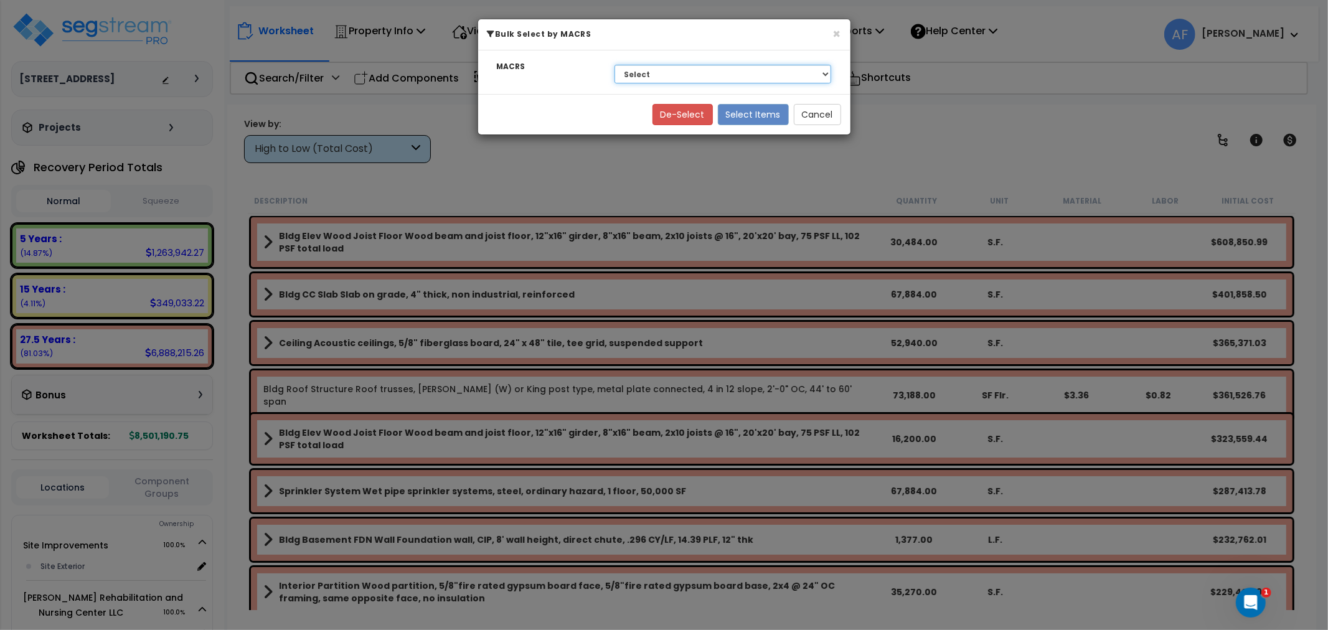
click at [632, 75] on select "Select 27.5 Years - NA - Long-Life Property 5 Years - 00.12 - Information Syste…" at bounding box center [723, 74] width 217 height 19
select select "3668"
click at [615, 65] on select "Select 27.5 Years - NA - Long-Life Property 5 Years - 00.12 - Information Syste…" at bounding box center [723, 74] width 217 height 19
click at [757, 111] on button "Select Items" at bounding box center [753, 114] width 71 height 21
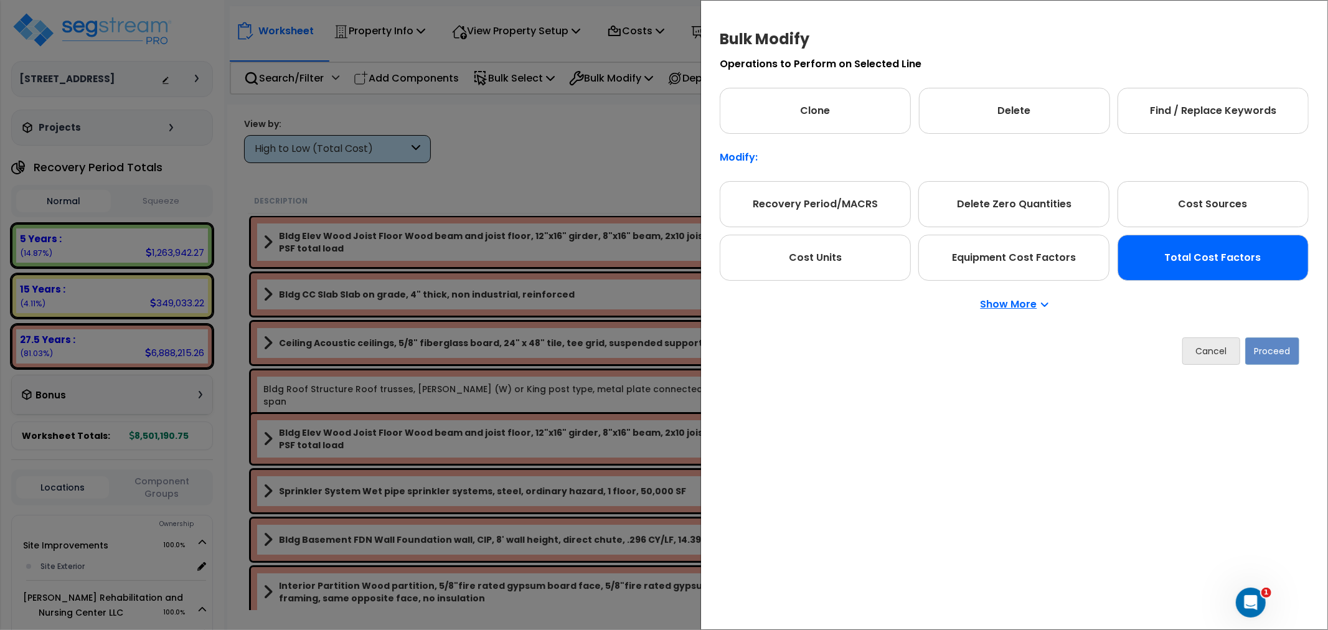
click at [1196, 249] on div "Total Cost Factors" at bounding box center [1213, 258] width 191 height 46
click at [1292, 348] on button "Proceed" at bounding box center [1273, 351] width 54 height 27
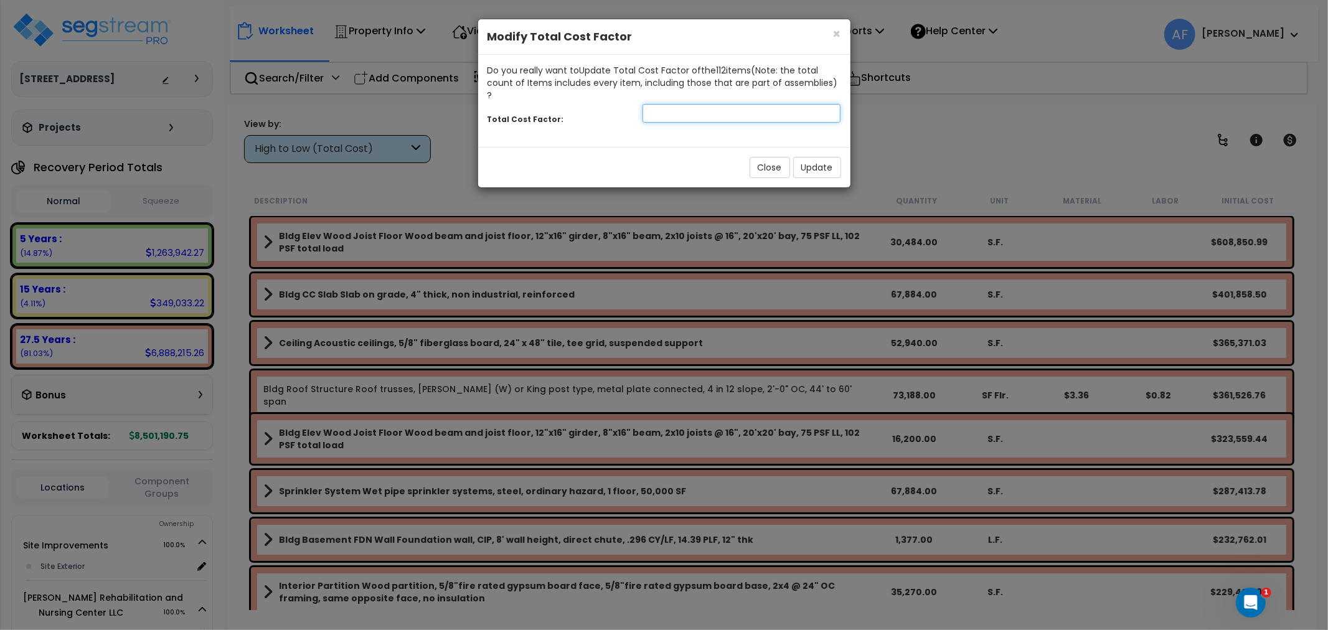
drag, startPoint x: 775, startPoint y: 102, endPoint x: 769, endPoint y: 107, distance: 8.0
click at [770, 107] on input "number" at bounding box center [742, 113] width 199 height 19
type input "0.95"
click at [828, 161] on button "Update" at bounding box center [817, 167] width 48 height 21
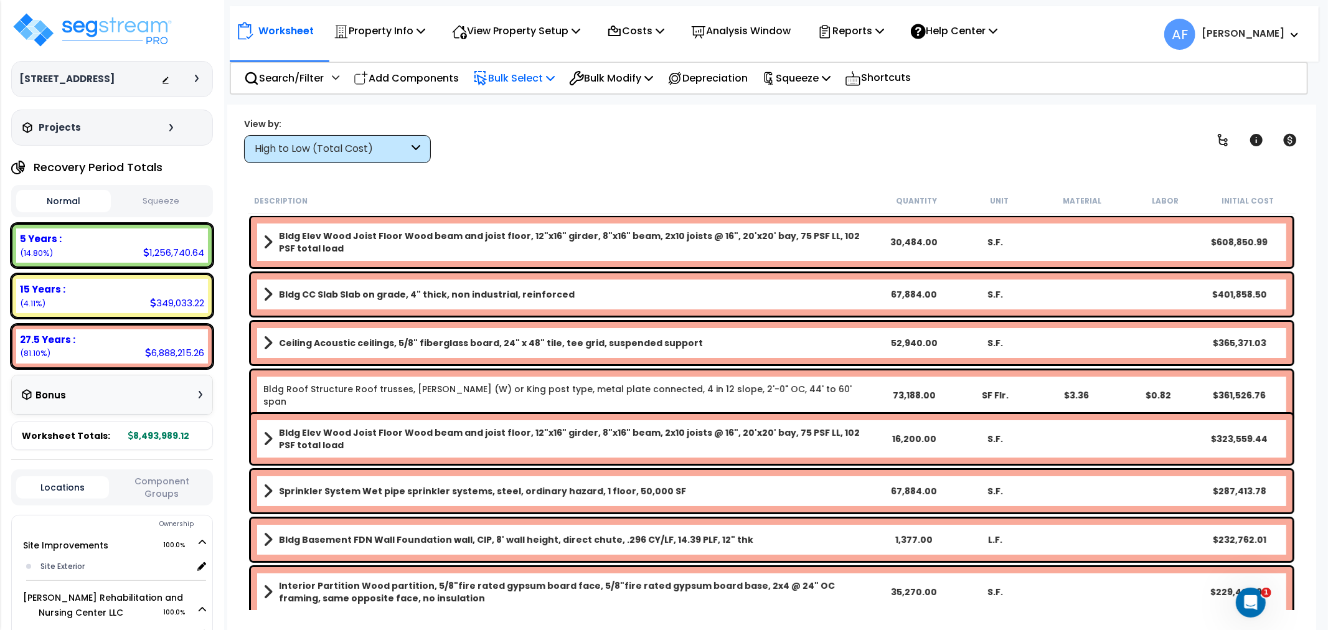
click at [528, 76] on p "Bulk Select" at bounding box center [514, 78] width 82 height 17
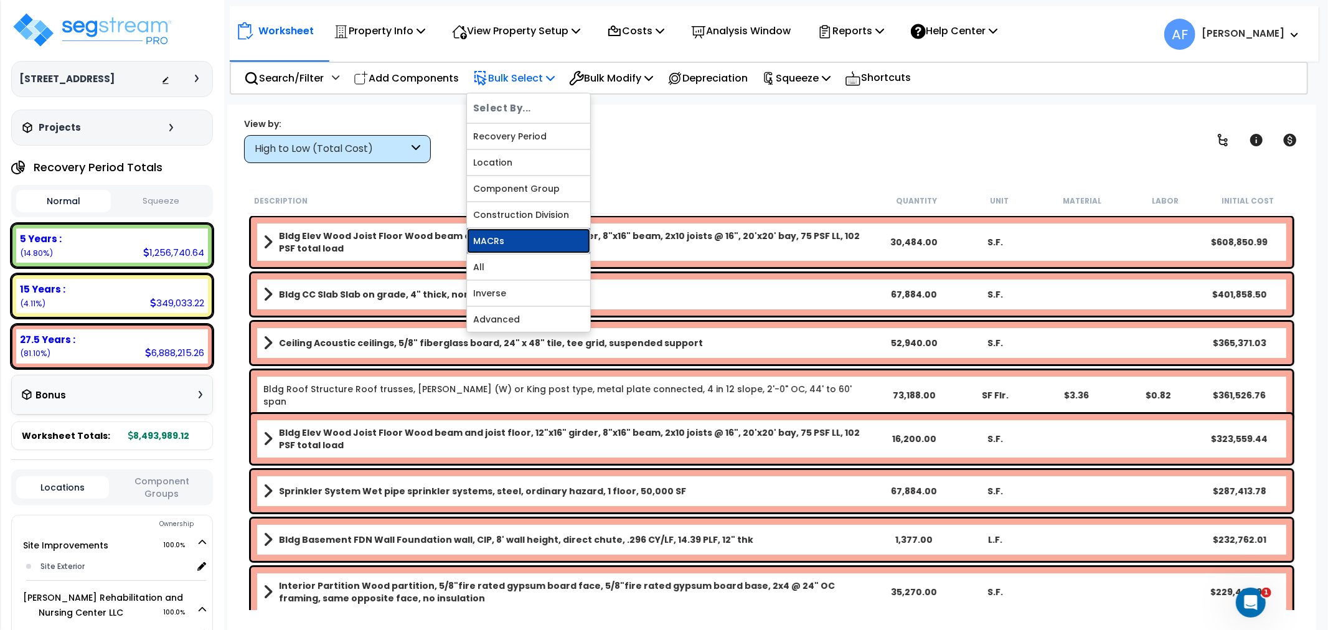
click at [524, 243] on link "MACRs" at bounding box center [528, 241] width 123 height 25
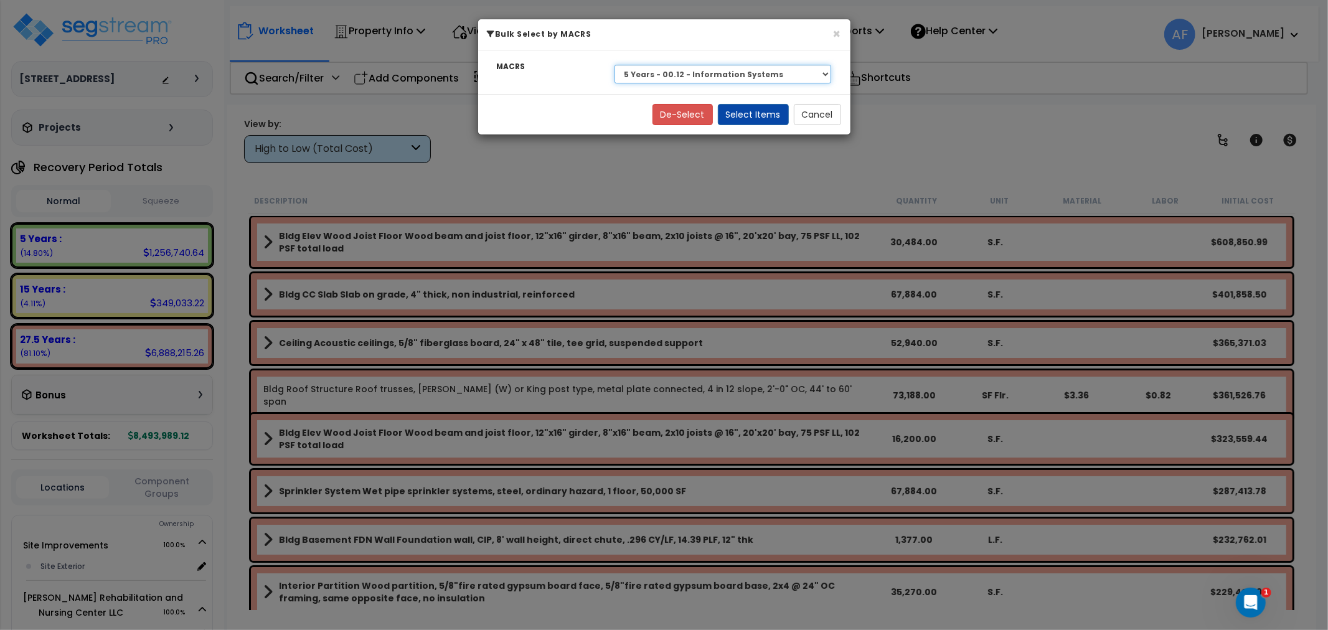
click at [759, 75] on select "Select 27.5 Years - NA - Long-Life Property 5 Years - 00.12 - Information Syste…" at bounding box center [723, 74] width 217 height 19
click at [615, 65] on select "Select 27.5 Years - NA - Long-Life Property 5 Years - 00.12 - Information Syste…" at bounding box center [723, 74] width 217 height 19
click at [762, 111] on button "Select Items" at bounding box center [753, 114] width 71 height 21
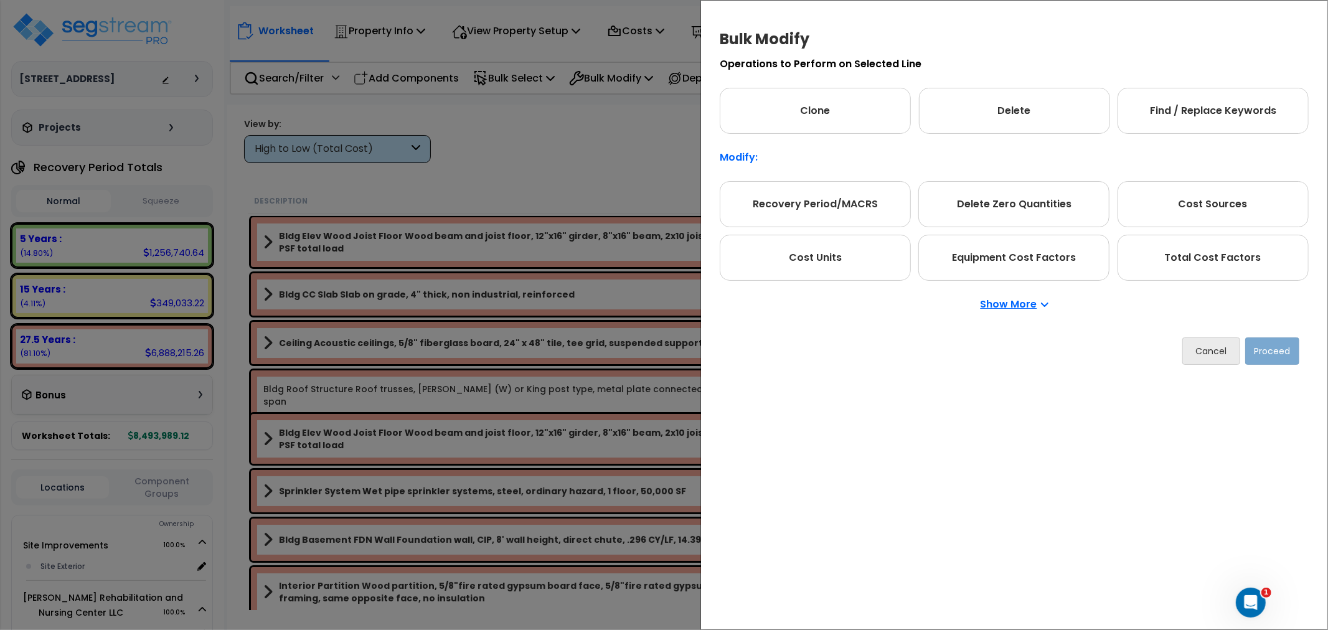
drag, startPoint x: 1188, startPoint y: 263, endPoint x: 1296, endPoint y: 352, distance: 139.9
click at [1190, 263] on div "Total Cost Factors" at bounding box center [1213, 258] width 191 height 46
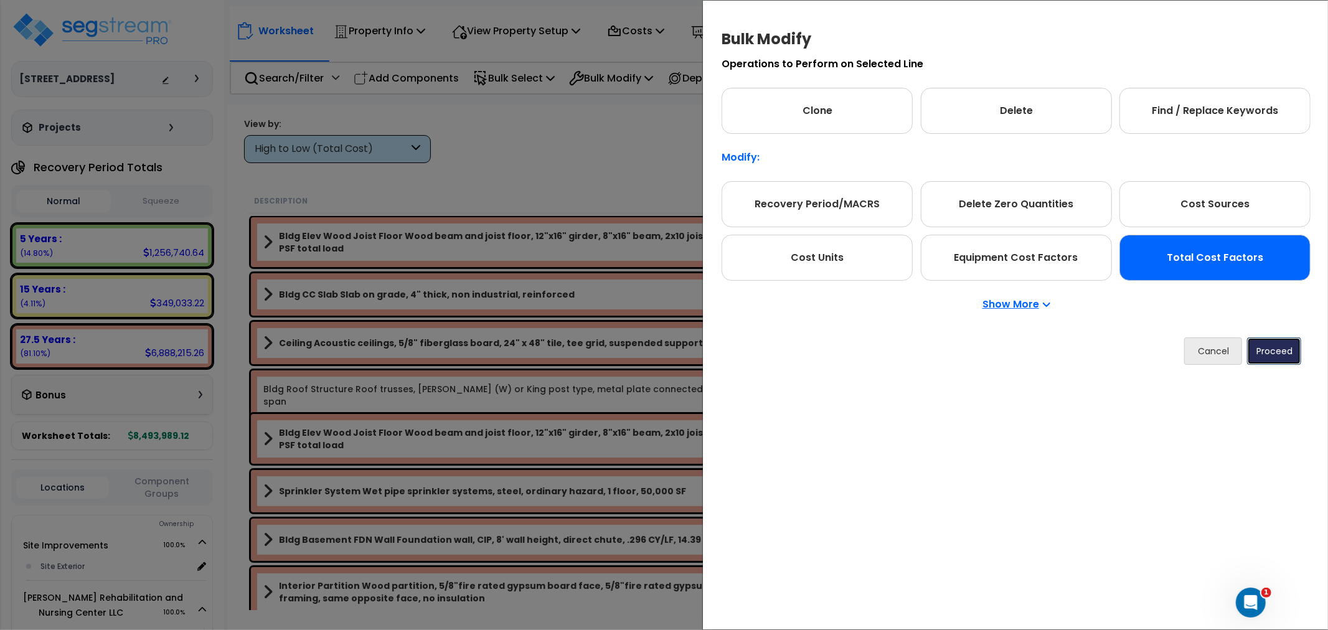
click at [1287, 353] on button "Proceed" at bounding box center [1275, 351] width 54 height 27
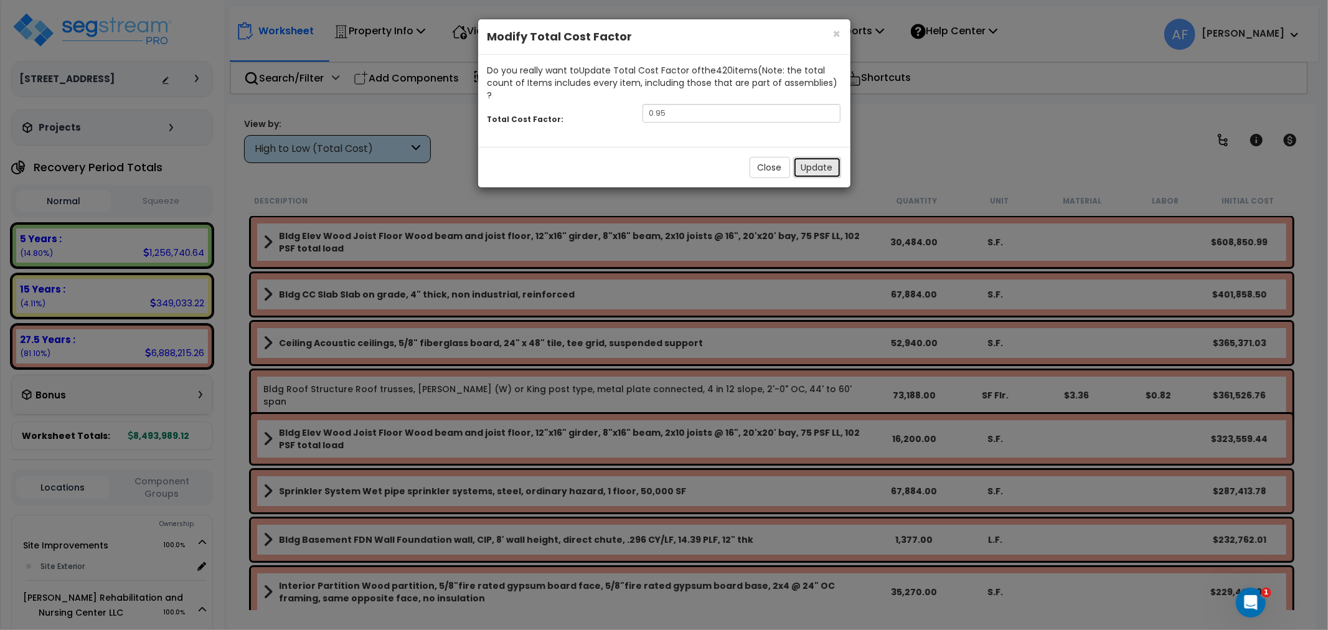
click at [813, 157] on button "Update" at bounding box center [817, 167] width 48 height 21
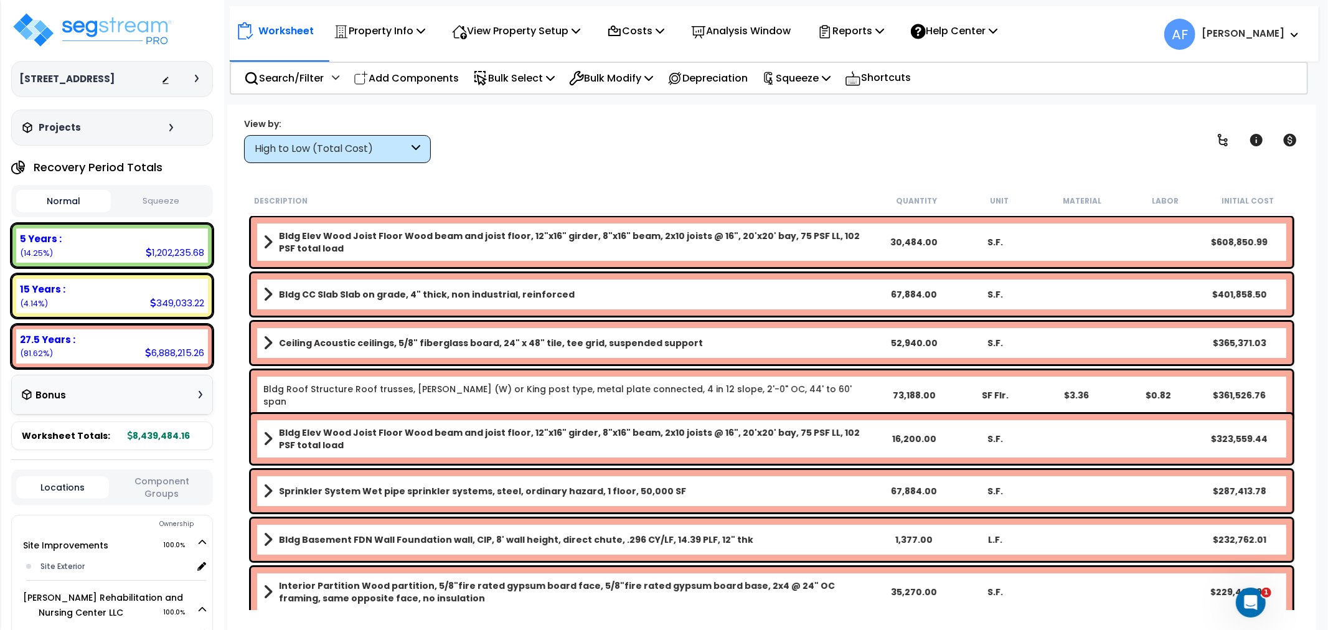
click at [530, 72] on p "Bulk Select" at bounding box center [514, 78] width 82 height 17
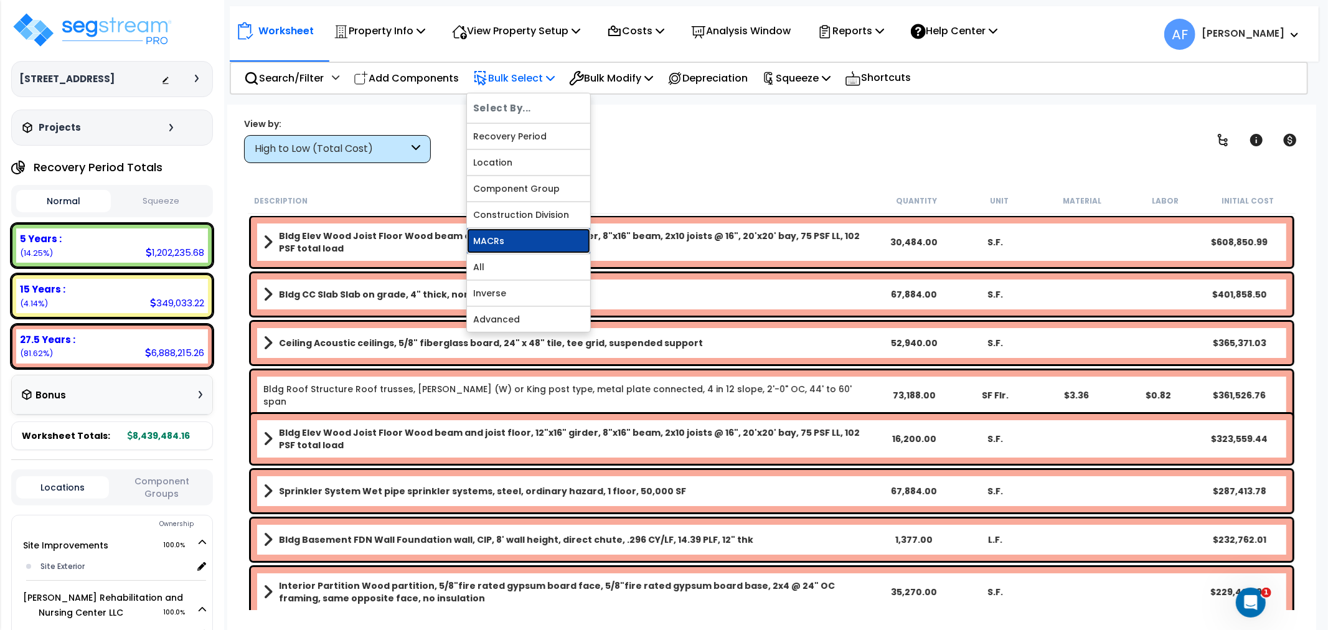
click at [497, 229] on link "MACRs" at bounding box center [528, 241] width 123 height 25
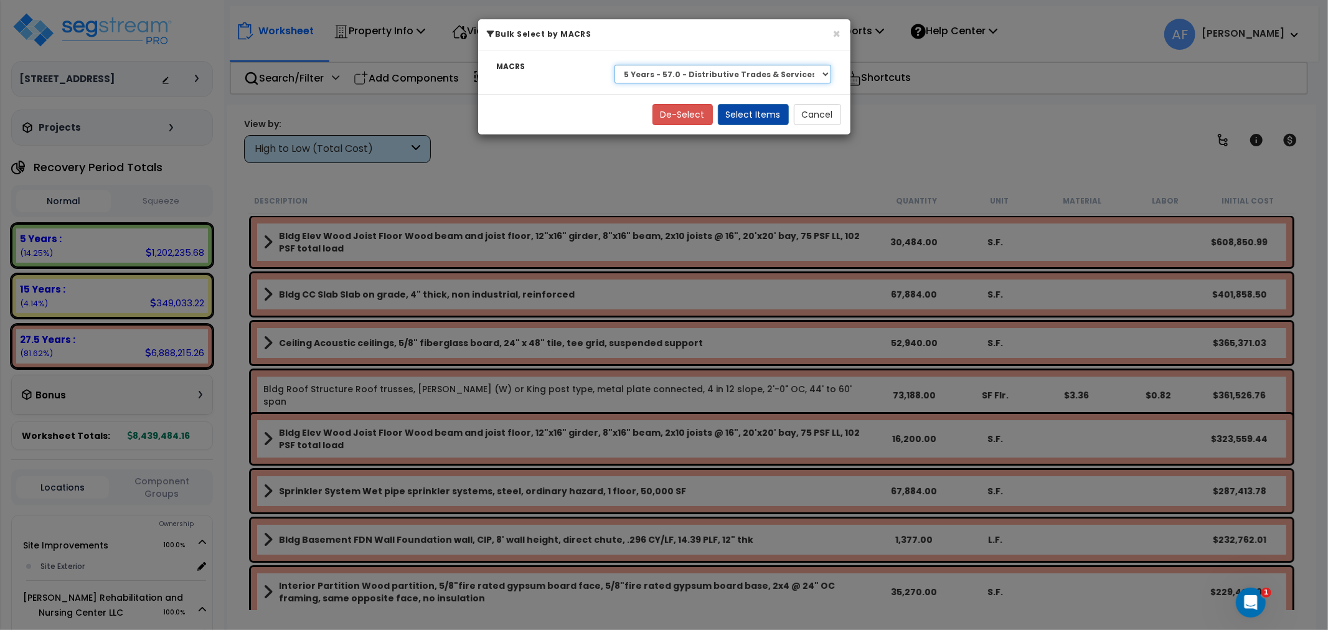
click at [679, 72] on select "Select 27.5 Years - NA - Long-Life Property 5 Years - 00.12 - Information Syste…" at bounding box center [723, 74] width 217 height 19
select select "3666"
click at [615, 65] on select "Select 27.5 Years - NA - Long-Life Property 5 Years - 00.12 - Information Syste…" at bounding box center [723, 74] width 217 height 19
click at [767, 108] on button "Select Items" at bounding box center [753, 114] width 71 height 21
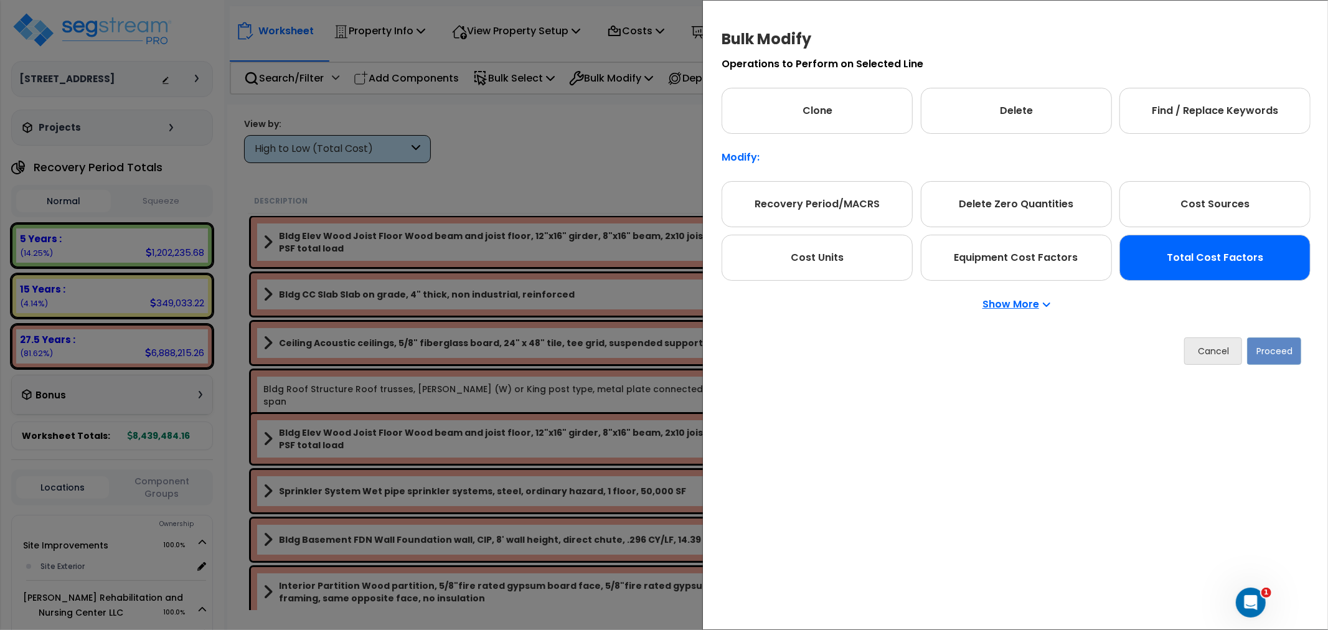
click at [1199, 242] on div "Total Cost Factors" at bounding box center [1215, 258] width 191 height 46
click at [1302, 353] on button "Proceed" at bounding box center [1275, 351] width 54 height 27
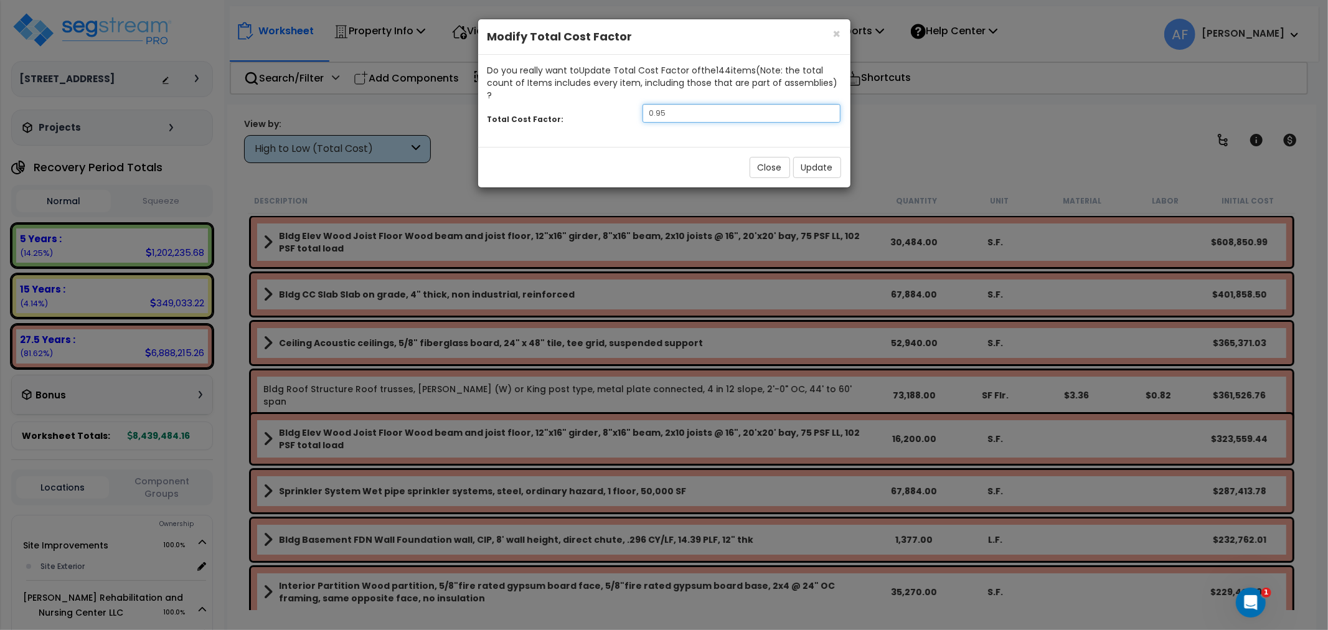
click at [689, 104] on input "0.95" at bounding box center [742, 113] width 199 height 19
type input "0.9"
click at [823, 161] on button "Update" at bounding box center [817, 167] width 48 height 21
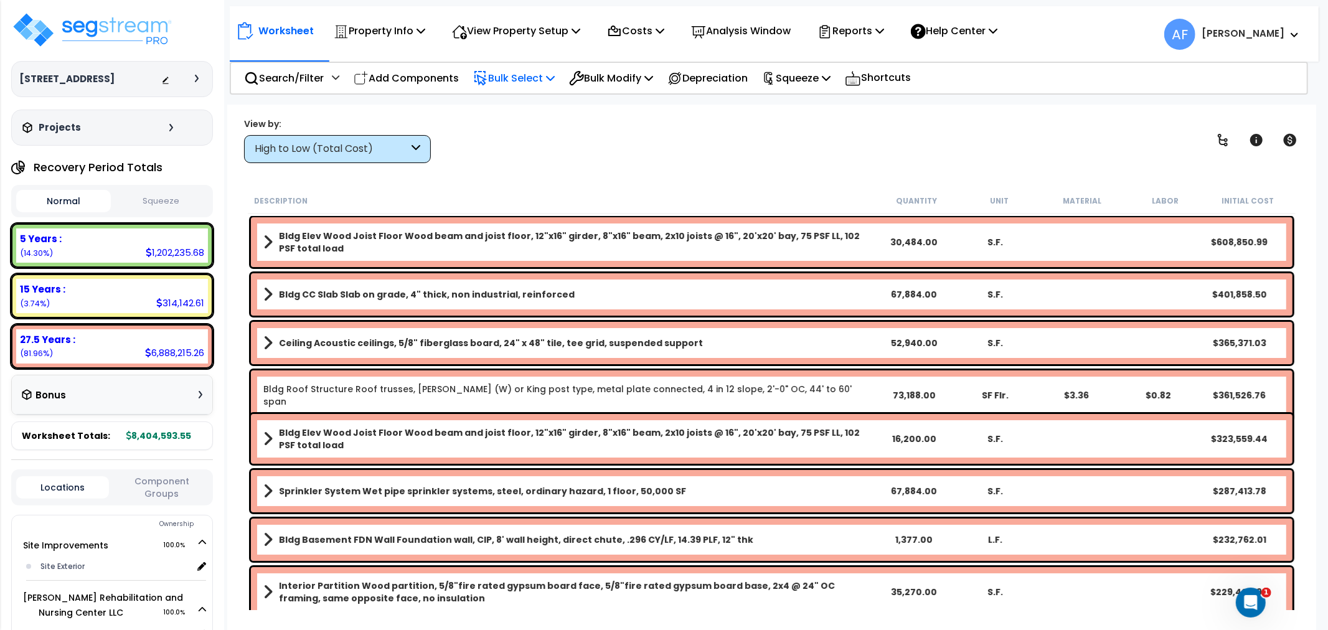
click at [528, 75] on p "Bulk Select" at bounding box center [514, 78] width 82 height 17
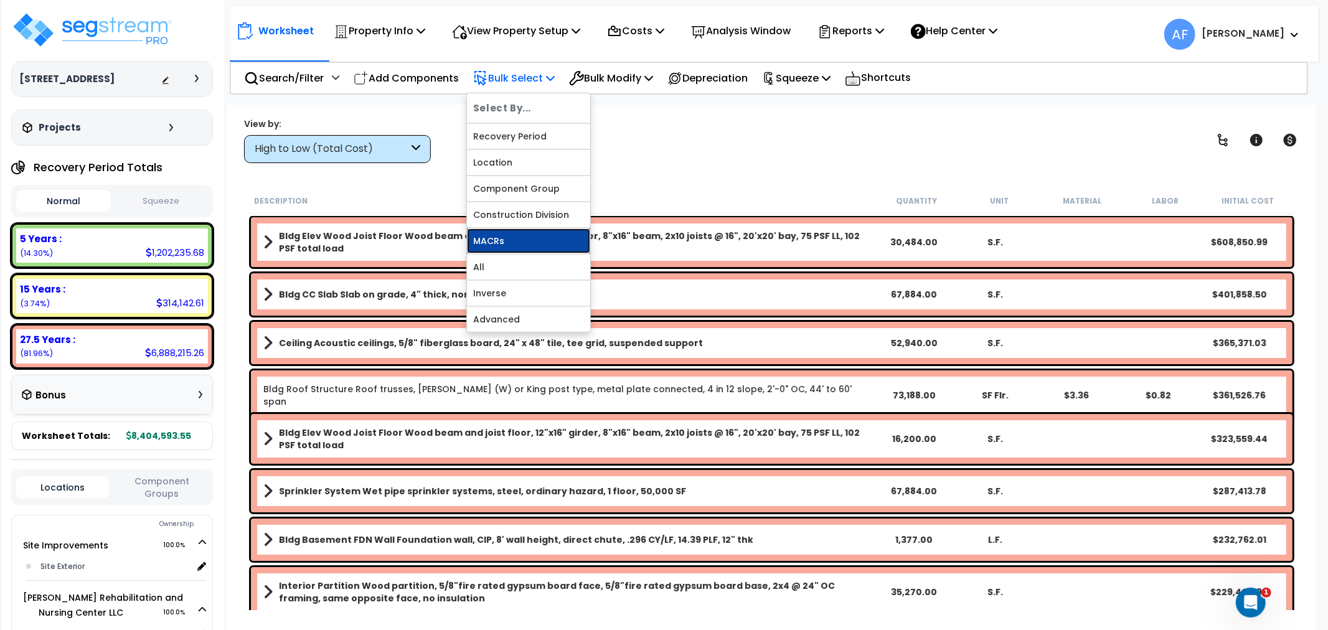
click at [499, 244] on link "MACRs" at bounding box center [528, 241] width 123 height 25
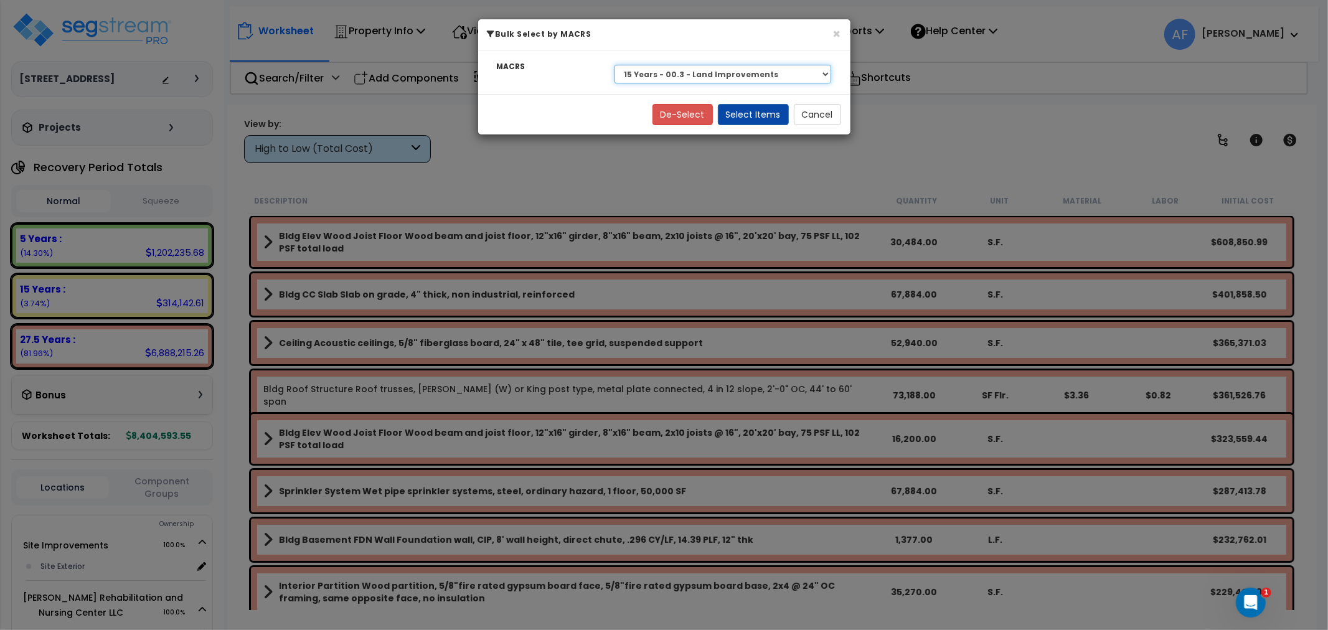
click at [693, 75] on select "Select 27.5 Years - NA - Long-Life Property 5 Years - 00.12 - Information Syste…" at bounding box center [723, 74] width 217 height 19
select select "3669"
click at [615, 65] on select "Select 27.5 Years - NA - Long-Life Property 5 Years - 00.12 - Information Syste…" at bounding box center [723, 74] width 217 height 19
click at [766, 113] on button "Select Items" at bounding box center [753, 114] width 71 height 21
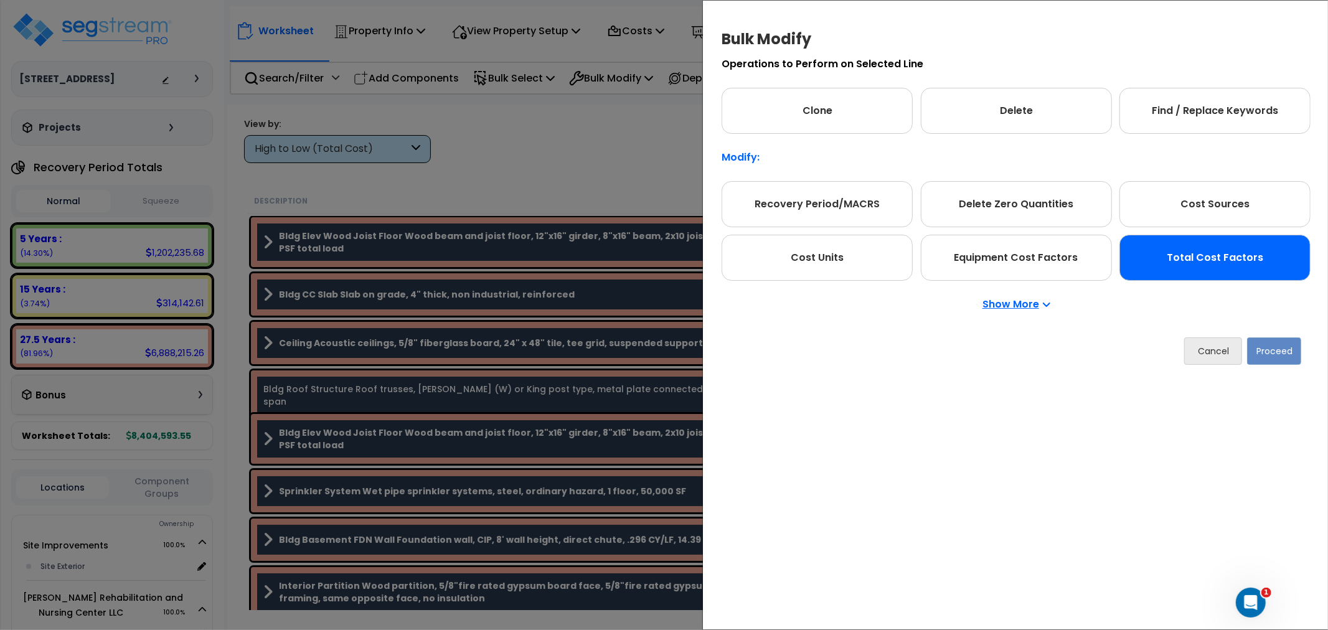
click at [1231, 262] on div "Total Cost Factors" at bounding box center [1215, 258] width 191 height 46
click at [1277, 343] on button "Proceed" at bounding box center [1275, 351] width 54 height 27
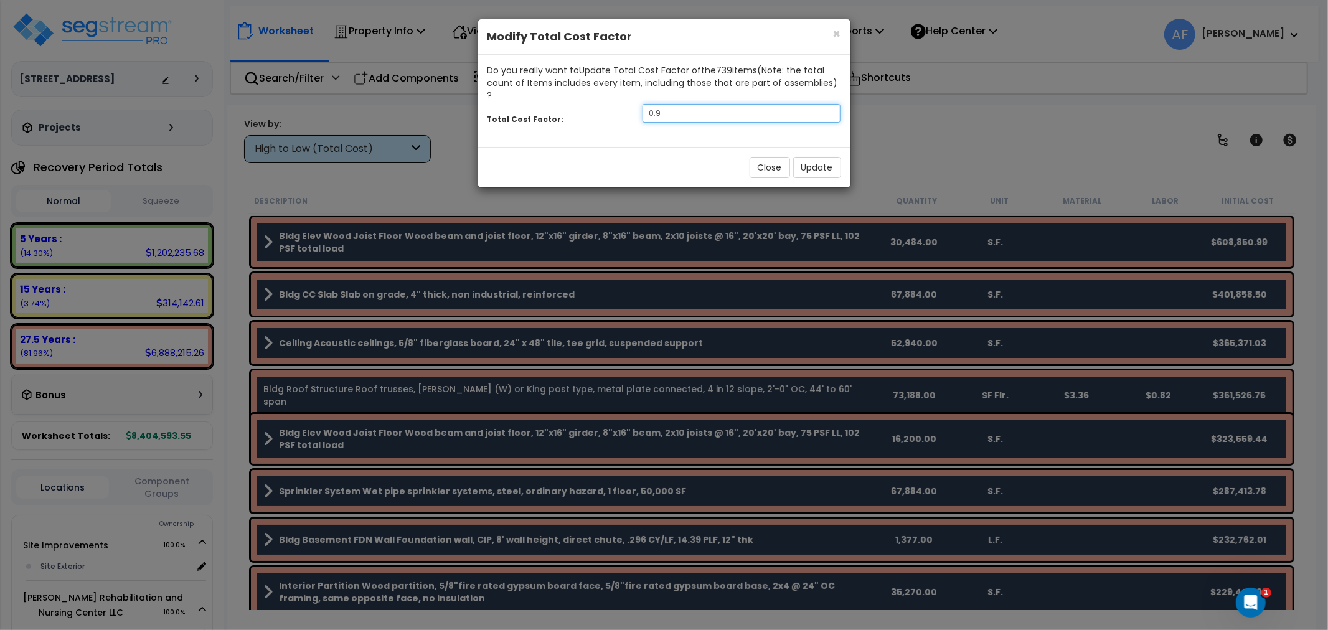
click at [659, 104] on input "0.9" at bounding box center [742, 113] width 199 height 19
type input "0.7"
click at [828, 157] on button "Update" at bounding box center [817, 167] width 48 height 21
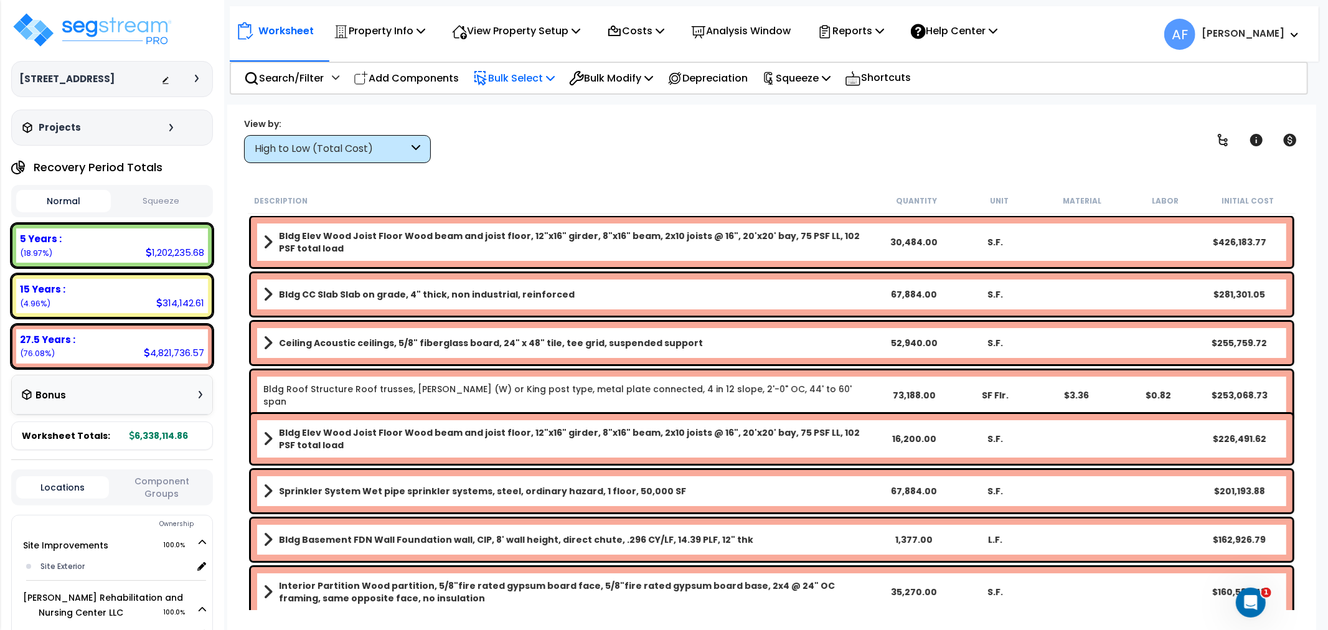
click at [532, 80] on p "Bulk Select" at bounding box center [514, 78] width 82 height 17
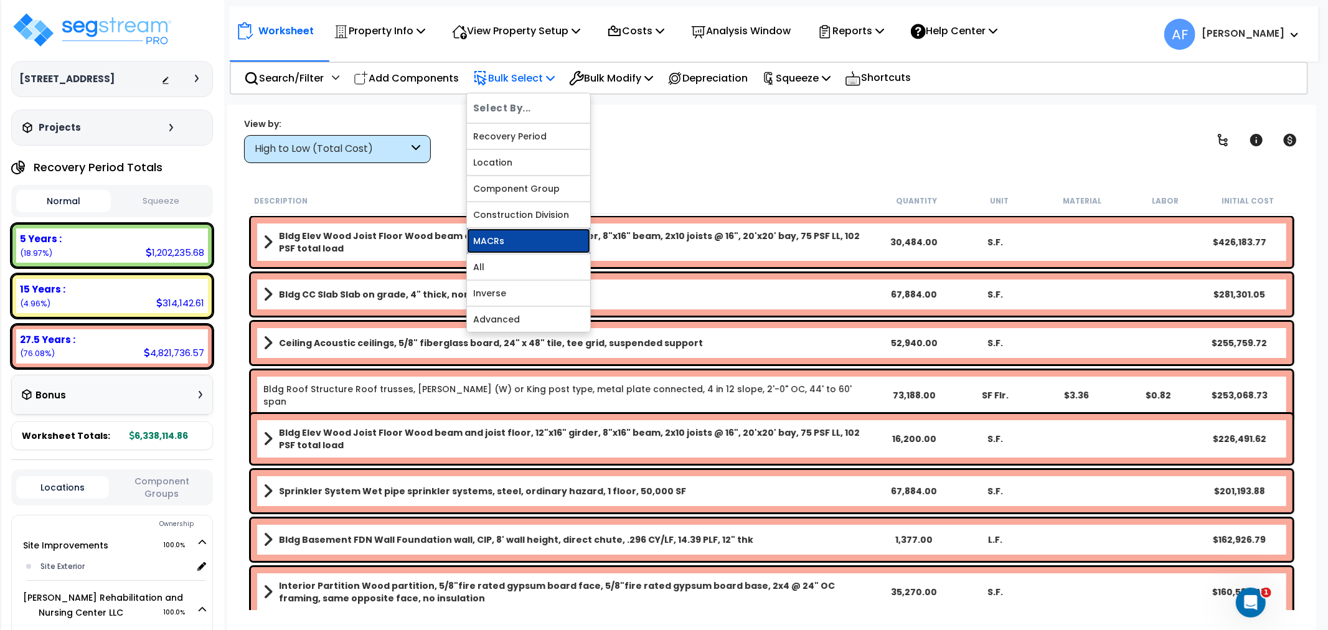
click at [488, 244] on link "MACRs" at bounding box center [528, 241] width 123 height 25
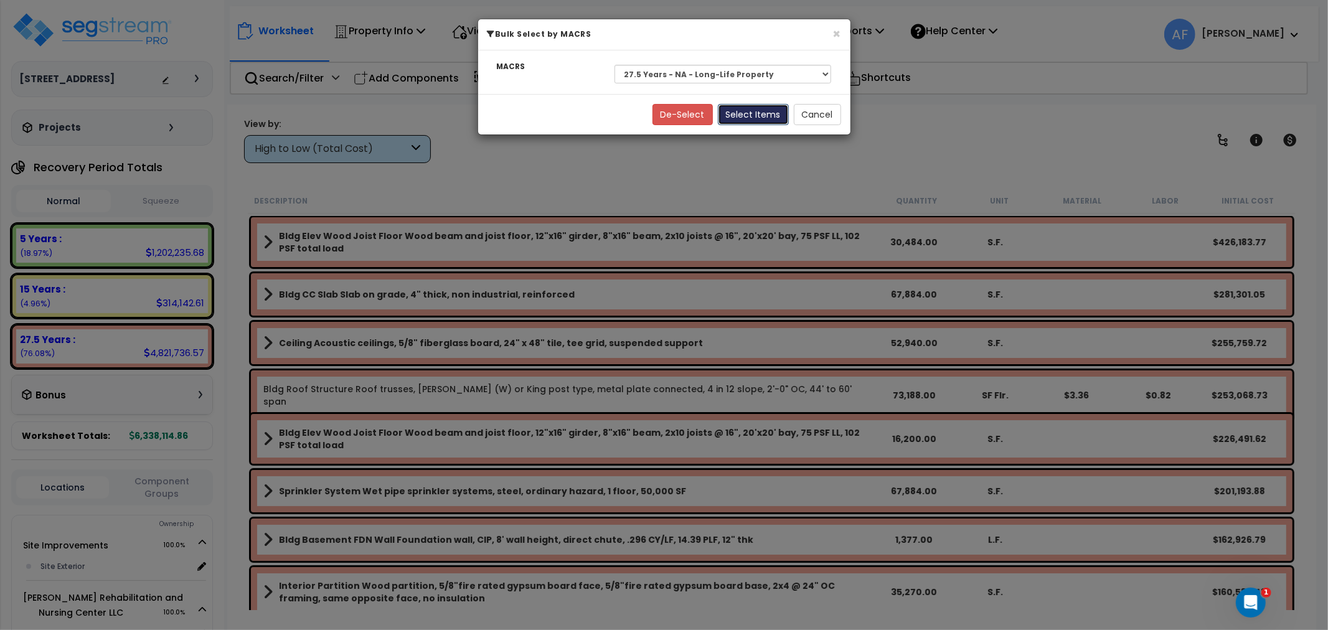
click at [740, 111] on button "Select Items" at bounding box center [753, 114] width 71 height 21
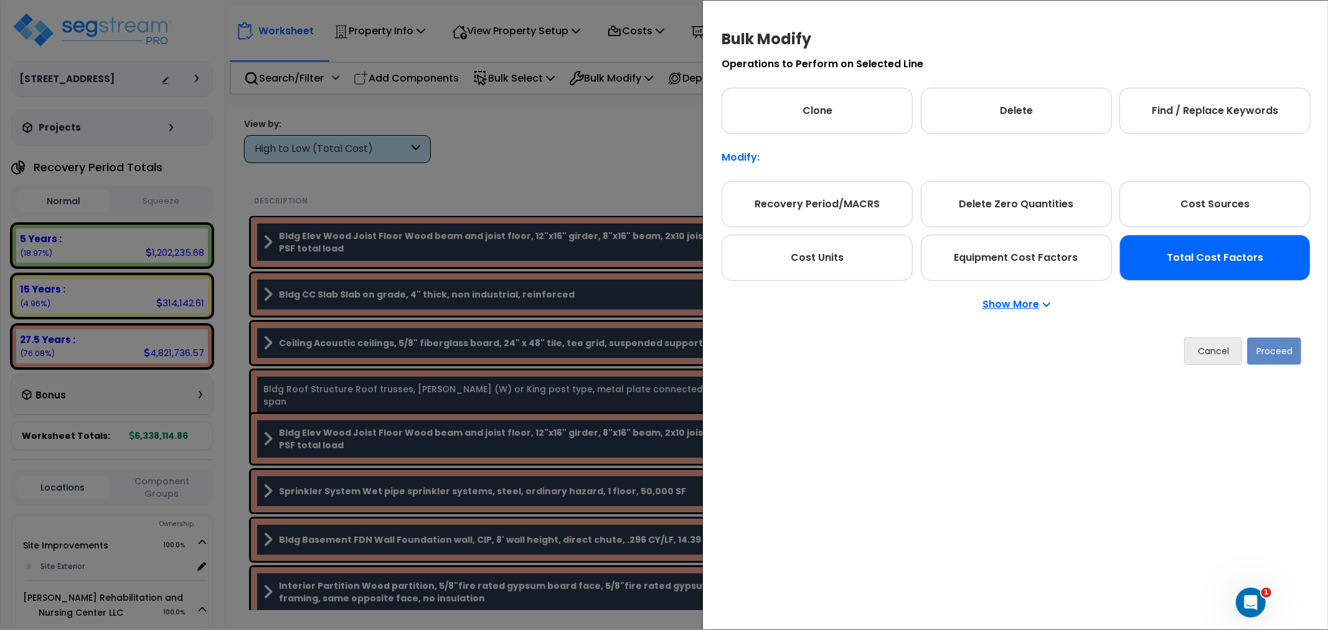
click at [1210, 267] on div "Total Cost Factors" at bounding box center [1215, 258] width 191 height 46
click at [1259, 351] on button "Proceed" at bounding box center [1275, 351] width 54 height 27
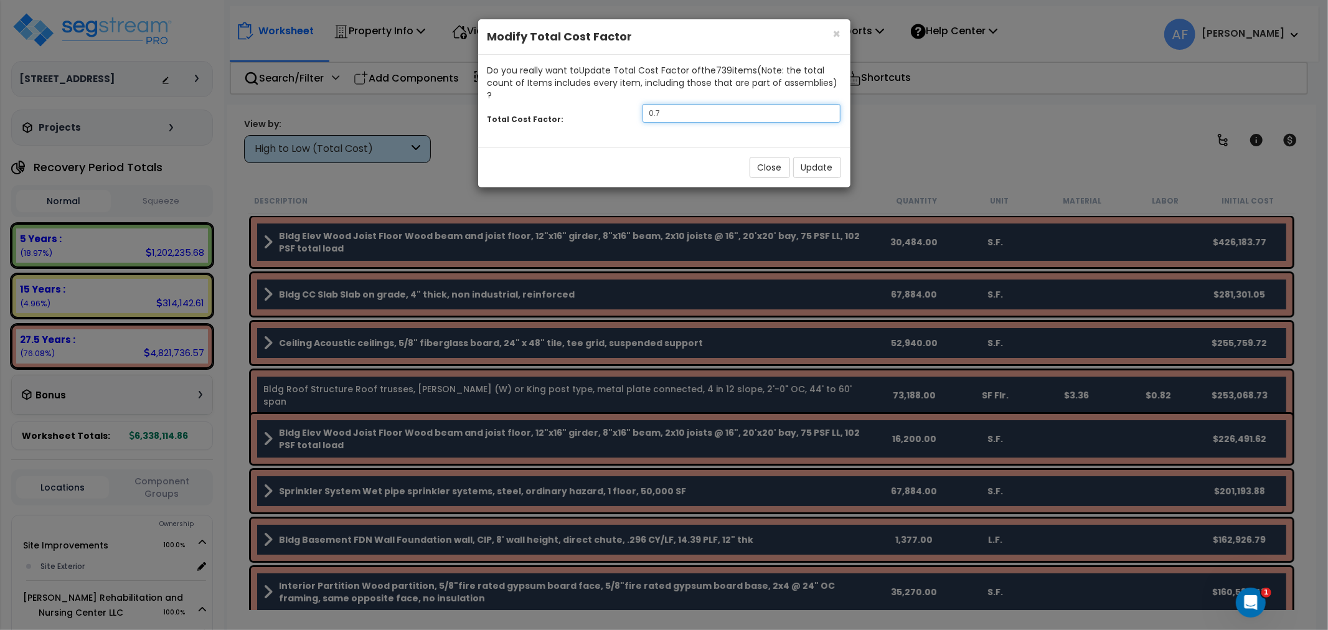
click at [694, 104] on input "0.7" at bounding box center [742, 113] width 199 height 19
type input "0.65"
click at [807, 157] on button "Update" at bounding box center [817, 167] width 48 height 21
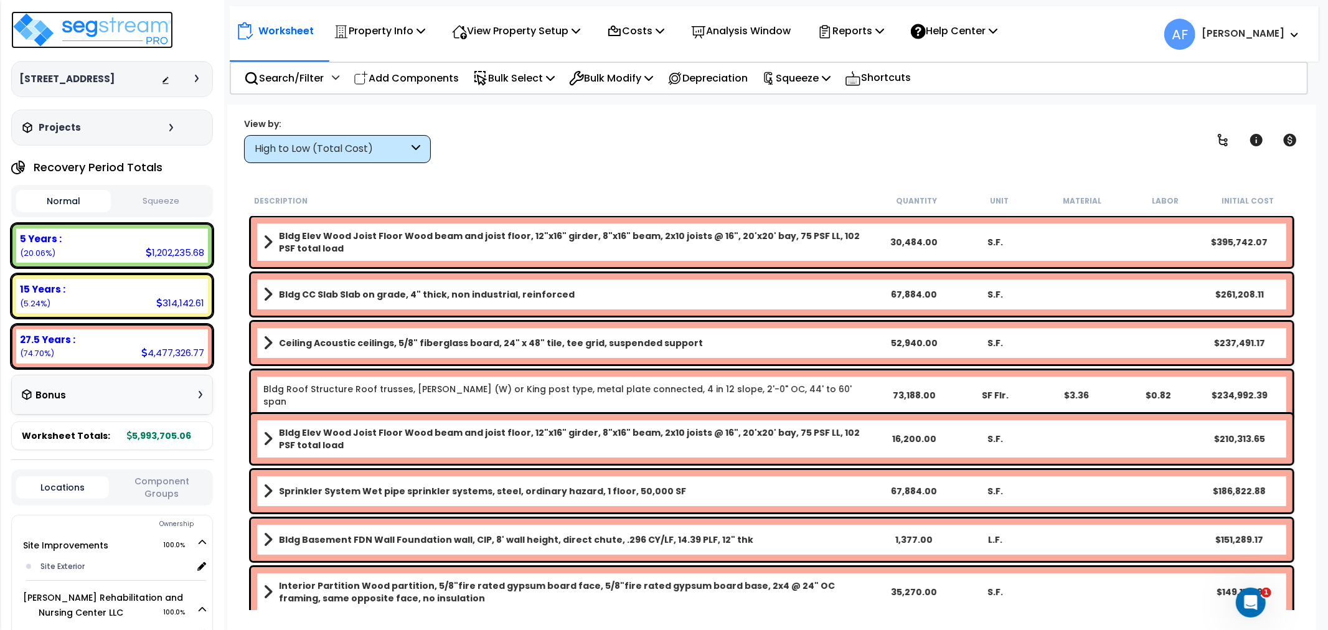
click at [144, 26] on img at bounding box center [92, 29] width 162 height 37
